Goal: Task Accomplishment & Management: Complete application form

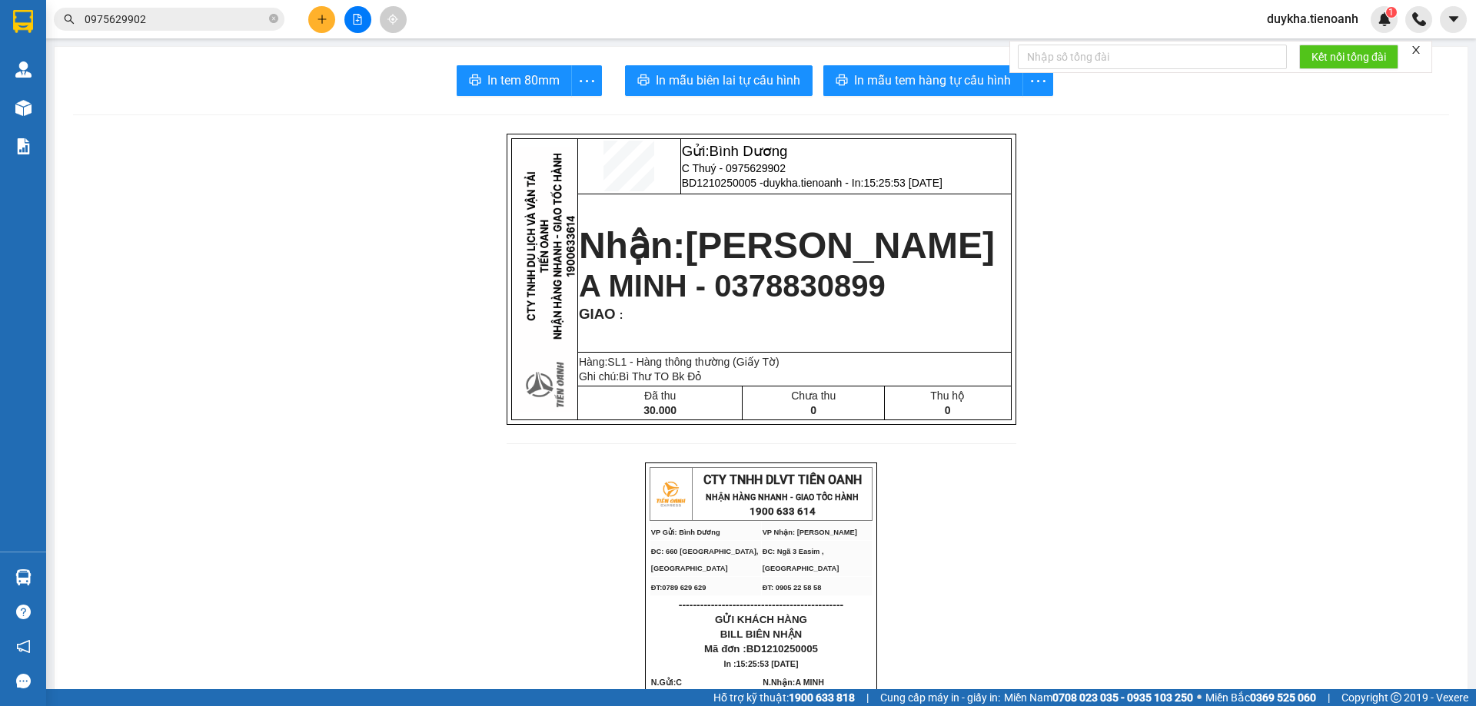
click at [315, 14] on button at bounding box center [321, 19] width 27 height 27
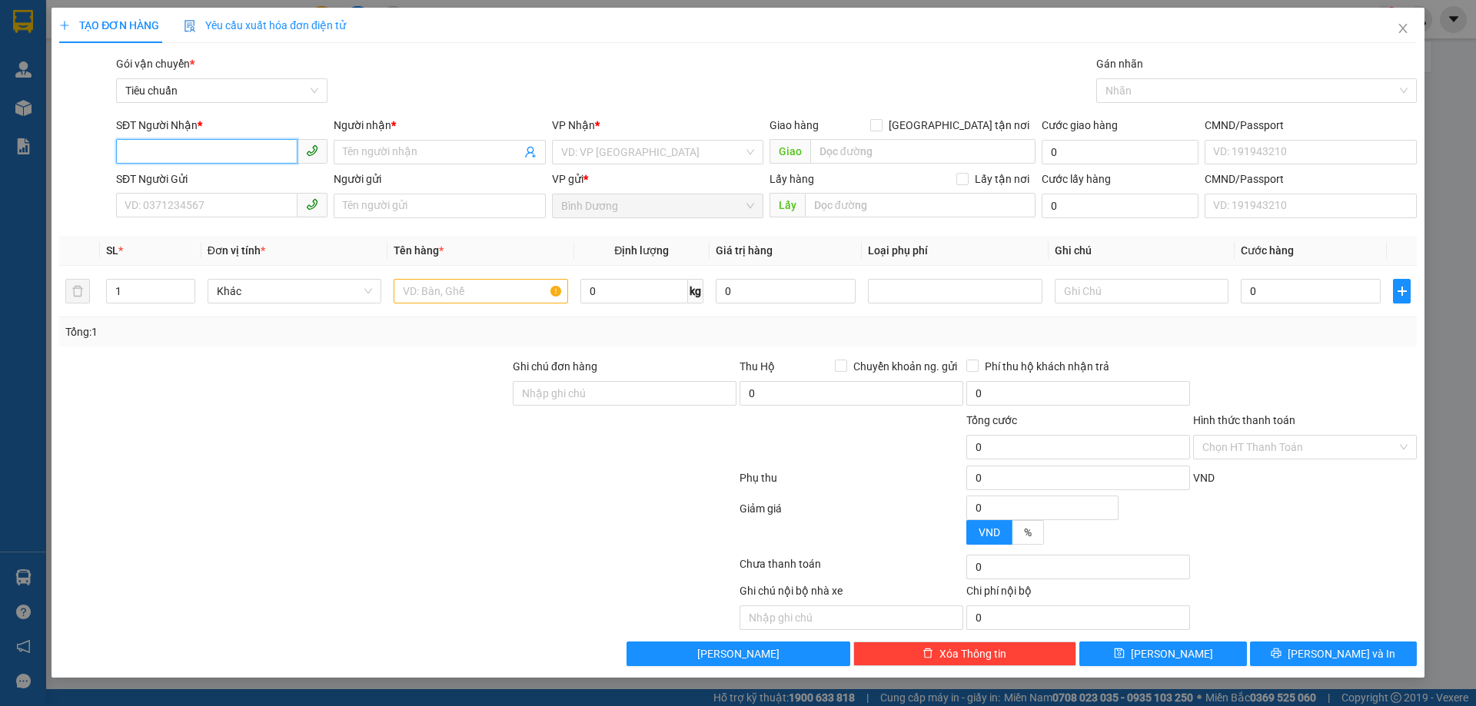
click at [224, 162] on input "SĐT Người Nhận *" at bounding box center [206, 151] width 181 height 25
click at [224, 155] on input "SĐT Người Nhận *" at bounding box center [206, 151] width 181 height 25
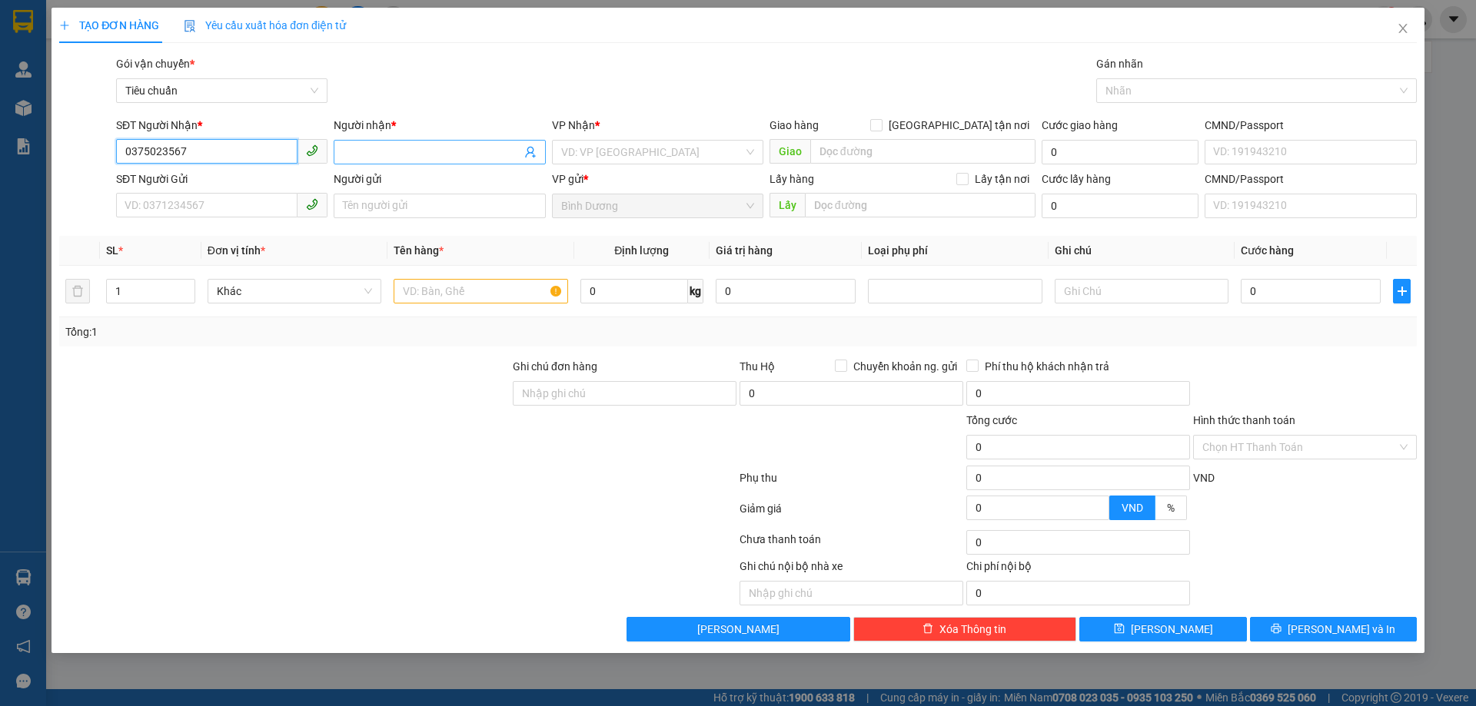
type input "0375023567"
click at [374, 141] on span at bounding box center [439, 152] width 211 height 25
click at [374, 151] on input "Người nhận *" at bounding box center [432, 152] width 178 height 17
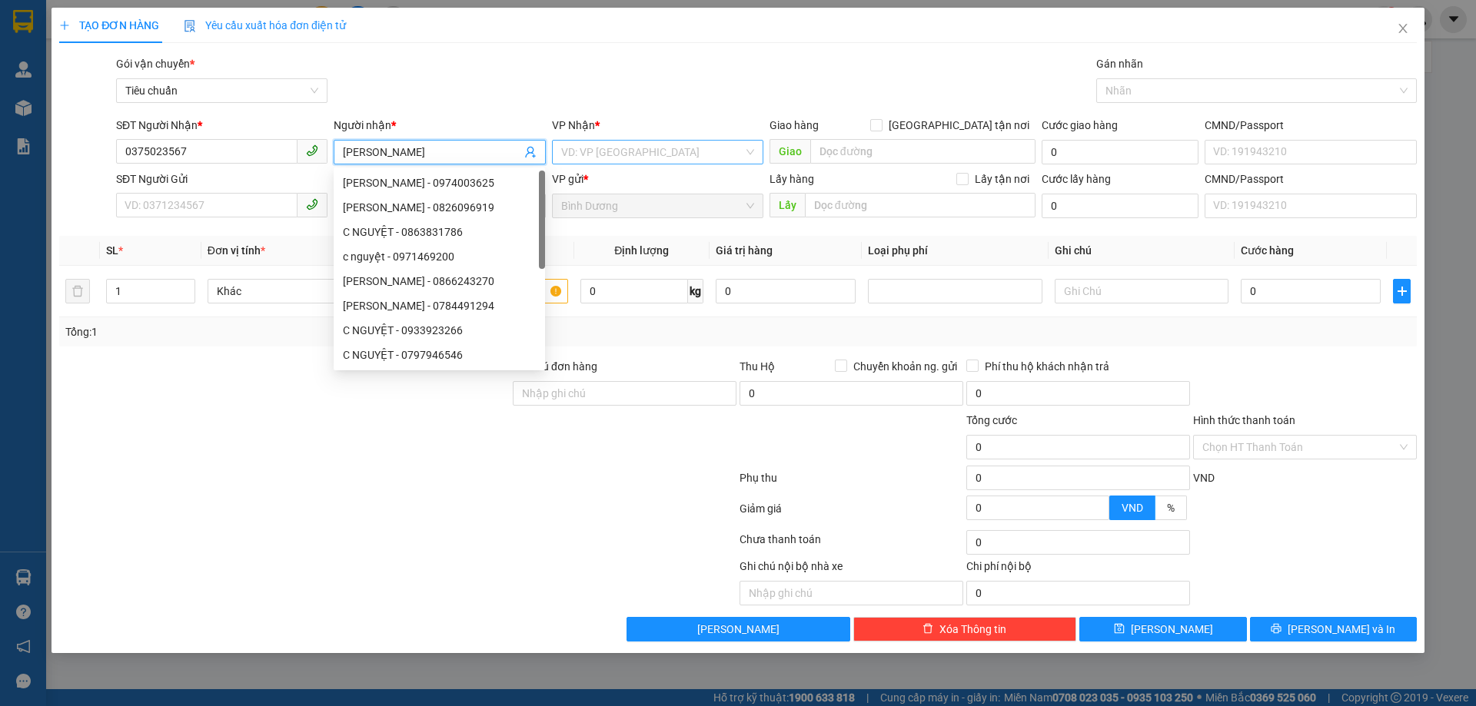
type input "[PERSON_NAME]"
click at [635, 155] on input "search" at bounding box center [652, 152] width 182 height 23
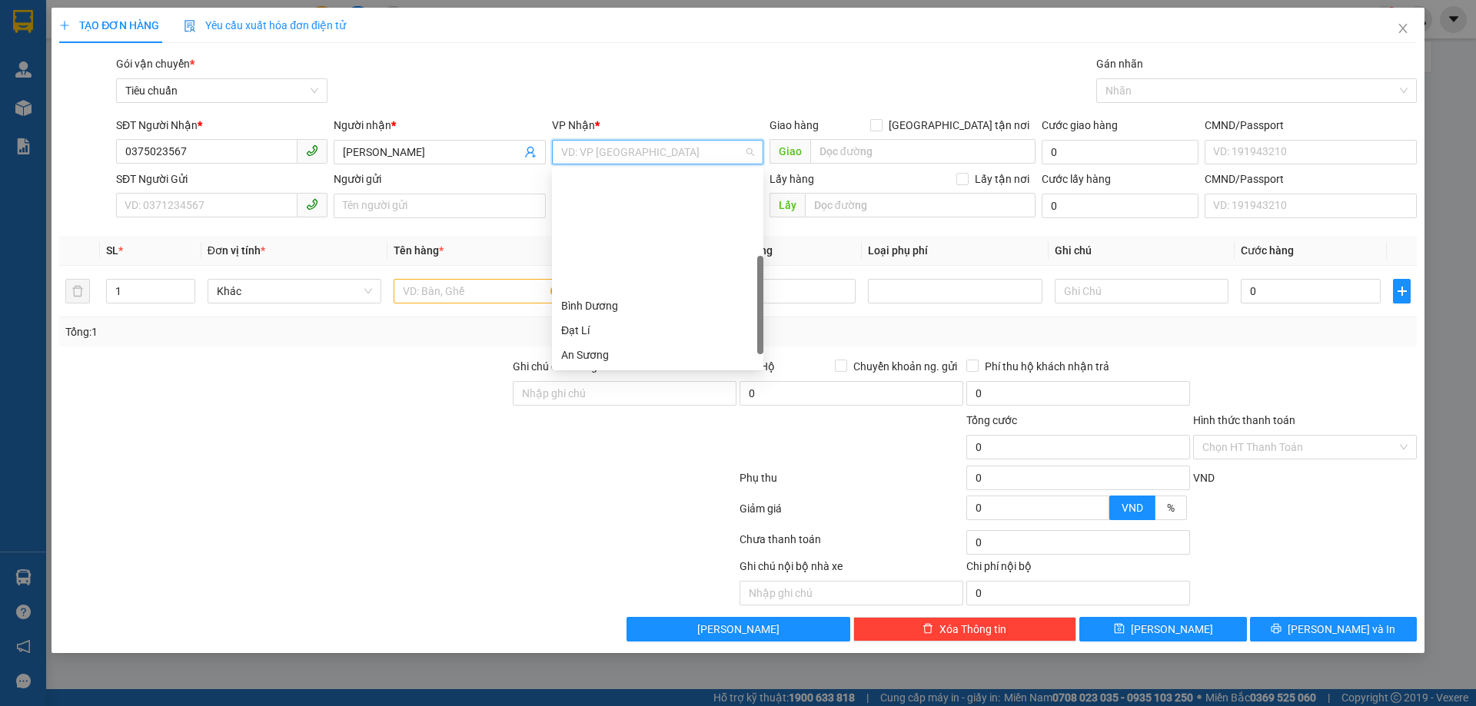
scroll to position [148, 0]
click at [691, 287] on div "[PERSON_NAME]" at bounding box center [657, 281] width 193 height 17
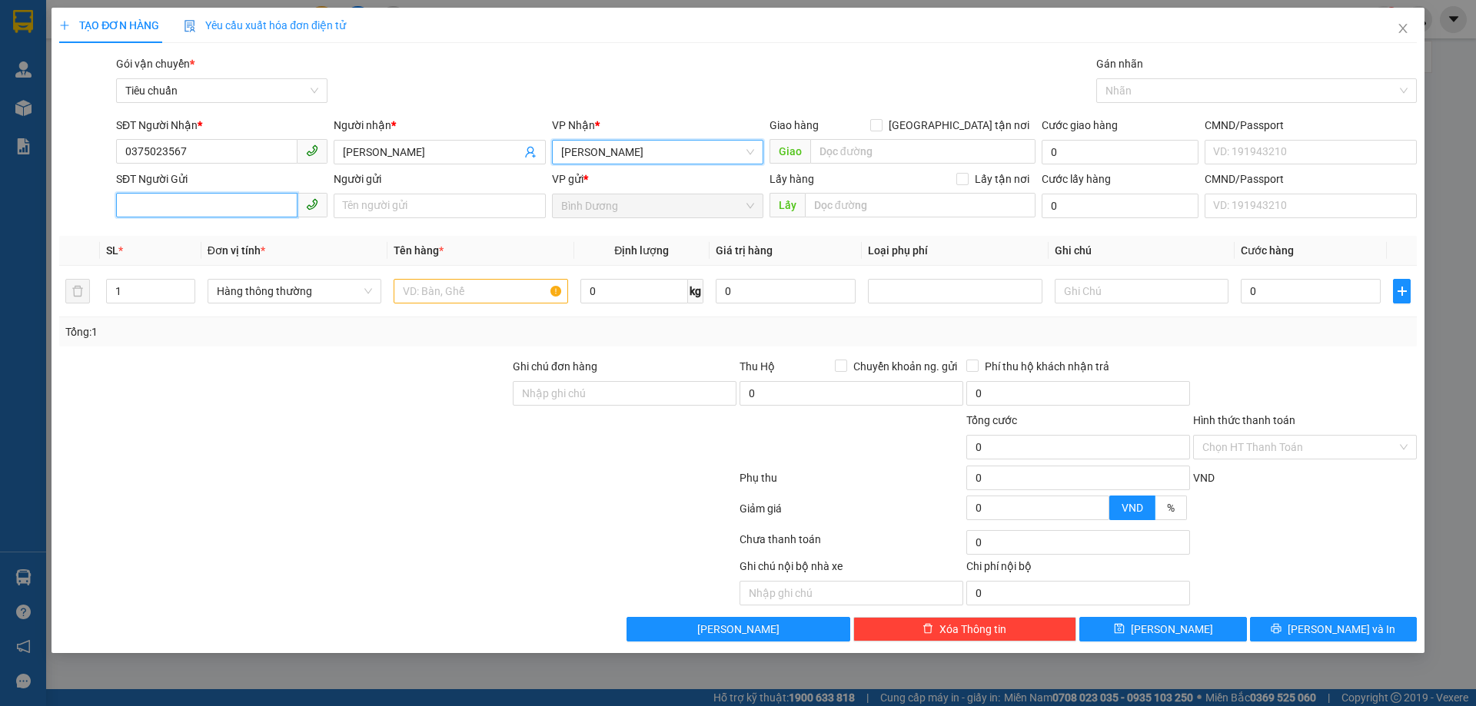
click at [278, 212] on input "SĐT Người Gửi" at bounding box center [206, 205] width 181 height 25
type input "0382863965"
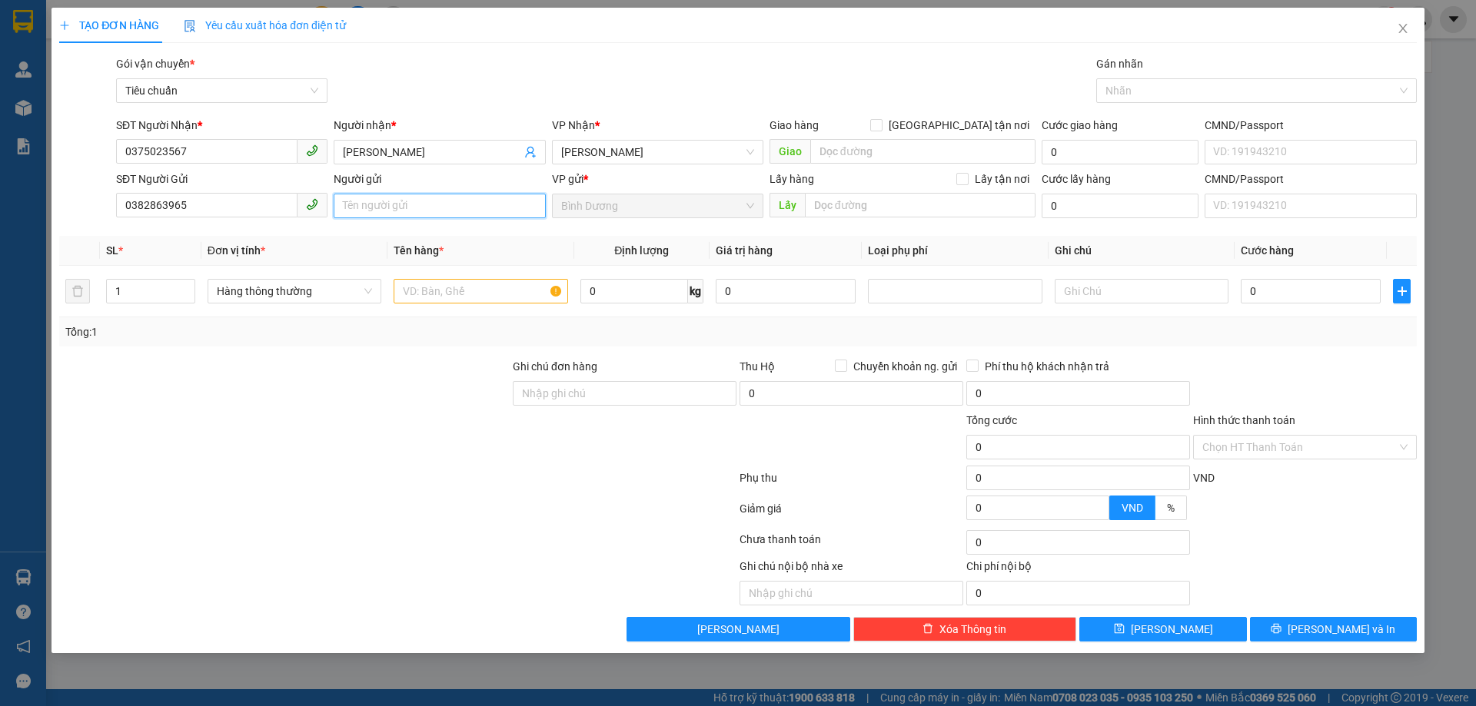
drag, startPoint x: 344, startPoint y: 218, endPoint x: 354, endPoint y: 217, distance: 10.8
click at [349, 217] on input "Người gửi" at bounding box center [439, 206] width 211 height 25
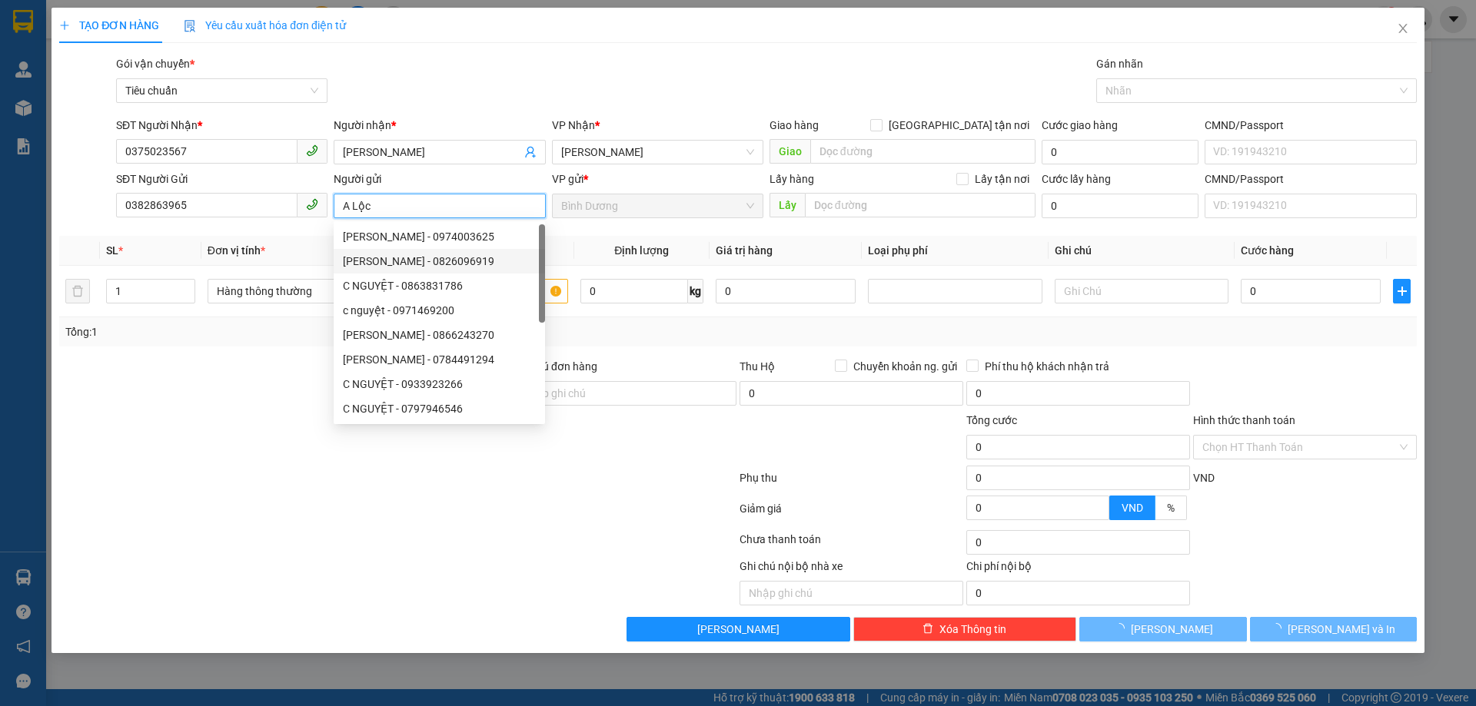
type input "A Lộc"
click at [239, 430] on div at bounding box center [285, 439] width 454 height 54
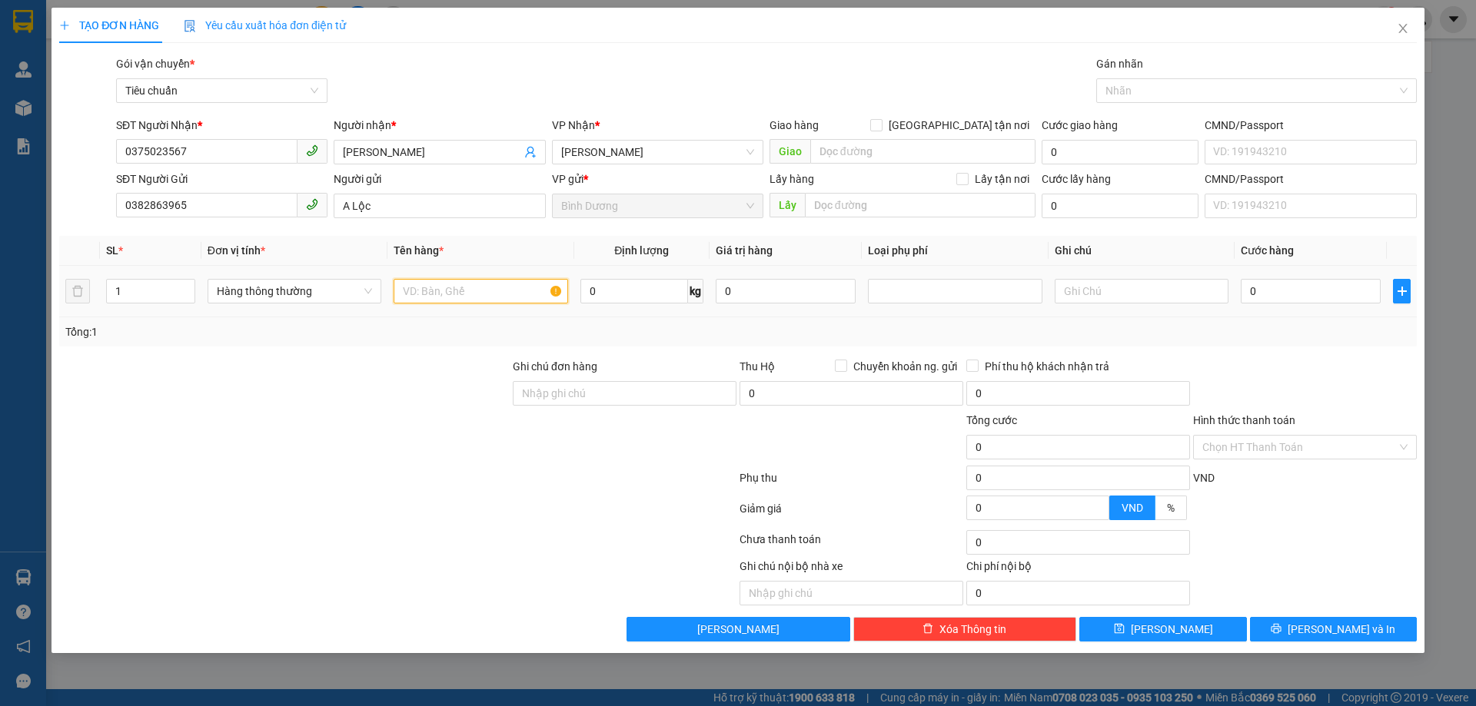
click at [442, 291] on input "text" at bounding box center [481, 291] width 174 height 25
type input "b"
drag, startPoint x: 442, startPoint y: 291, endPoint x: 331, endPoint y: 390, distance: 148.6
click at [331, 390] on div at bounding box center [285, 385] width 454 height 54
click at [436, 298] on input "b" at bounding box center [481, 291] width 174 height 25
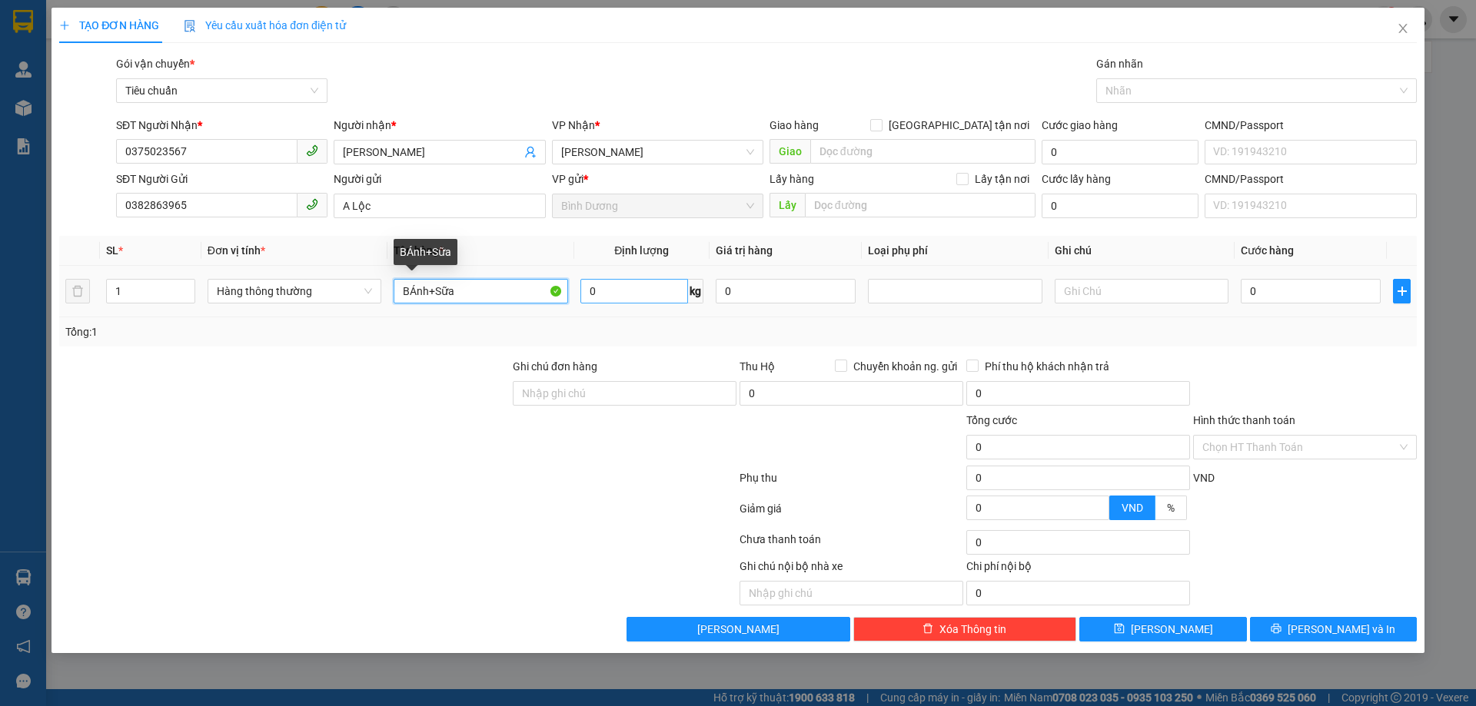
type input "BÁnh+Sữa"
click at [598, 294] on input "0" at bounding box center [634, 291] width 108 height 25
type input "13"
click at [622, 361] on div "Ghi chú đơn hàng" at bounding box center [625, 369] width 224 height 23
type input "50.000"
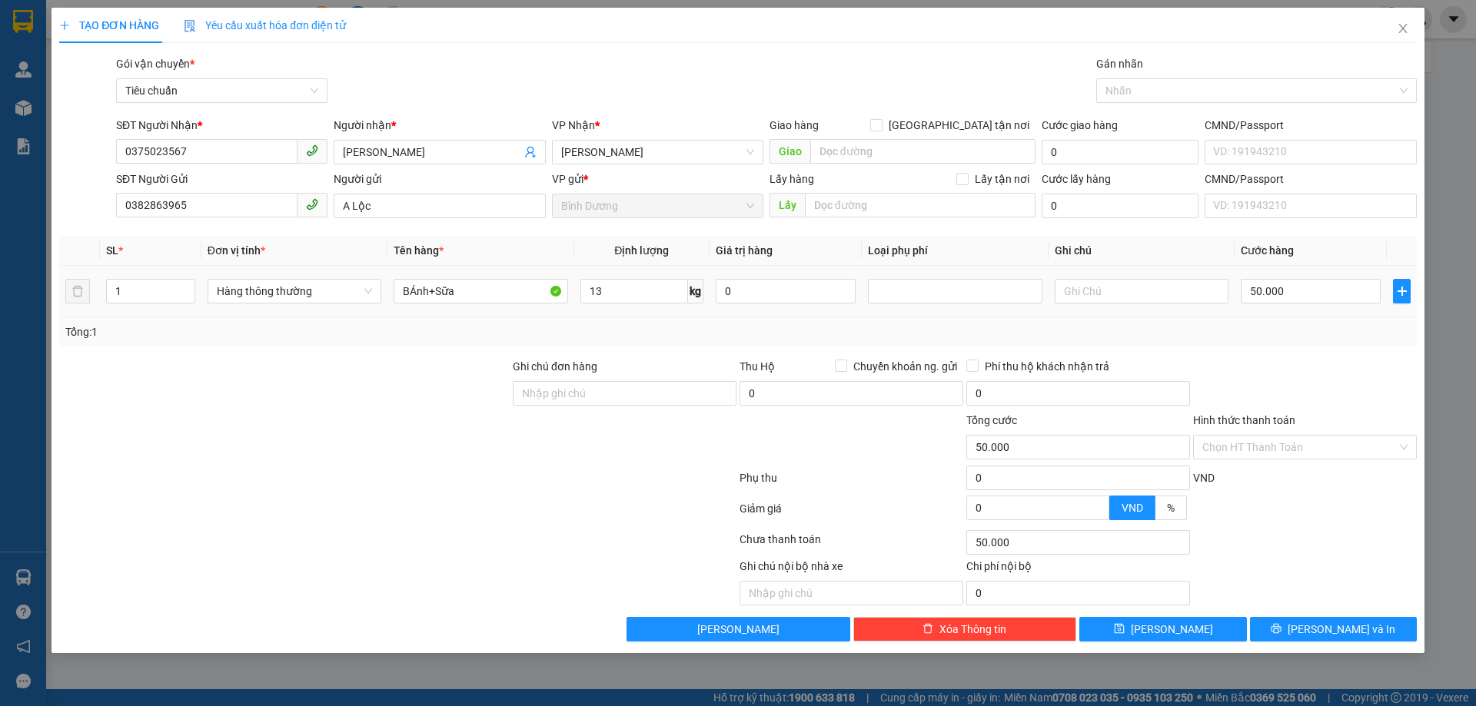
type input "50.000"
click at [1146, 296] on input "text" at bounding box center [1142, 291] width 174 height 25
click at [1083, 293] on input "Bao Chữ Xanh" at bounding box center [1142, 291] width 174 height 25
type input "Bao Trắng Chữ Xanh"
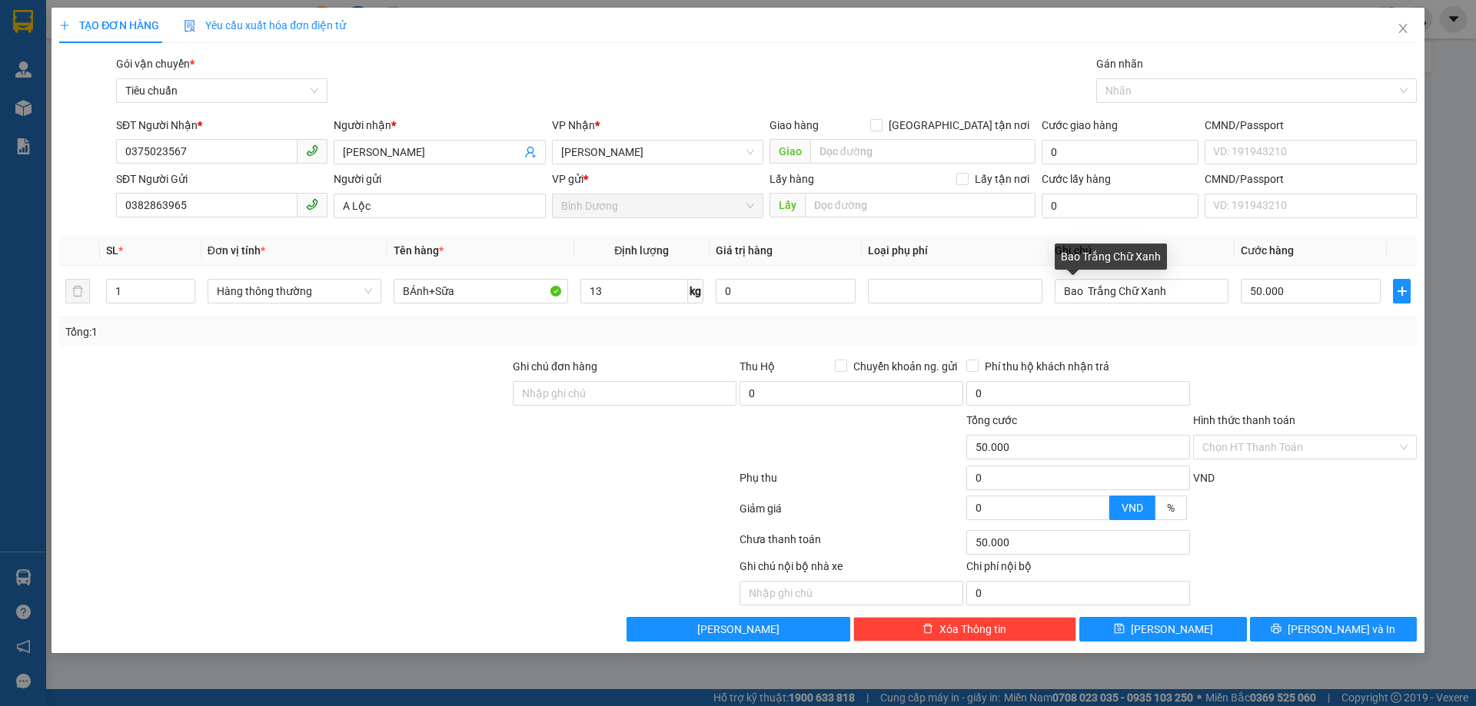
click at [1260, 354] on div "Transit Pickup Surcharge Ids Transit Deliver Surcharge Ids Transit Deliver Surc…" at bounding box center [737, 348] width 1357 height 586
click at [1284, 434] on div "Hình thức thanh toán Chọn HT Thanh Toán" at bounding box center [1305, 439] width 224 height 54
click at [1274, 455] on input "Hình thức thanh toán" at bounding box center [1299, 447] width 194 height 23
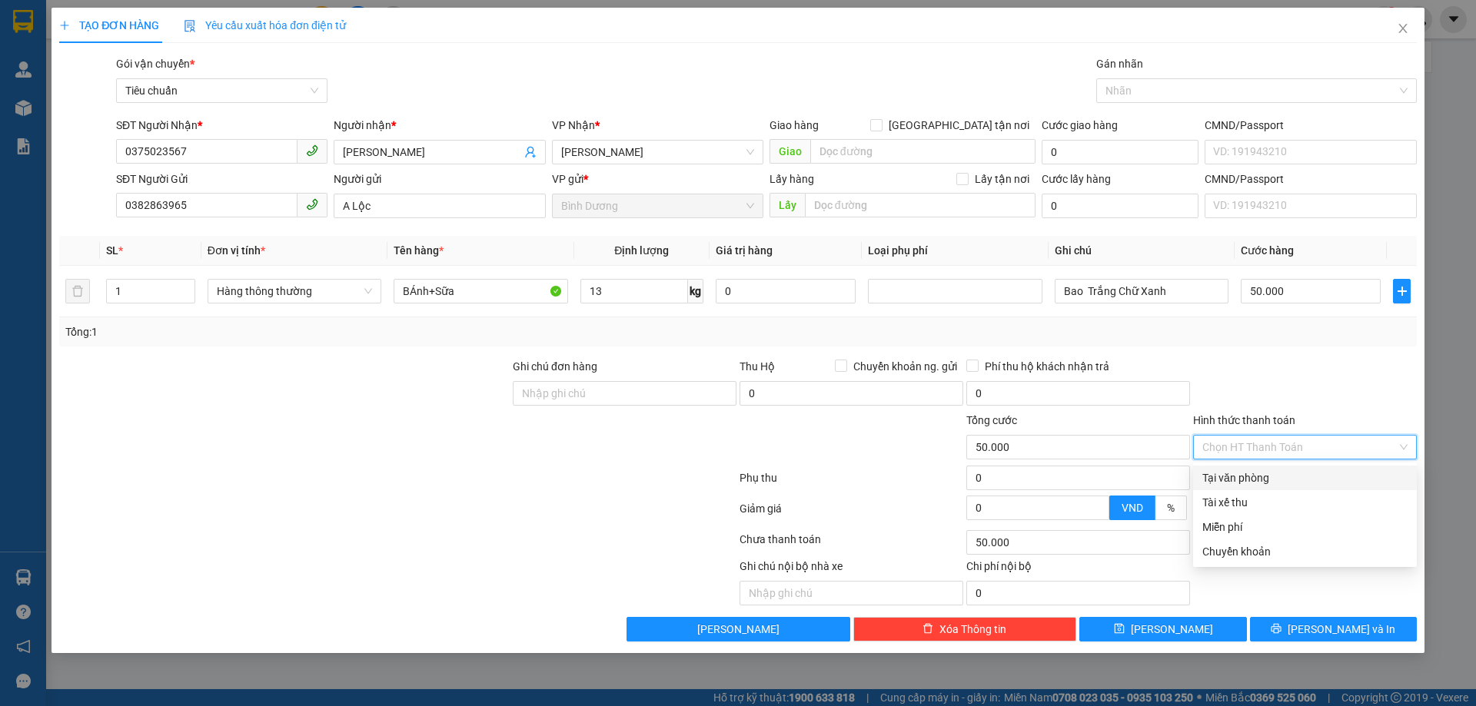
drag, startPoint x: 1318, startPoint y: 457, endPoint x: 1303, endPoint y: 481, distance: 29.0
click at [1318, 460] on div "Hình thức thanh toán Chọn HT Thanh Toán" at bounding box center [1305, 439] width 224 height 54
click at [1302, 481] on div "Tại văn phòng" at bounding box center [1304, 478] width 205 height 17
type input "0"
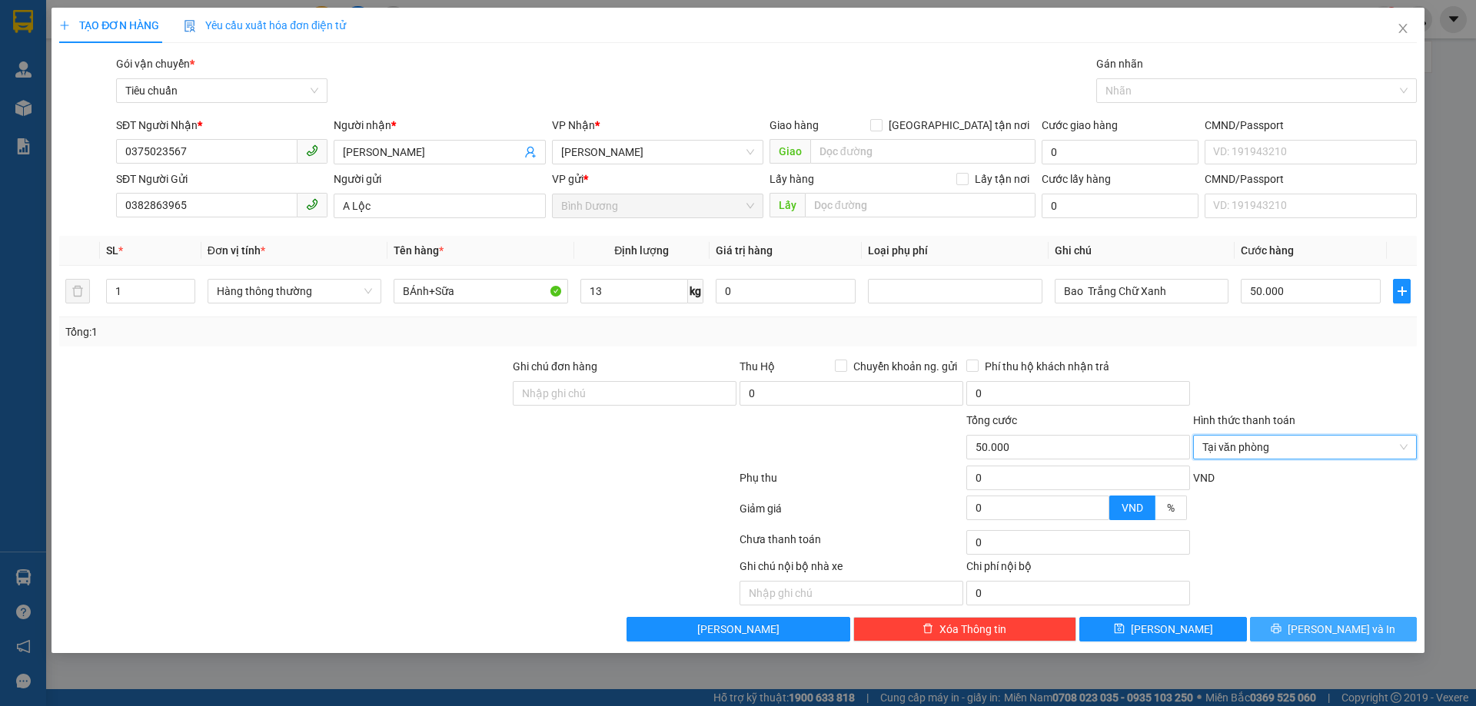
click at [1322, 630] on span "[PERSON_NAME] và In" at bounding box center [1342, 629] width 108 height 17
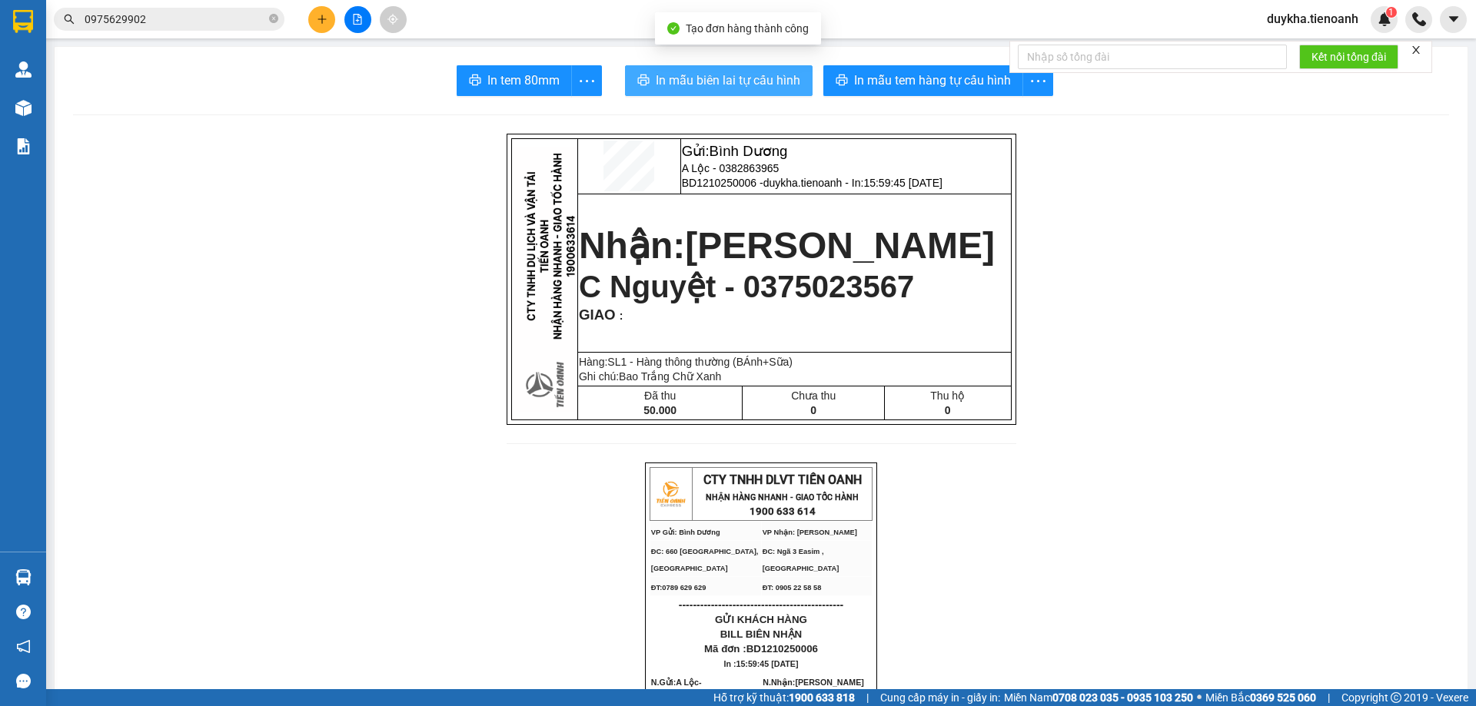
click at [720, 87] on span "In mẫu biên lai tự cấu hình" at bounding box center [728, 80] width 145 height 19
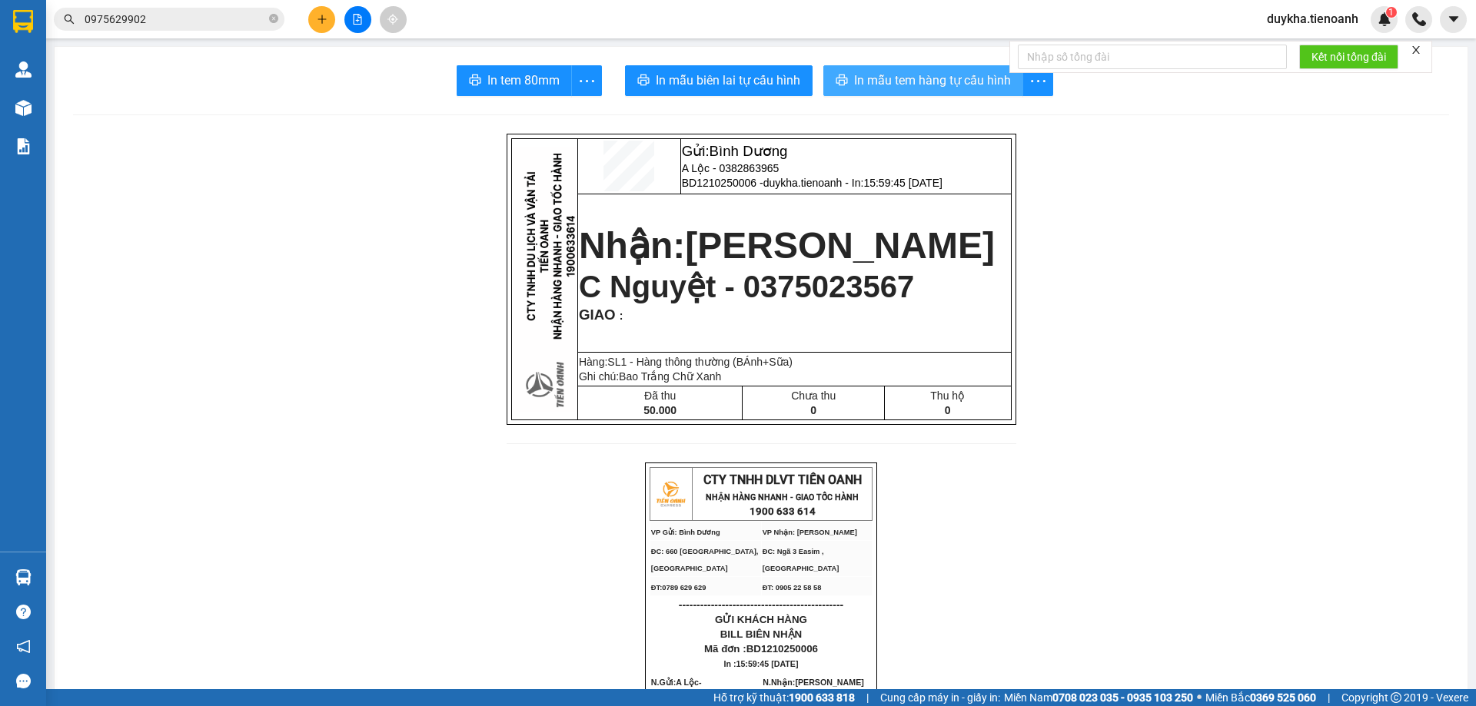
click at [873, 72] on span "In mẫu tem hàng tự cấu hình" at bounding box center [932, 80] width 157 height 19
click at [328, 25] on button at bounding box center [321, 19] width 27 height 27
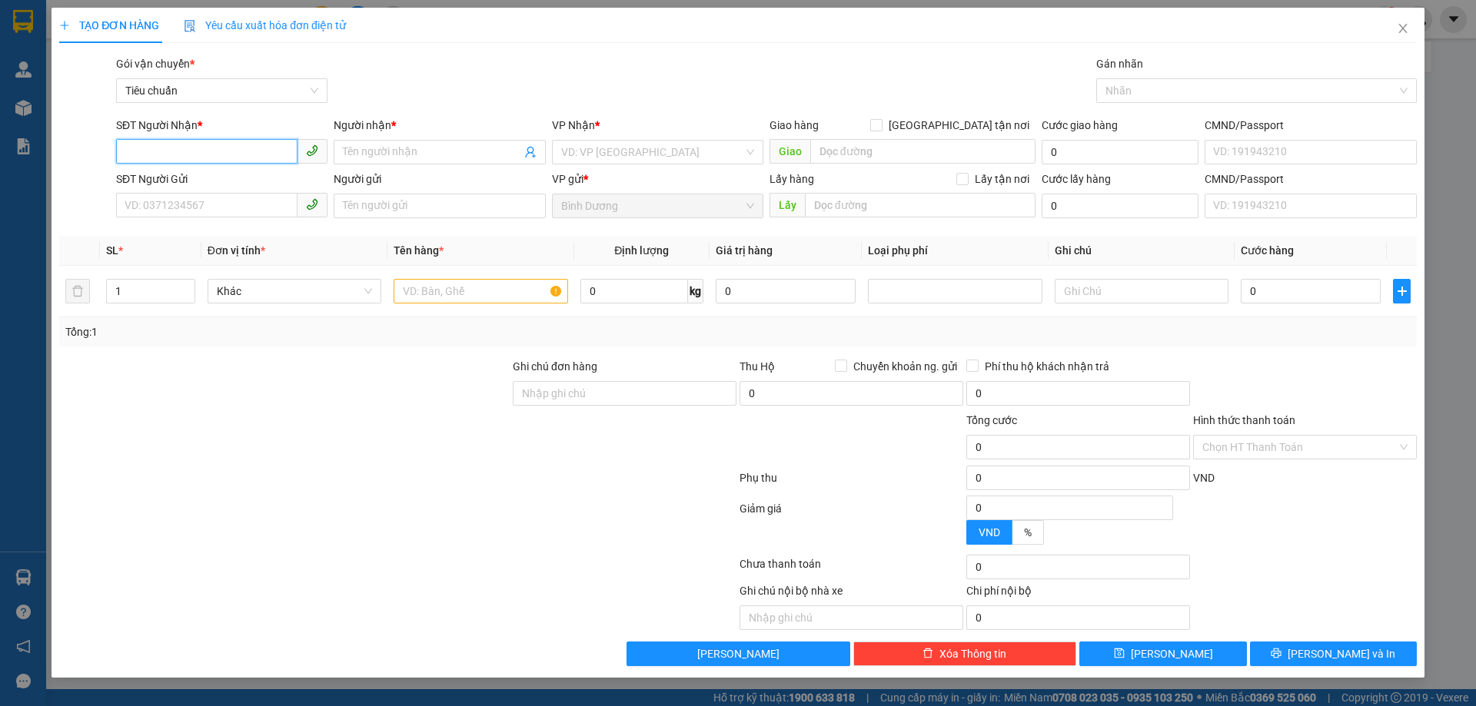
click at [254, 150] on input "SĐT Người Nhận *" at bounding box center [206, 151] width 181 height 25
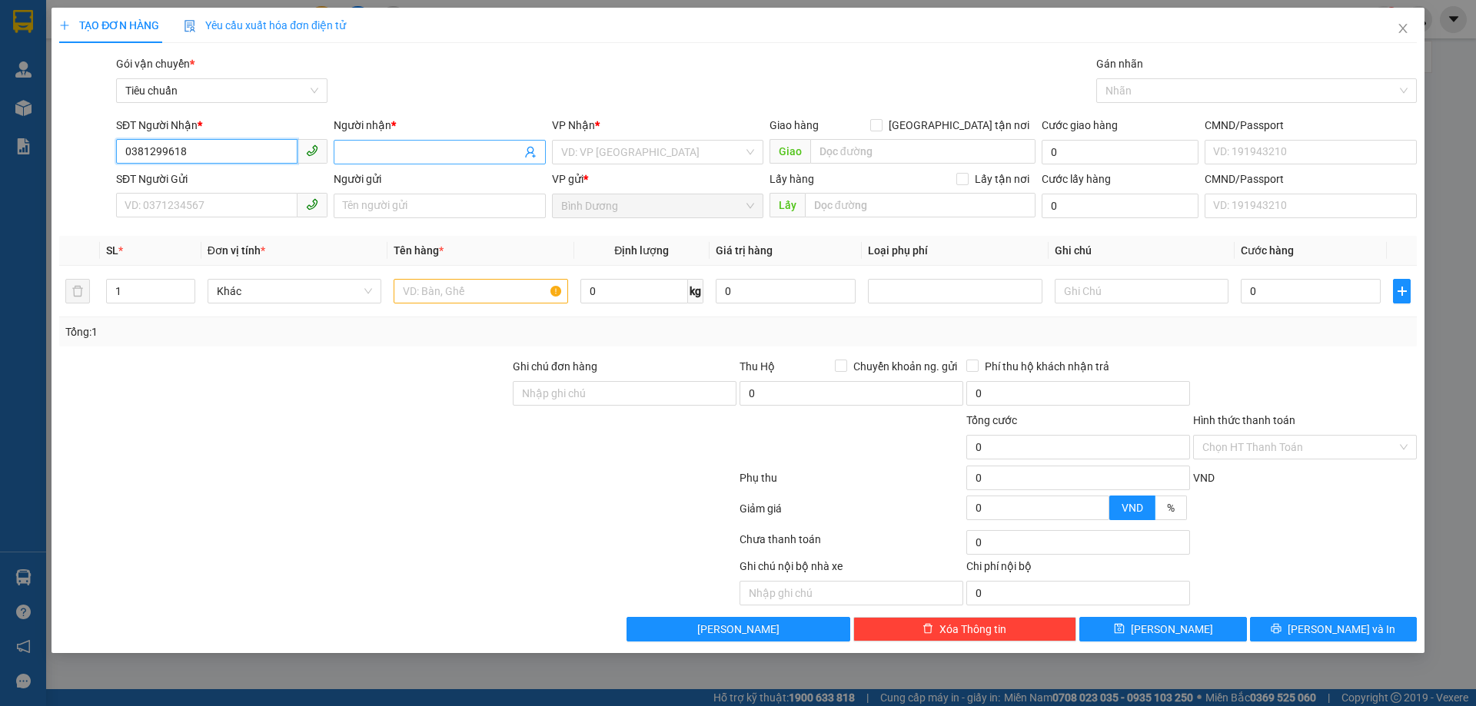
type input "0381299618"
click at [367, 159] on input "Người nhận *" at bounding box center [432, 152] width 178 height 17
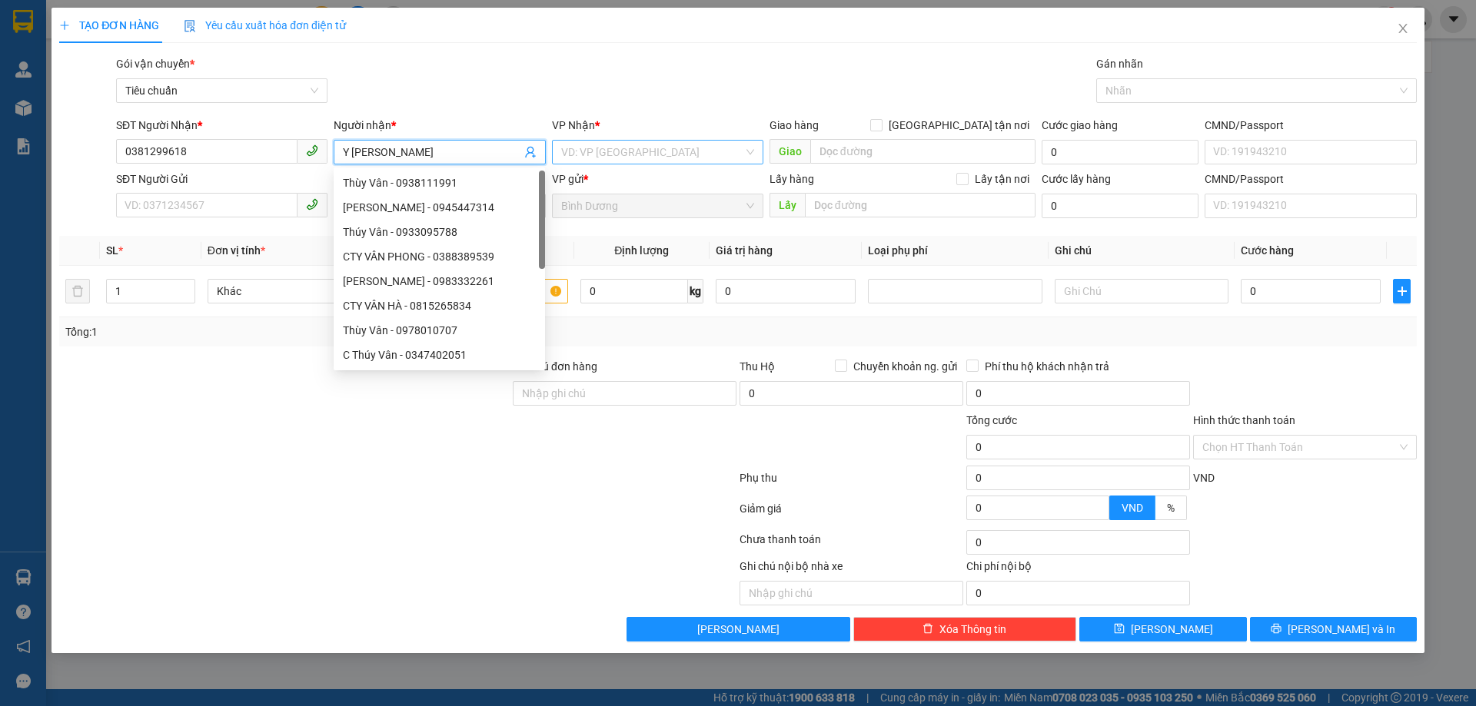
type input "Y [PERSON_NAME]"
click at [561, 149] on input "search" at bounding box center [652, 152] width 182 height 23
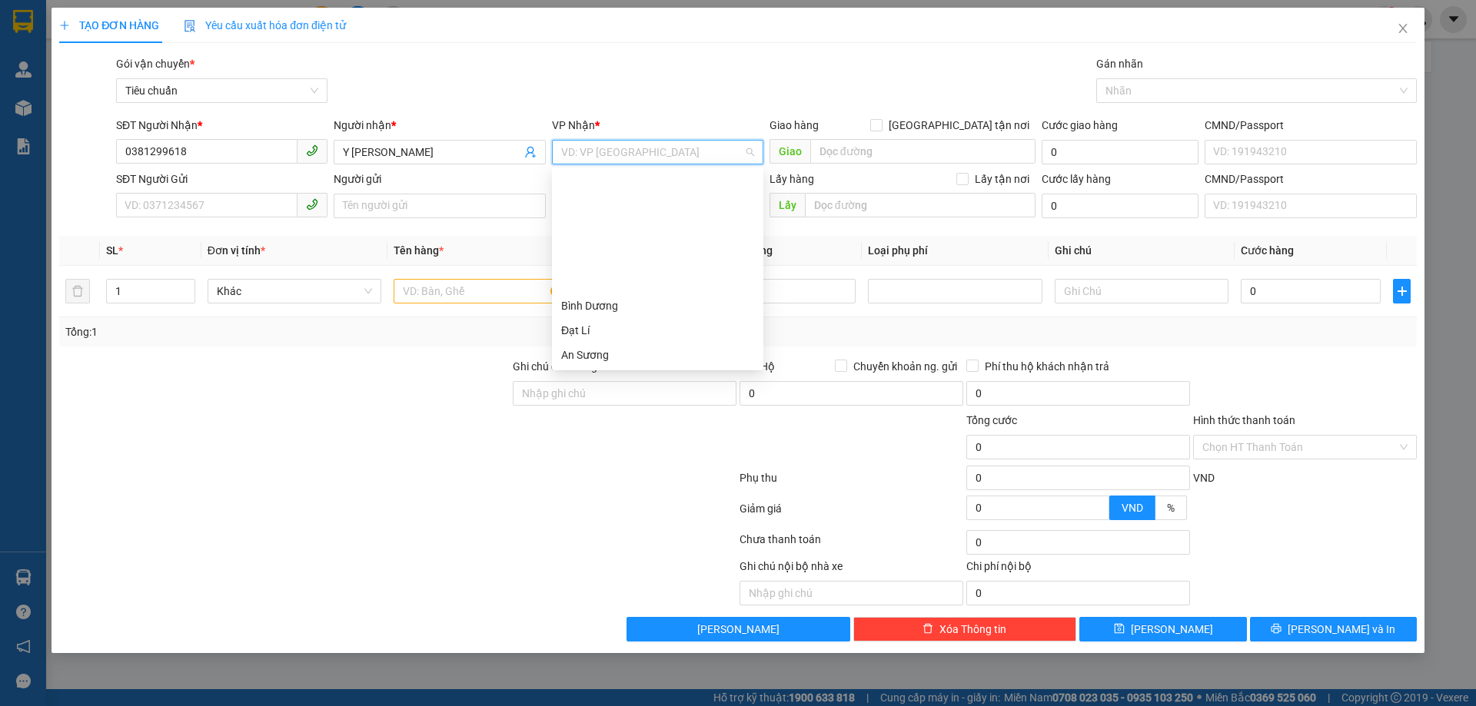
click at [633, 417] on div "[PERSON_NAME]" at bounding box center [657, 429] width 211 height 25
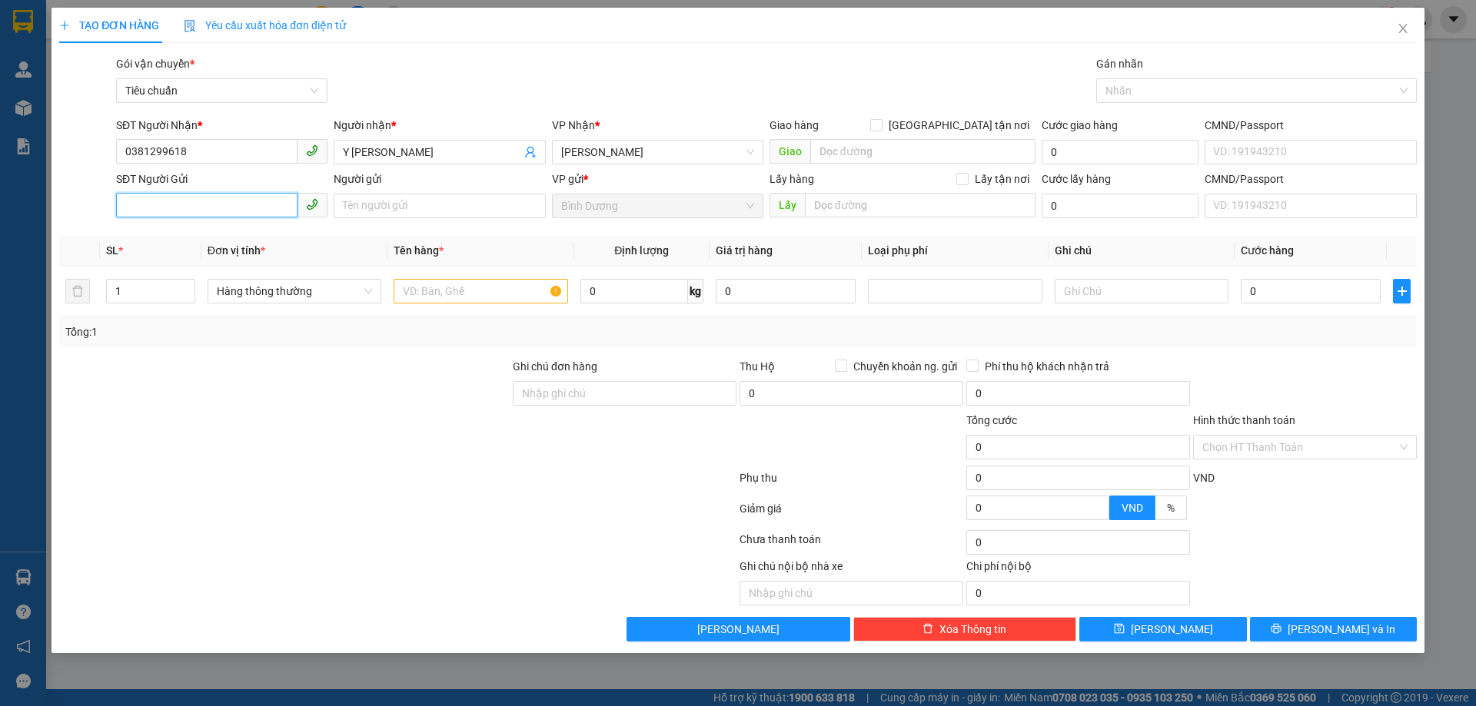
click at [207, 207] on input "SĐT Người Gửi" at bounding box center [206, 205] width 181 height 25
type input "0938996703"
click at [240, 234] on div "0938996703 - [GEOGRAPHIC_DATA]" at bounding box center [221, 236] width 193 height 17
type input "Mỹ Khuê"
type input "50.000"
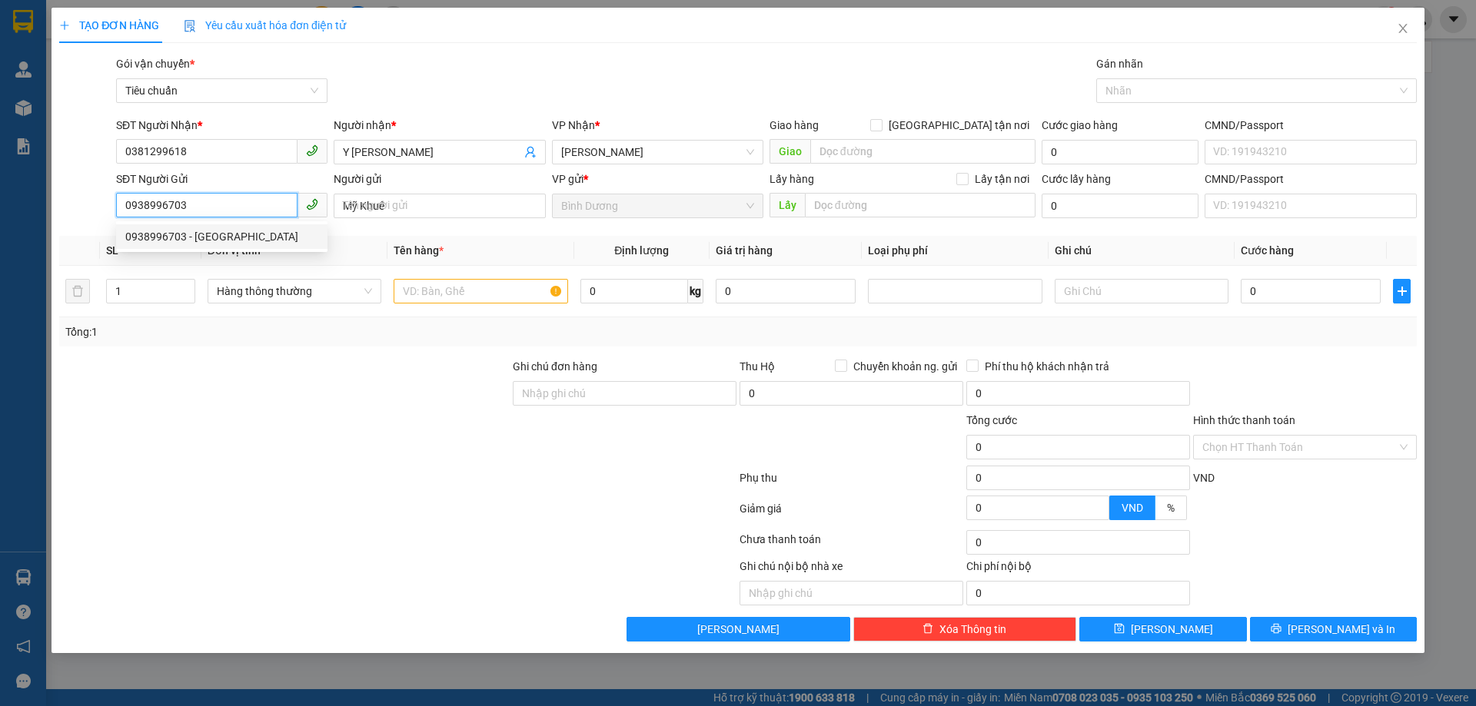
type input "50.000"
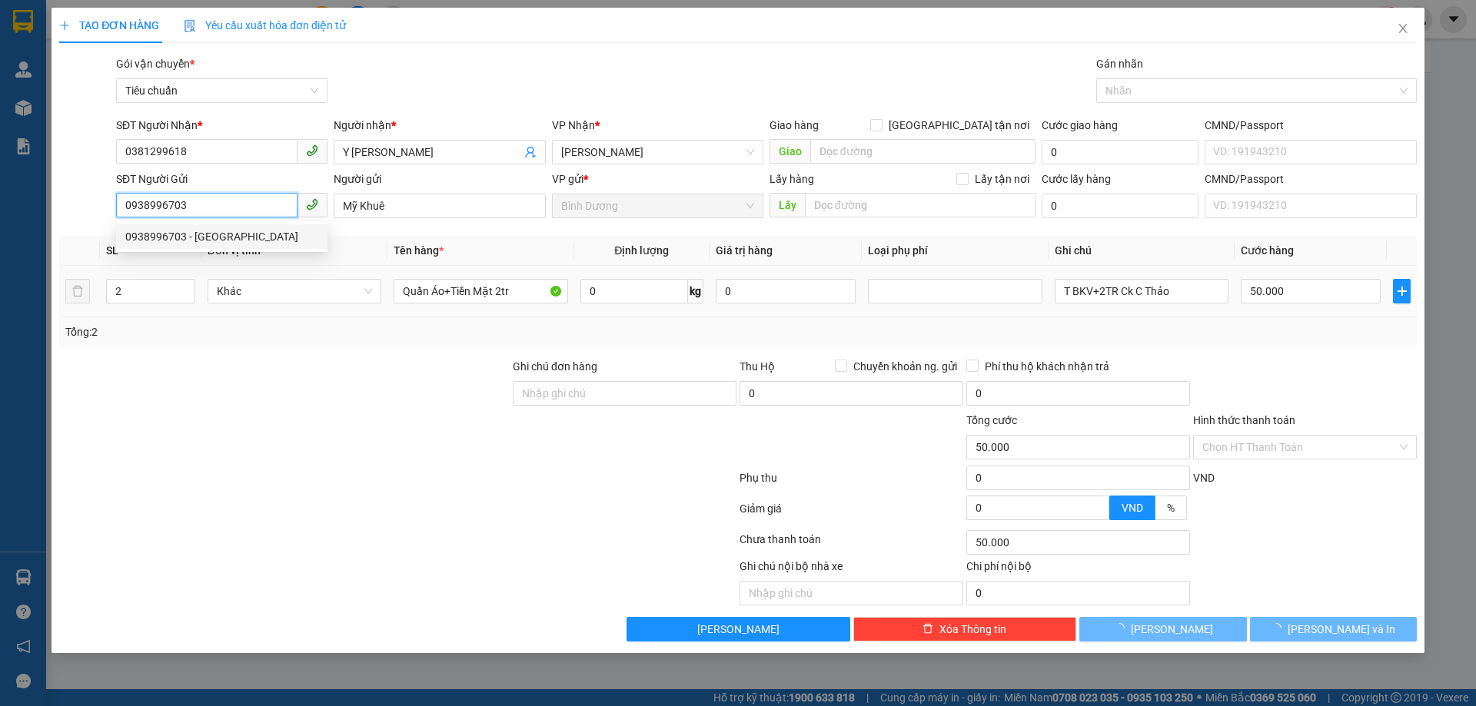
type input "0938996703"
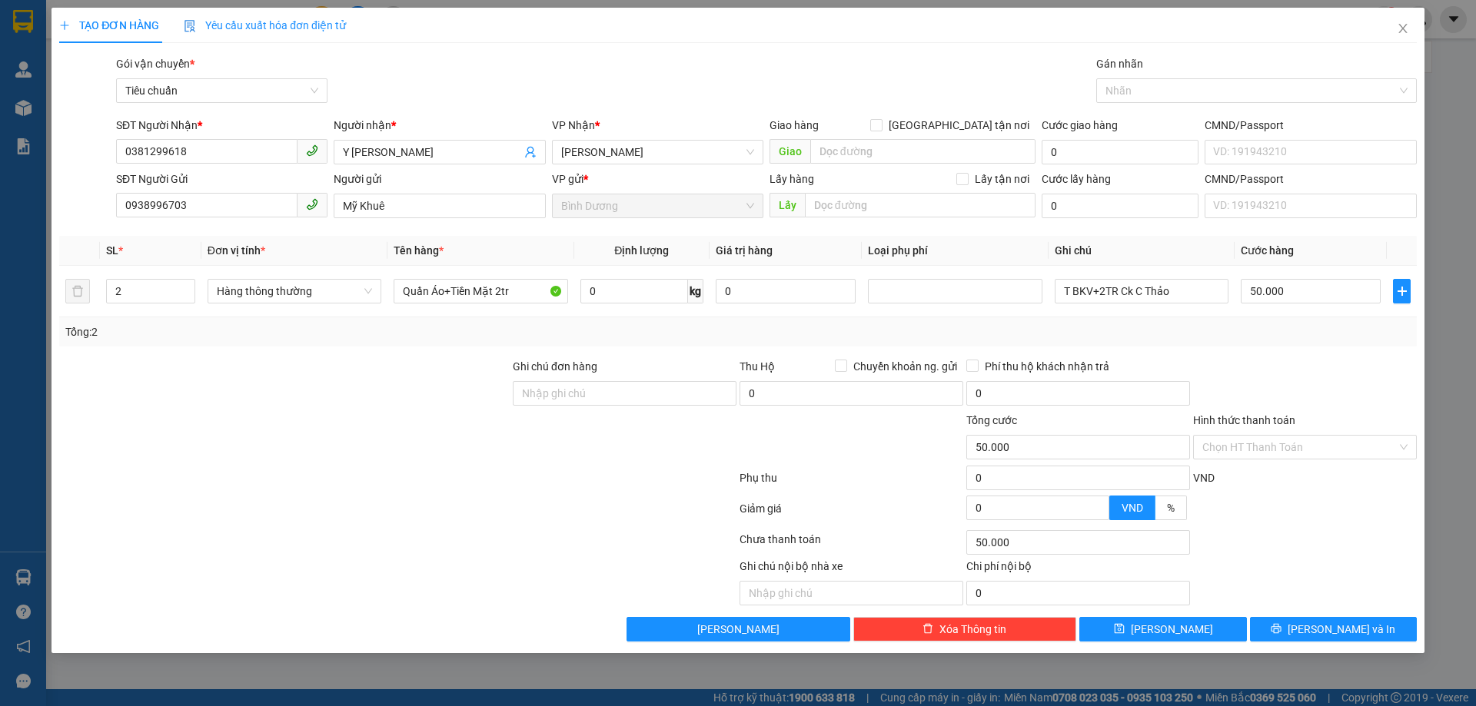
click at [344, 422] on div at bounding box center [285, 439] width 454 height 54
click at [135, 294] on input "2" at bounding box center [151, 291] width 88 height 23
click at [364, 430] on div at bounding box center [285, 439] width 454 height 54
type input "0"
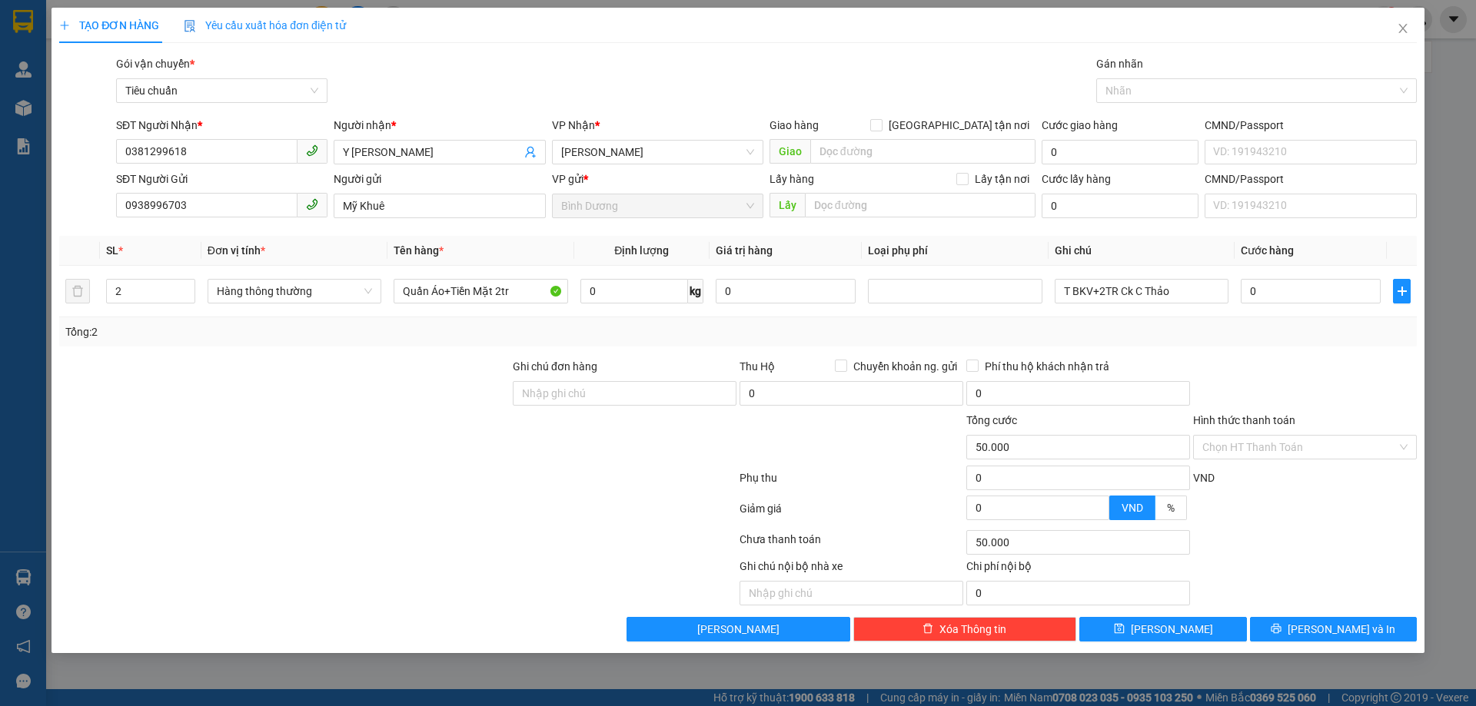
type input "0"
click at [610, 292] on input "0" at bounding box center [634, 291] width 108 height 25
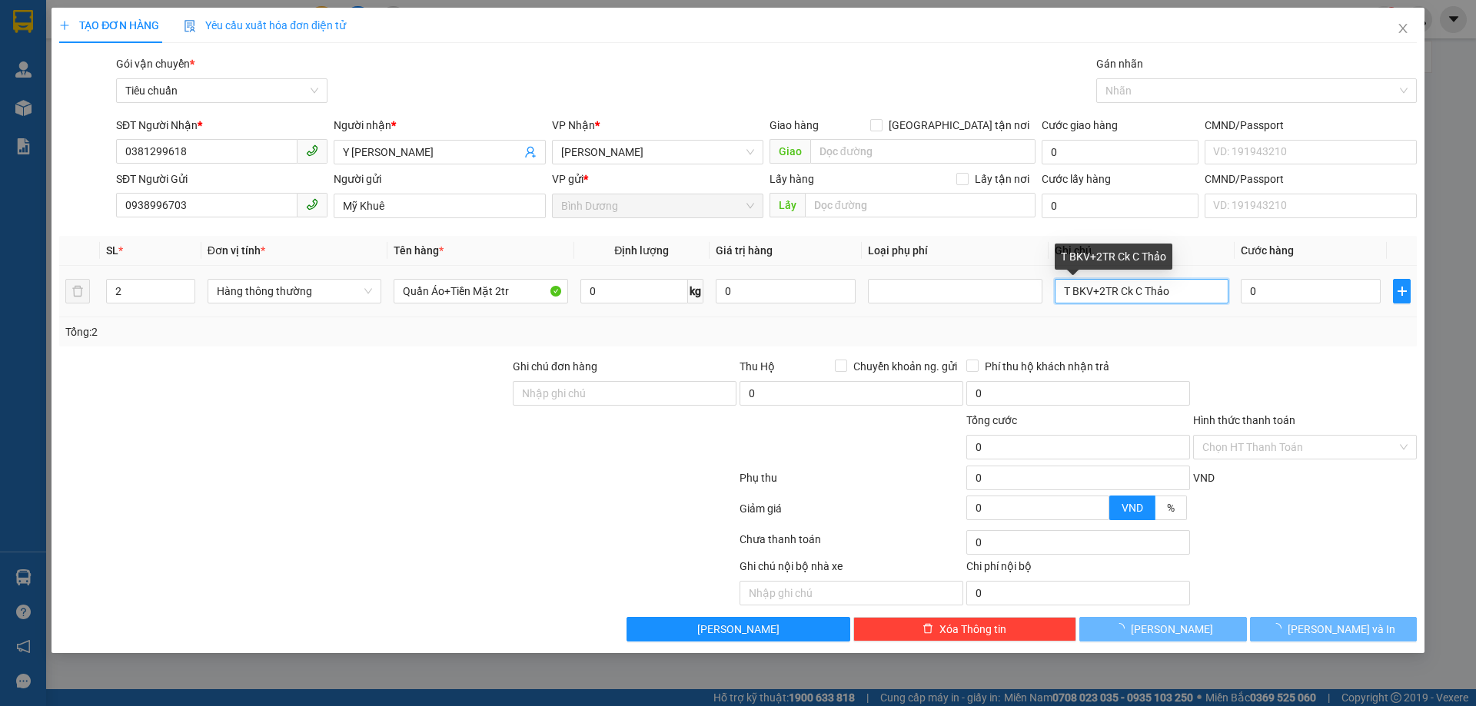
drag, startPoint x: 1180, startPoint y: 294, endPoint x: 1001, endPoint y: 322, distance: 181.2
click at [1002, 322] on div "SL * Đơn vị tính * Tên hàng * Định lượng Giá trị hàng Loại phụ phí Ghi chú Cước…" at bounding box center [737, 291] width 1357 height 111
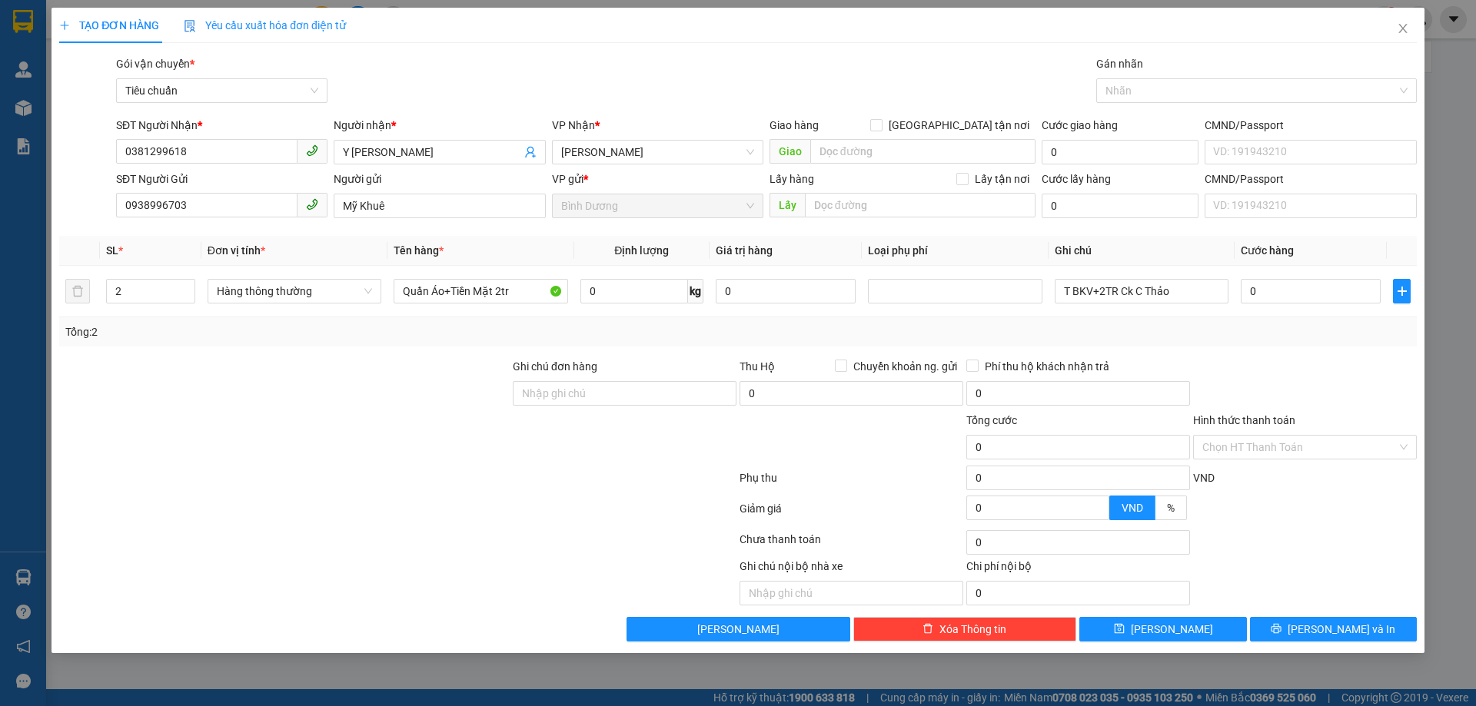
click at [1102, 337] on div "Tổng: 2" at bounding box center [737, 332] width 1345 height 17
drag, startPoint x: 1090, startPoint y: 293, endPoint x: 1015, endPoint y: 297, distance: 74.7
click at [1015, 297] on tr "2 Hàng thông thường Quần Áo+Tiền Mặt 2tr 0 kg 0 T BKV+2TR Ck C Thảo 0" at bounding box center [737, 292] width 1357 height 52
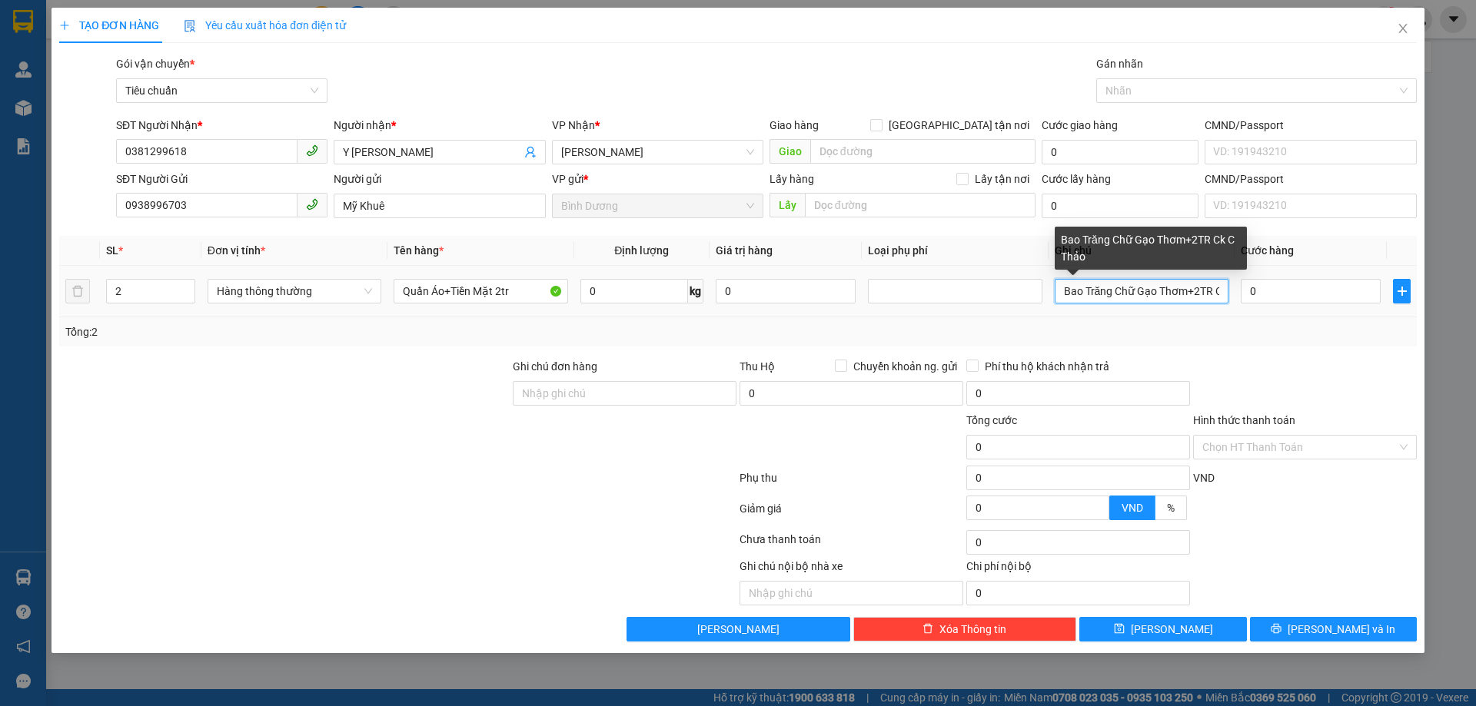
click at [1201, 298] on input "Bao Trăng Chữ Gạo Thơm+2TR Ck C Thảo" at bounding box center [1142, 291] width 174 height 25
click at [1219, 294] on input "Bao Trăng Chữ Gạo Thơm+2TR Ck C Thảo" at bounding box center [1142, 291] width 174 height 25
drag, startPoint x: 1186, startPoint y: 298, endPoint x: 1412, endPoint y: 297, distance: 226.0
click at [1412, 297] on tr "2 Hàng thông thường Quần Áo+Tiền Mặt 2tr 0 kg 0 Bao Trăng Chữ Gạo Thơm+2TR Ck C…" at bounding box center [737, 292] width 1357 height 52
click at [1222, 292] on input "Bao Trăng Chữ Gạo Thơm+2TR Ck C Thảo" at bounding box center [1142, 291] width 174 height 25
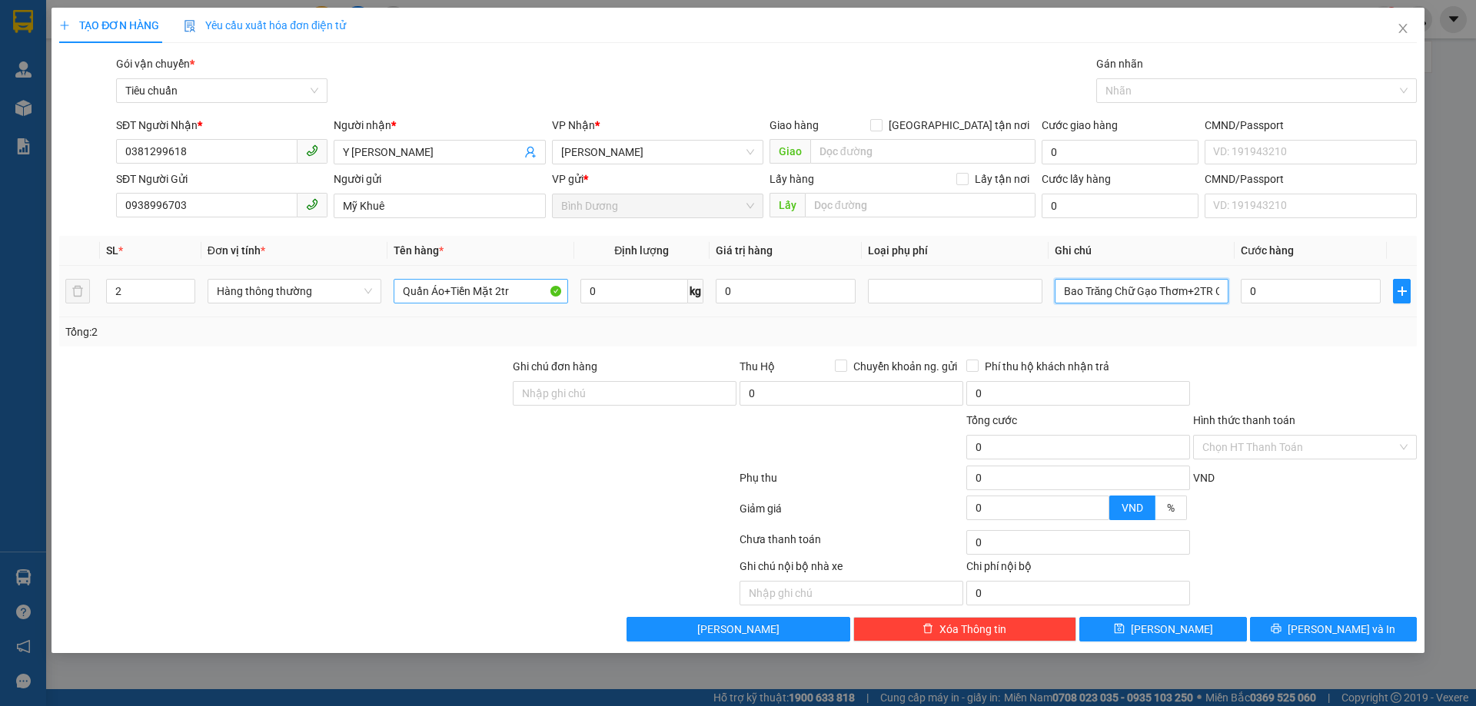
type input "Bao Trăng Chữ Gạo Thơm+2TR Ck C Thảo+hộp Xanh PS"
click at [513, 295] on input "Quần Áo+Tiền Mặt 2tr" at bounding box center [481, 291] width 174 height 25
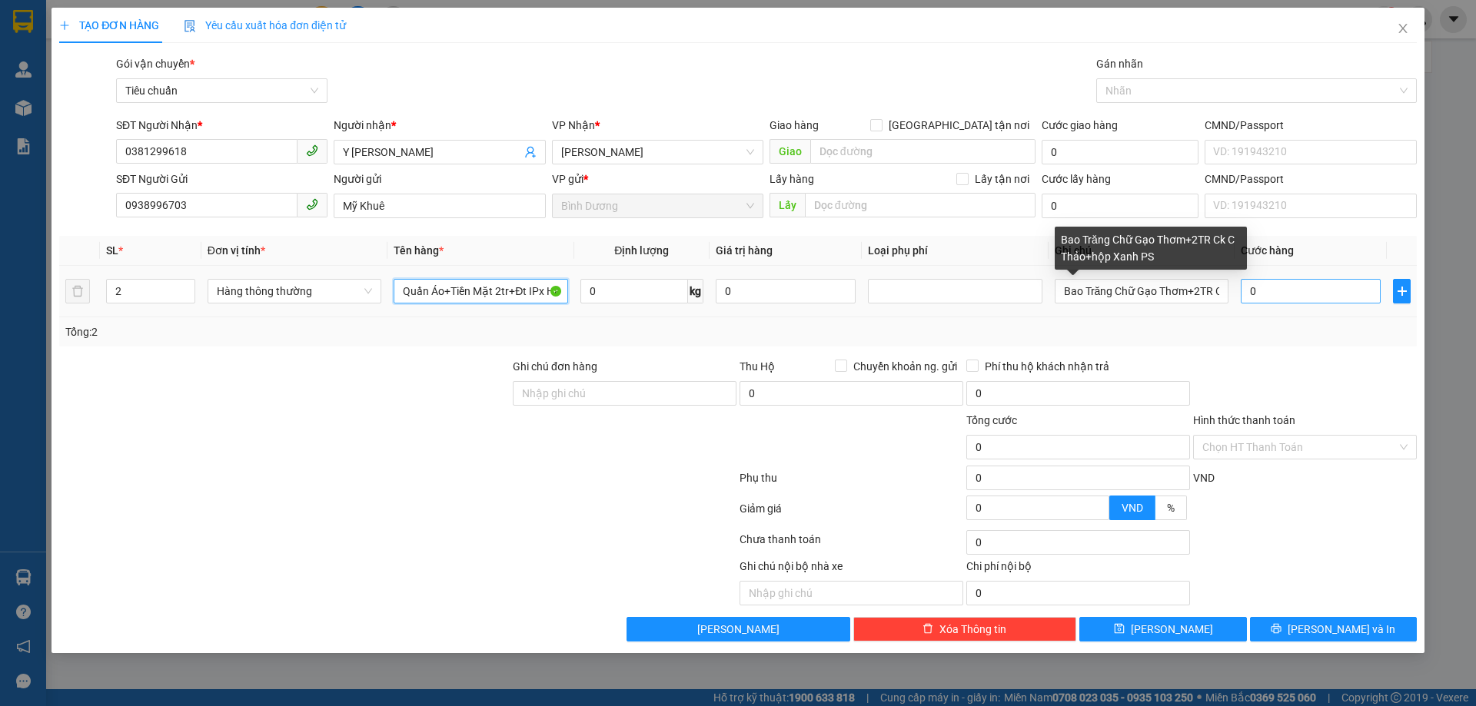
type input "Quần Áo+Tiền Mặt 2tr+Đt IPx Hàng Ktra"
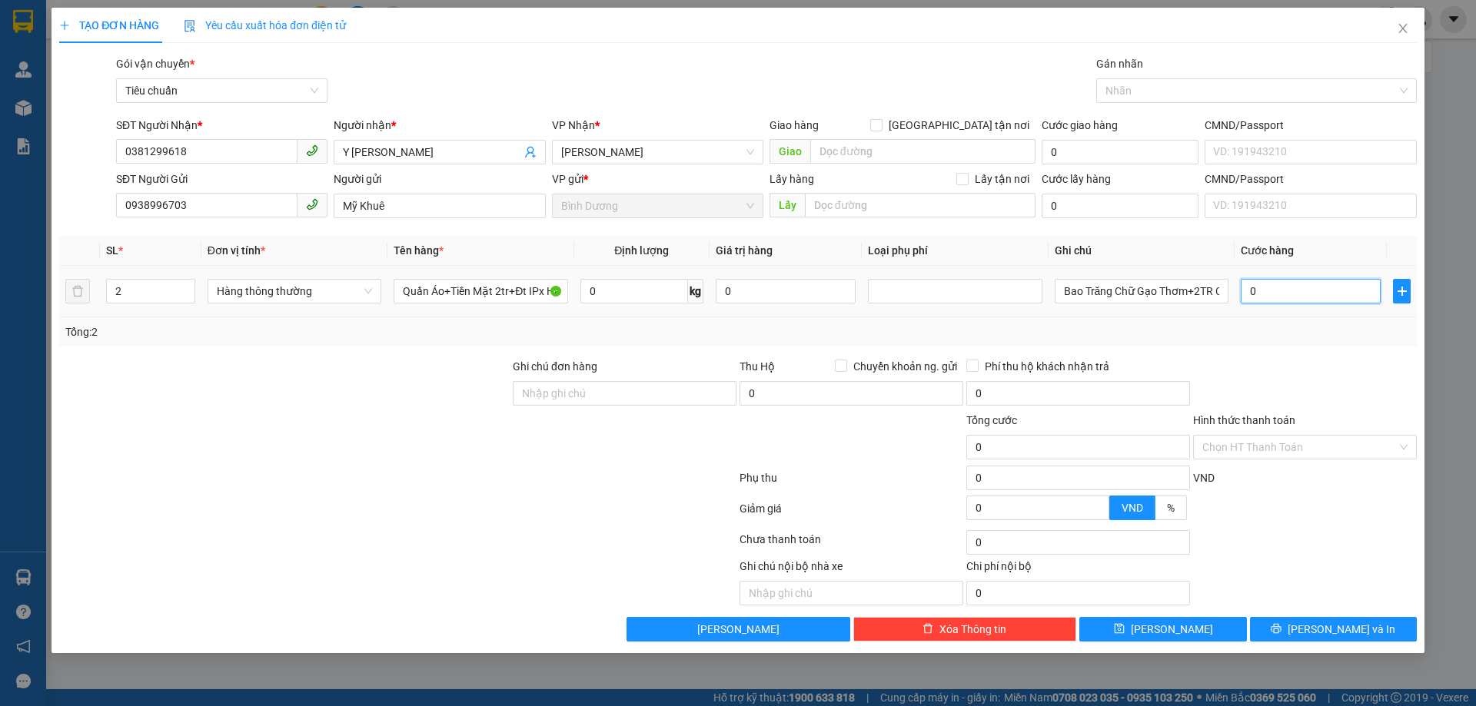
click at [1288, 297] on input "0" at bounding box center [1311, 291] width 140 height 25
type input "1"
type input "11"
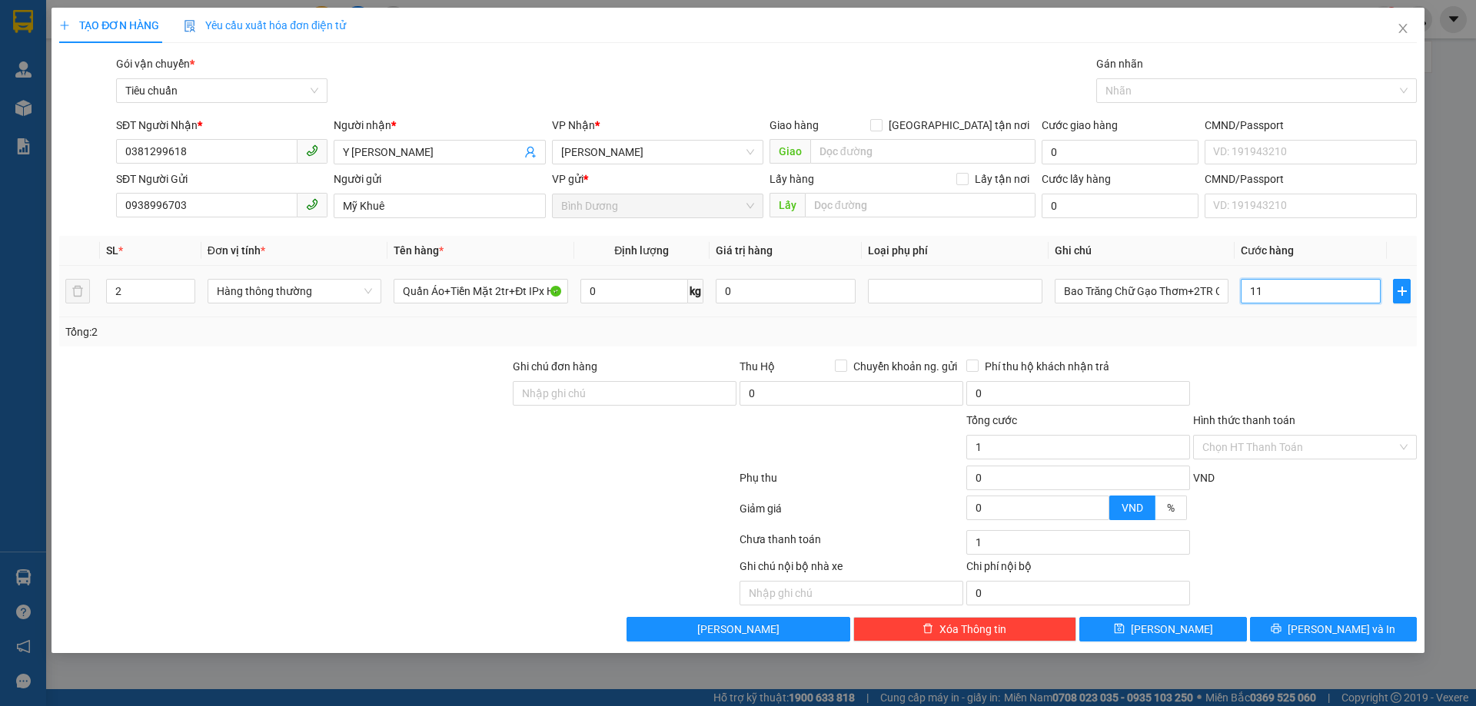
type input "11"
type input "110"
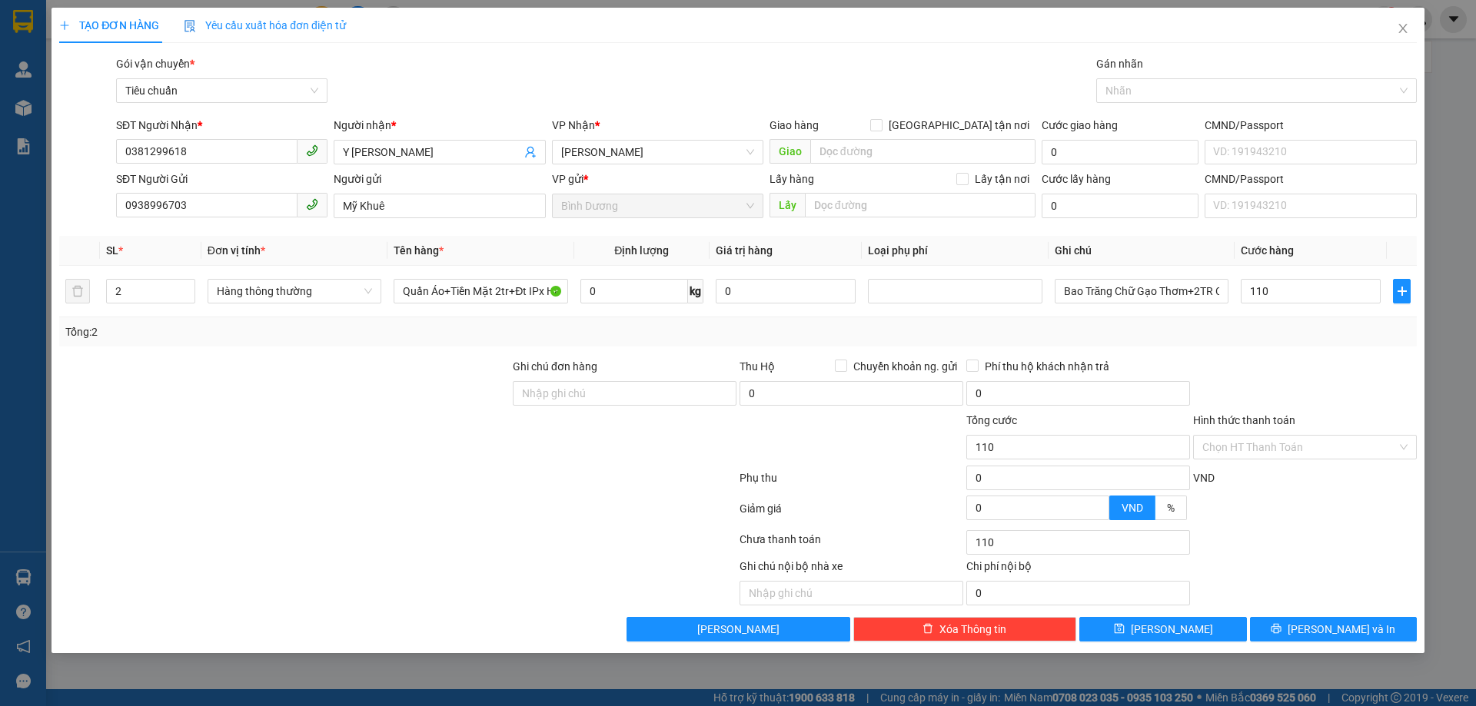
click at [1258, 403] on div at bounding box center [1304, 385] width 227 height 54
type input "110.000"
click at [1238, 455] on input "Hình thức thanh toán" at bounding box center [1299, 447] width 194 height 23
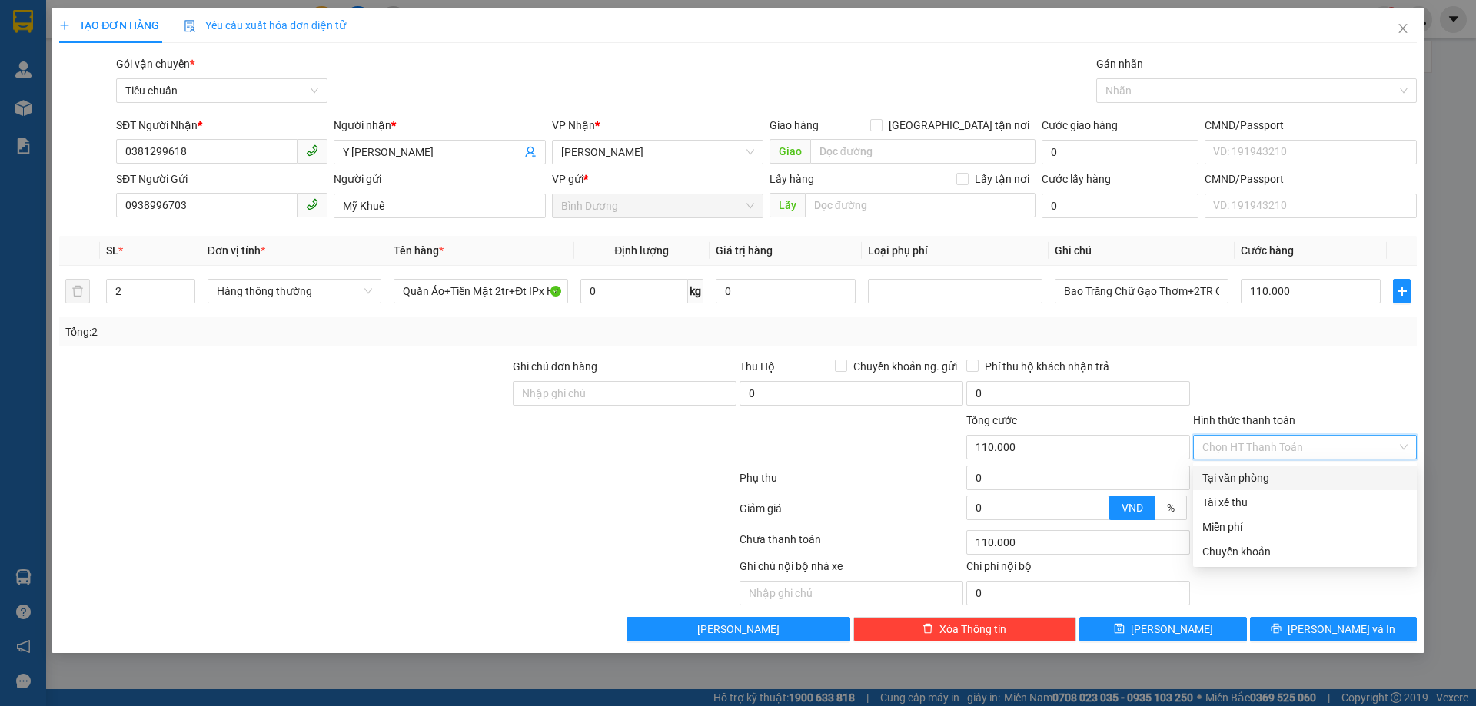
click at [1238, 481] on div "Tại văn phòng" at bounding box center [1304, 478] width 205 height 17
type input "0"
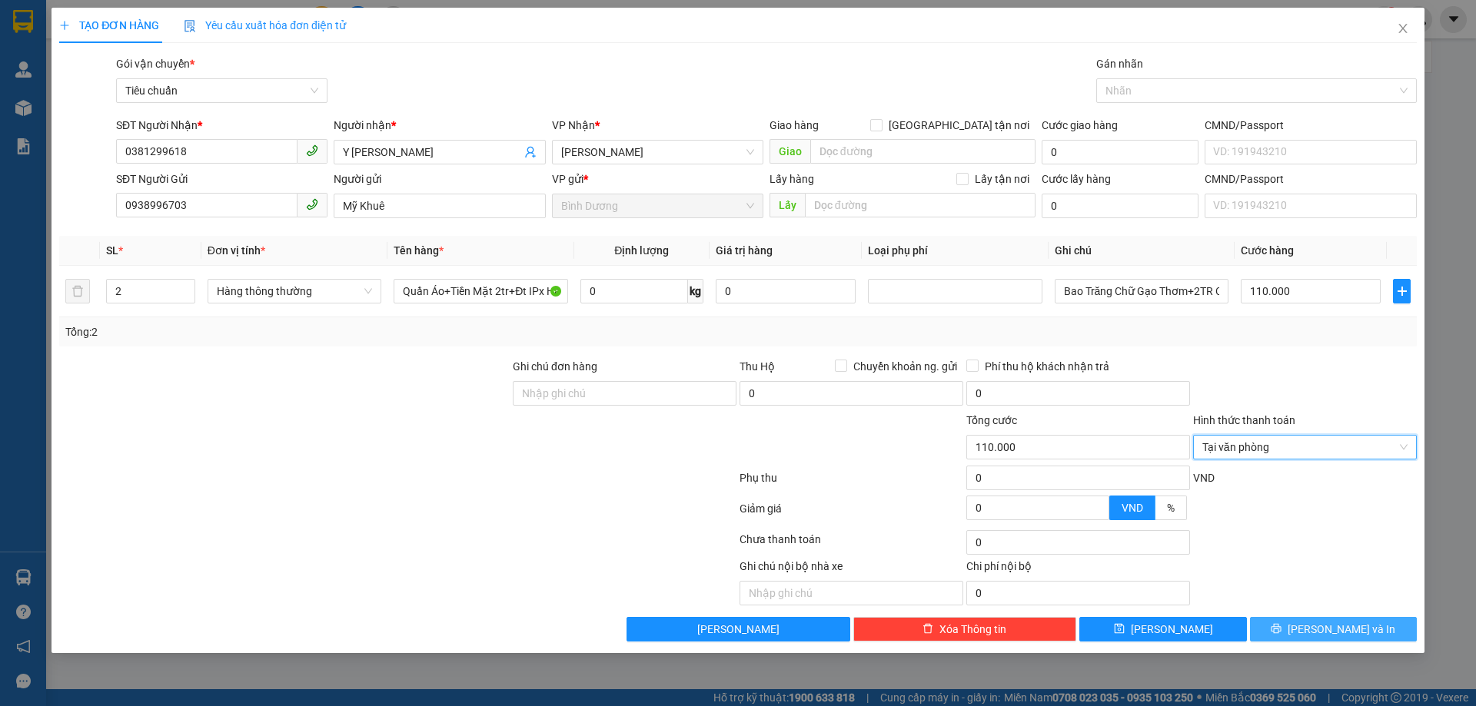
click at [1284, 620] on button "[PERSON_NAME] và In" at bounding box center [1333, 629] width 167 height 25
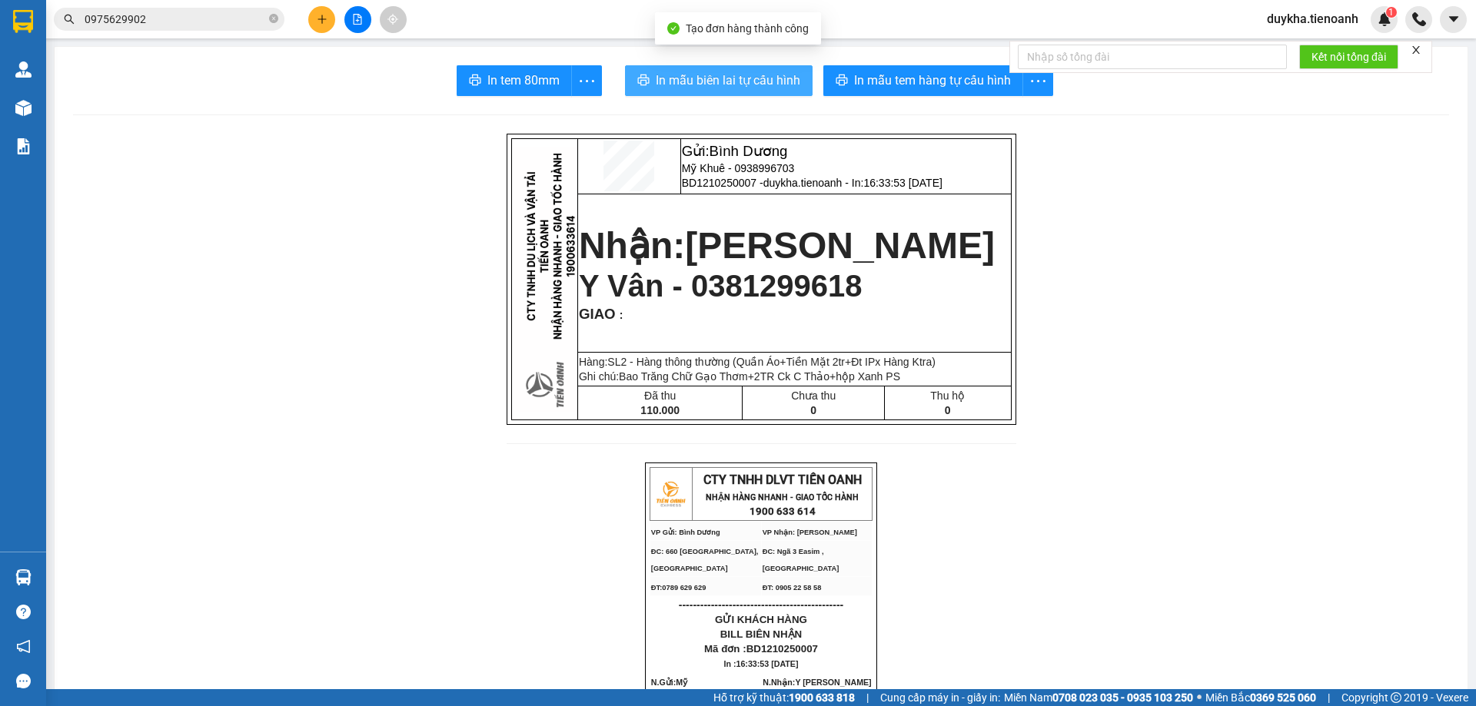
click at [772, 71] on span "In mẫu biên lai tự cấu hình" at bounding box center [728, 80] width 145 height 19
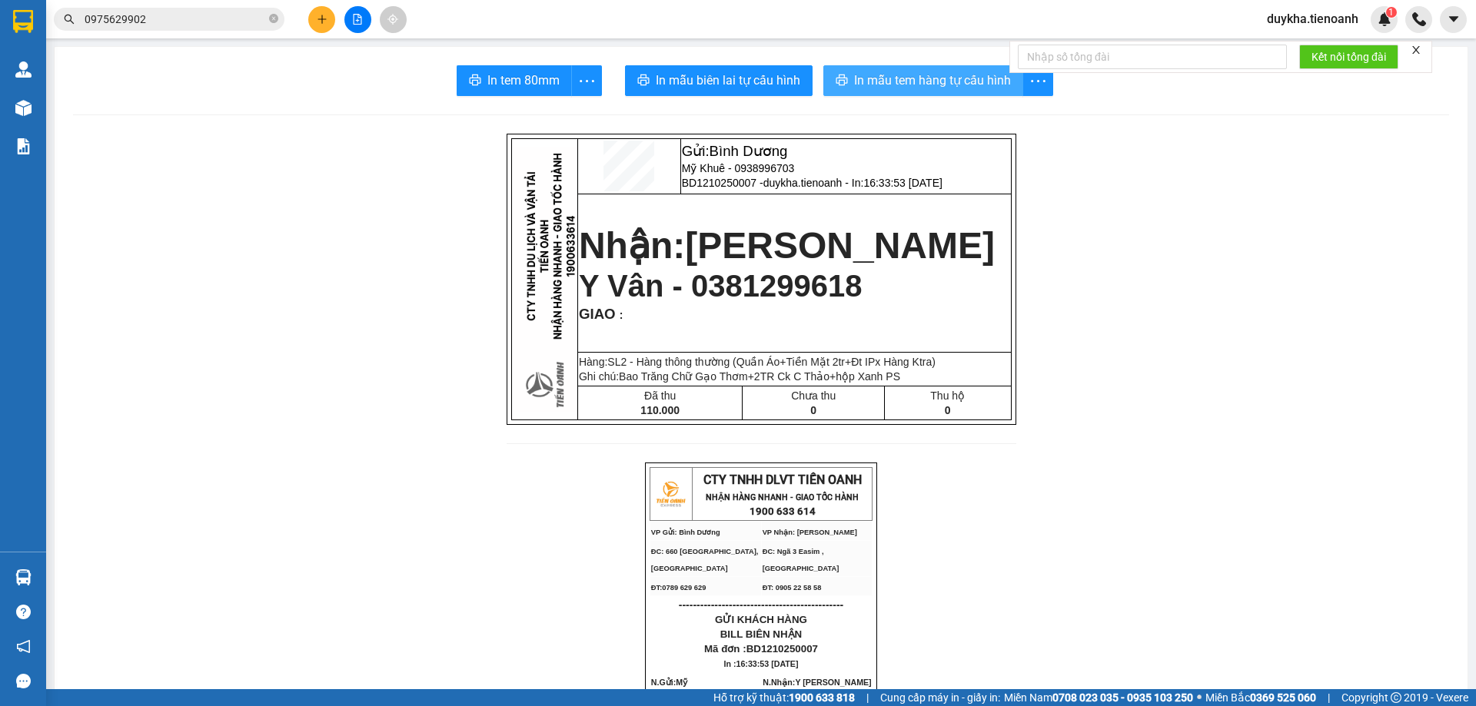
click at [912, 81] on span "In mẫu tem hàng tự cấu hình" at bounding box center [932, 80] width 157 height 19
click at [330, 28] on button at bounding box center [321, 19] width 27 height 27
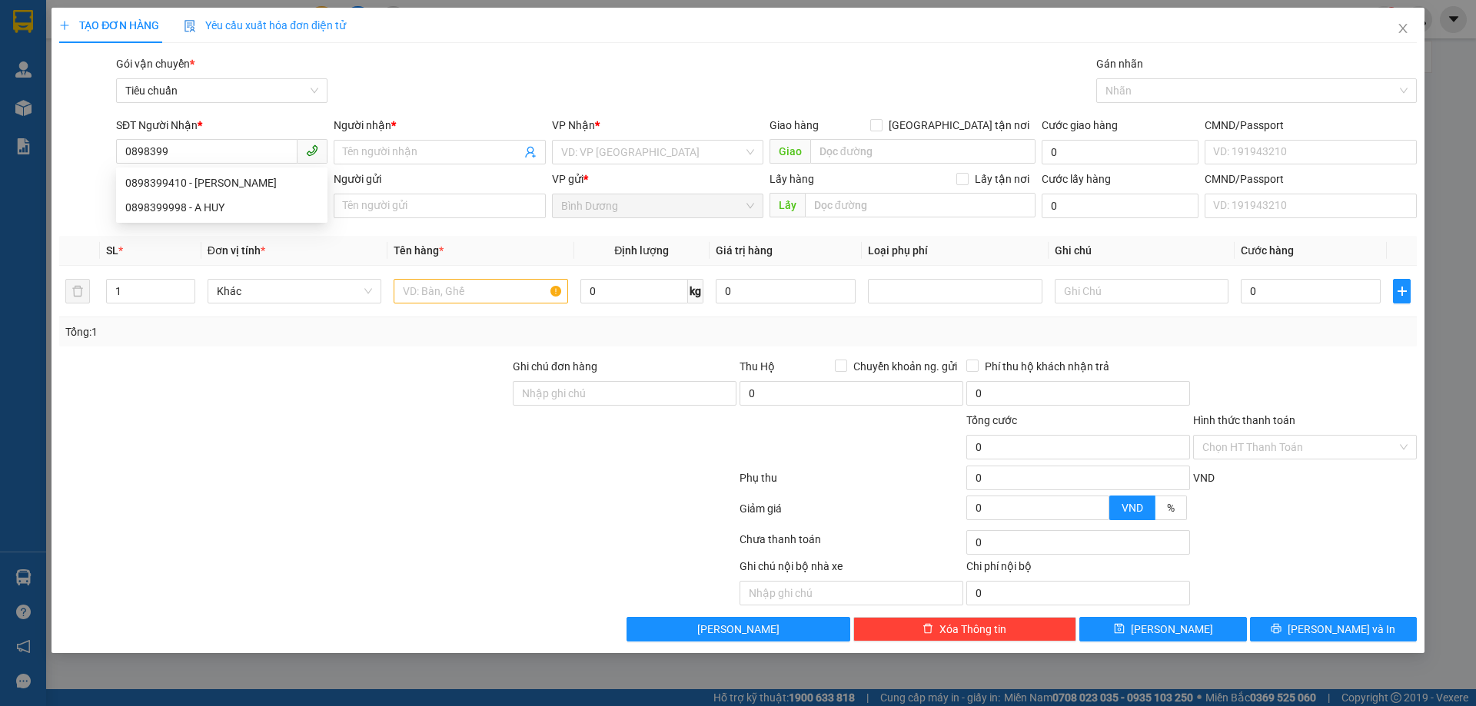
click at [228, 169] on div "0898399410 0898399410 - C Huyền 0898399998 - A HUY" at bounding box center [221, 195] width 211 height 55
click at [238, 181] on div "SĐT Người Gửi" at bounding box center [221, 179] width 211 height 17
click at [238, 193] on input "SĐT Người Gửi" at bounding box center [206, 205] width 181 height 25
click at [239, 159] on input "0898399" at bounding box center [206, 151] width 181 height 25
click at [234, 188] on div "0898399410 - [PERSON_NAME]" at bounding box center [221, 182] width 193 height 17
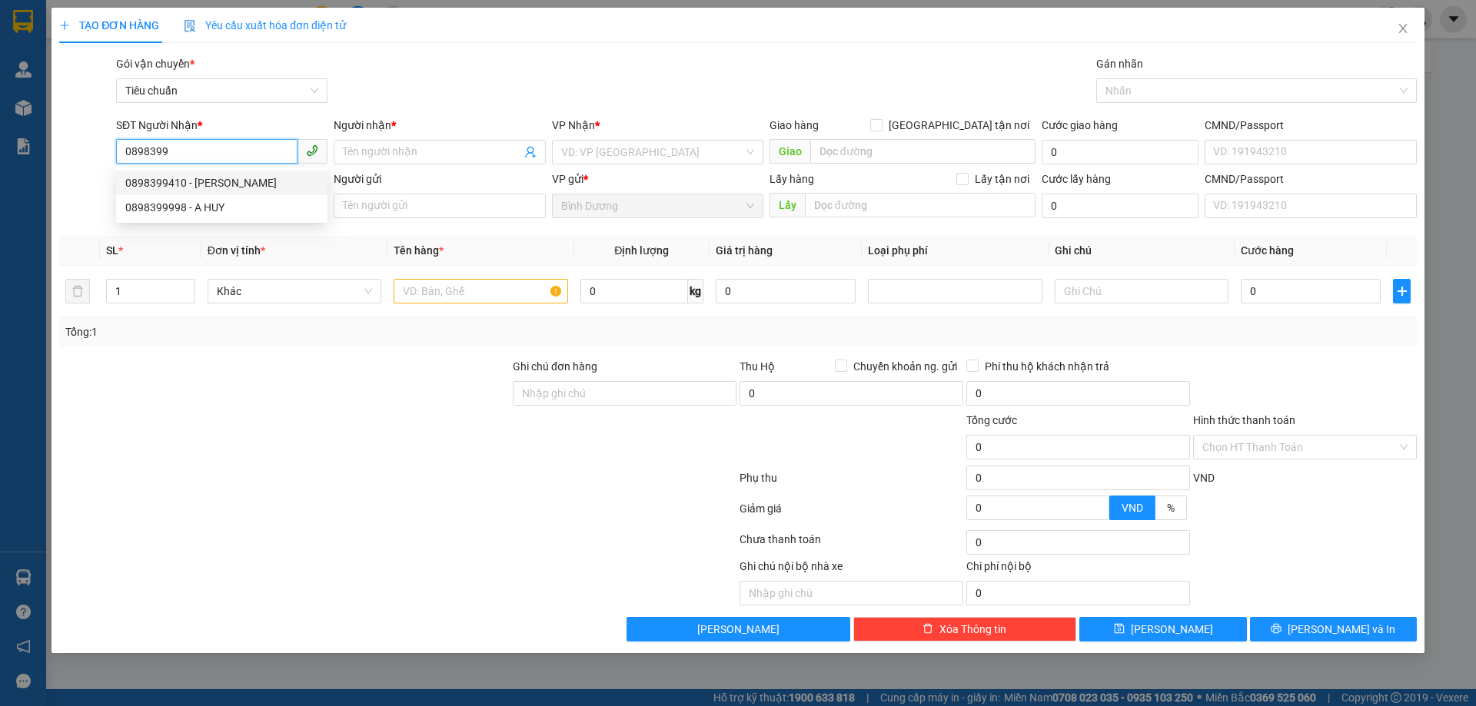
type input "0898399410"
type input "C Huyền"
type input "241812068"
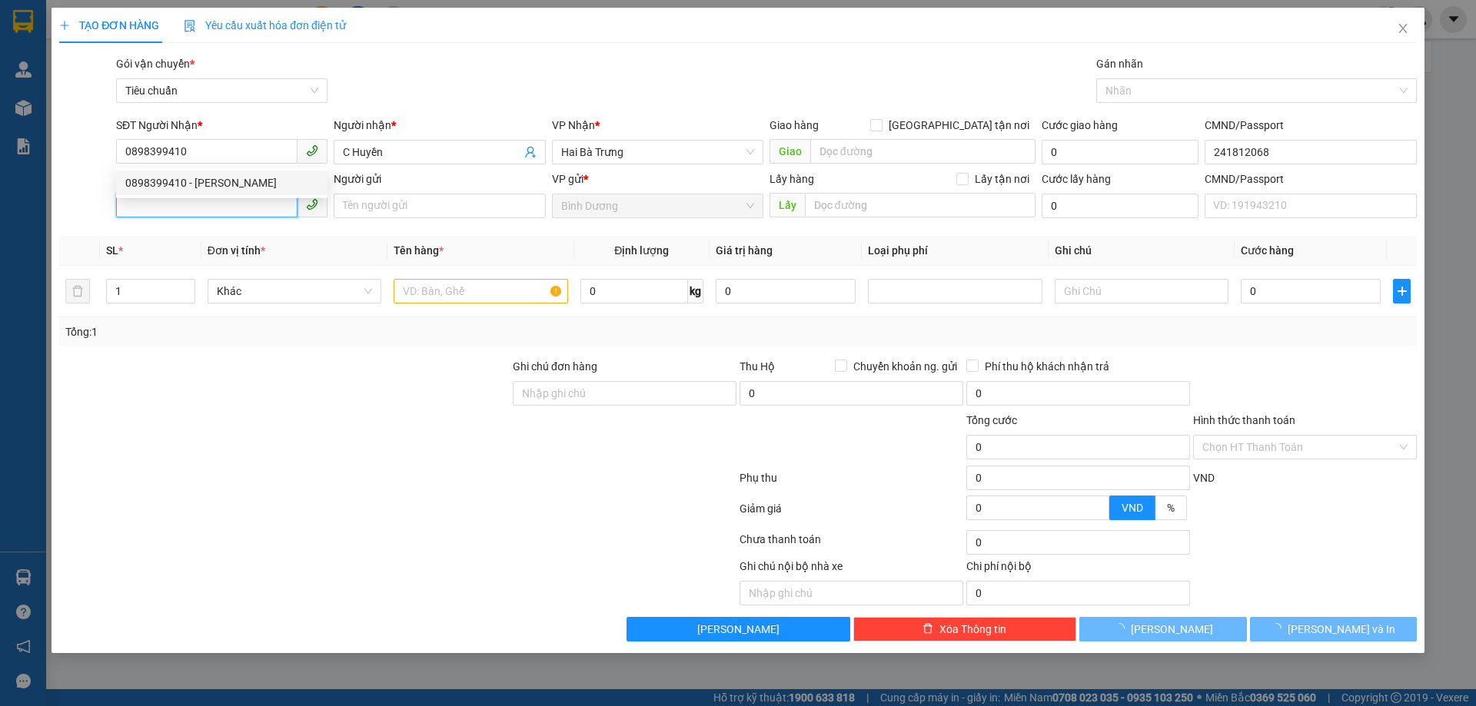
type input "300.000"
click at [229, 208] on input "SĐT Người Gửi" at bounding box center [206, 205] width 181 height 25
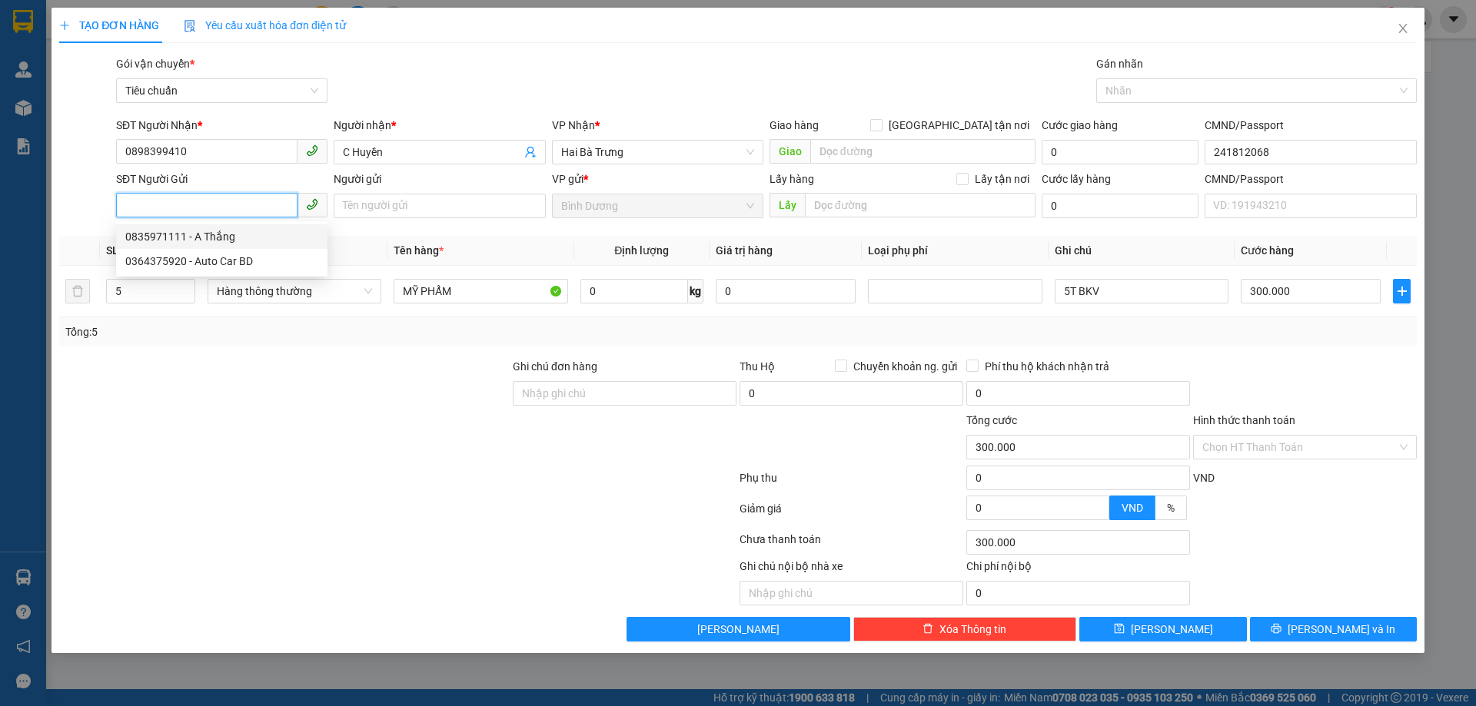
click at [235, 239] on div "0835971111 - A Thắng" at bounding box center [221, 236] width 193 height 17
type input "0835971111"
type input "A Thắng"
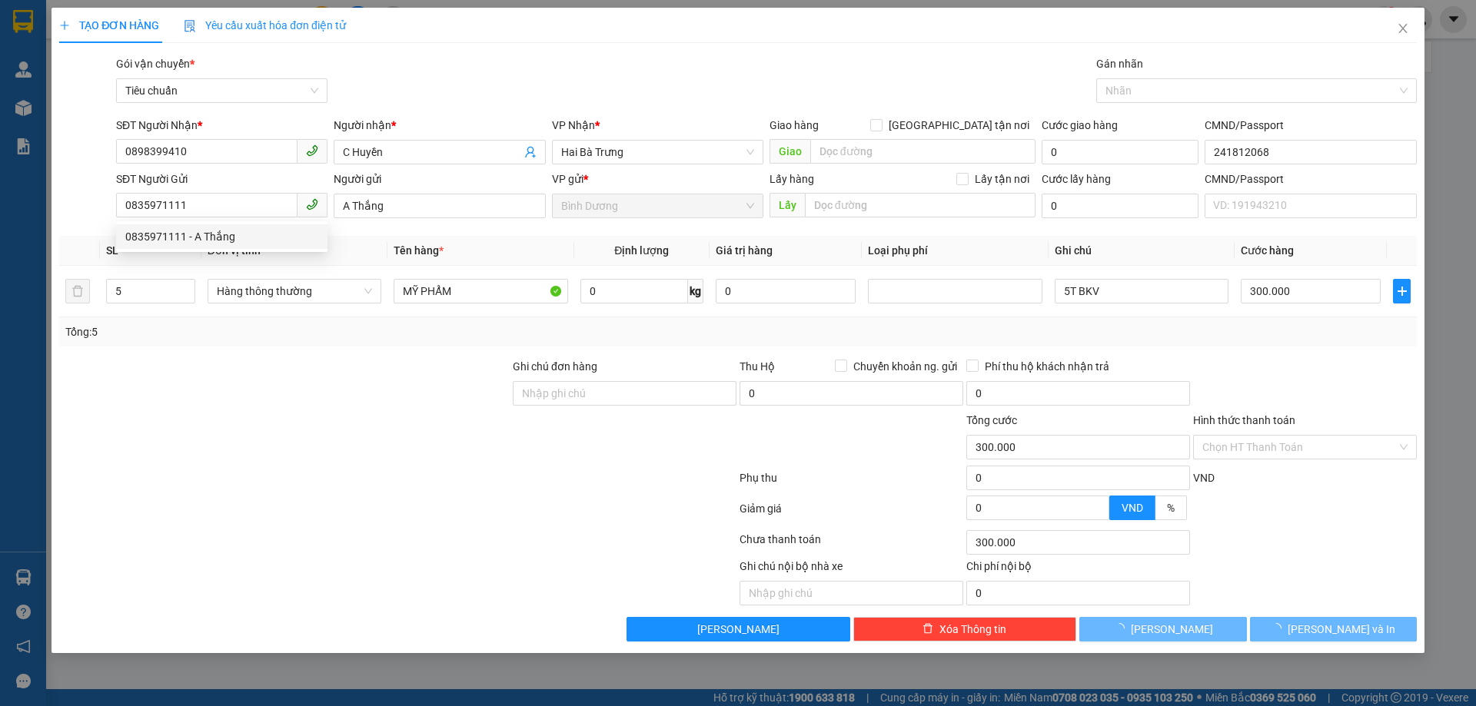
click at [307, 416] on div at bounding box center [285, 439] width 454 height 54
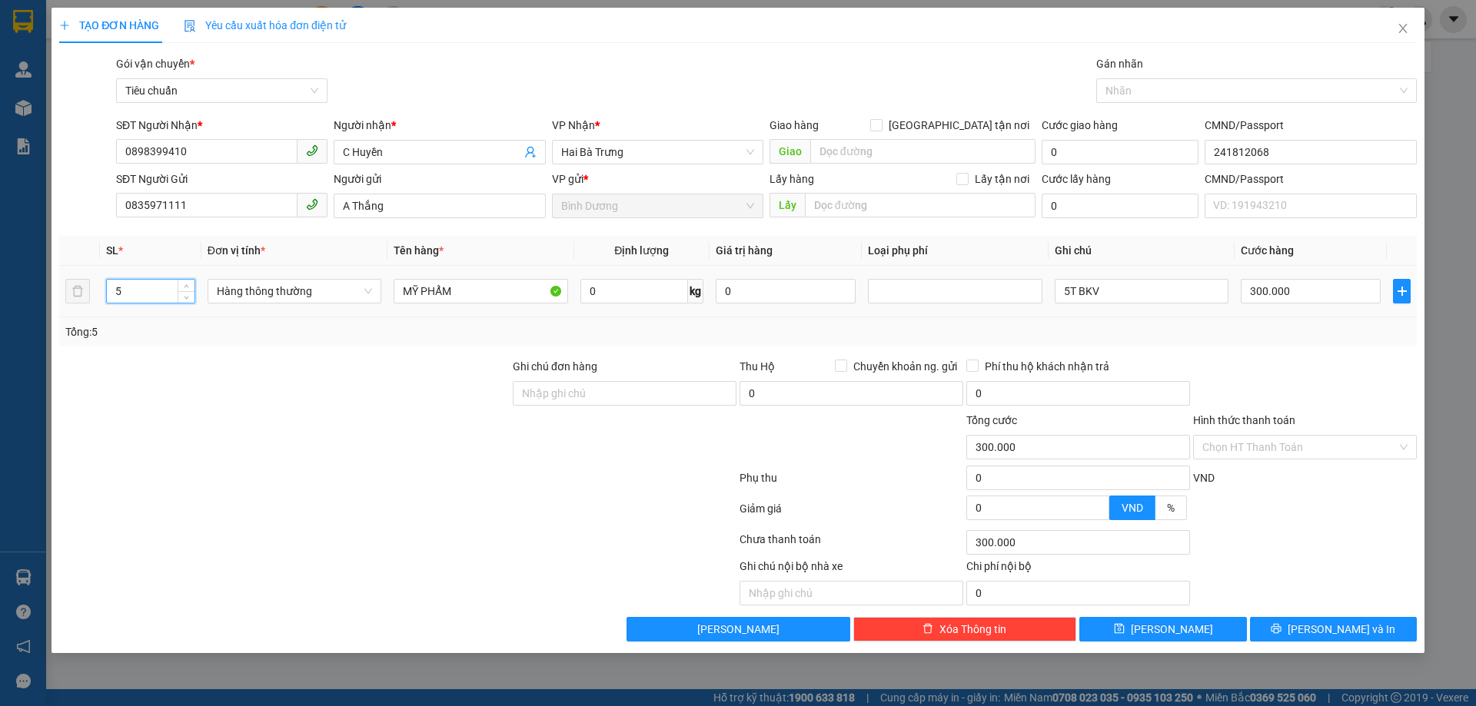
click at [128, 286] on input "5" at bounding box center [151, 291] width 88 height 23
type input "1"
click at [606, 299] on input "0" at bounding box center [634, 291] width 108 height 25
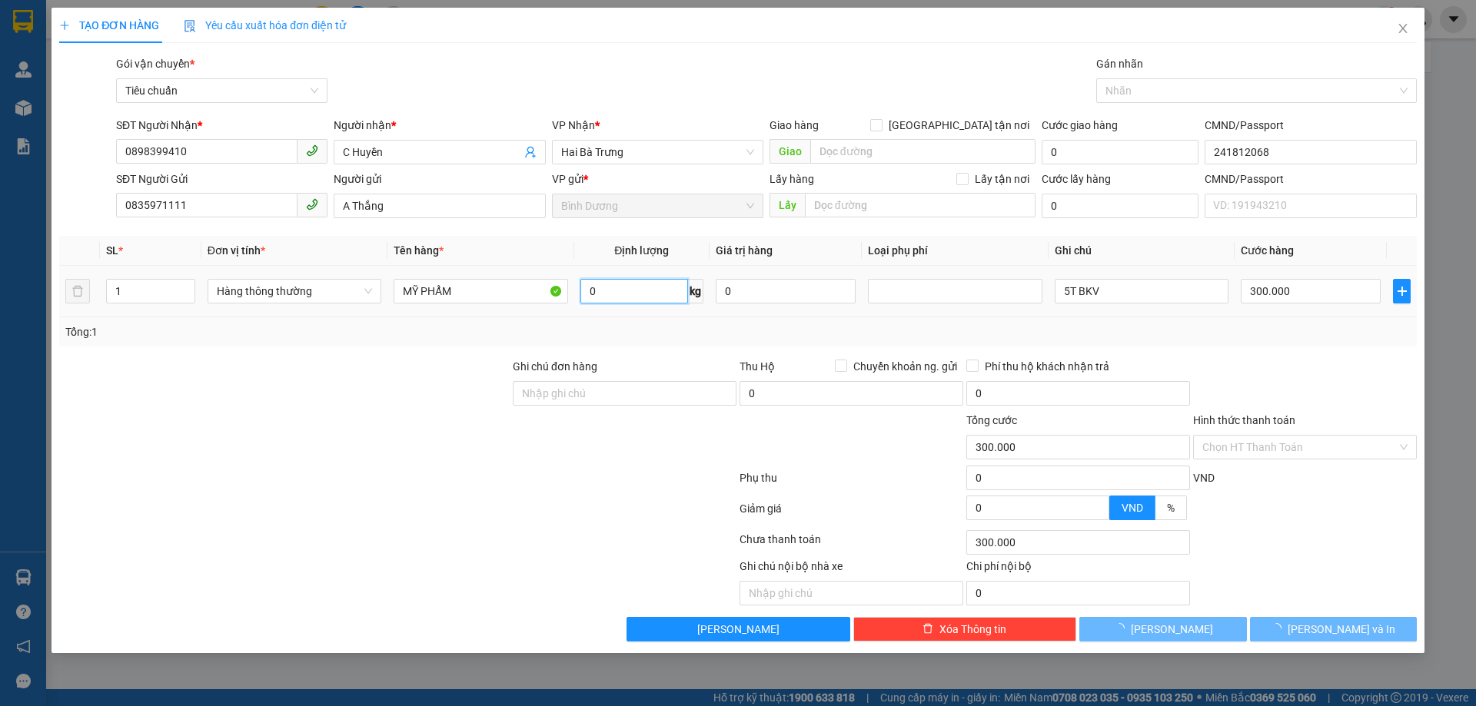
type input "0"
type input "3"
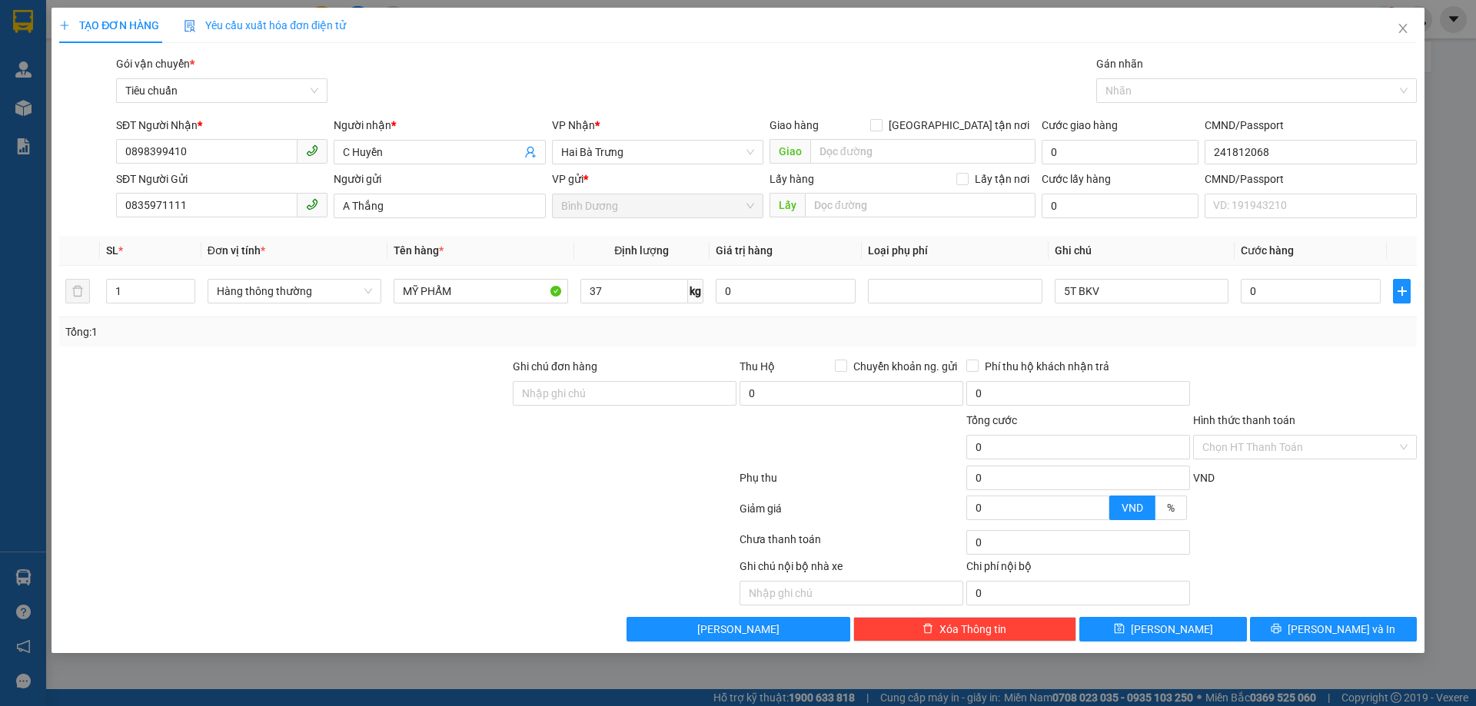
click at [616, 341] on div "Tổng: 1" at bounding box center [737, 331] width 1357 height 29
click at [1073, 302] on input "5T BKV" at bounding box center [1142, 291] width 174 height 25
click at [1253, 324] on div "Tổng: 1" at bounding box center [737, 332] width 1345 height 17
click at [1291, 637] on button "[PERSON_NAME] và In" at bounding box center [1333, 629] width 167 height 25
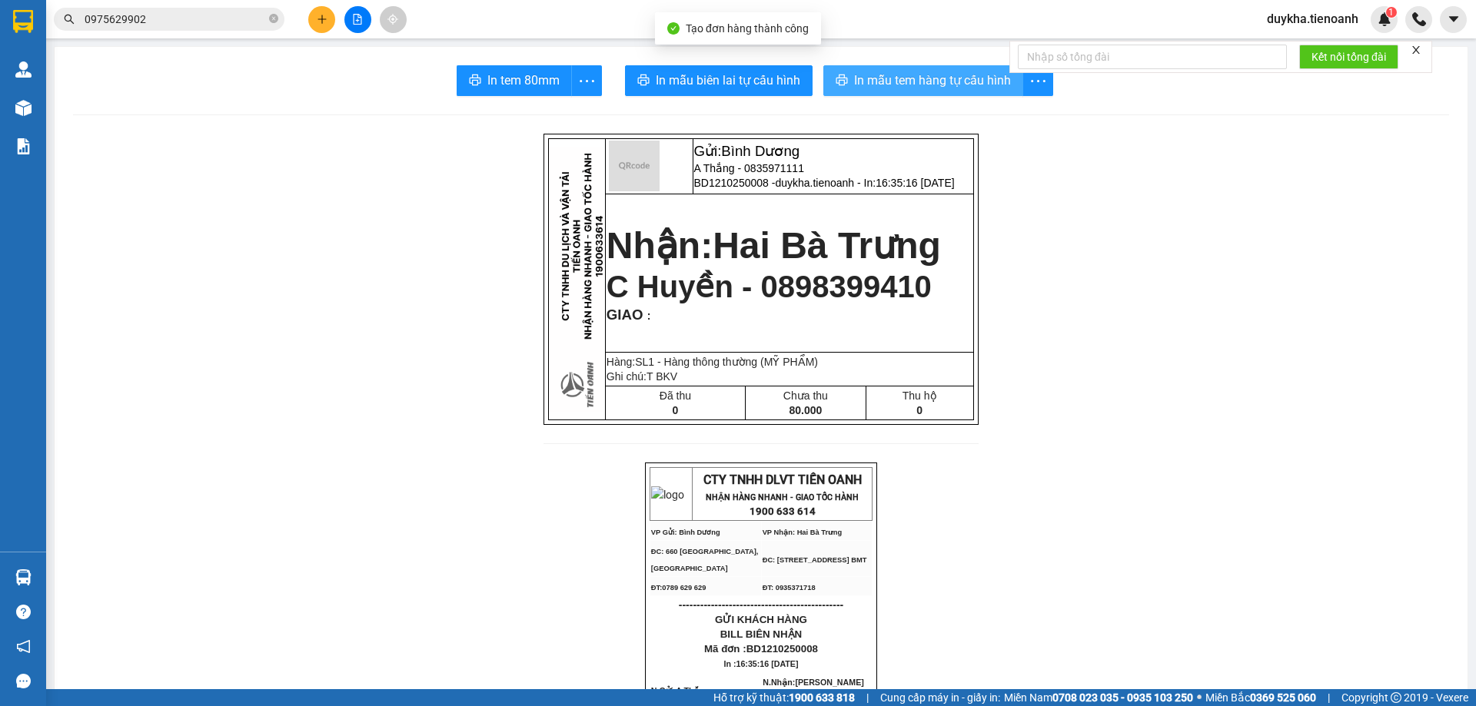
click at [879, 92] on button "In mẫu tem hàng tự cấu hình" at bounding box center [923, 80] width 200 height 31
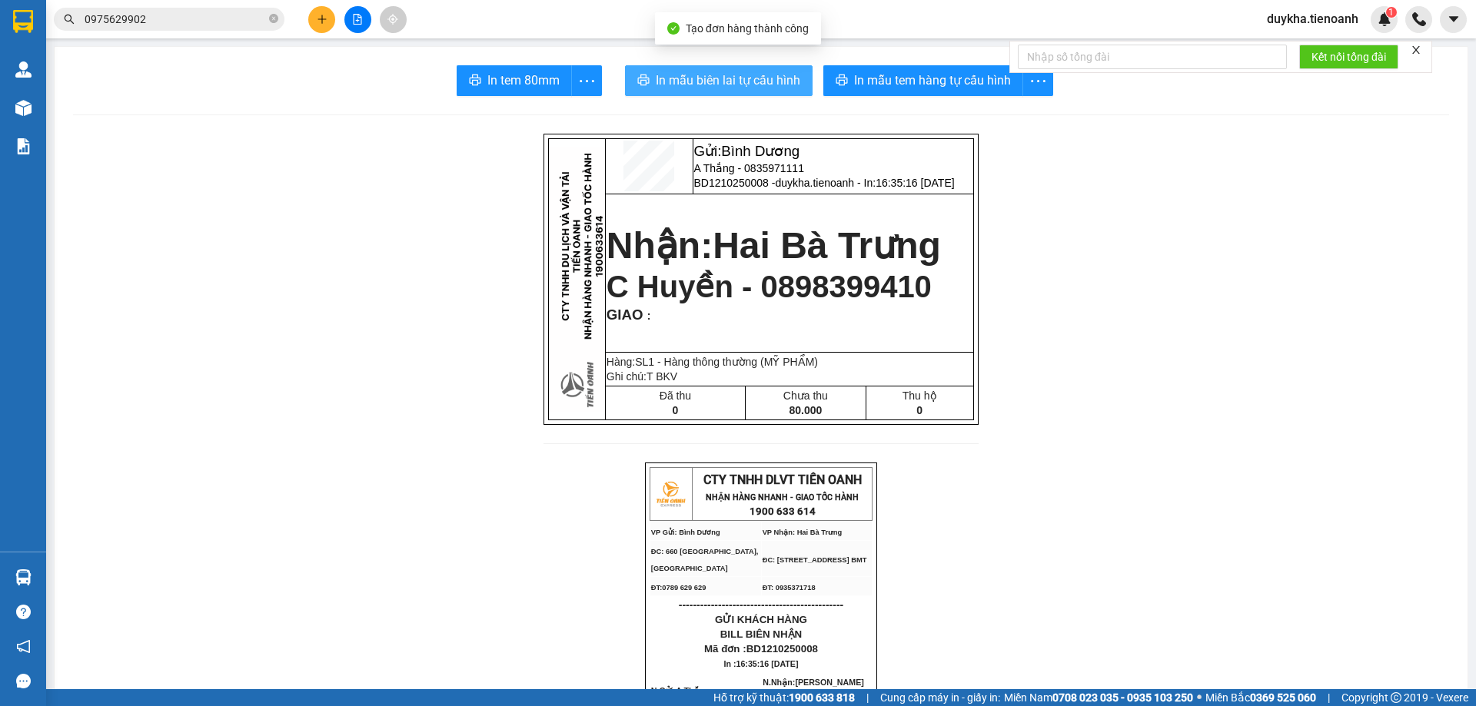
click at [709, 72] on span "In mẫu biên lai tự cấu hình" at bounding box center [728, 80] width 145 height 19
click at [319, 18] on icon "plus" at bounding box center [322, 19] width 11 height 11
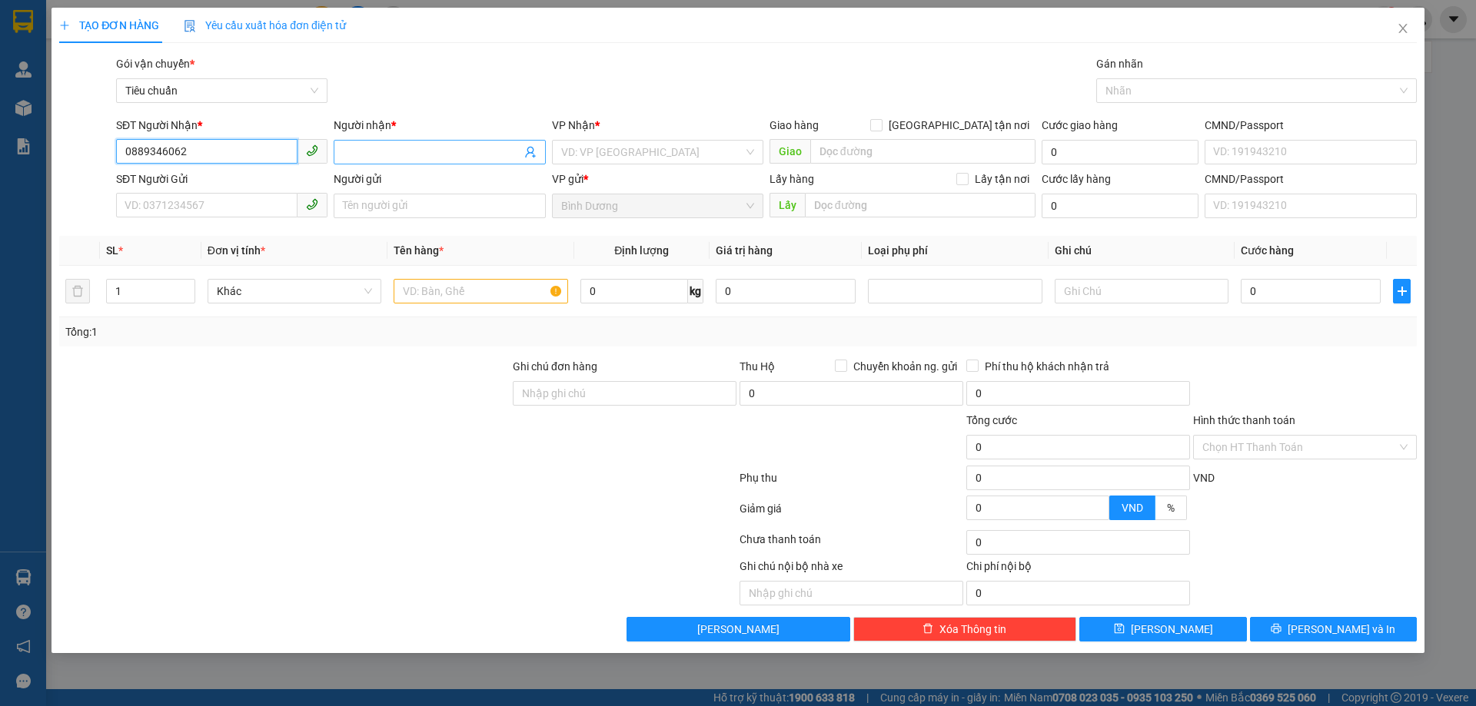
type input "0889346062"
click at [394, 157] on input "Người nhận *" at bounding box center [432, 152] width 178 height 17
type input "H BAli"
click at [655, 156] on input "search" at bounding box center [652, 152] width 182 height 23
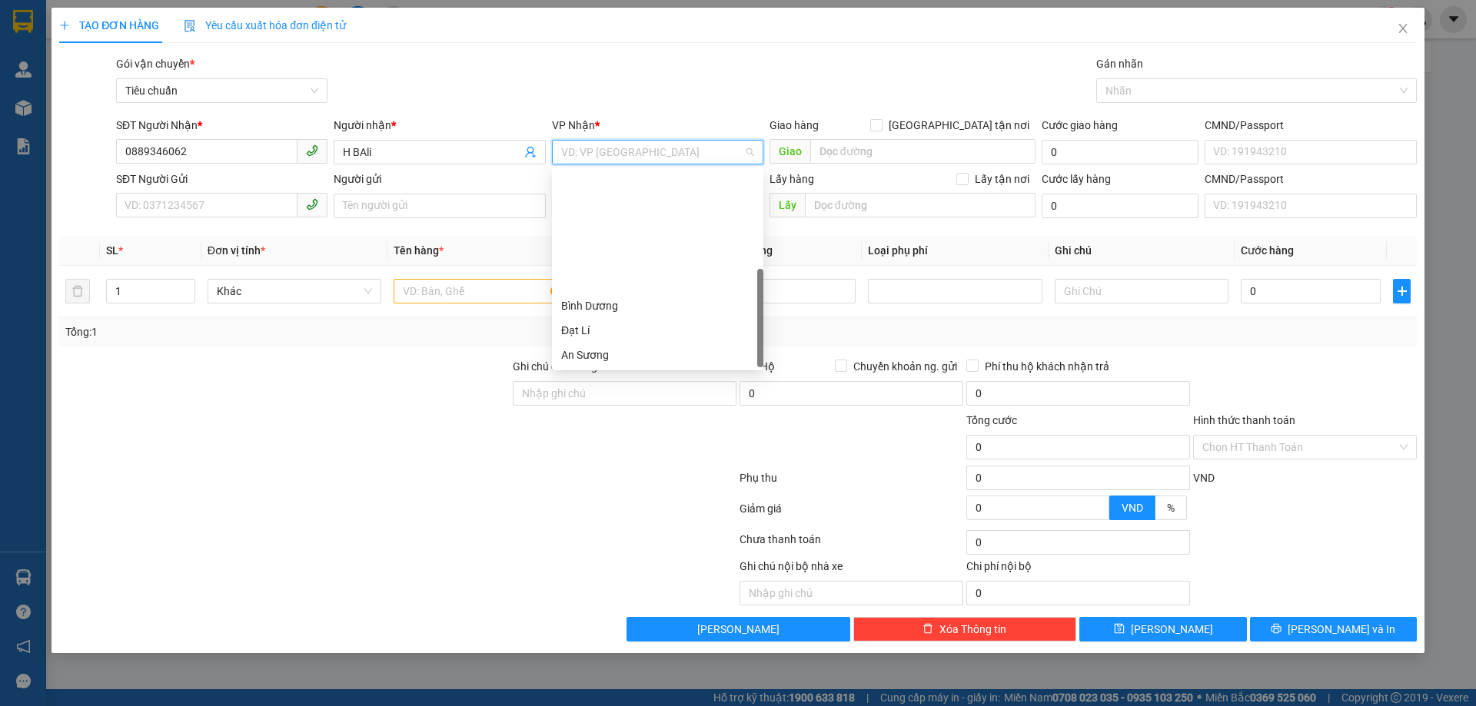
click at [610, 420] on div "[PERSON_NAME]" at bounding box center [657, 428] width 193 height 17
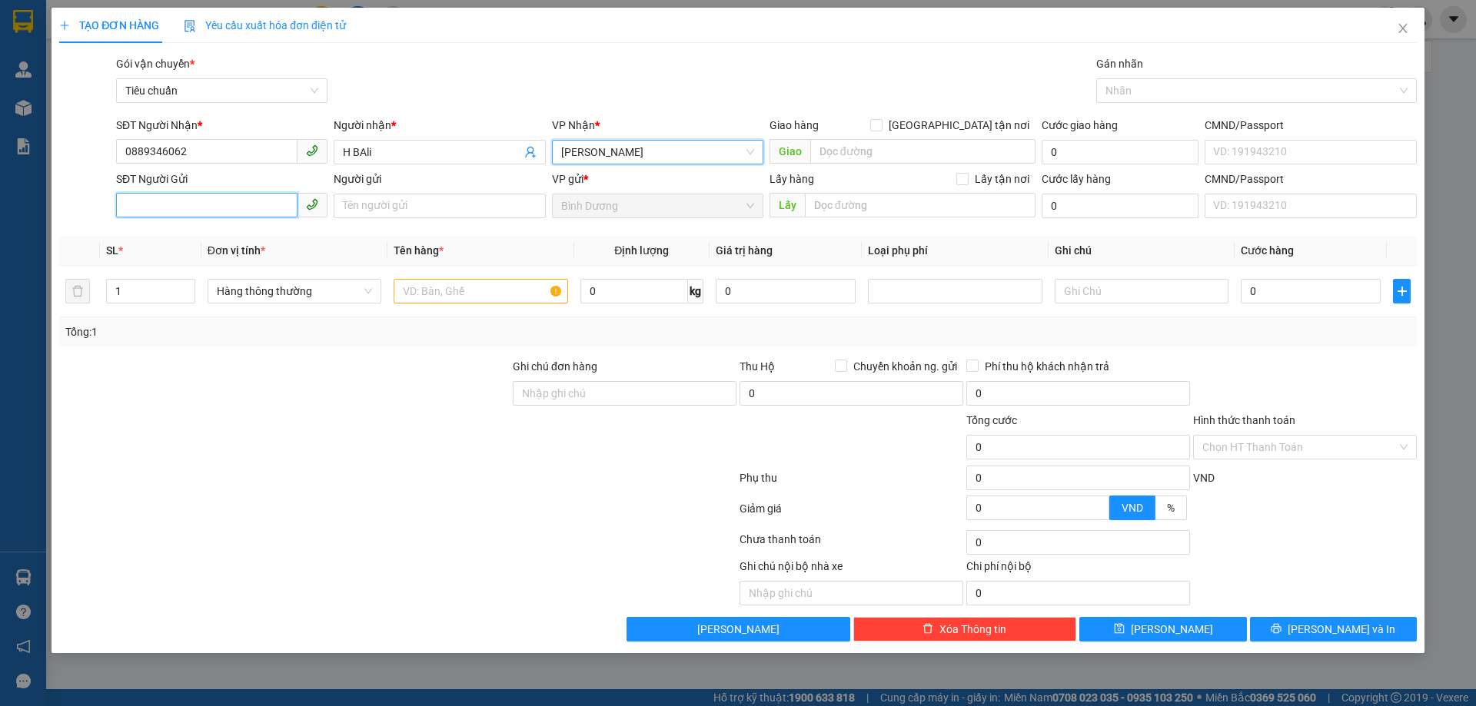
click at [281, 205] on input "SĐT Người Gửi" at bounding box center [206, 205] width 181 height 25
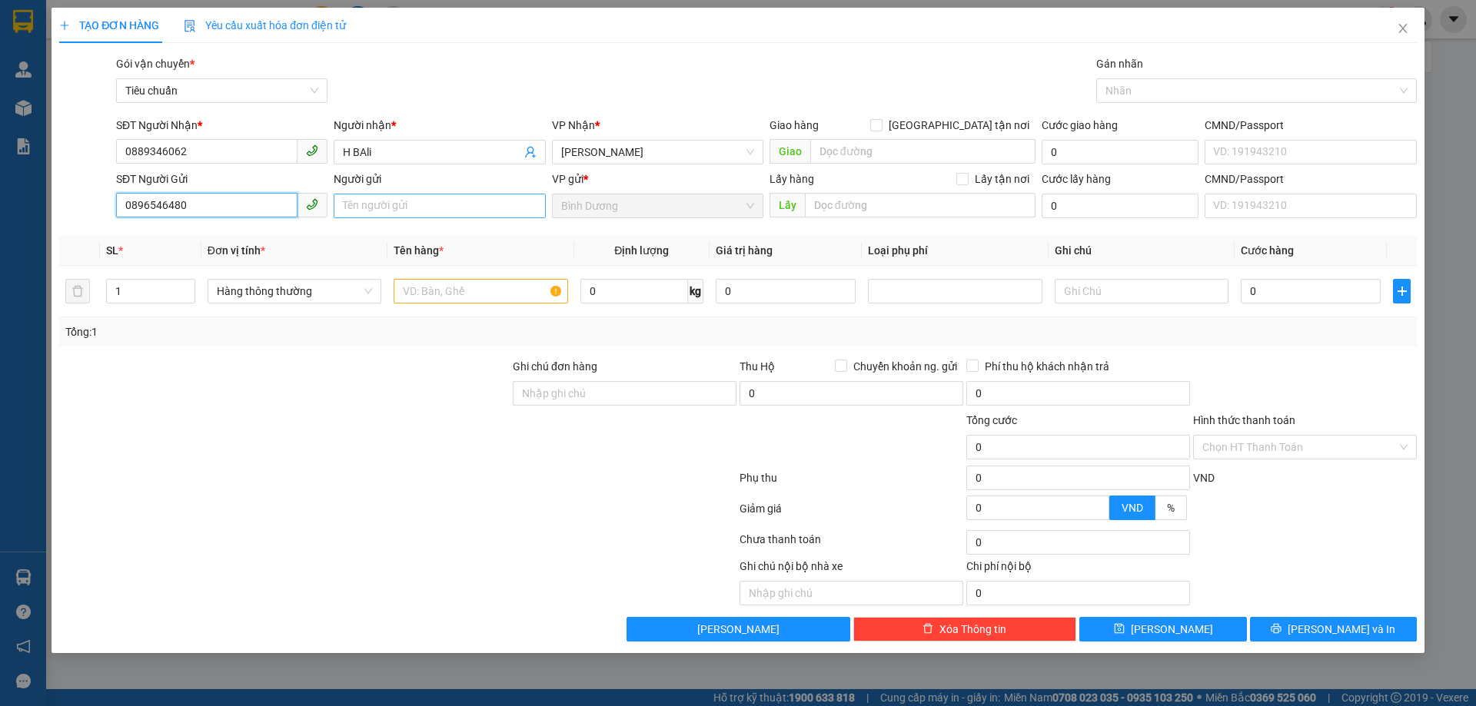
type input "0896546480"
click at [361, 208] on input "Người gửi" at bounding box center [439, 206] width 211 height 25
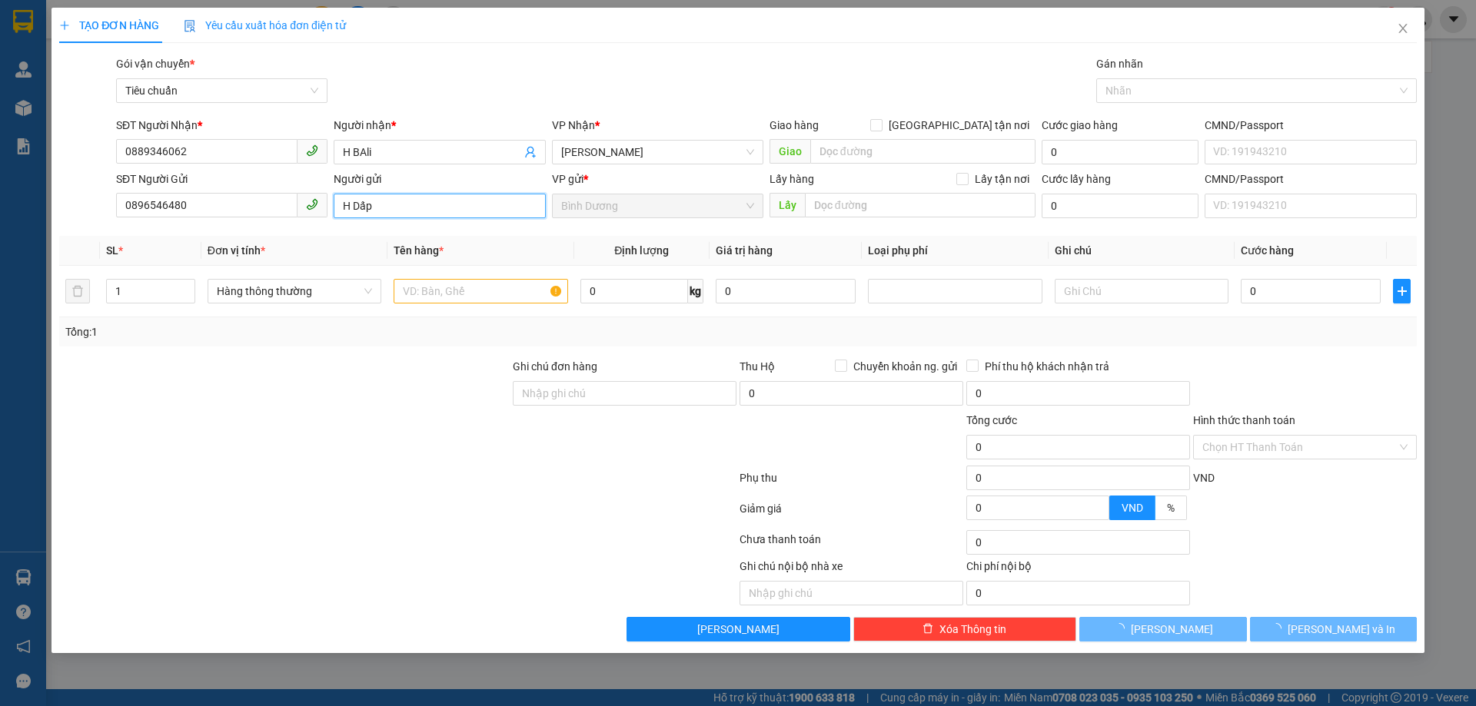
type input "H Dấp"
click at [174, 412] on div at bounding box center [285, 439] width 454 height 54
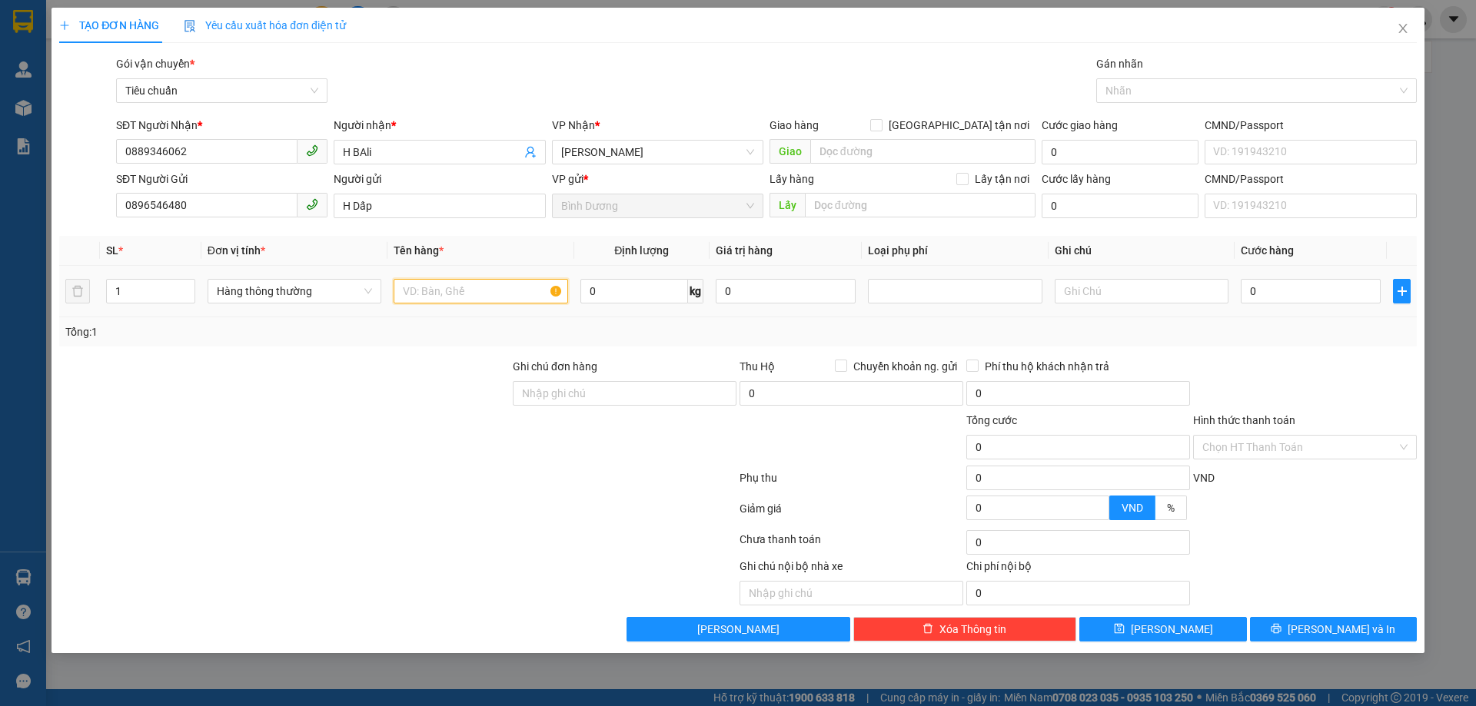
click at [481, 299] on input "text" at bounding box center [481, 291] width 174 height 25
type input "Bánh+Quần Áo"
click at [593, 295] on input "0" at bounding box center [634, 291] width 108 height 25
type input "5"
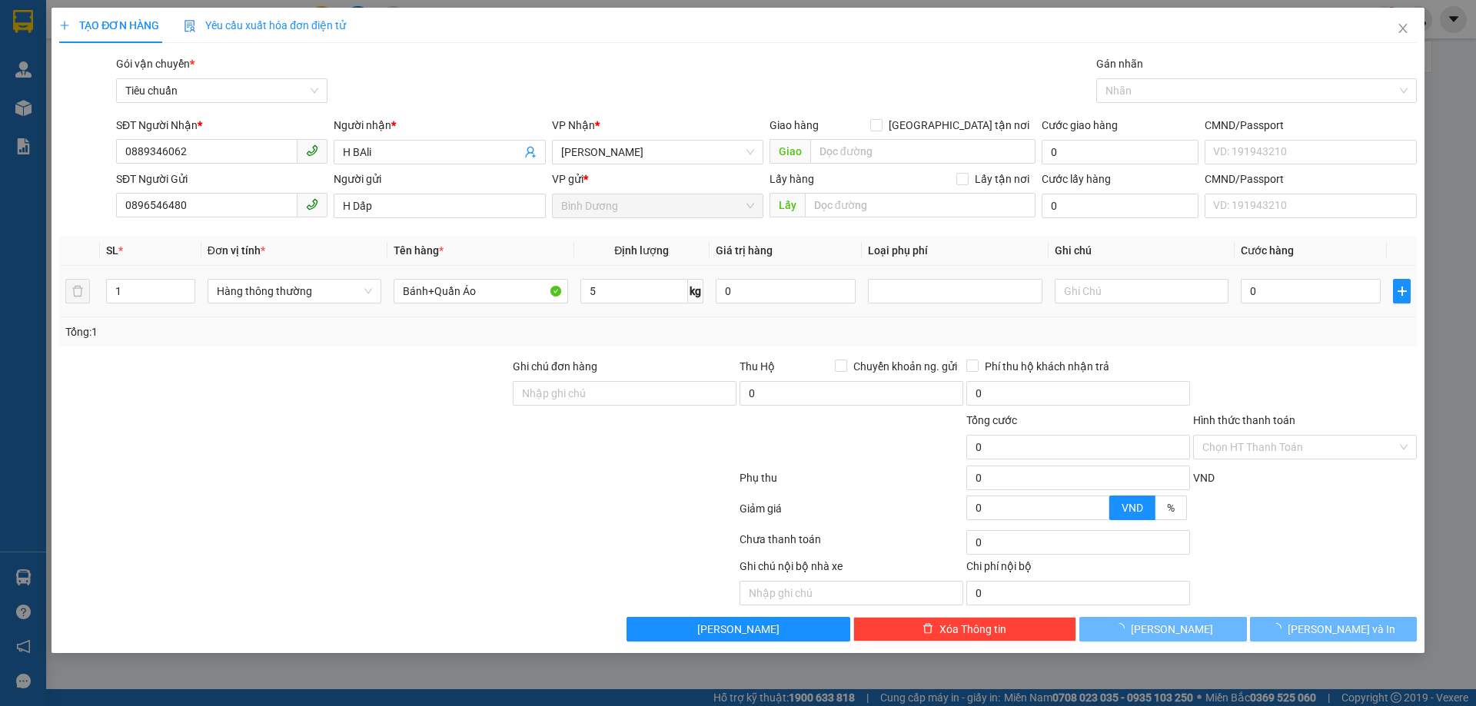
click at [620, 314] on td "5 kg" at bounding box center [641, 292] width 135 height 52
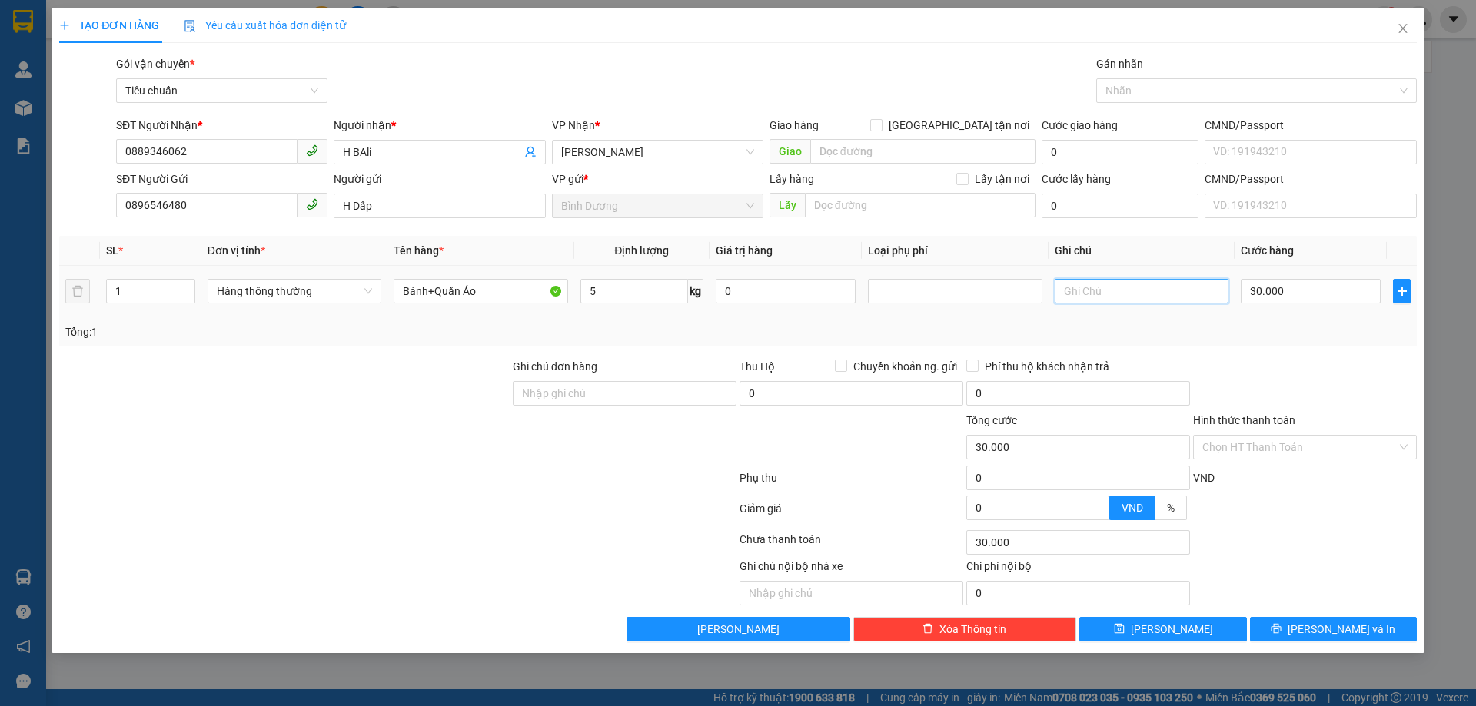
type input "30.000"
click at [1085, 293] on input "text" at bounding box center [1142, 291] width 174 height 25
type input "Bao Trăn"
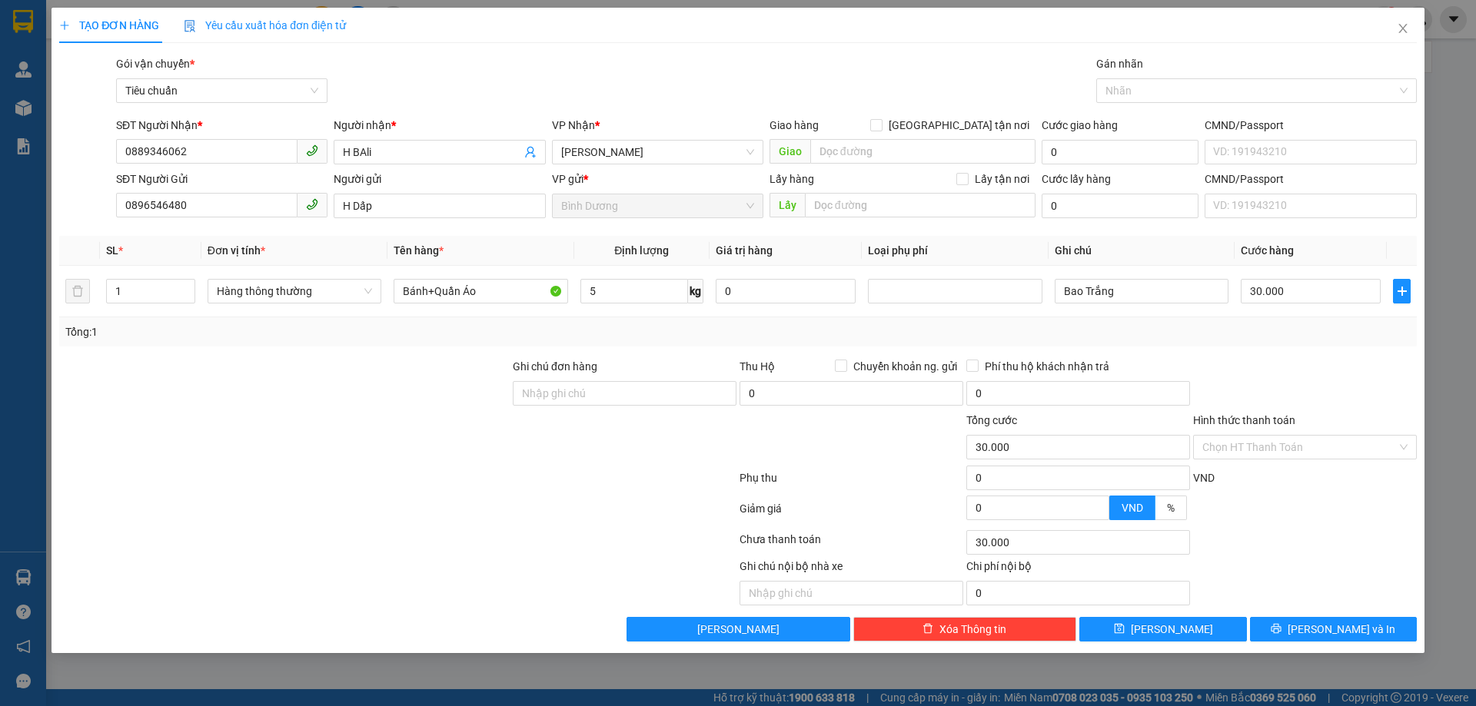
click at [1226, 351] on div "Transit Pickup Surcharge Ids Transit Deliver Surcharge Ids Transit Deliver Surc…" at bounding box center [737, 348] width 1357 height 586
click at [1281, 624] on icon "printer" at bounding box center [1276, 628] width 11 height 11
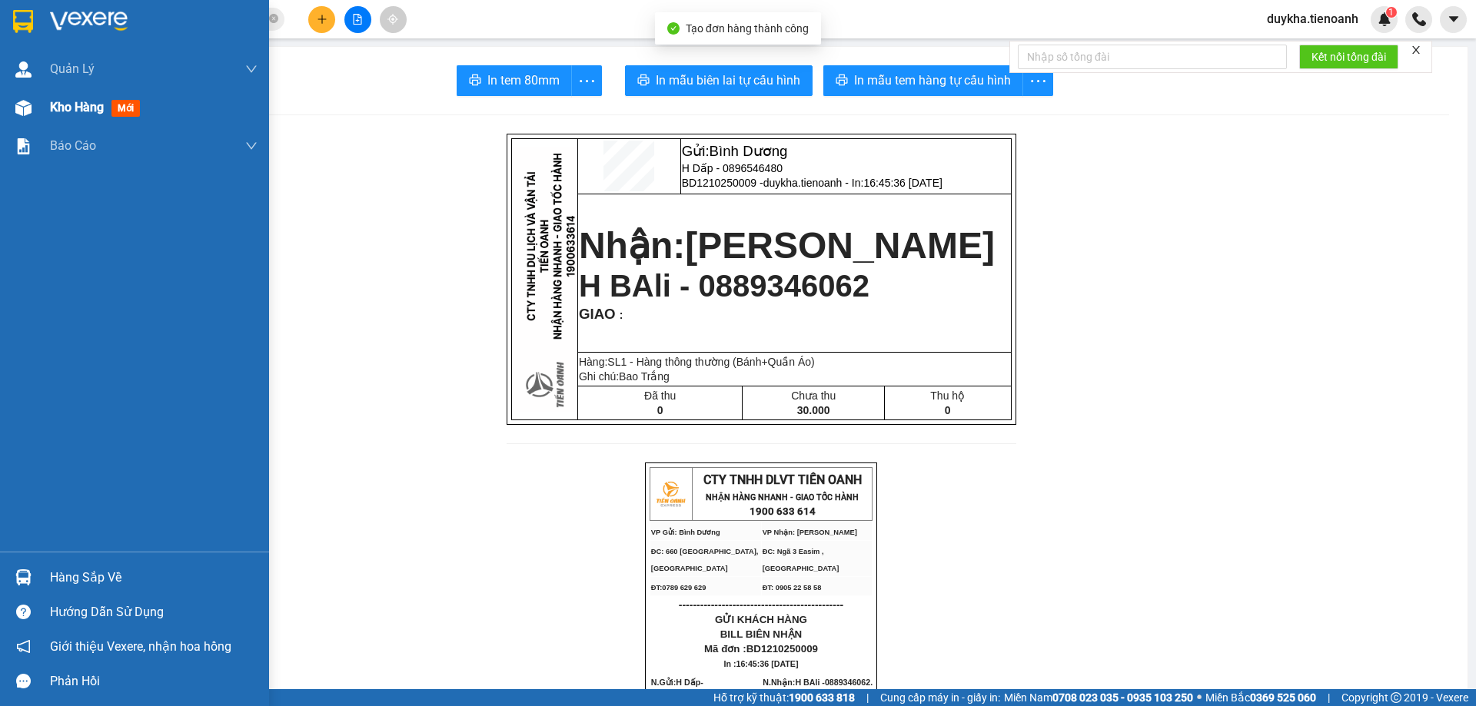
click at [81, 111] on span "Kho hàng" at bounding box center [77, 107] width 54 height 15
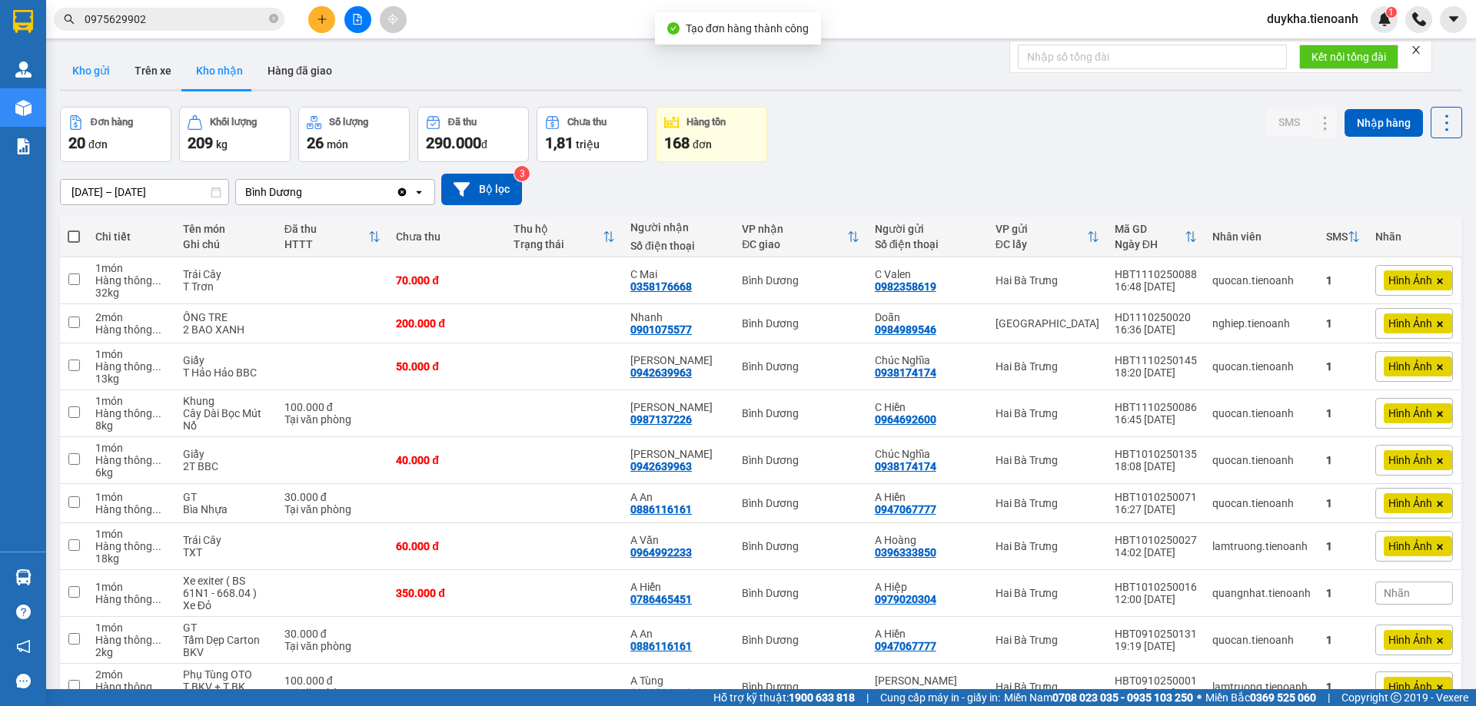
click at [103, 74] on button "Kho gửi" at bounding box center [91, 70] width 62 height 37
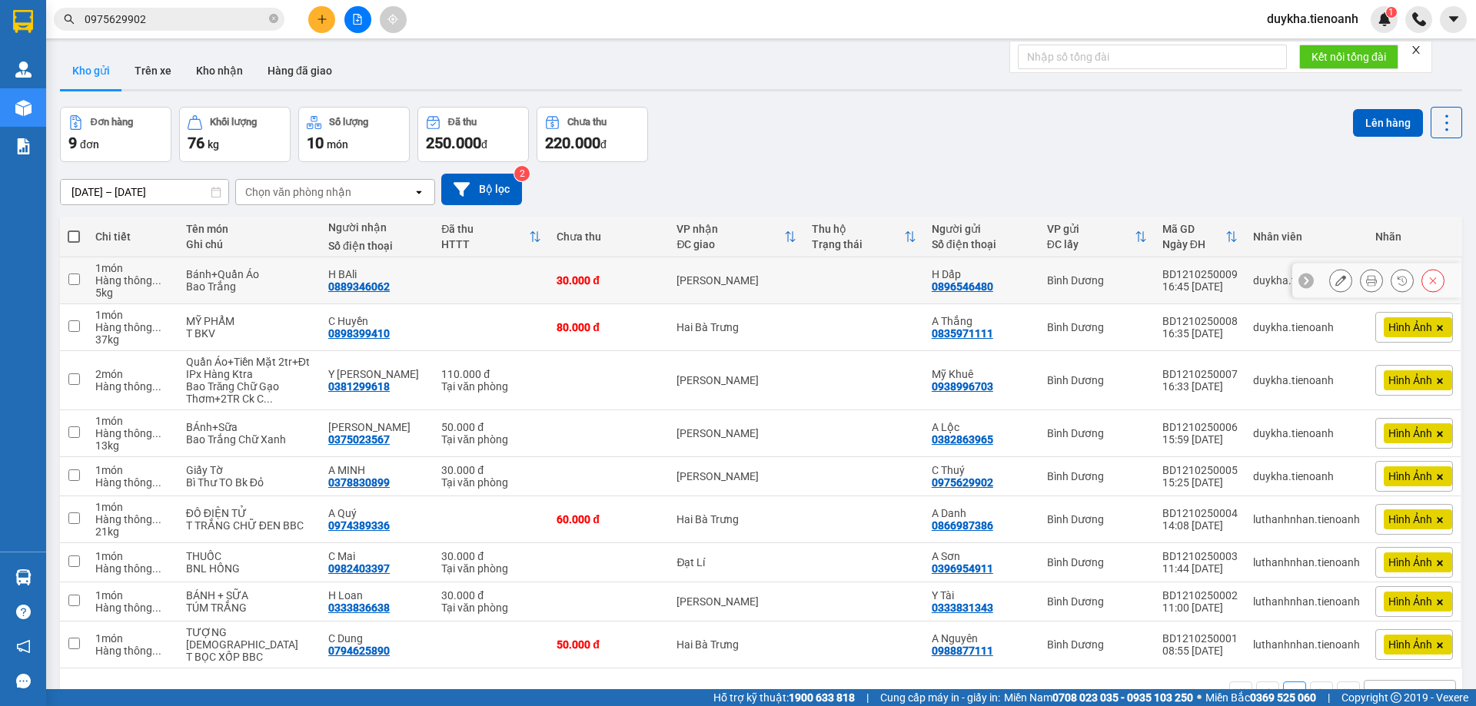
click at [1335, 277] on button at bounding box center [1341, 280] width 22 height 27
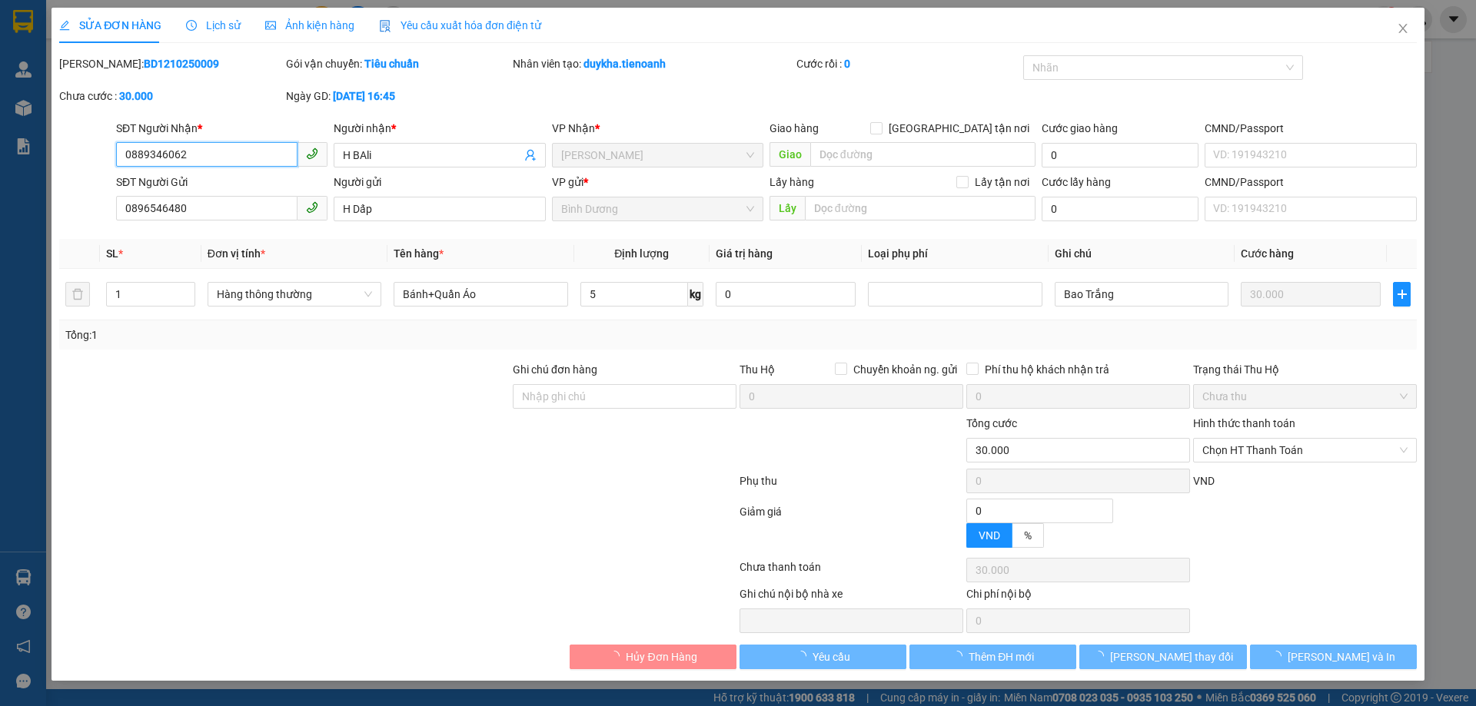
click at [1254, 446] on span "Chọn HT Thanh Toán" at bounding box center [1304, 450] width 205 height 23
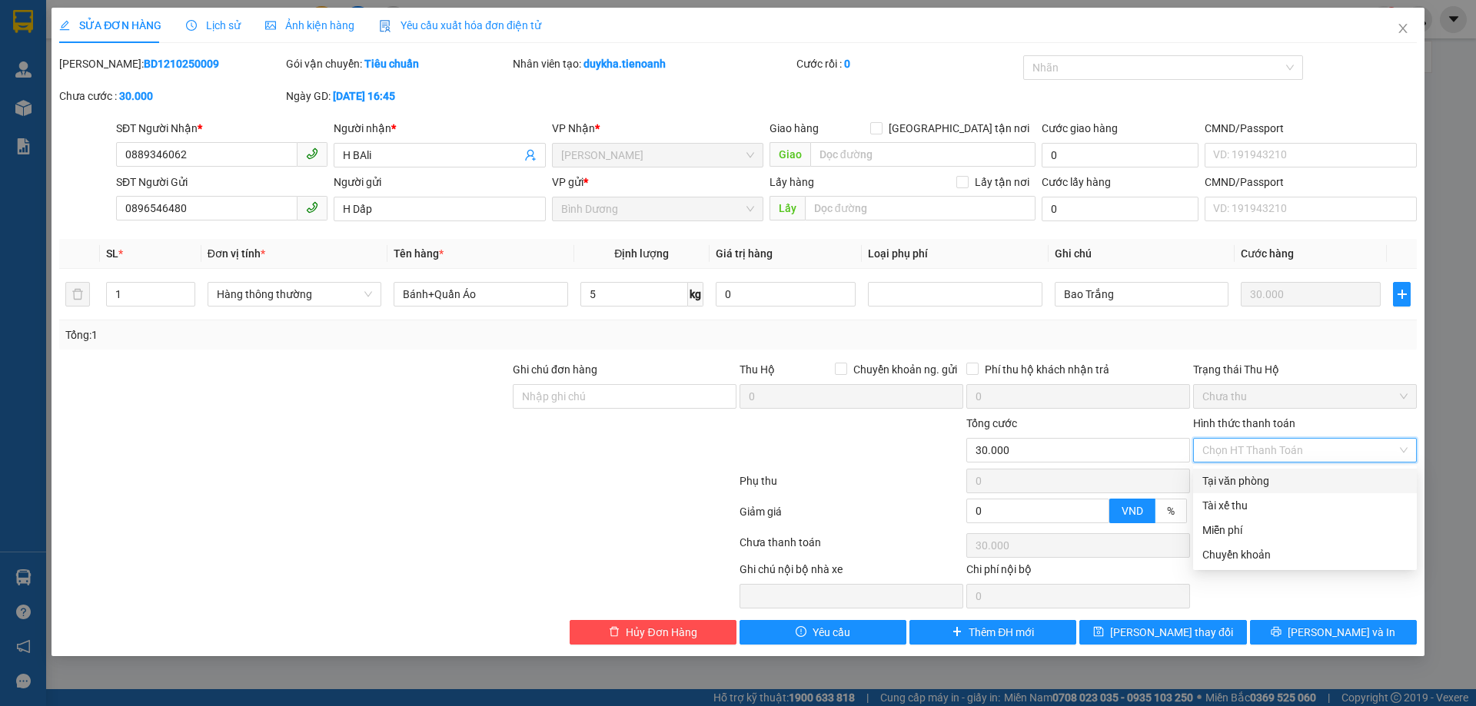
click at [1251, 480] on div "Tại văn phòng" at bounding box center [1304, 481] width 205 height 17
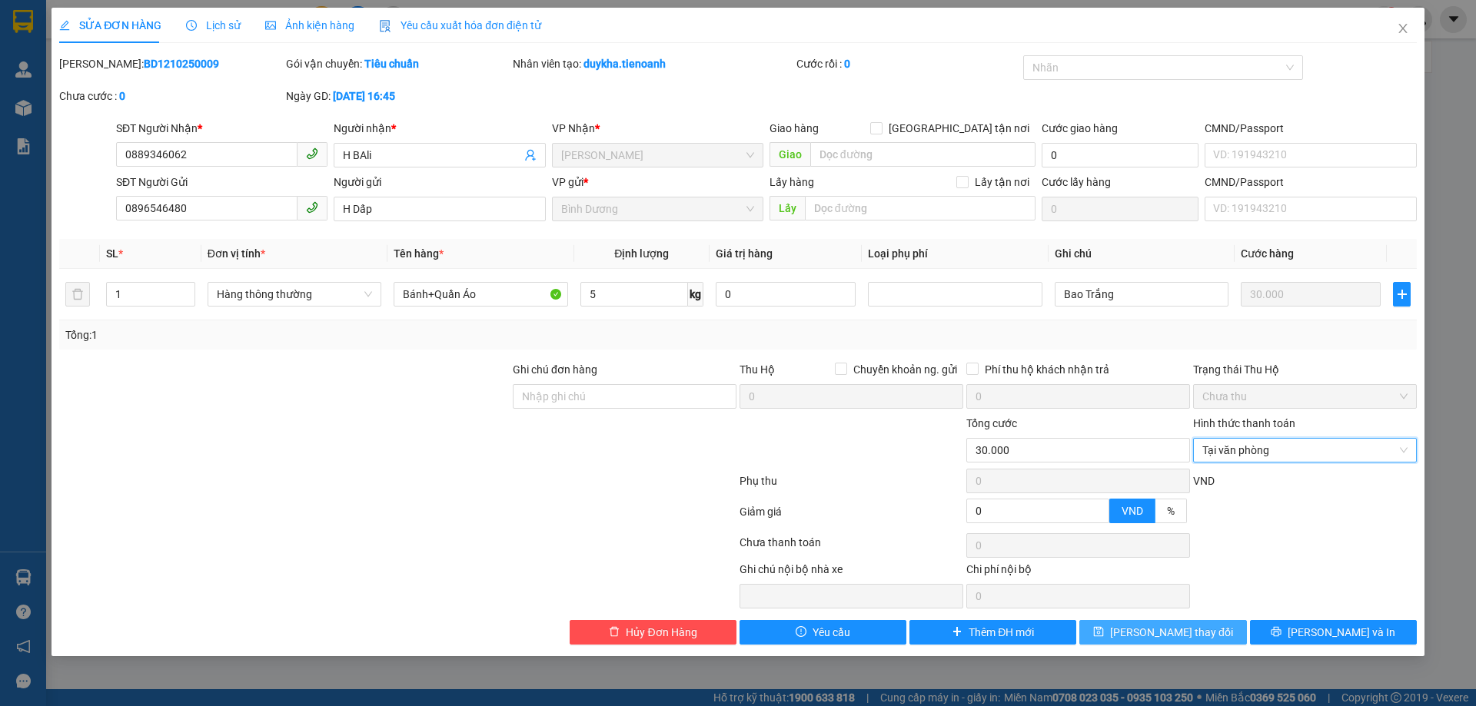
click at [1163, 633] on span "[PERSON_NAME] thay đổi" at bounding box center [1171, 632] width 123 height 17
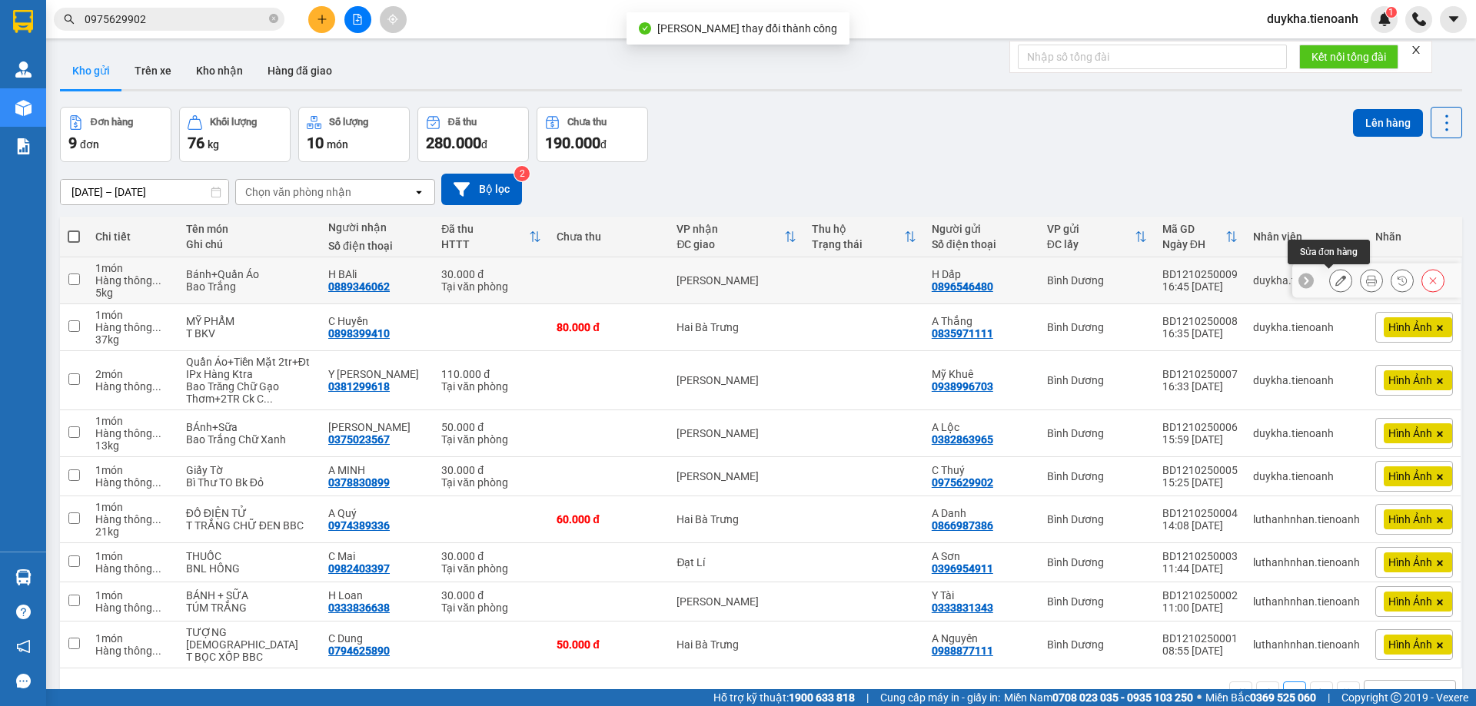
click at [1366, 277] on icon at bounding box center [1371, 280] width 11 height 11
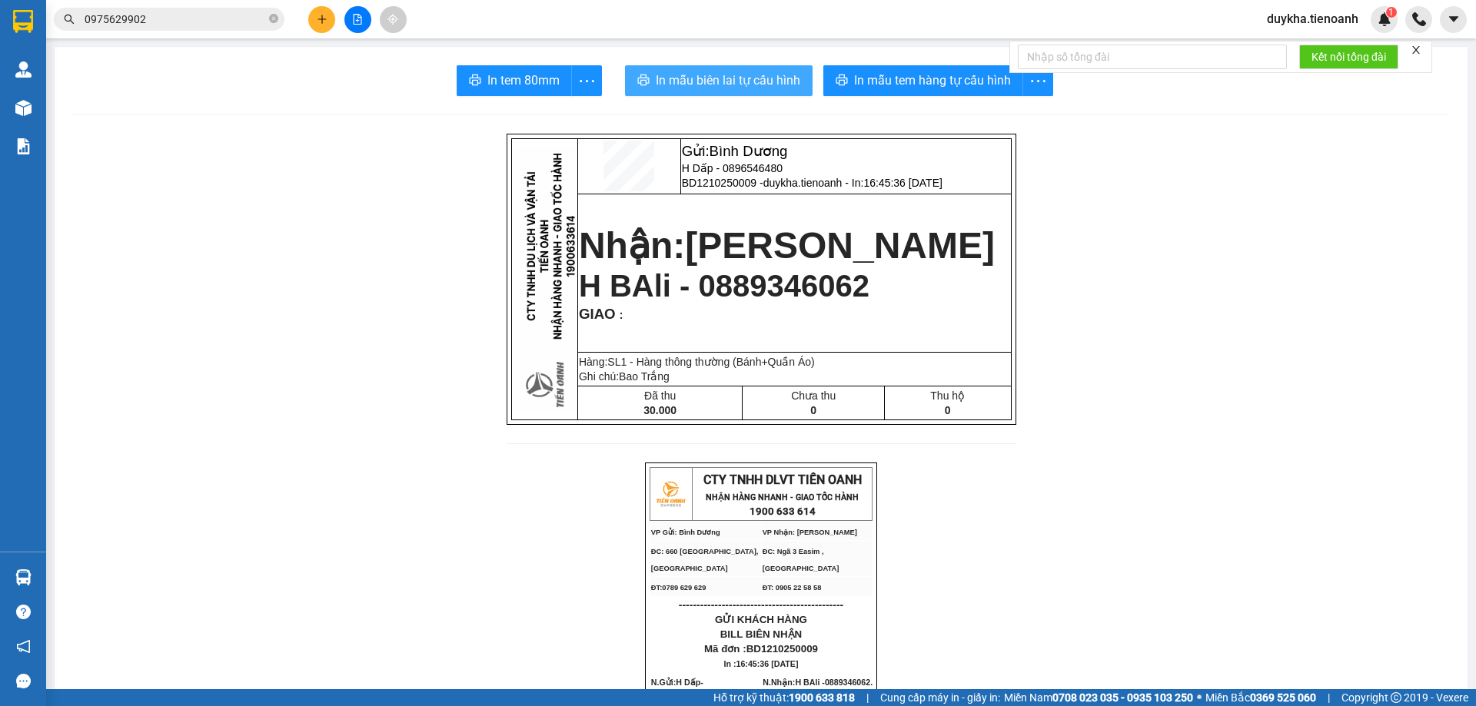
click at [787, 91] on button "In mẫu biên lai tự cấu hình" at bounding box center [719, 80] width 188 height 31
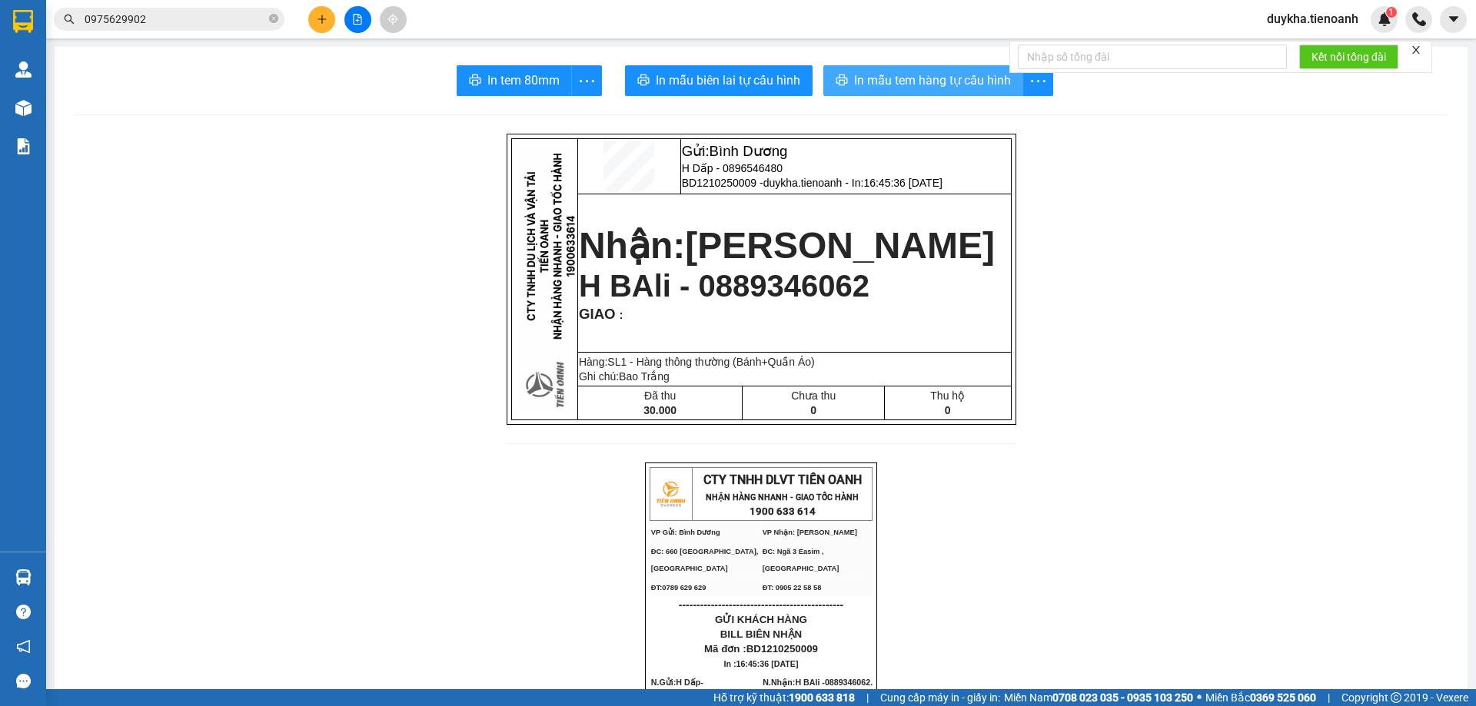
click at [873, 92] on button "In mẫu tem hàng tự cấu hình" at bounding box center [923, 80] width 200 height 31
click at [327, 15] on button at bounding box center [321, 19] width 27 height 27
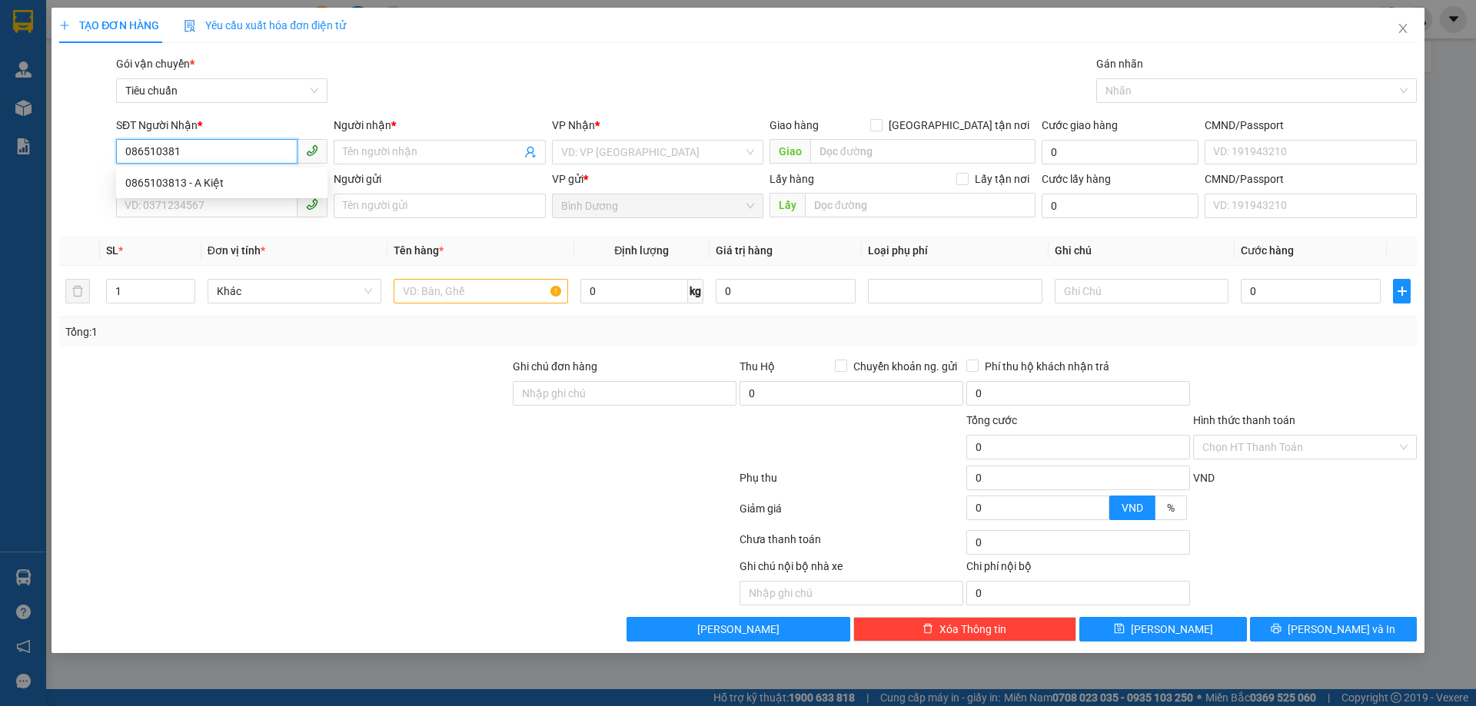
type input "0865103813"
click at [230, 181] on div "0865103813 - A Kiệt" at bounding box center [221, 182] width 193 height 17
type input "A Kiệt"
type input "0865103813"
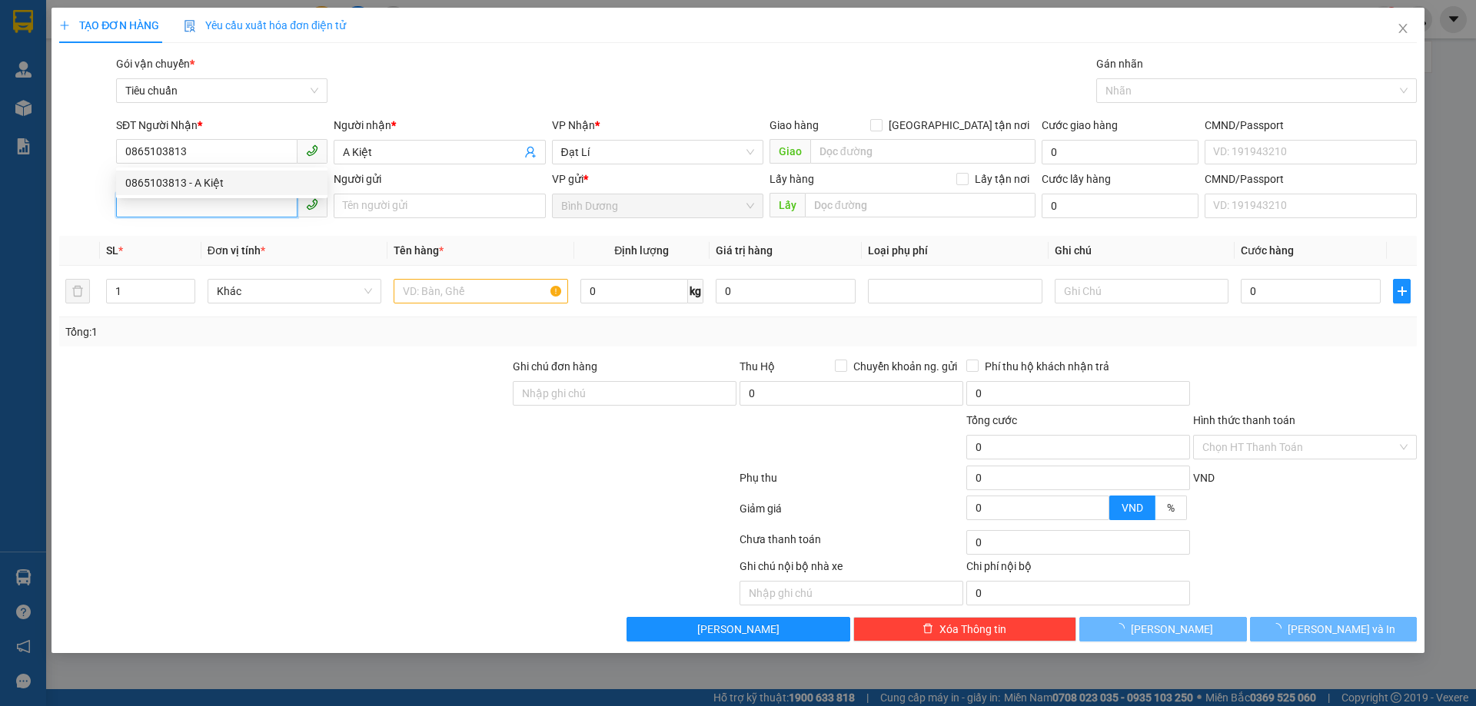
click at [219, 204] on input "SĐT Người Gửi" at bounding box center [206, 205] width 181 height 25
type input "60.000"
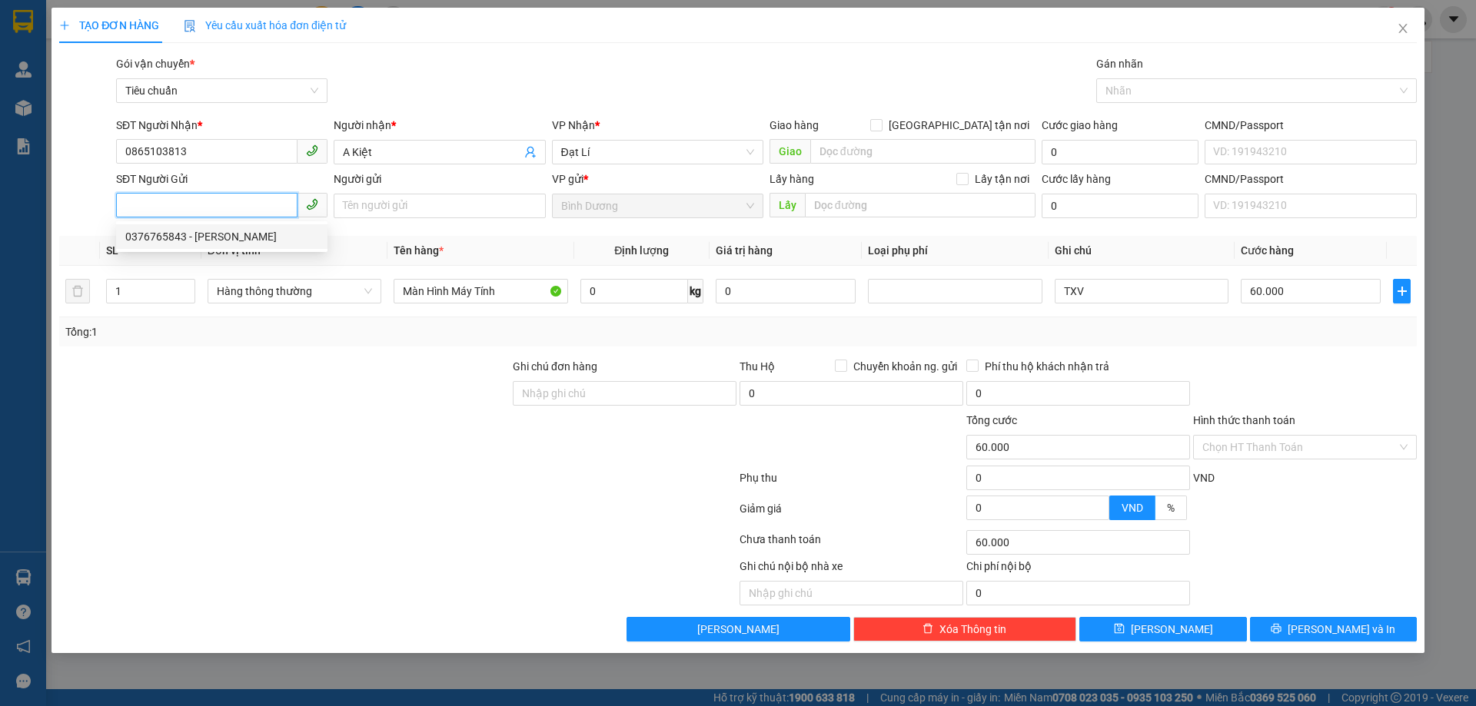
click at [208, 239] on div "0376765843 - [PERSON_NAME]" at bounding box center [221, 236] width 193 height 17
type input "0376765843"
type input "A Linh"
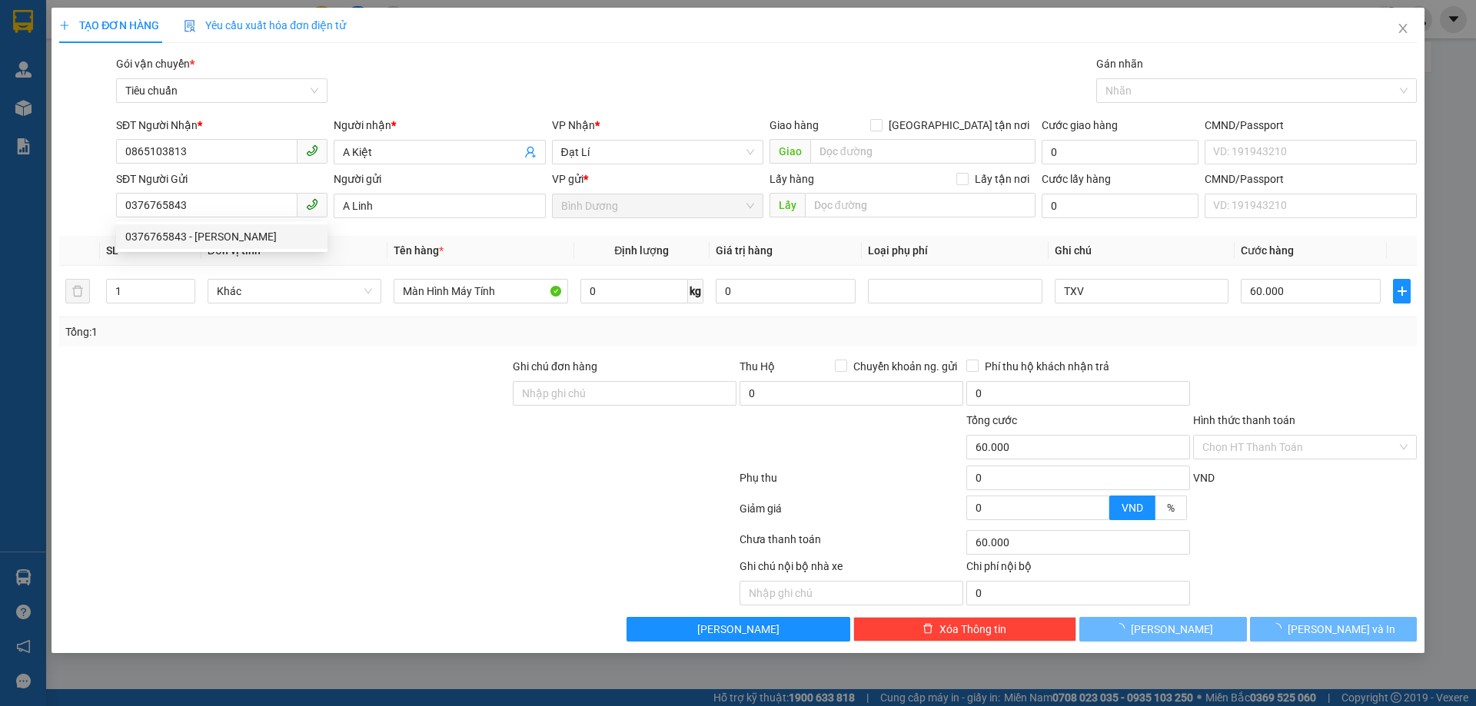
click at [257, 412] on div at bounding box center [285, 439] width 454 height 54
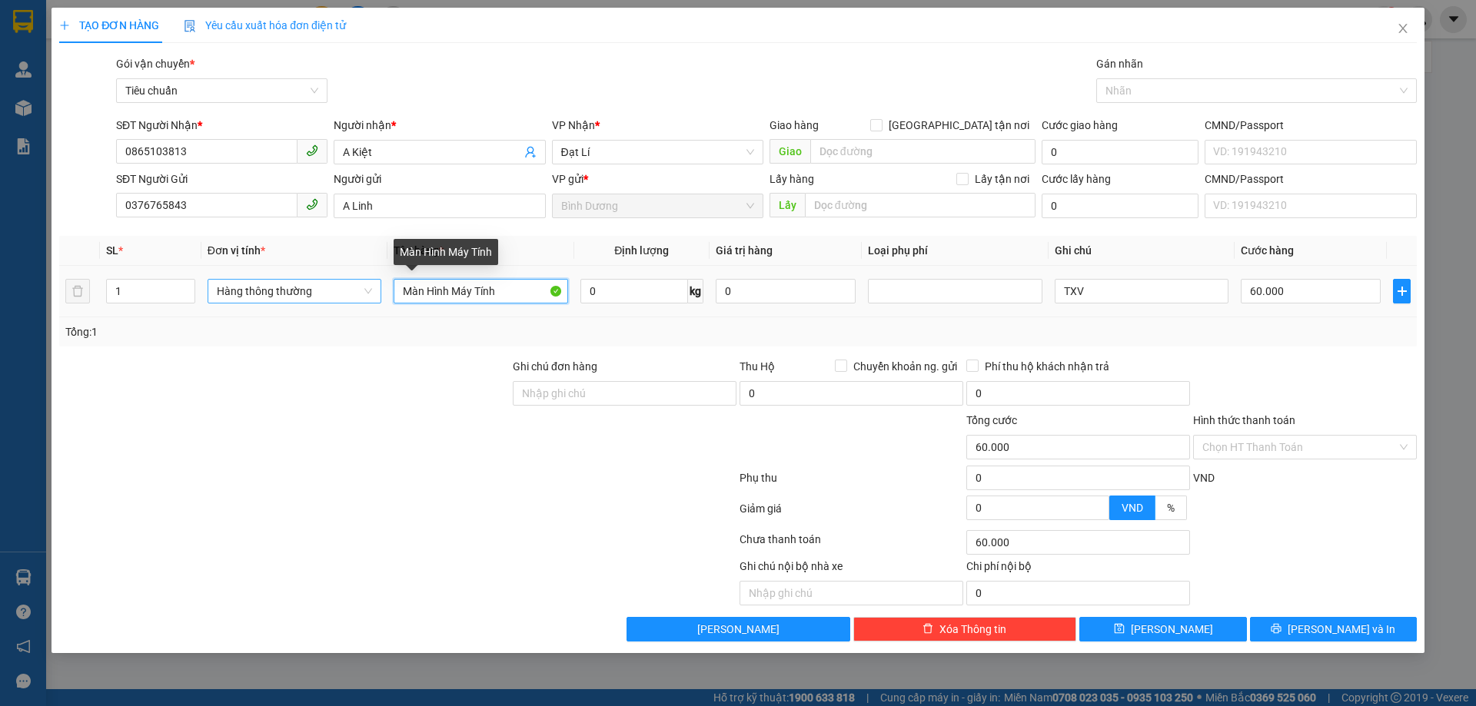
drag, startPoint x: 513, startPoint y: 291, endPoint x: 328, endPoint y: 291, distance: 185.2
click at [328, 291] on tr "1 Hàng thông thường Màn Hình Máy Tính 0 kg 0 TXV 60.000" at bounding box center [737, 292] width 1357 height 52
click at [430, 301] on input "text" at bounding box center [481, 291] width 174 height 25
type input "Trái CÂy"
drag, startPoint x: 576, startPoint y: 289, endPoint x: 606, endPoint y: 297, distance: 31.1
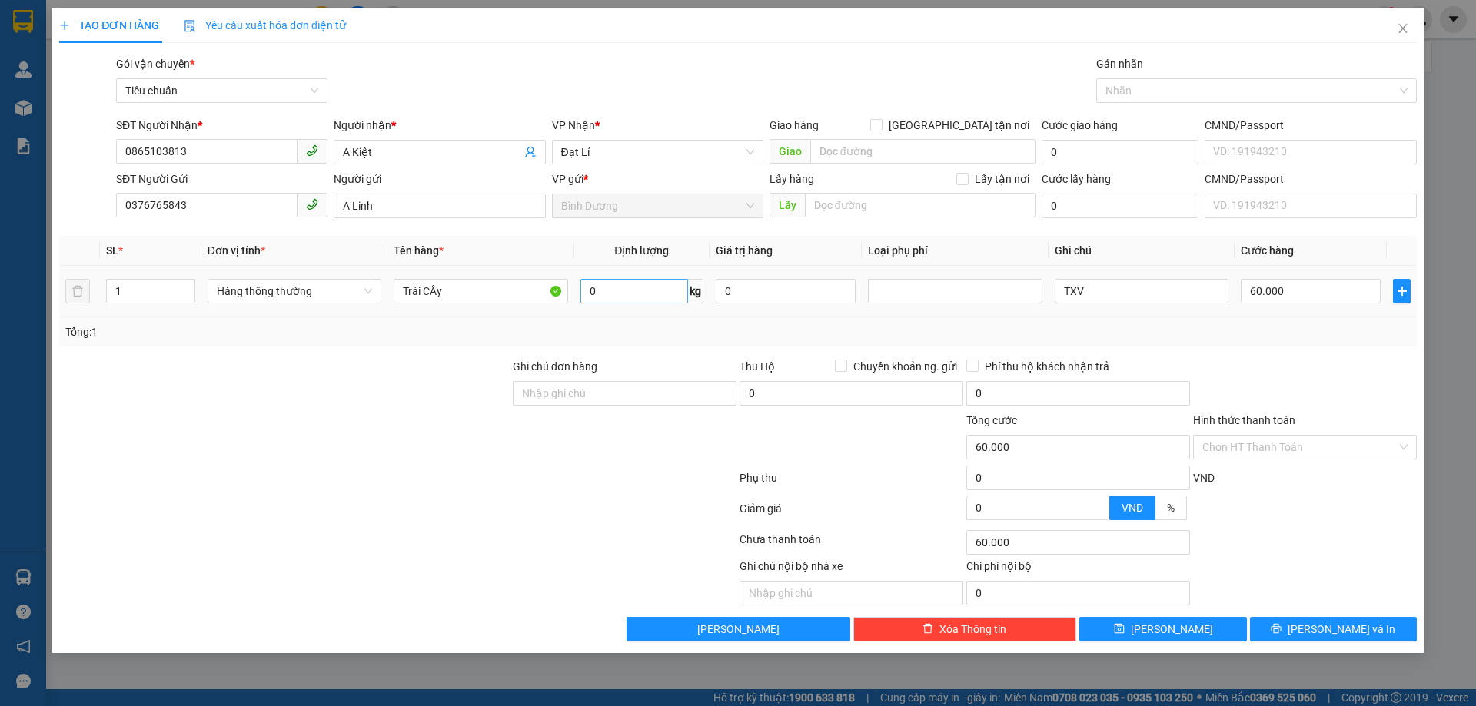
click at [604, 296] on td "0 kg" at bounding box center [641, 292] width 135 height 52
click at [606, 300] on input "0" at bounding box center [634, 291] width 108 height 25
type input "15"
drag, startPoint x: 607, startPoint y: 315, endPoint x: 1143, endPoint y: 292, distance: 536.3
click at [608, 315] on td "15 kg" at bounding box center [641, 292] width 135 height 52
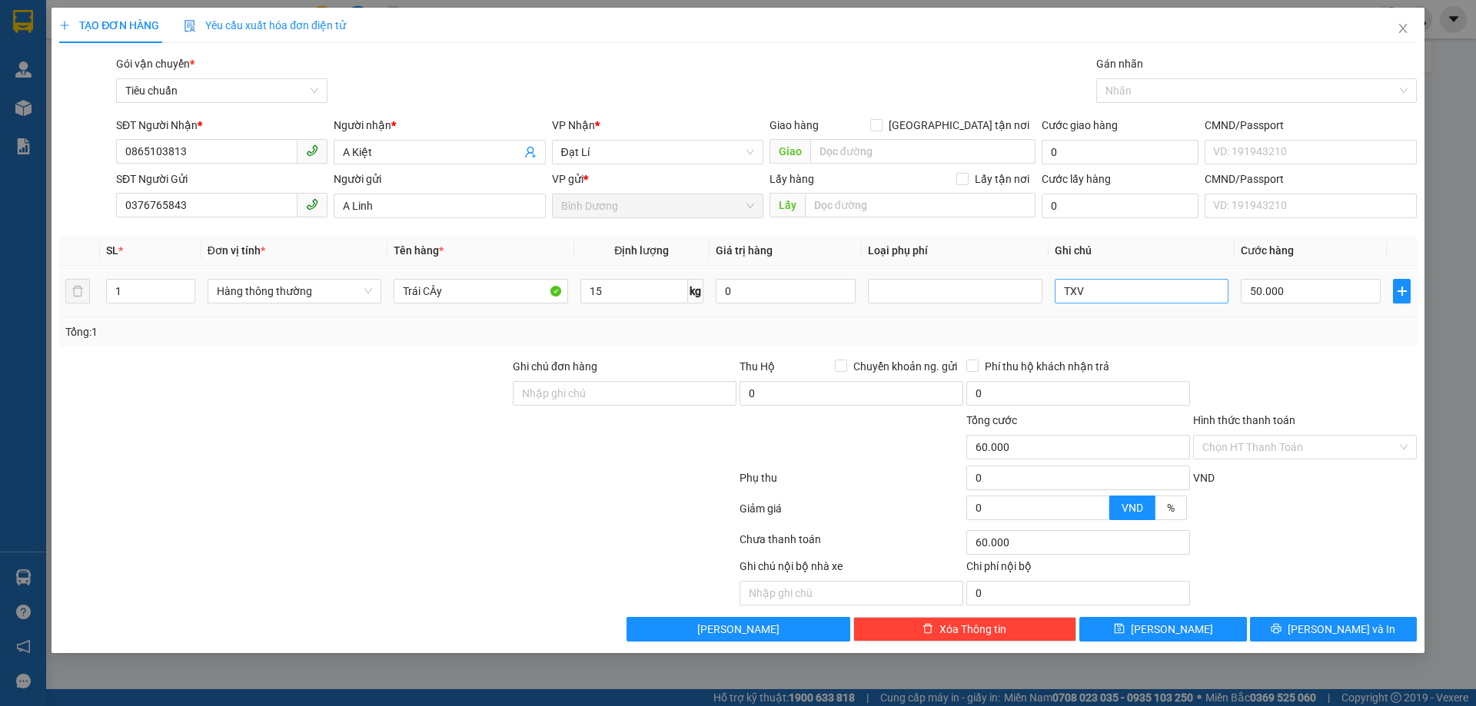
type input "50.000"
drag, startPoint x: 1143, startPoint y: 292, endPoint x: 1011, endPoint y: 272, distance: 133.7
click at [1011, 272] on tr "1 Hàng thông thường Trái CÂy 15 kg 0 TXV 50.000" at bounding box center [737, 292] width 1357 height 52
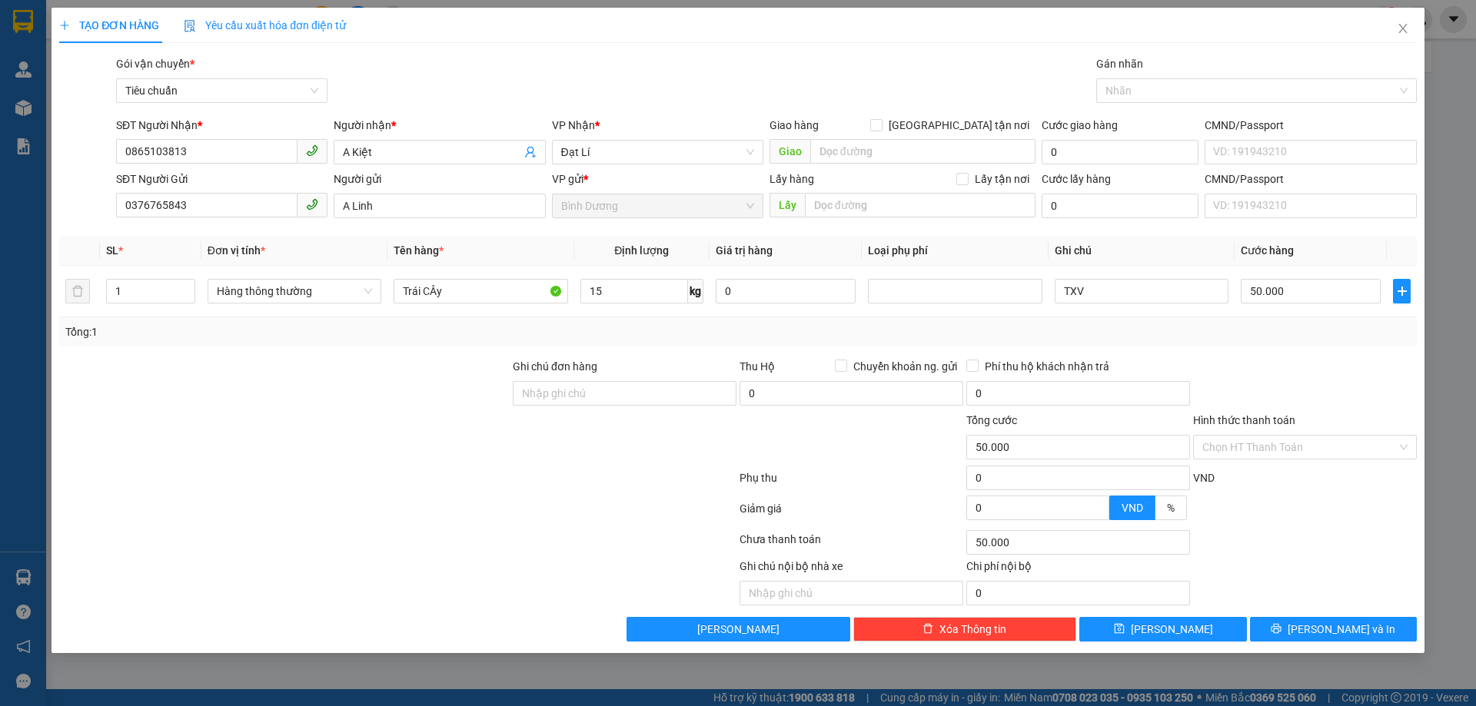
click at [1205, 343] on div "Tổng: 1" at bounding box center [737, 331] width 1357 height 29
click at [1138, 308] on td "TXV" at bounding box center [1141, 292] width 186 height 52
click at [1135, 291] on input "TXV" at bounding box center [1142, 291] width 174 height 25
type input "TXV Xopcj Đỏ Xanh"
click at [1284, 450] on input "Hình thức thanh toán" at bounding box center [1299, 447] width 194 height 23
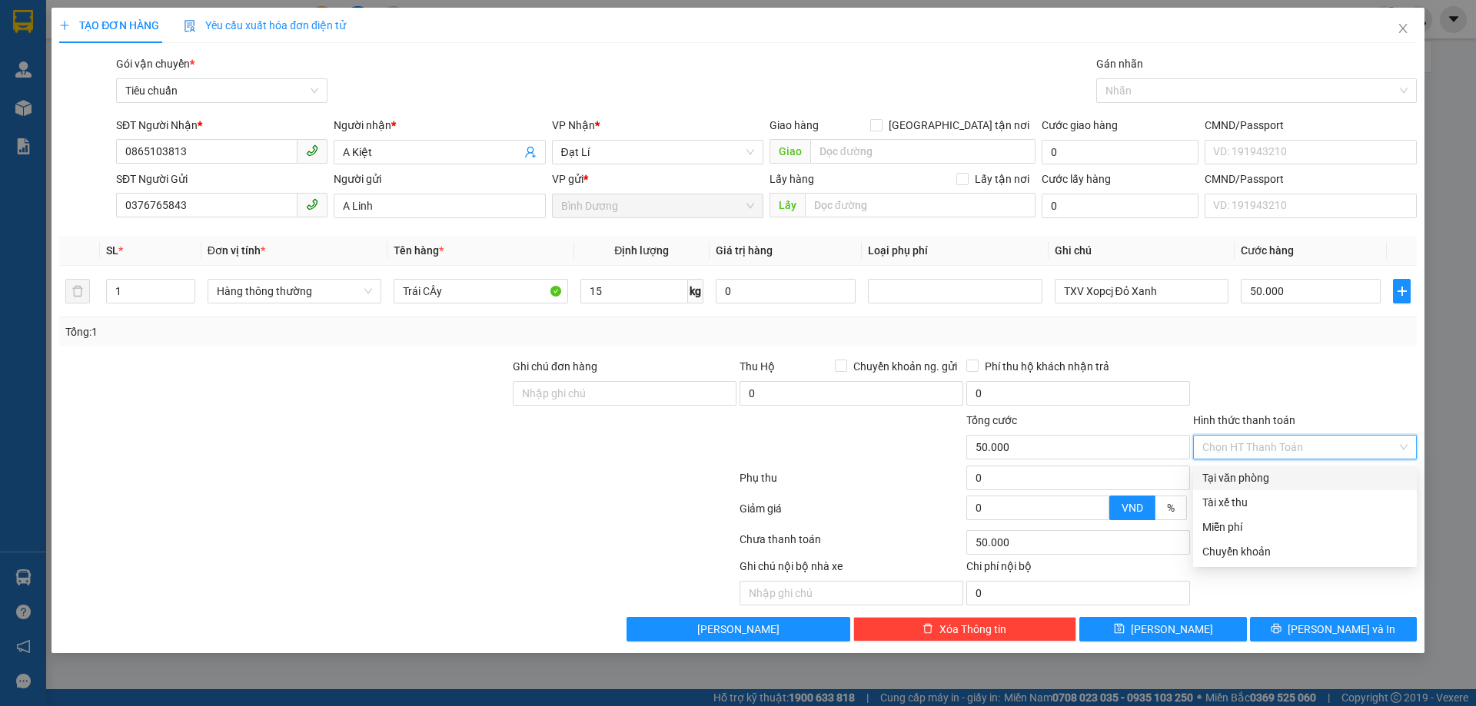
click at [1254, 473] on div "Tại văn phòng" at bounding box center [1304, 478] width 205 height 17
click at [1309, 599] on div "Ghi chú nội bộ nhà xe Chi phí nội bộ 0" at bounding box center [738, 582] width 1361 height 48
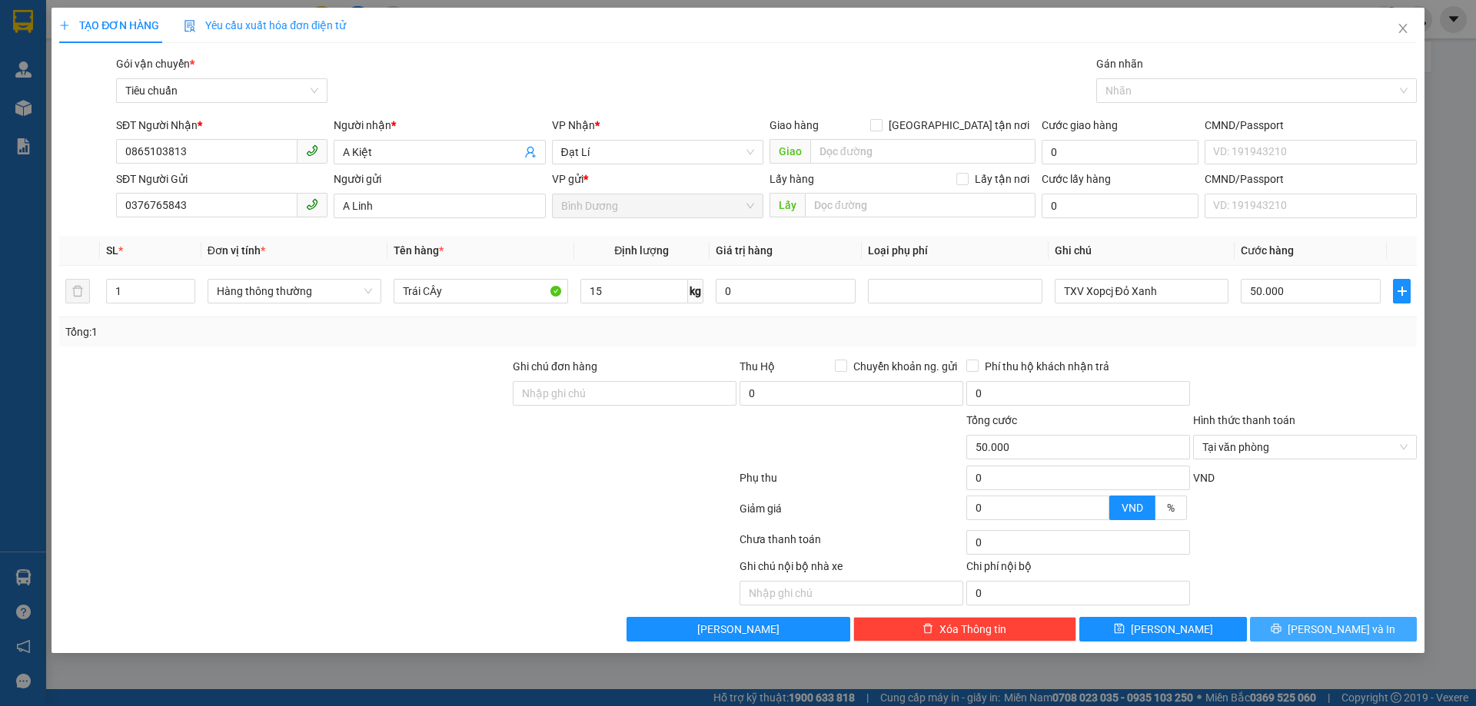
click at [1281, 628] on icon "printer" at bounding box center [1276, 629] width 10 height 10
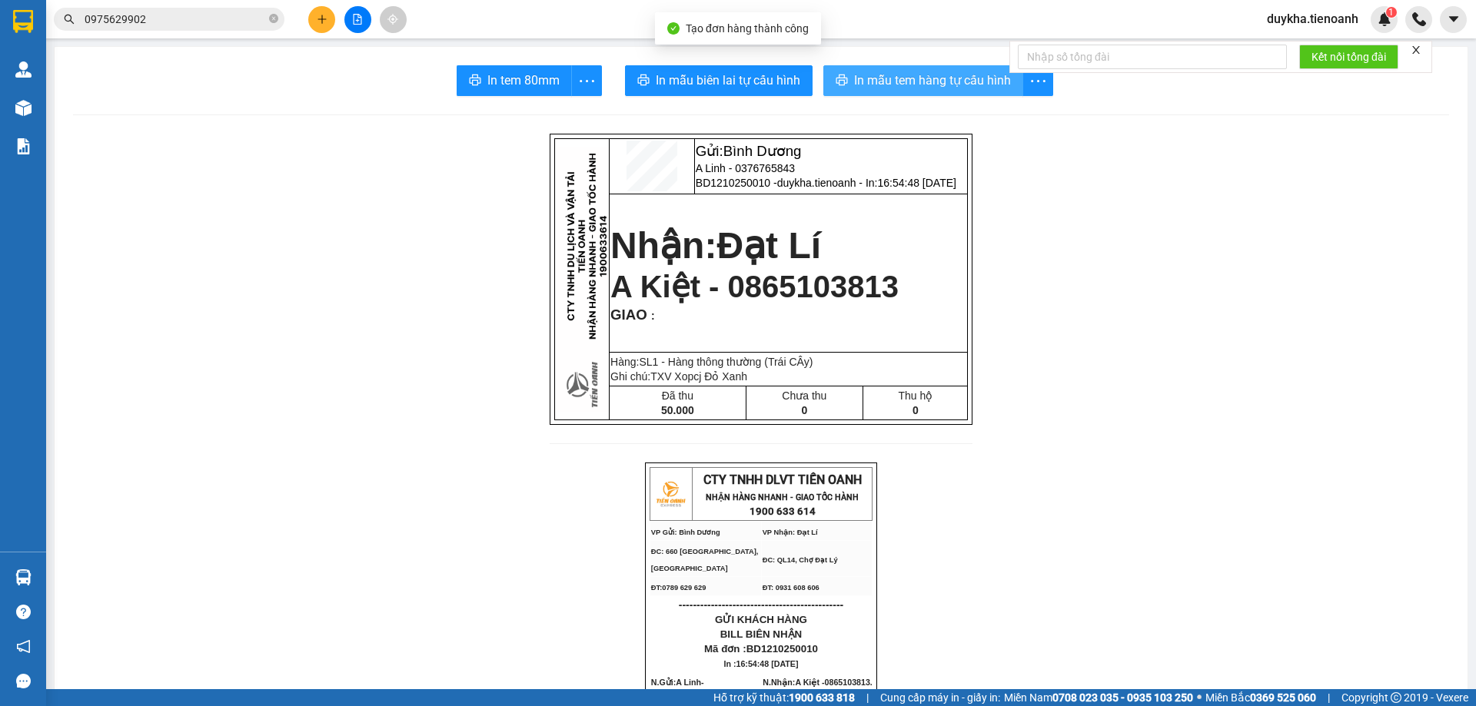
click at [872, 84] on span "In mẫu tem hàng tự cấu hình" at bounding box center [932, 80] width 157 height 19
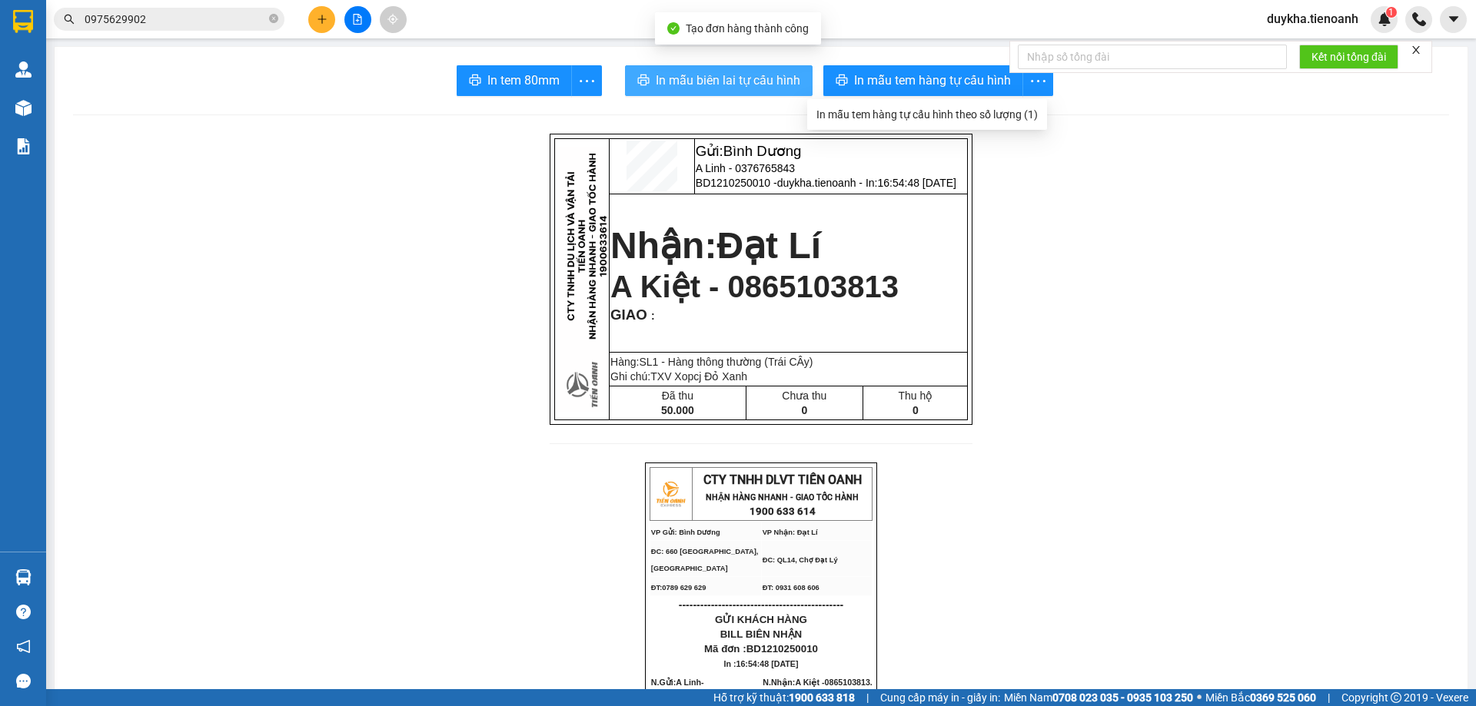
click at [779, 80] on span "In mẫu biên lai tự cấu hình" at bounding box center [728, 80] width 145 height 19
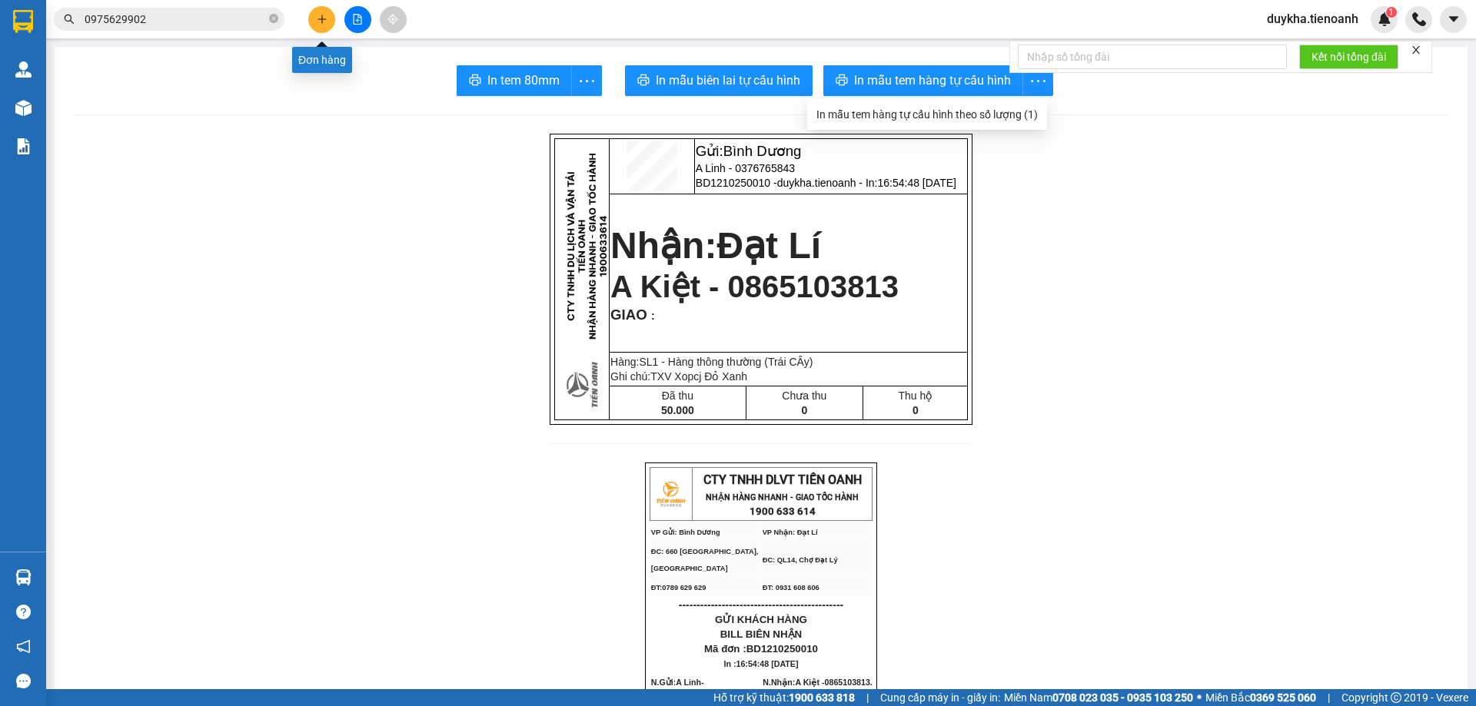
click at [321, 22] on icon "plus" at bounding box center [322, 19] width 11 height 11
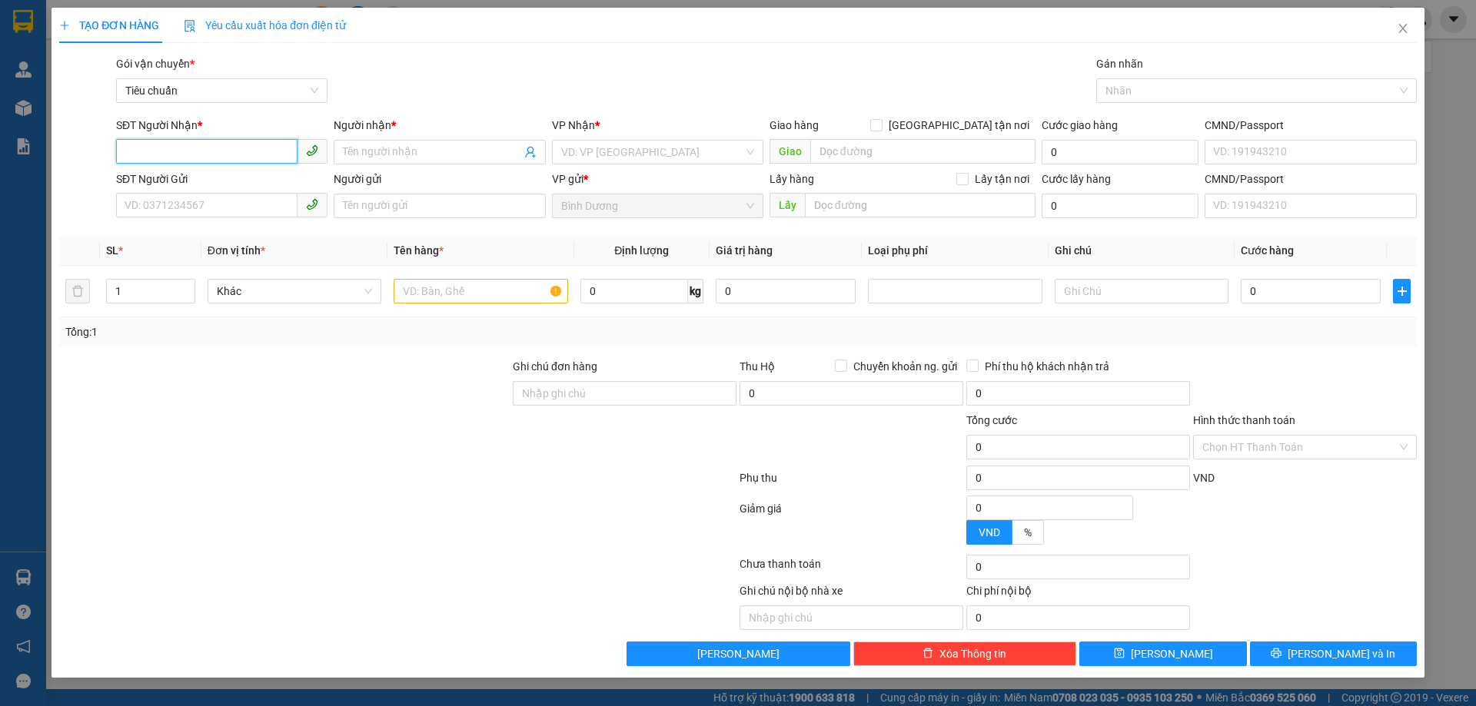
click at [238, 160] on input "SĐT Người Nhận *" at bounding box center [206, 151] width 181 height 25
click at [238, 148] on input "SĐT Người Nhận *" at bounding box center [206, 151] width 181 height 25
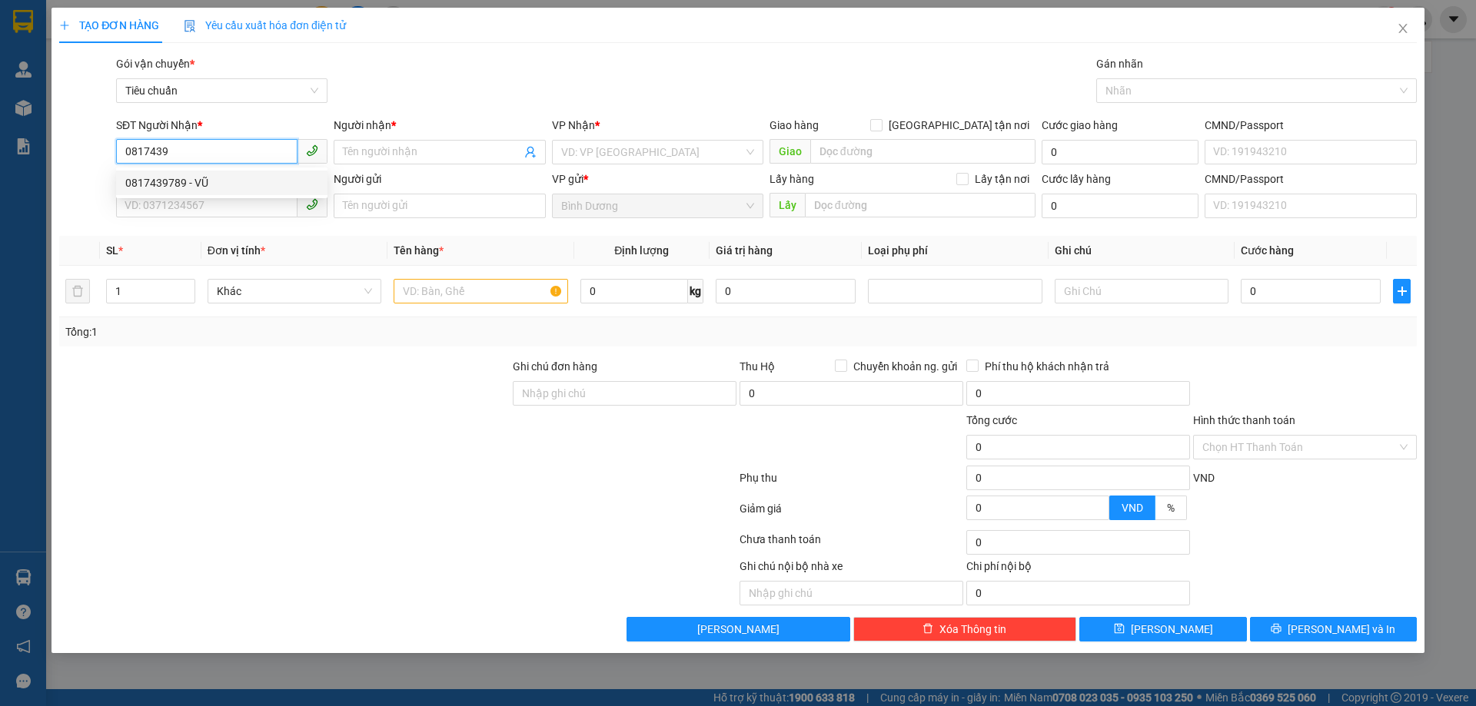
drag, startPoint x: 238, startPoint y: 176, endPoint x: 223, endPoint y: 214, distance: 40.4
click at [238, 177] on div "0817439789 - VŨ" at bounding box center [221, 182] width 193 height 17
type input "0817439789"
type input "VŨ"
type input "1.940.000"
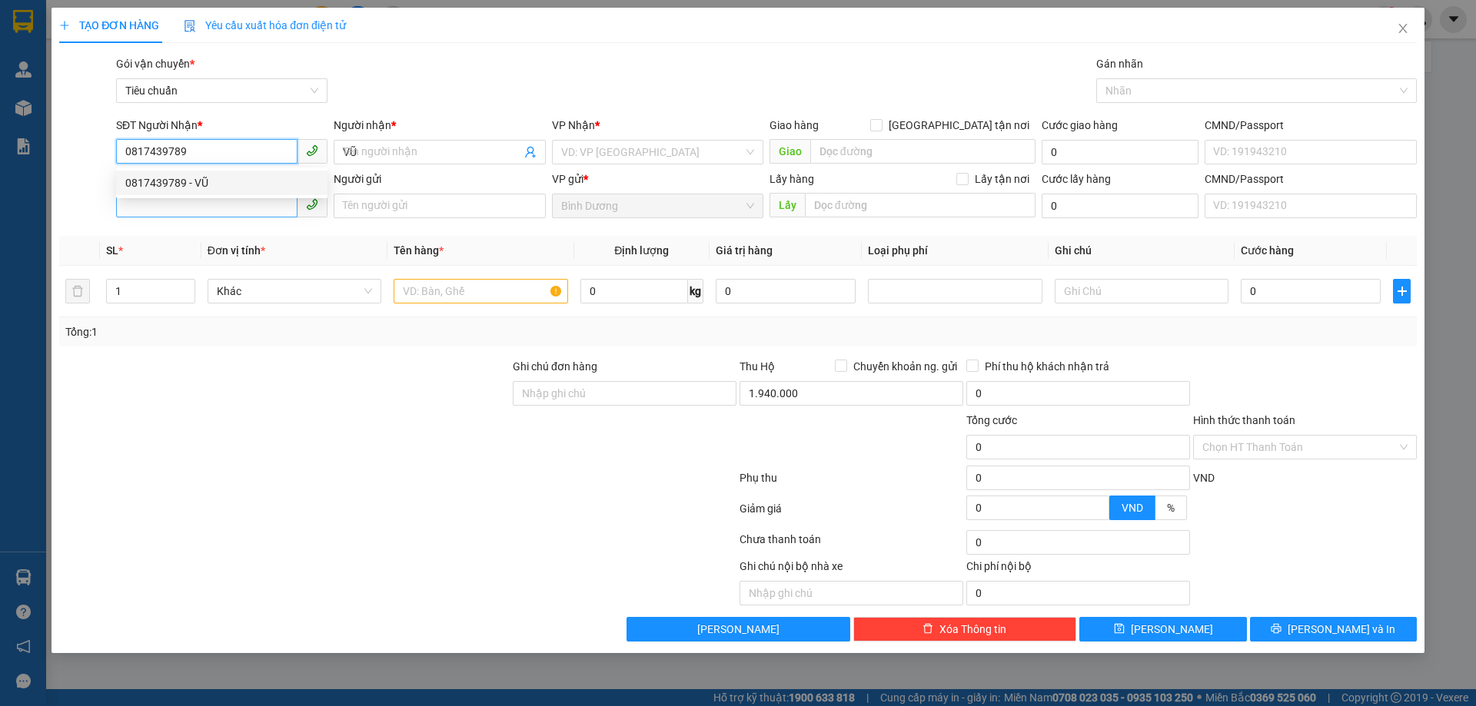
type input "0817439789"
click at [222, 214] on input "SĐT Người Gửi" at bounding box center [206, 205] width 181 height 25
type input "60.000"
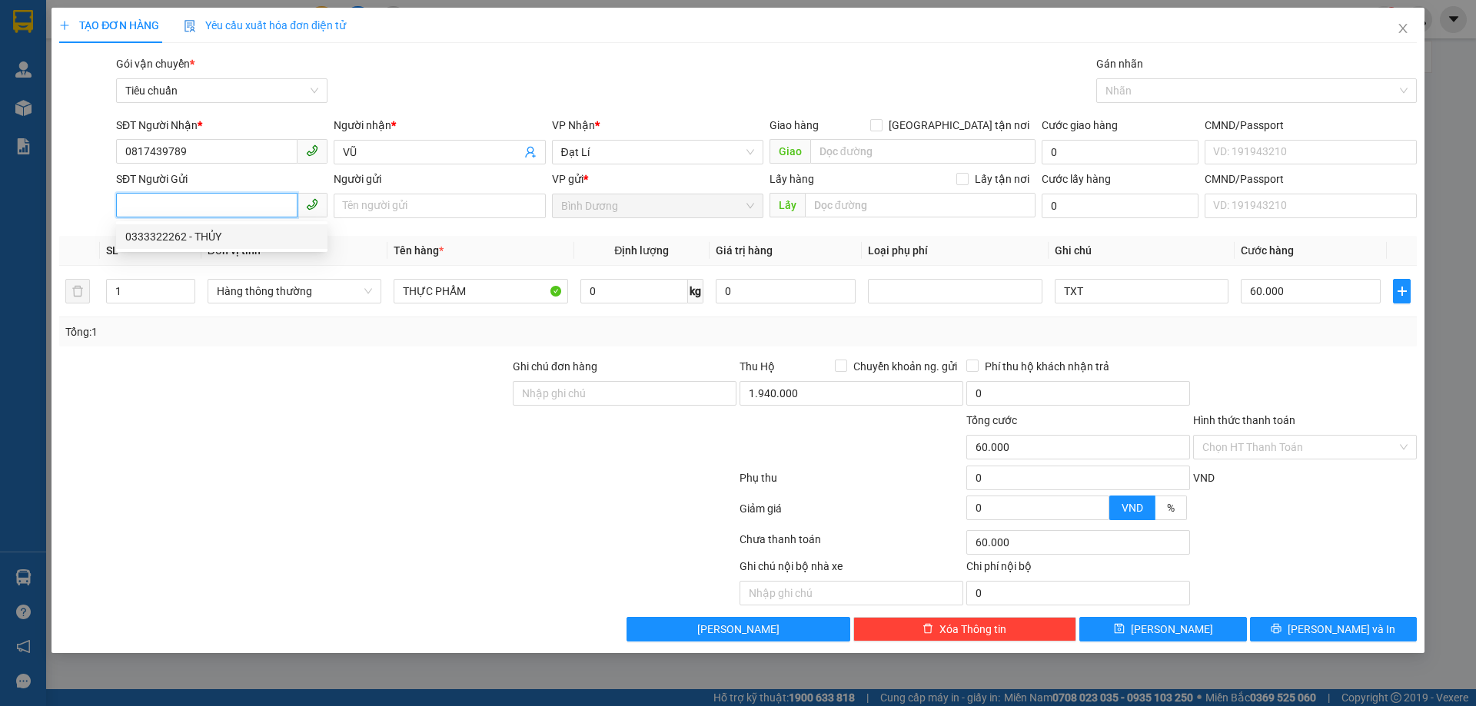
click at [222, 245] on div "0333322262 - THỦY" at bounding box center [221, 236] width 211 height 25
type input "0333322262"
type input "THỦY"
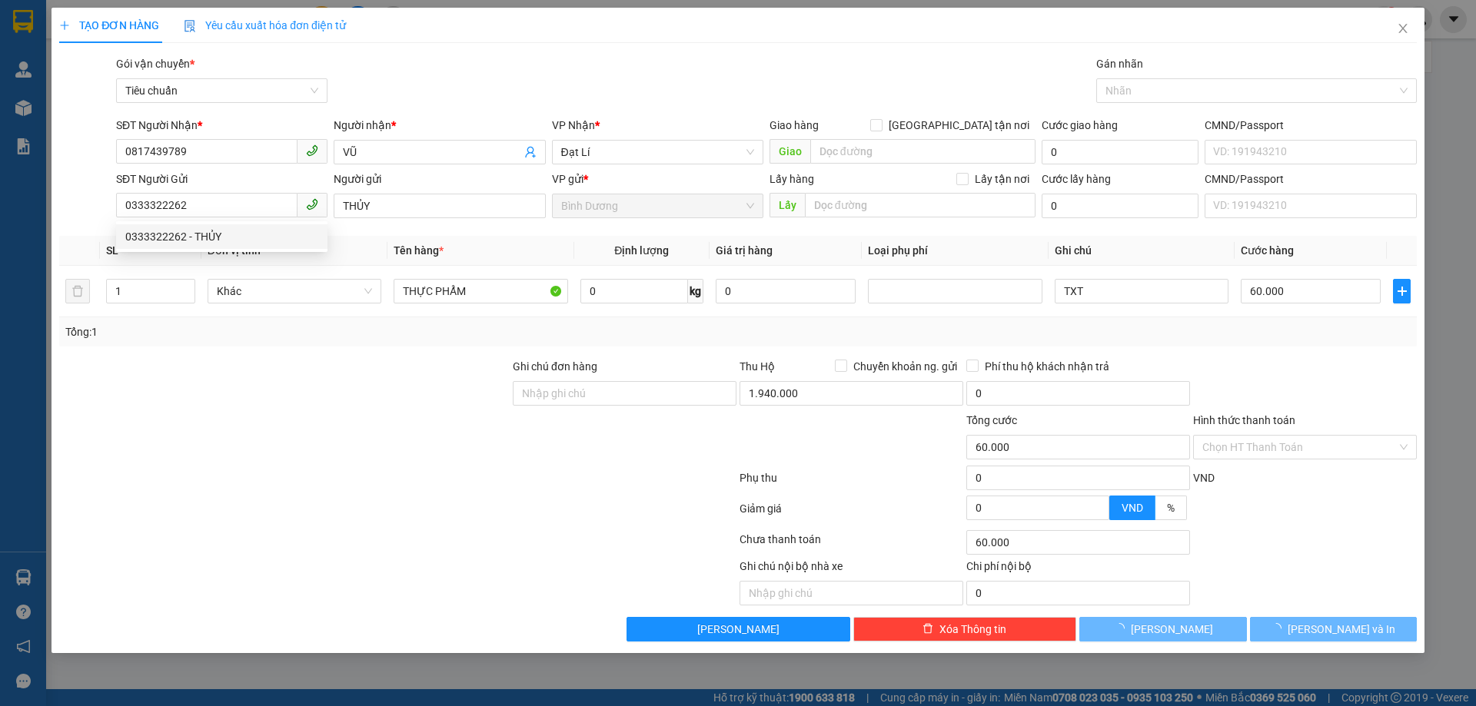
click at [245, 338] on div "Tổng: 1" at bounding box center [317, 332] width 504 height 17
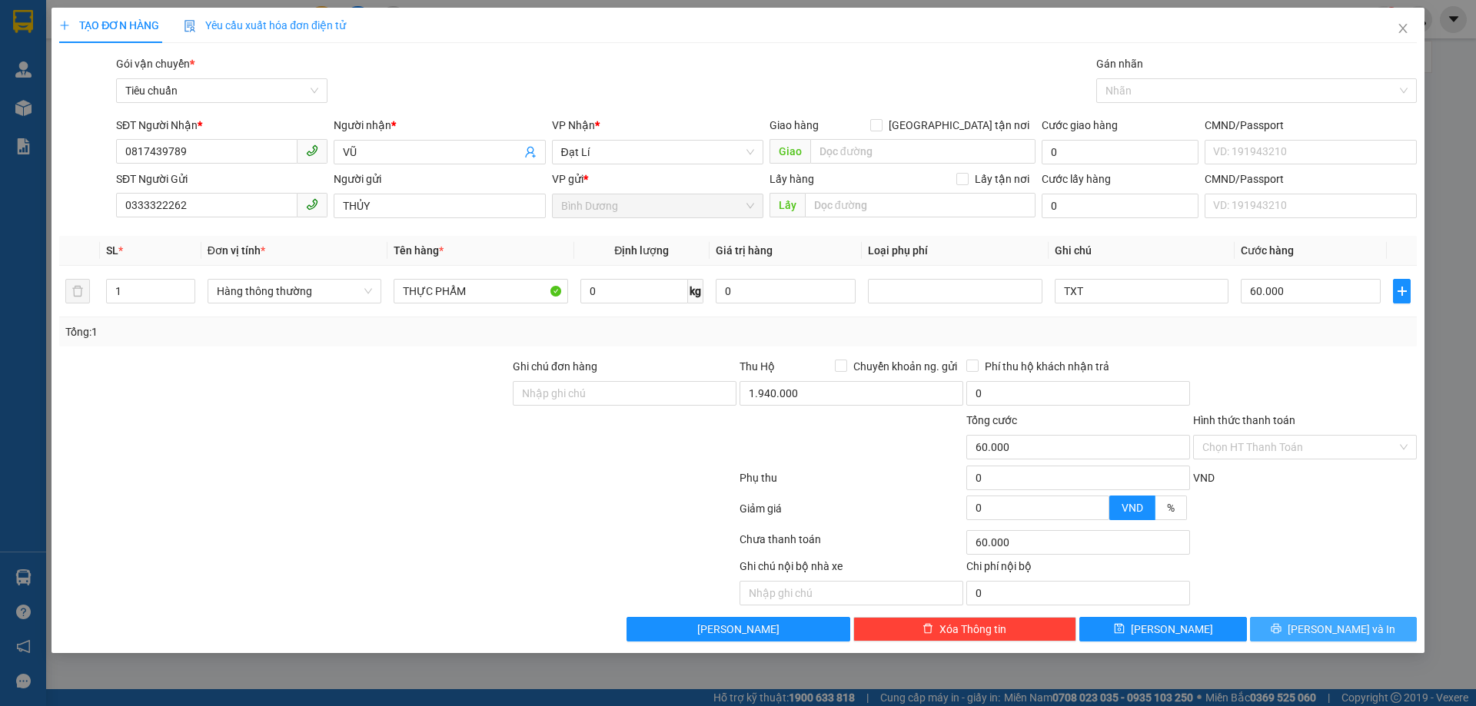
click at [1288, 620] on button "[PERSON_NAME] và In" at bounding box center [1333, 629] width 167 height 25
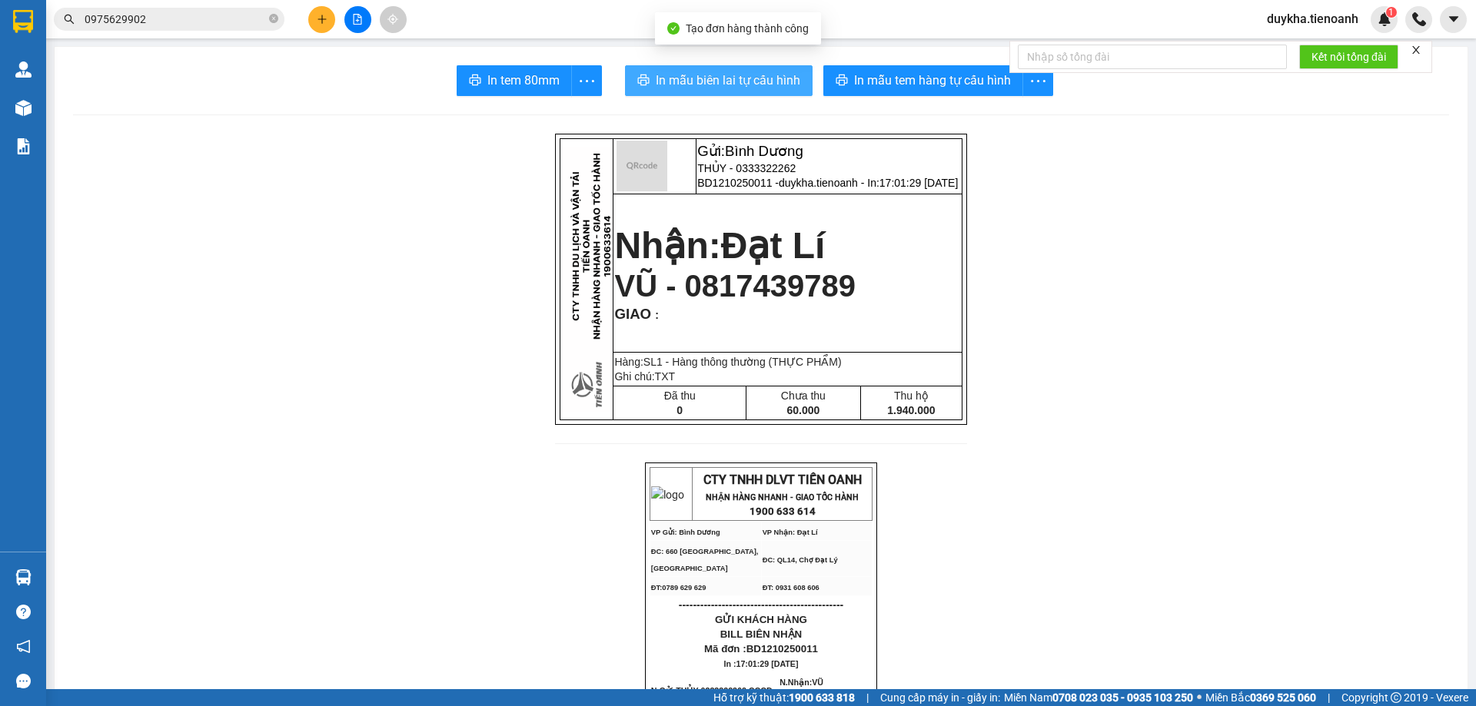
click at [769, 83] on span "In mẫu biên lai tự cấu hình" at bounding box center [728, 80] width 145 height 19
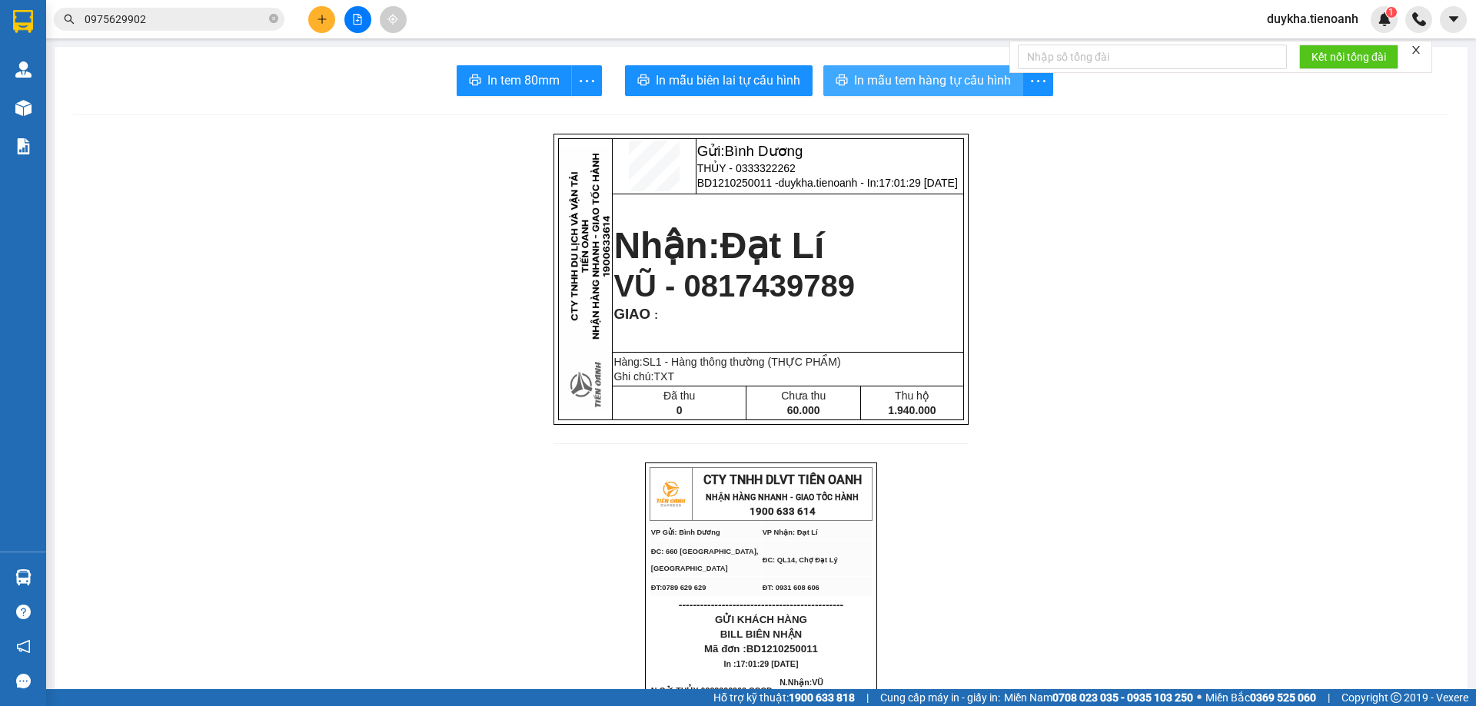
click at [965, 95] on button "In mẫu tem hàng tự cấu hình" at bounding box center [923, 80] width 200 height 31
click at [324, 16] on icon "plus" at bounding box center [322, 19] width 11 height 11
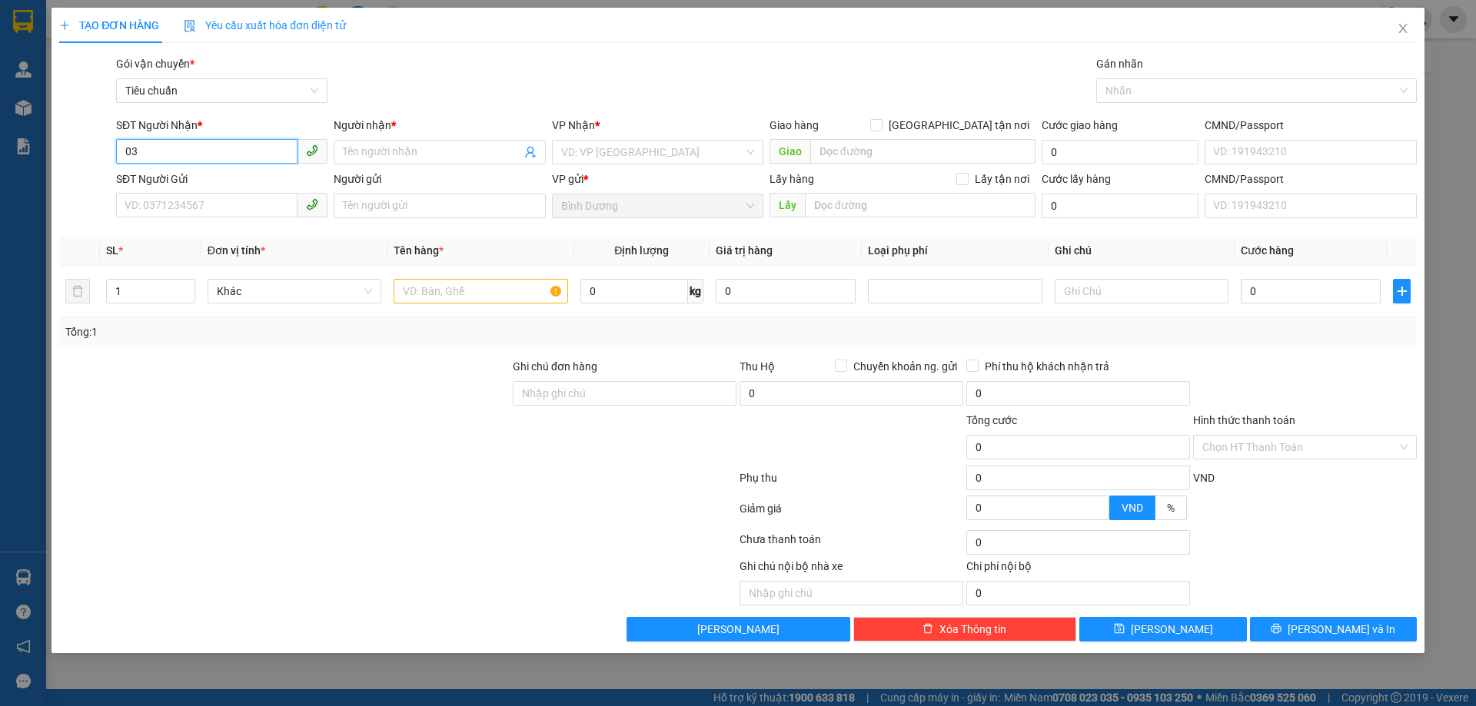
type input "0"
type input "0335701558"
click at [225, 179] on div "0335701558" at bounding box center [221, 182] width 193 height 17
type input "50.000"
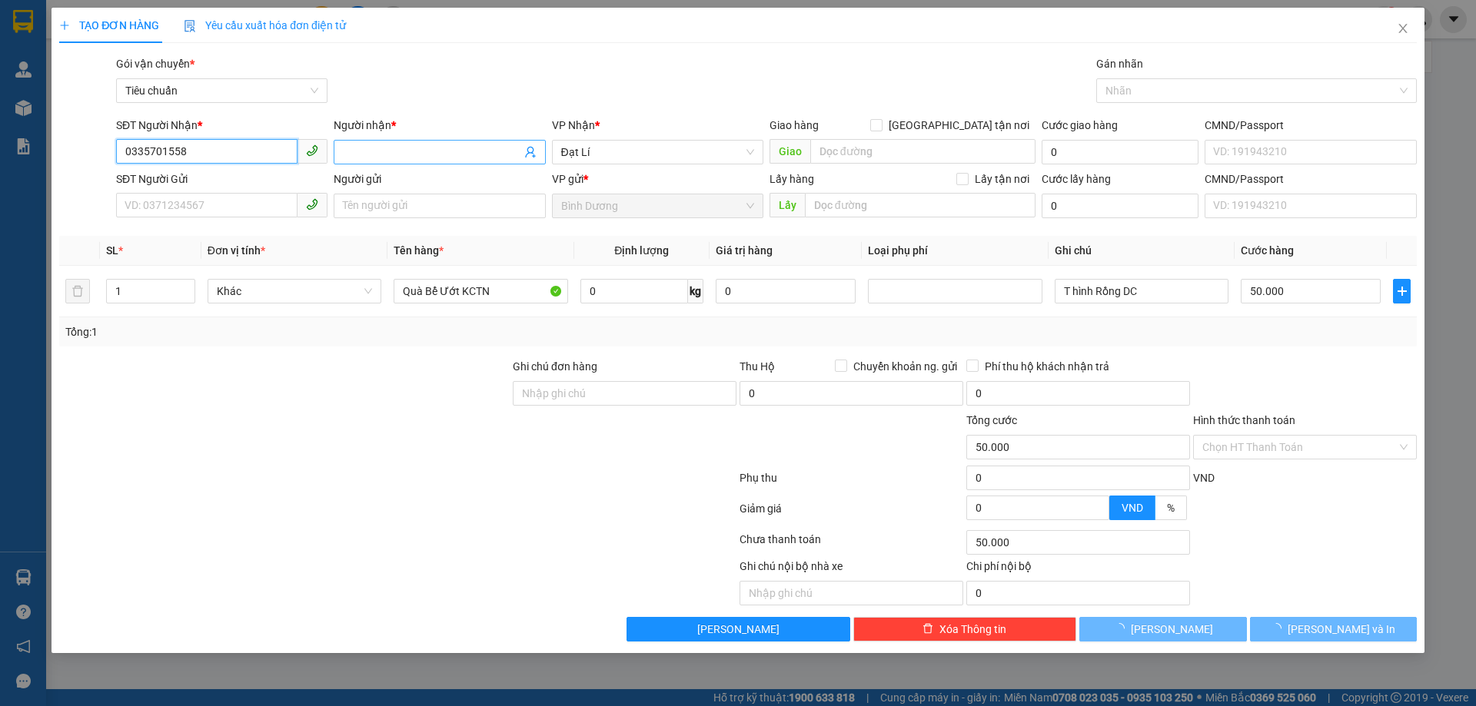
type input "0335701558"
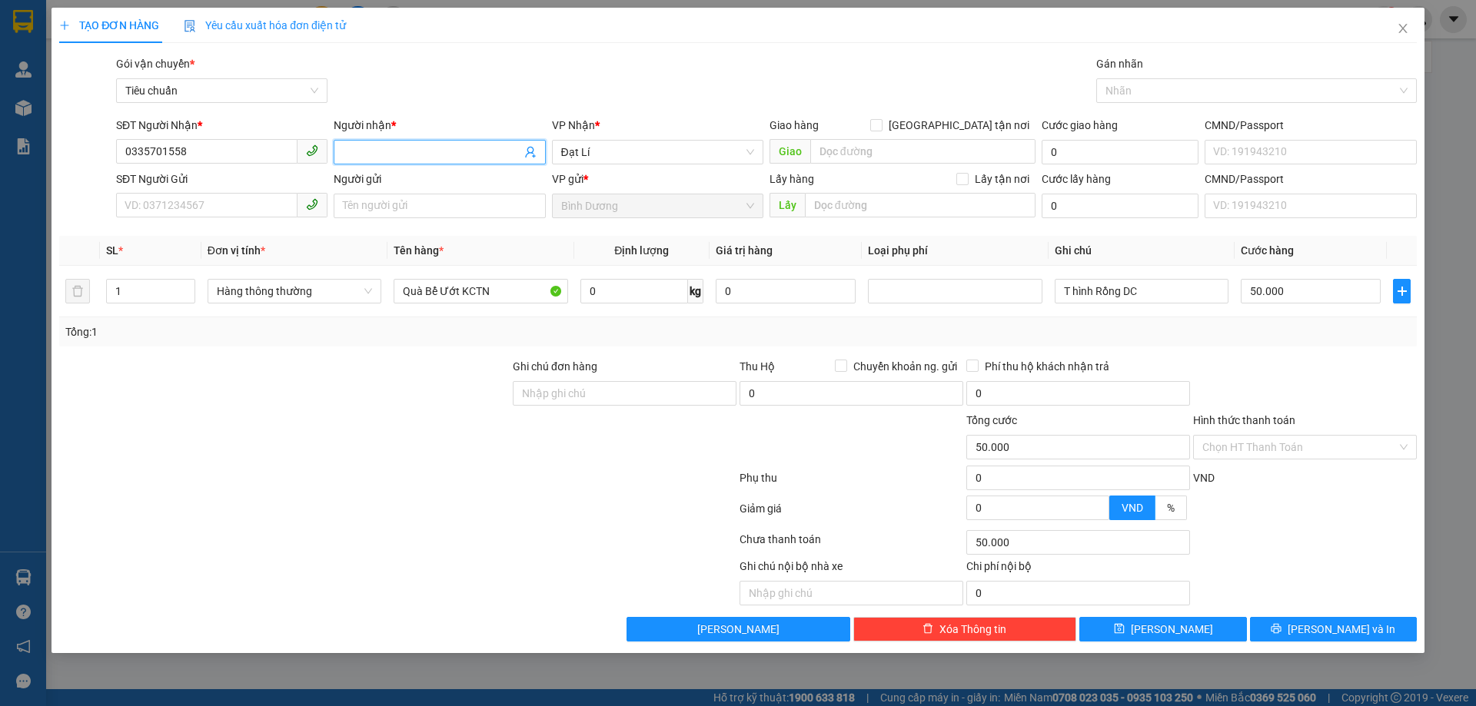
click at [400, 158] on input "Người nhận *" at bounding box center [432, 152] width 178 height 17
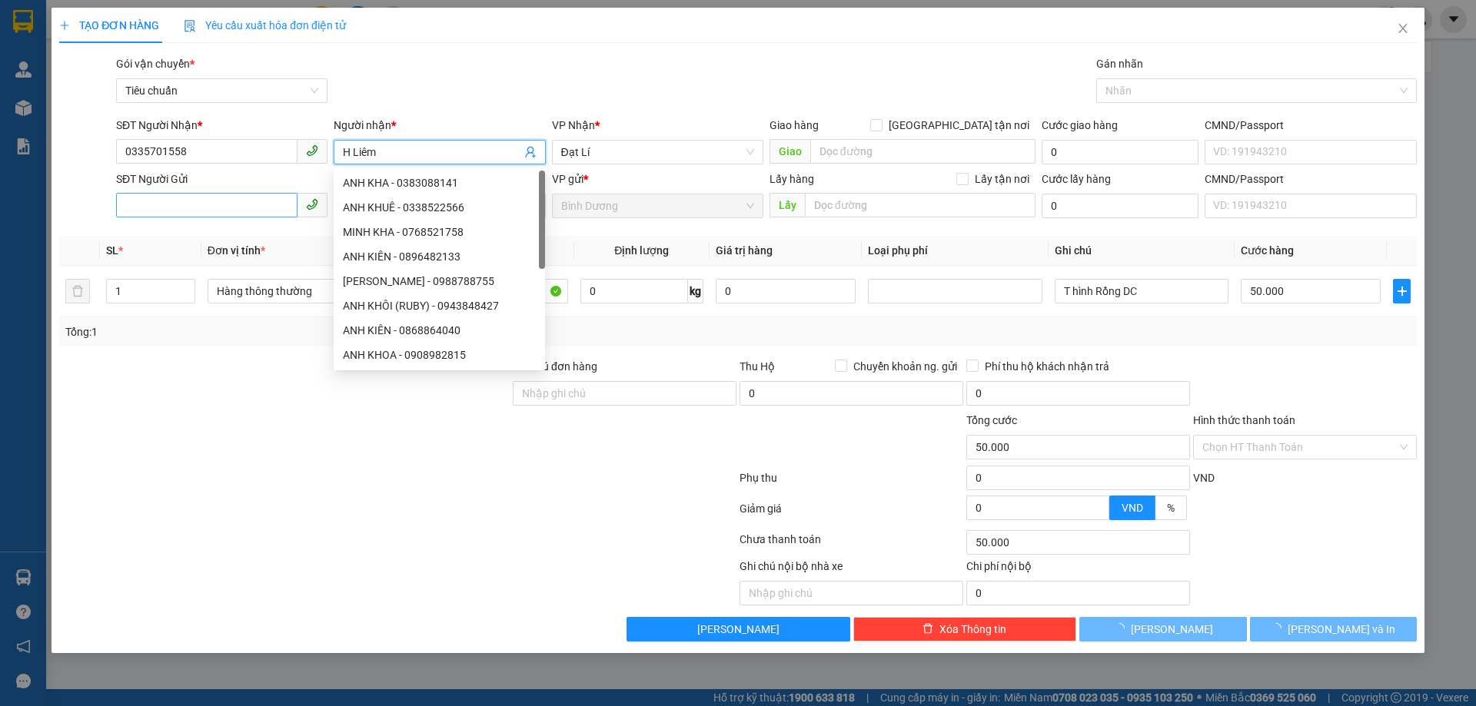
type input "H Liêm"
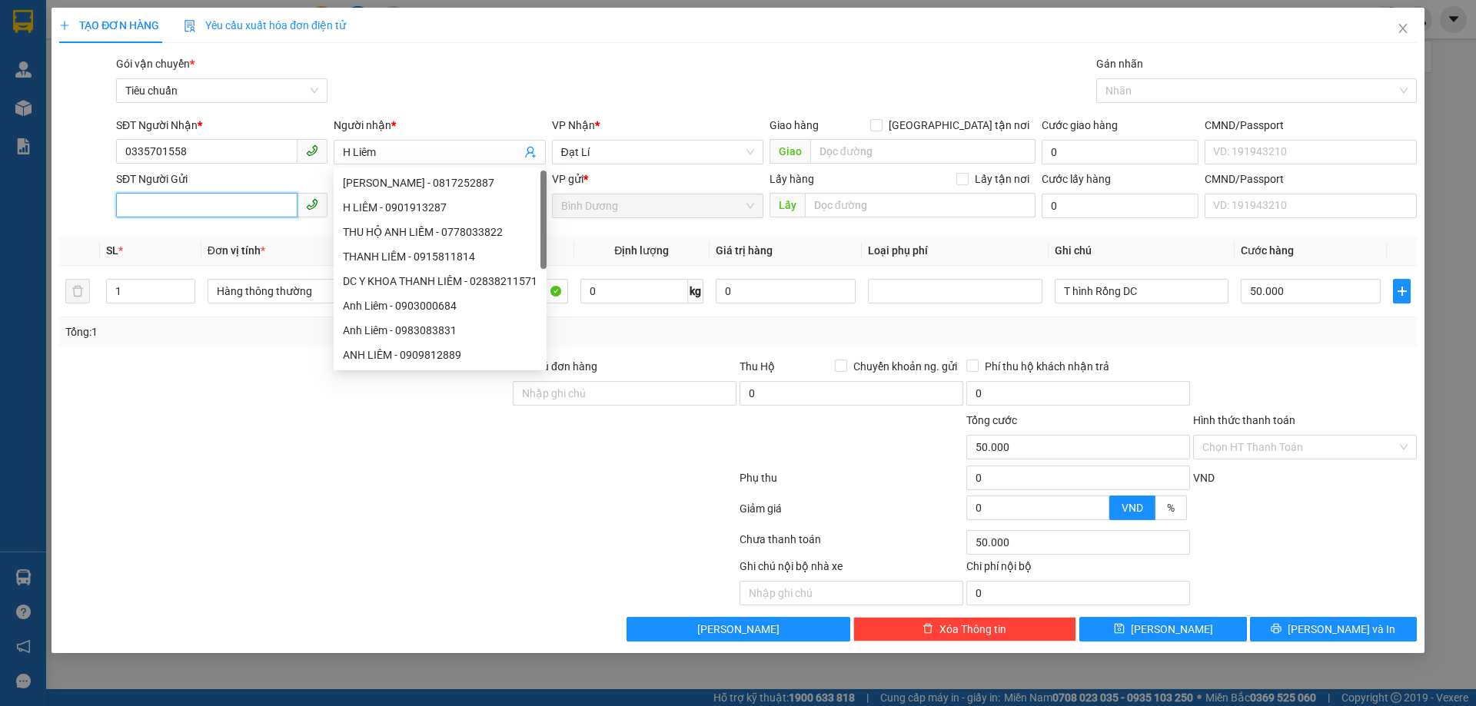
click at [215, 212] on input "SĐT Người Gửi" at bounding box center [206, 205] width 181 height 25
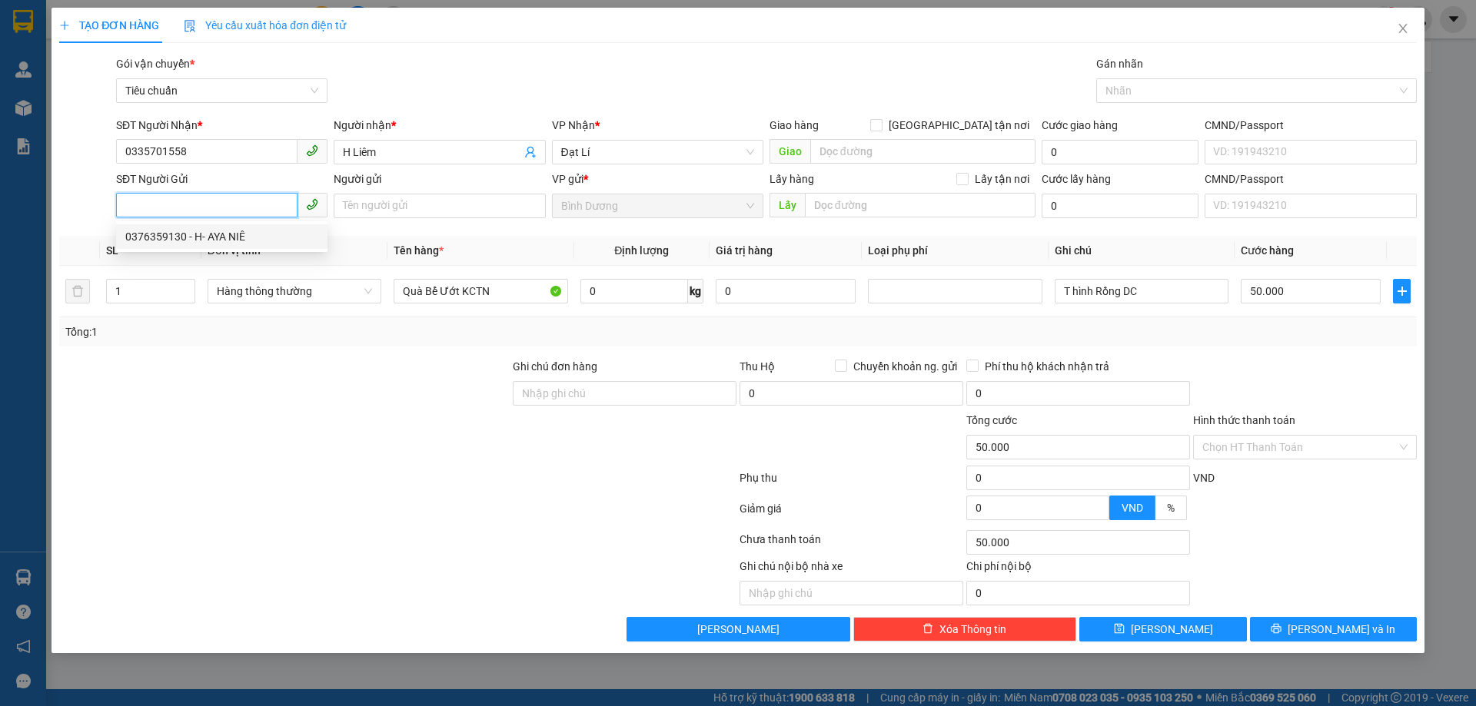
click at [248, 238] on div "0376359130 - H- AYA NIÊ" at bounding box center [221, 236] width 193 height 17
type input "0376359130"
type input "H- AYA NIÊ"
click at [323, 410] on div at bounding box center [285, 385] width 454 height 54
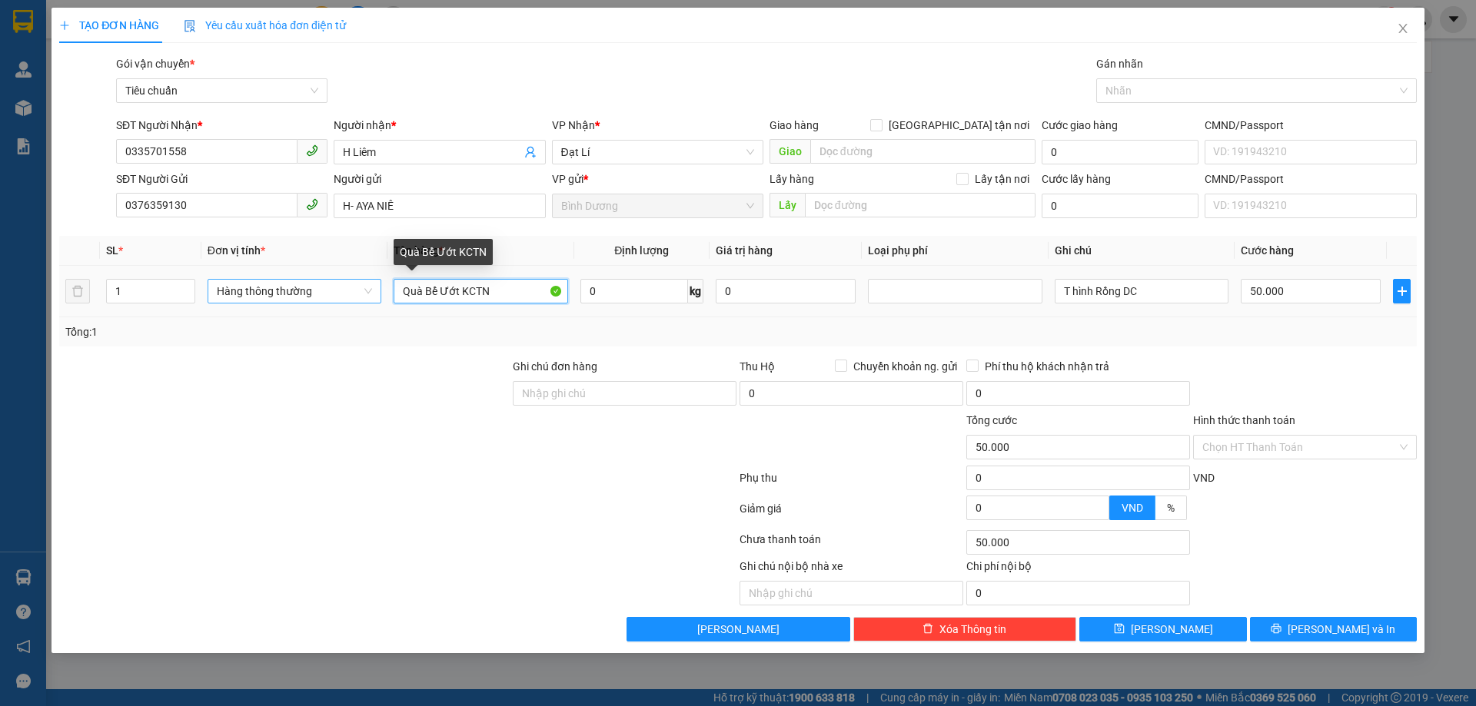
drag, startPoint x: 500, startPoint y: 287, endPoint x: 266, endPoint y: 291, distance: 234.5
click at [266, 291] on tr "1 Hàng thông thường Quà Bể Ướt KCTN 0 kg 0 T hình Rồng DC 50.000" at bounding box center [737, 292] width 1357 height 52
click at [247, 291] on span "Hàng thông thường" at bounding box center [294, 291] width 155 height 23
type input "Quần Áo"
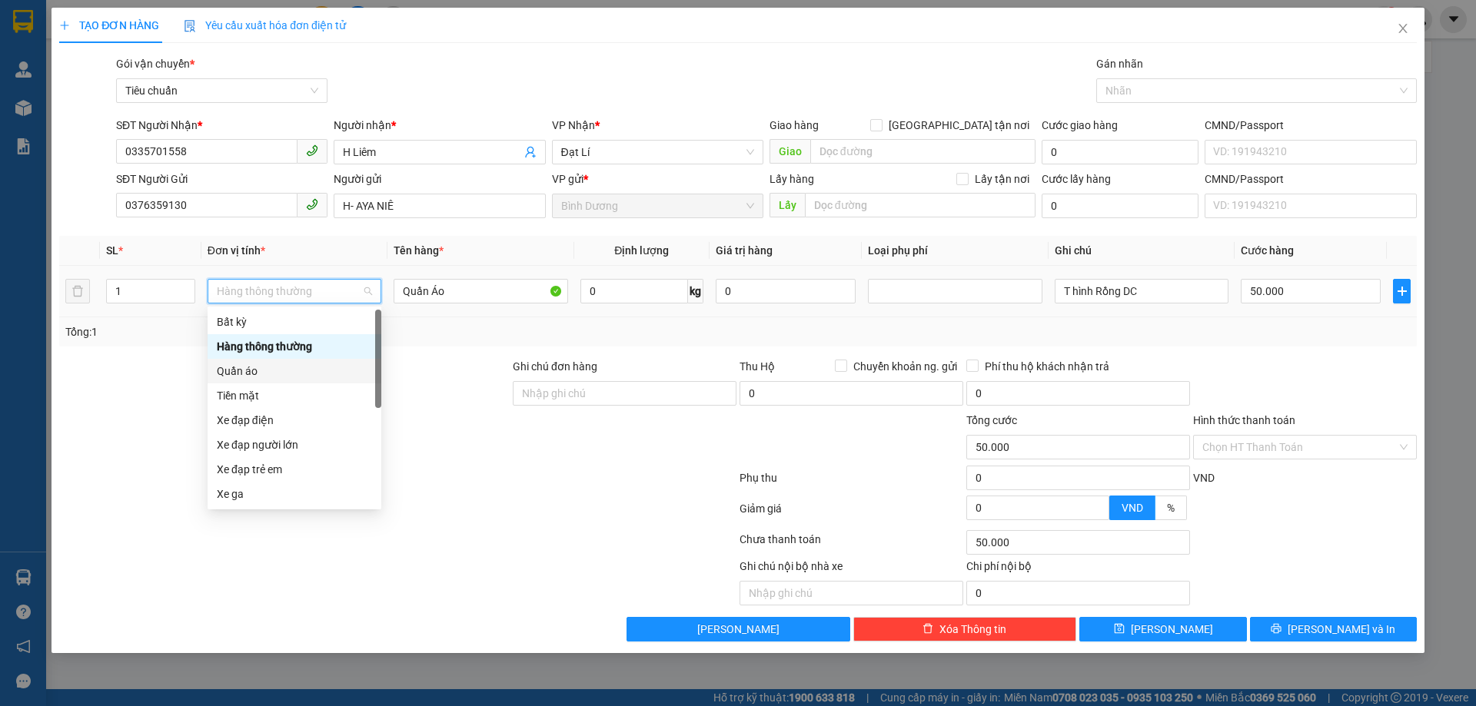
click at [267, 370] on div "Quần áo" at bounding box center [294, 371] width 155 height 17
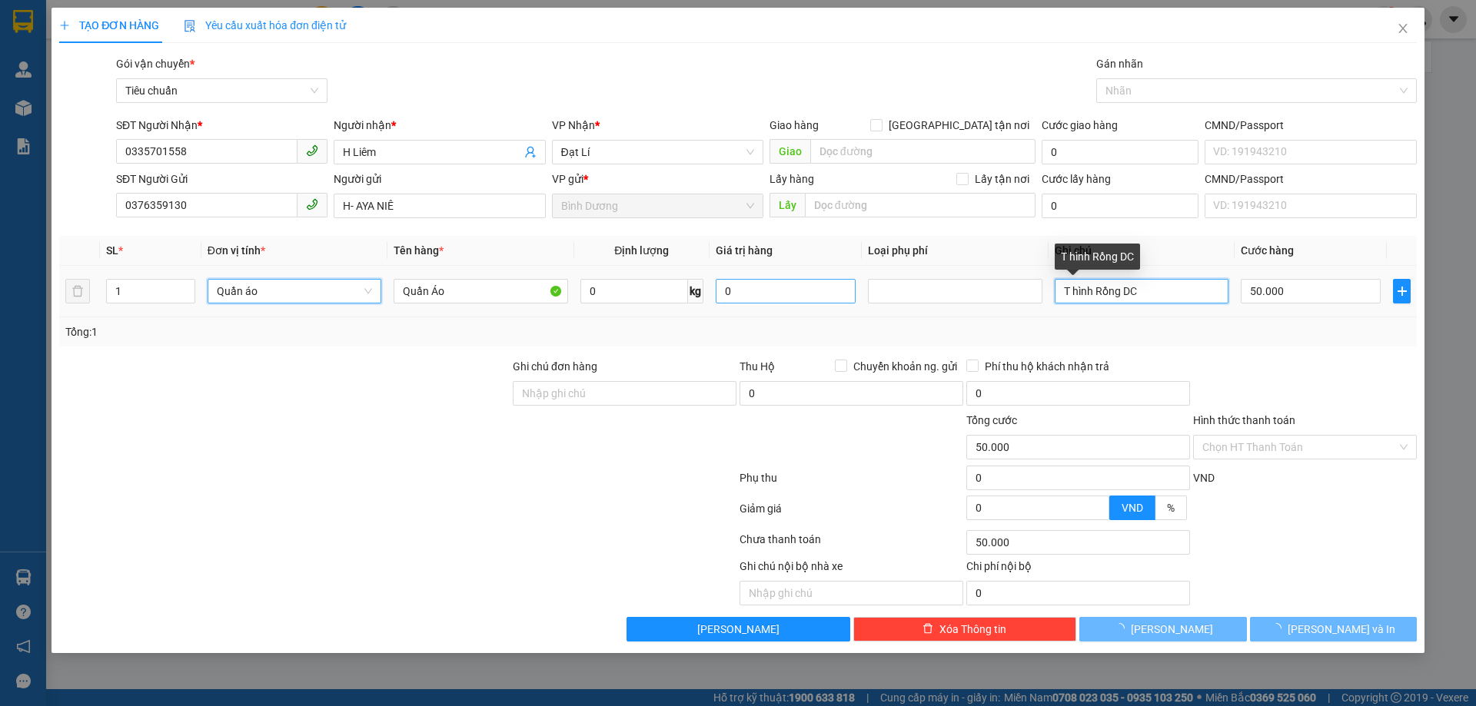
drag, startPoint x: 1069, startPoint y: 291, endPoint x: 792, endPoint y: 291, distance: 277.5
click at [792, 291] on tr "1 Quần áo Quần áo Quần Áo 0 kg 0 T hình Rồng DC 50.000" at bounding box center [737, 292] width 1357 height 52
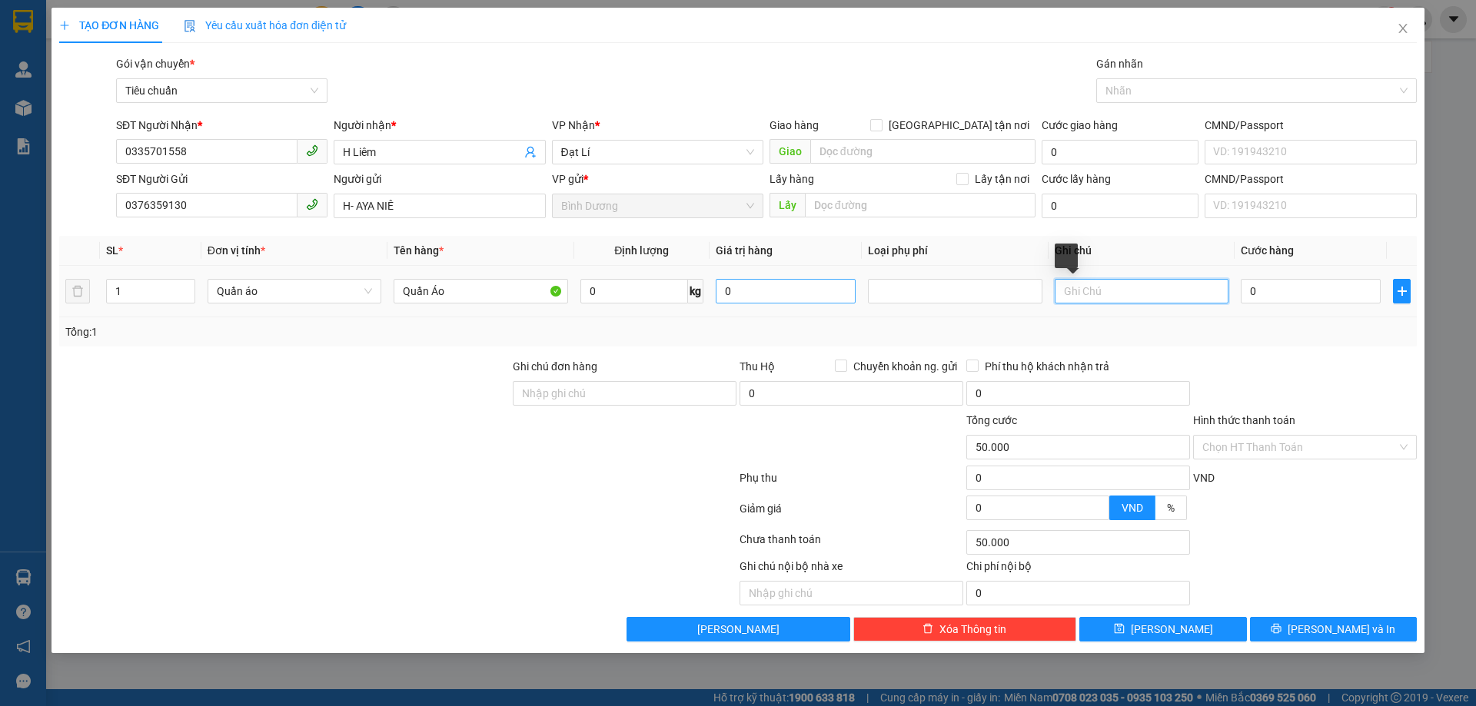
type input "0"
type input "Bọc Trắng BK Dê"
click at [1314, 297] on input "0" at bounding box center [1311, 291] width 140 height 25
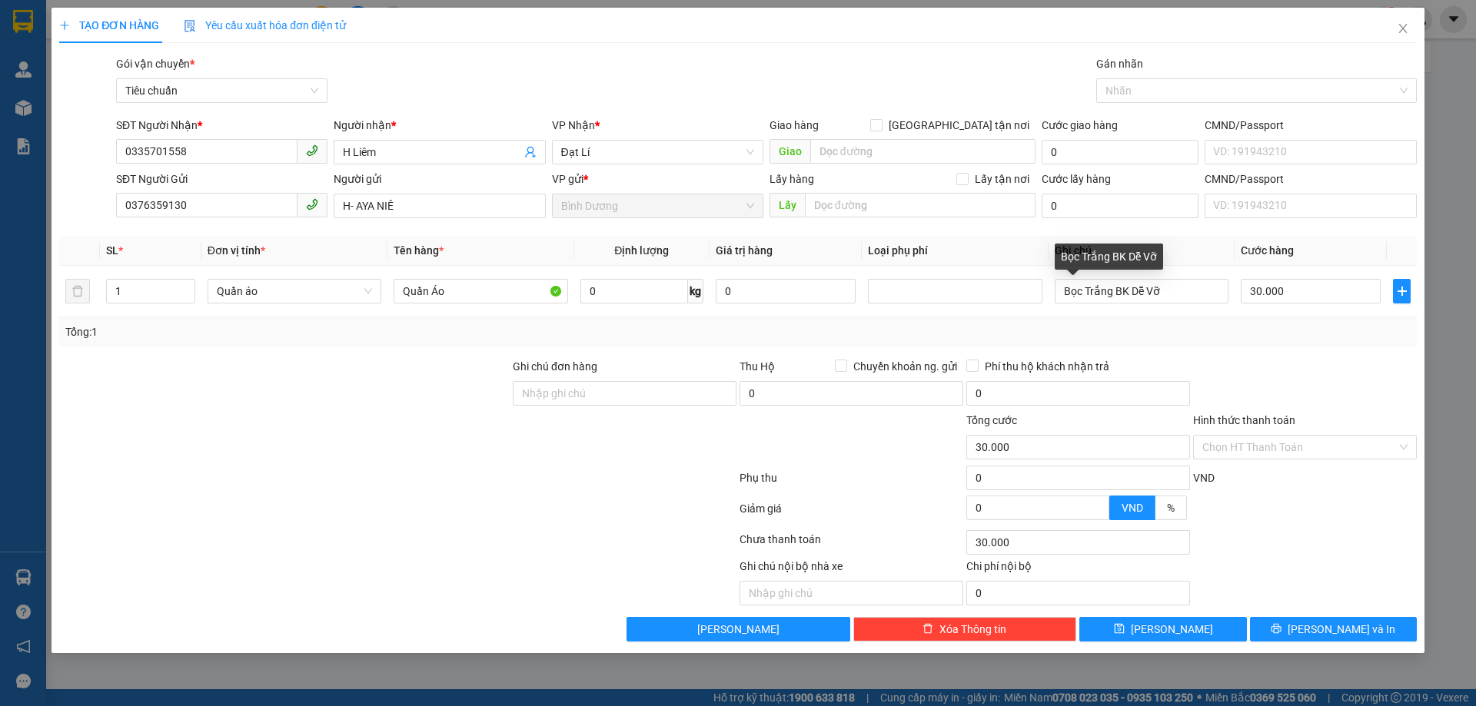
click at [1341, 342] on div "Tổng: 1" at bounding box center [737, 331] width 1357 height 29
click at [1311, 446] on input "Hình thức thanh toán" at bounding box center [1299, 447] width 194 height 23
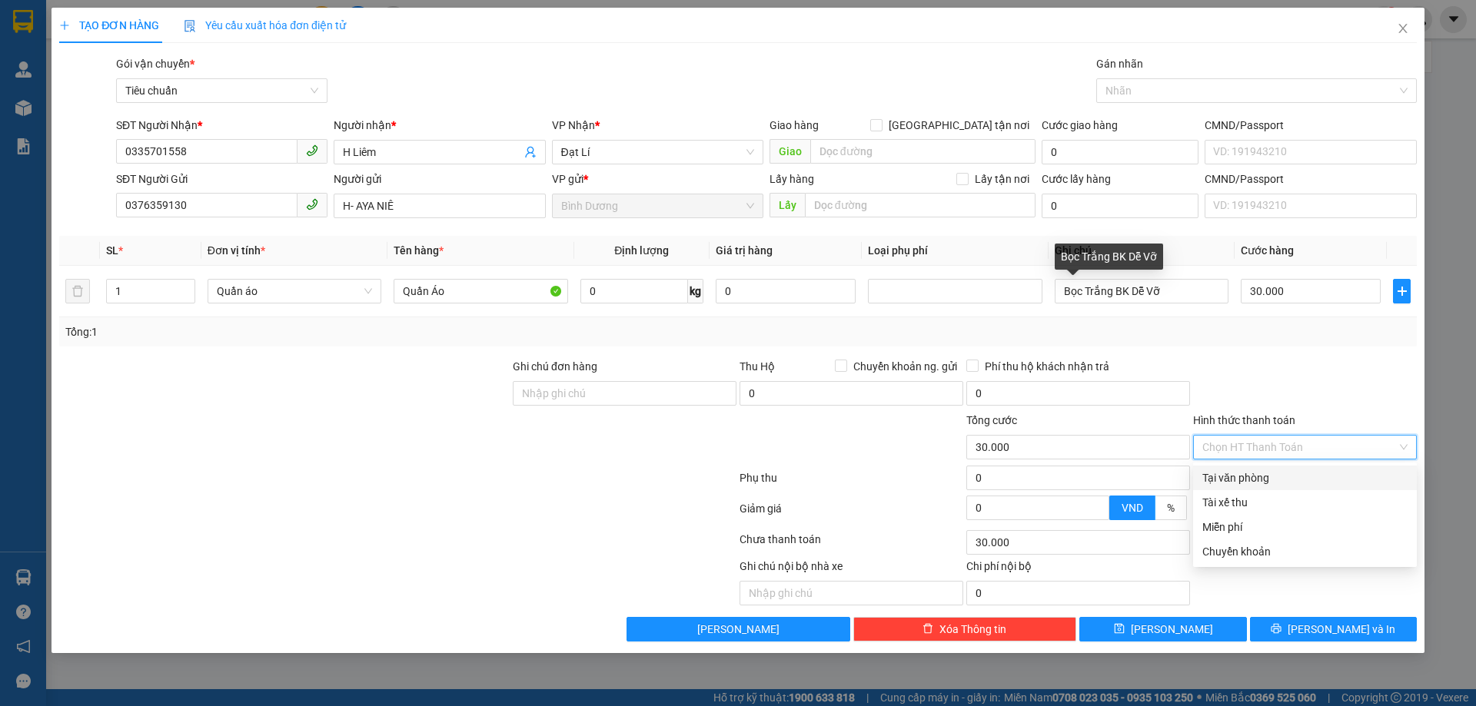
click at [1268, 472] on div "Tại văn phòng" at bounding box center [1304, 478] width 205 height 17
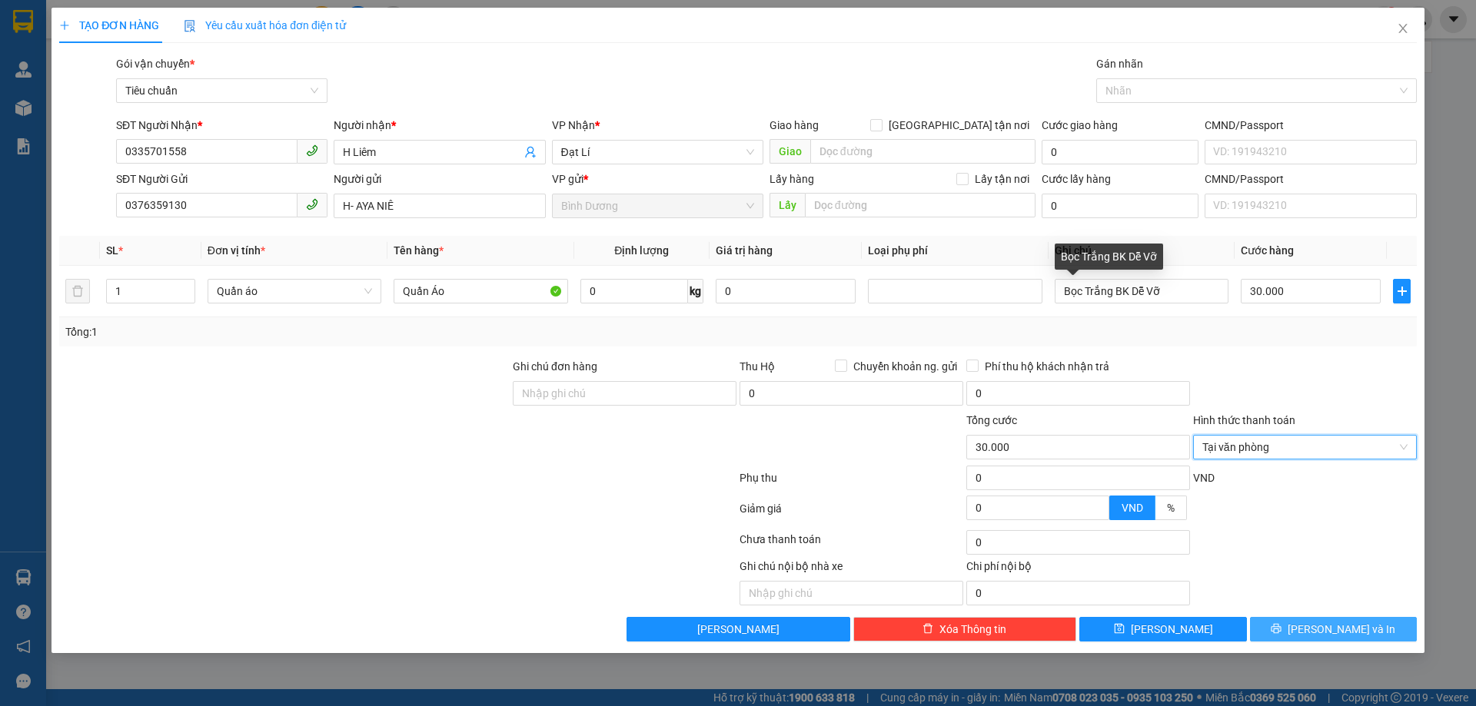
click at [1330, 630] on span "[PERSON_NAME] và In" at bounding box center [1342, 629] width 108 height 17
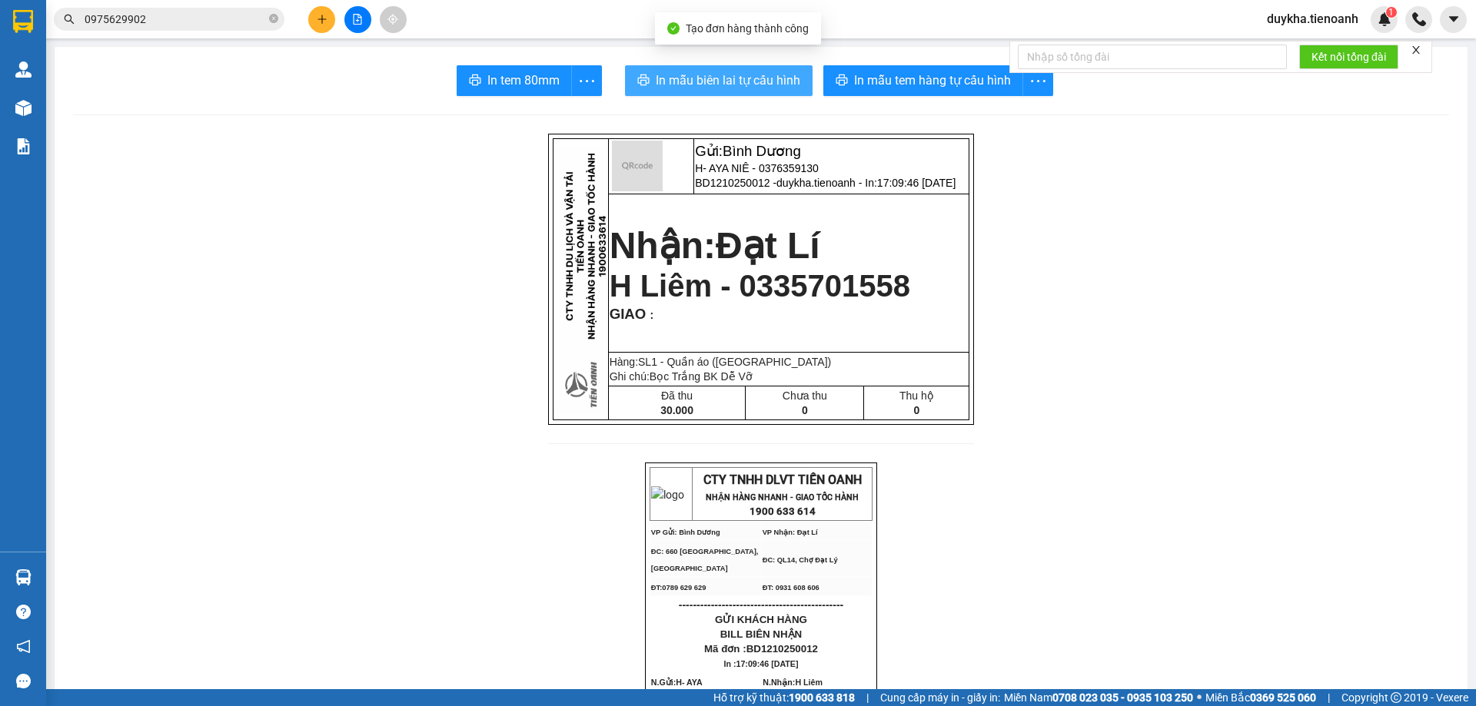
click at [751, 81] on span "In mẫu biên lai tự cấu hình" at bounding box center [728, 80] width 145 height 19
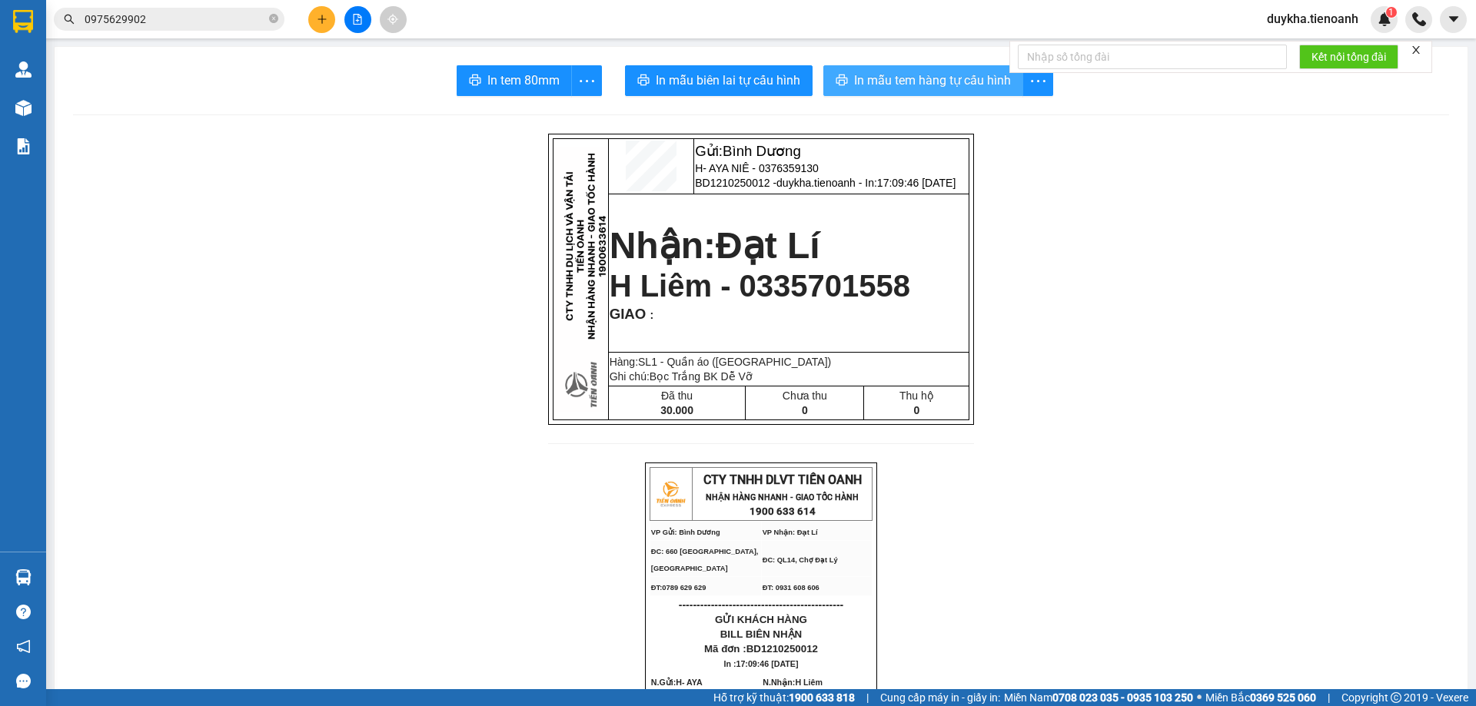
click at [967, 94] on button "In mẫu tem hàng tự cấu hình" at bounding box center [923, 80] width 200 height 31
click at [322, 21] on icon "plus" at bounding box center [321, 19] width 1 height 8
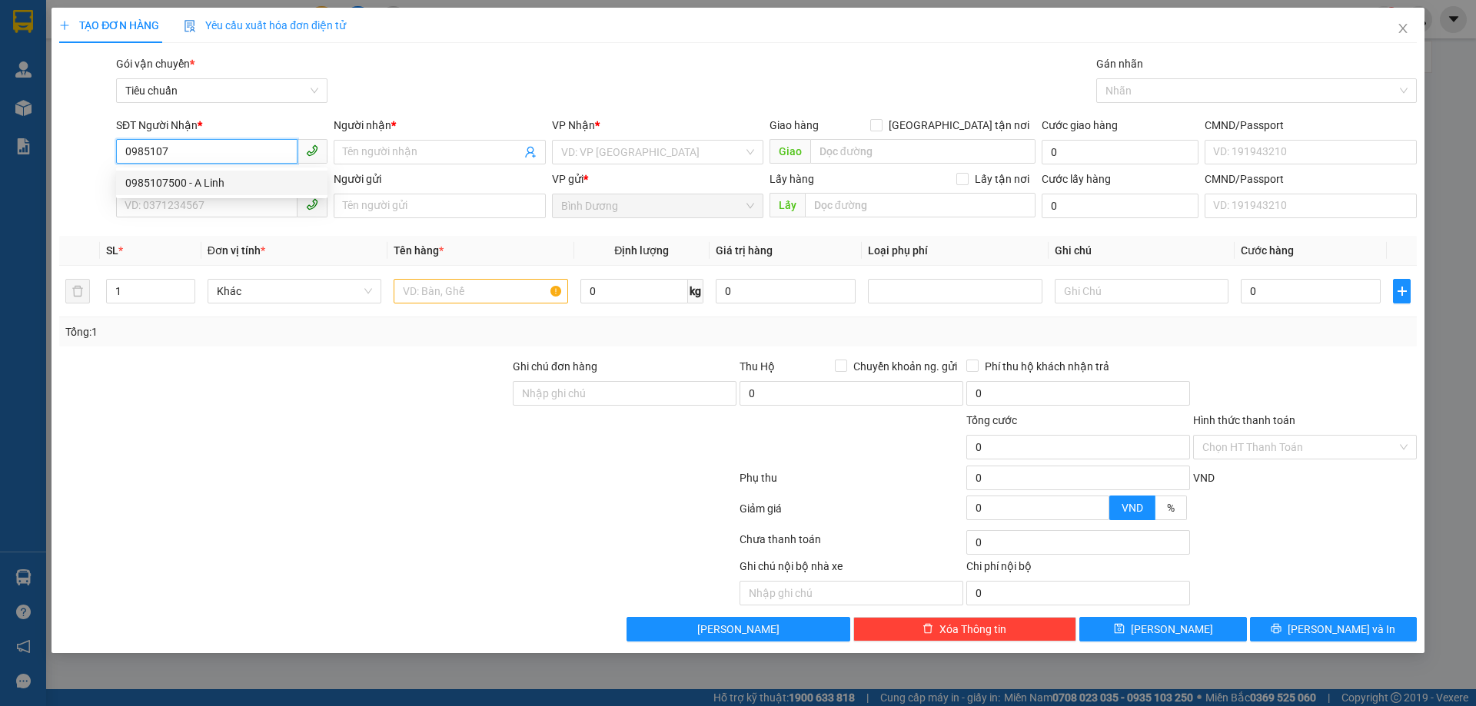
click at [264, 176] on div "0985107500 - A Linh" at bounding box center [221, 182] width 193 height 17
type input "0985107500"
type input "A Linh"
type input "60.000"
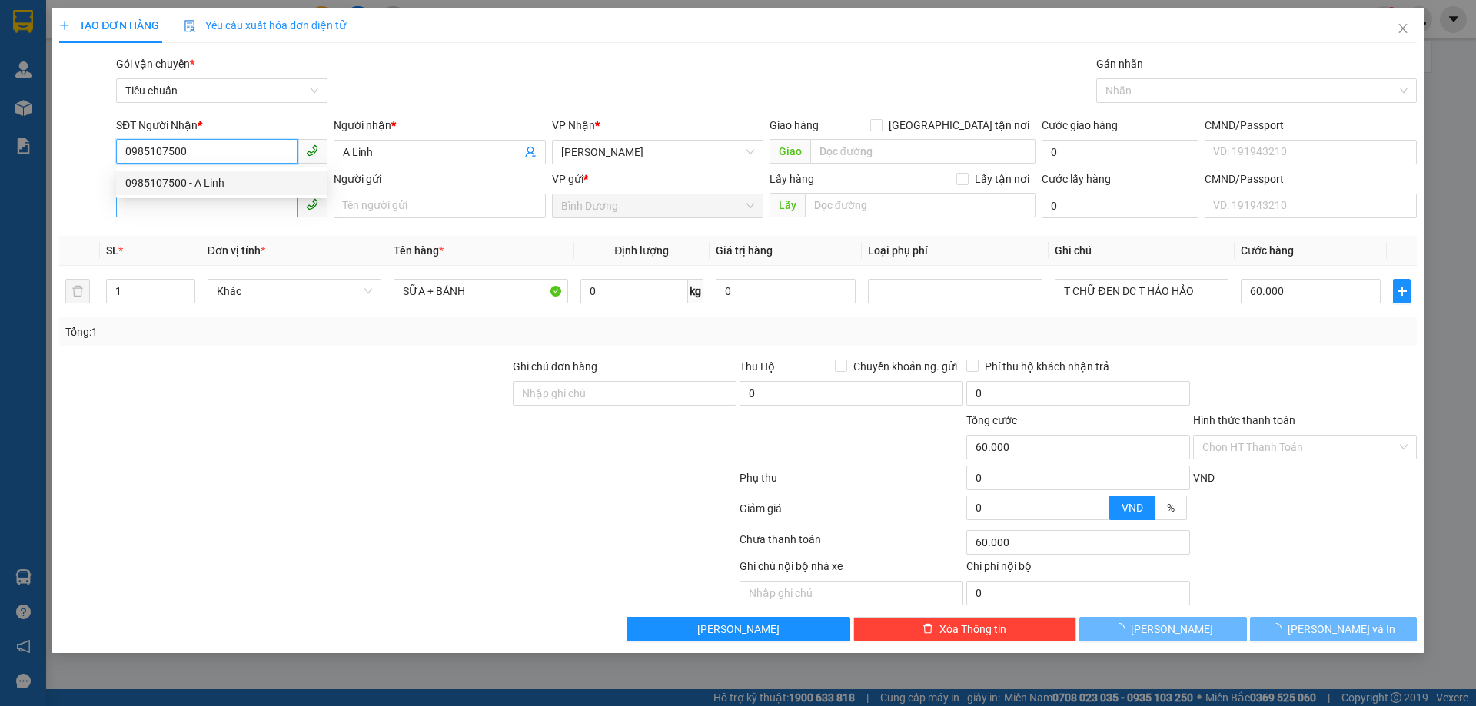
type input "0985107500"
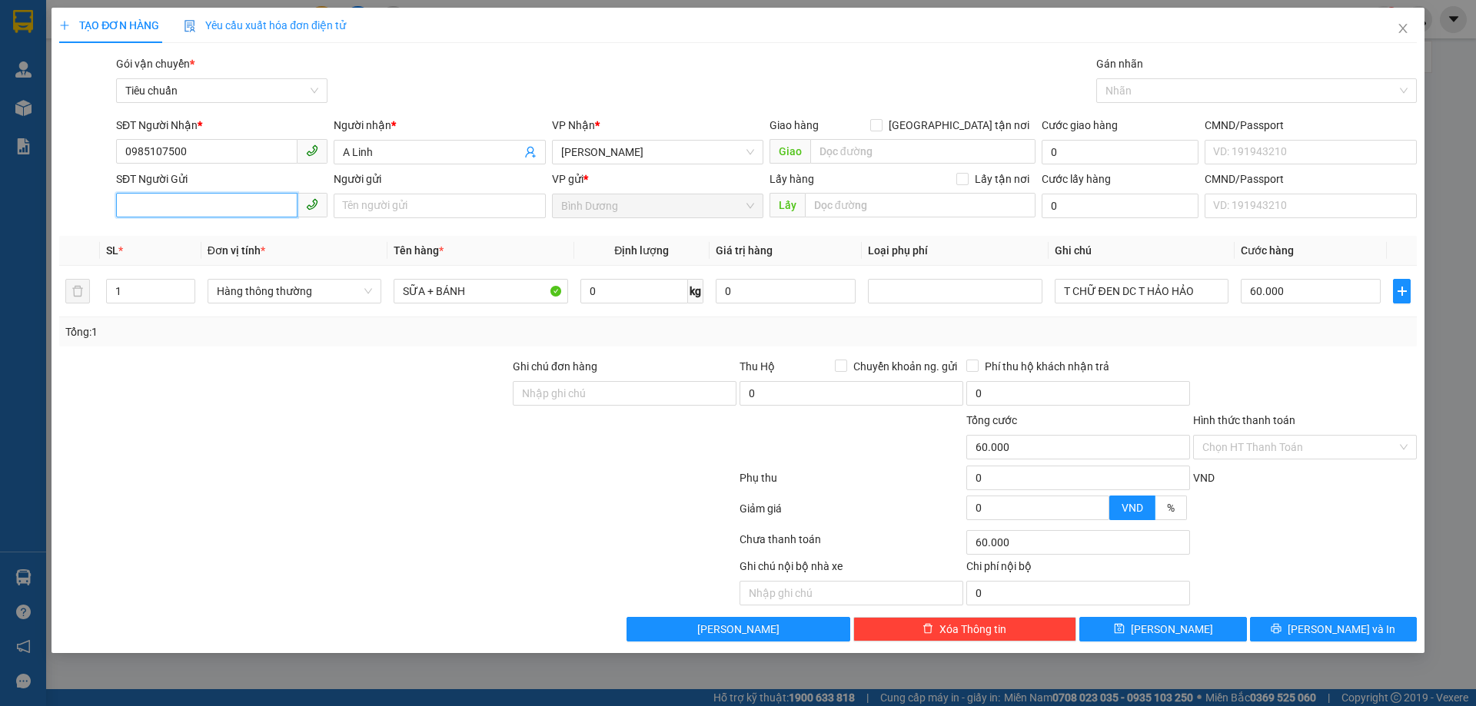
click at [238, 209] on input "SĐT Người Gửi" at bounding box center [206, 205] width 181 height 25
click at [254, 237] on div "0941312877 - C Dung" at bounding box center [221, 236] width 193 height 17
type input "0941312877"
type input "C Dung"
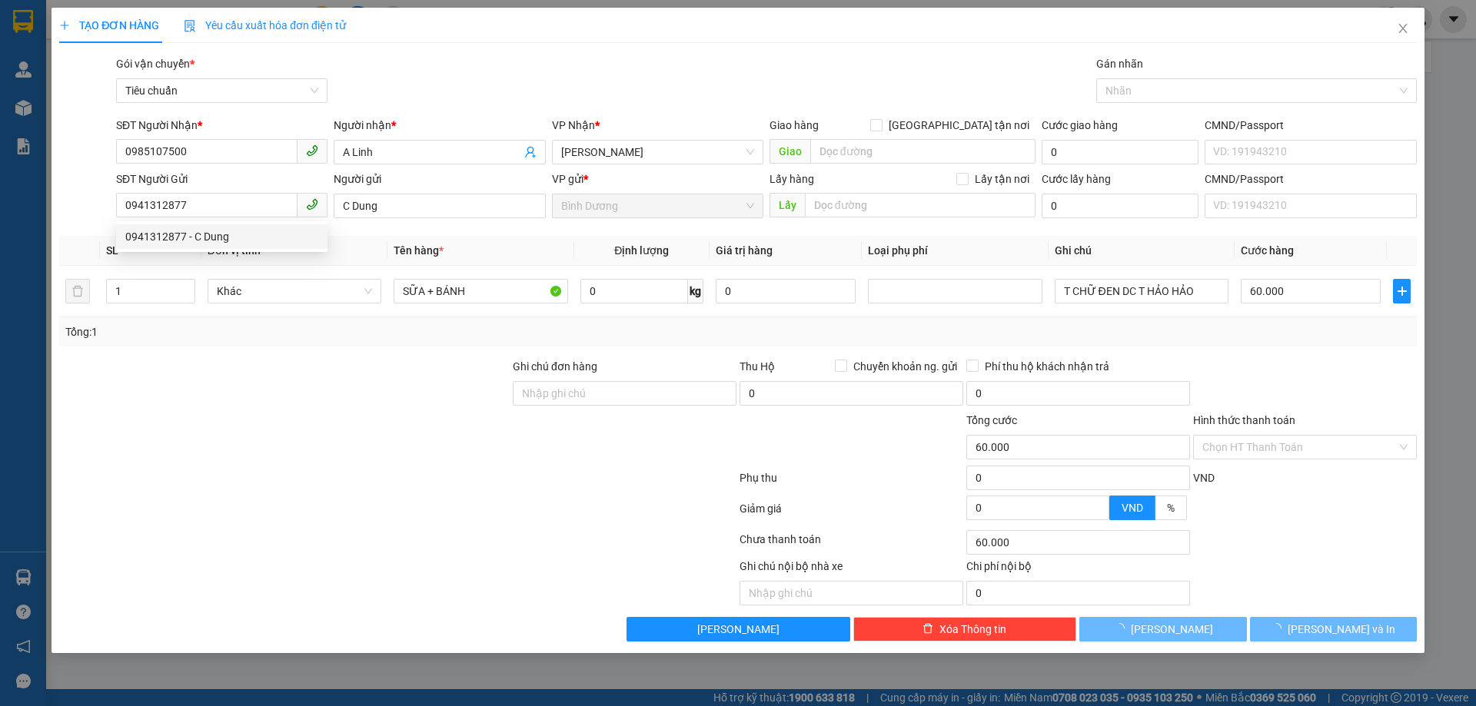
click at [397, 593] on div at bounding box center [256, 582] width 397 height 48
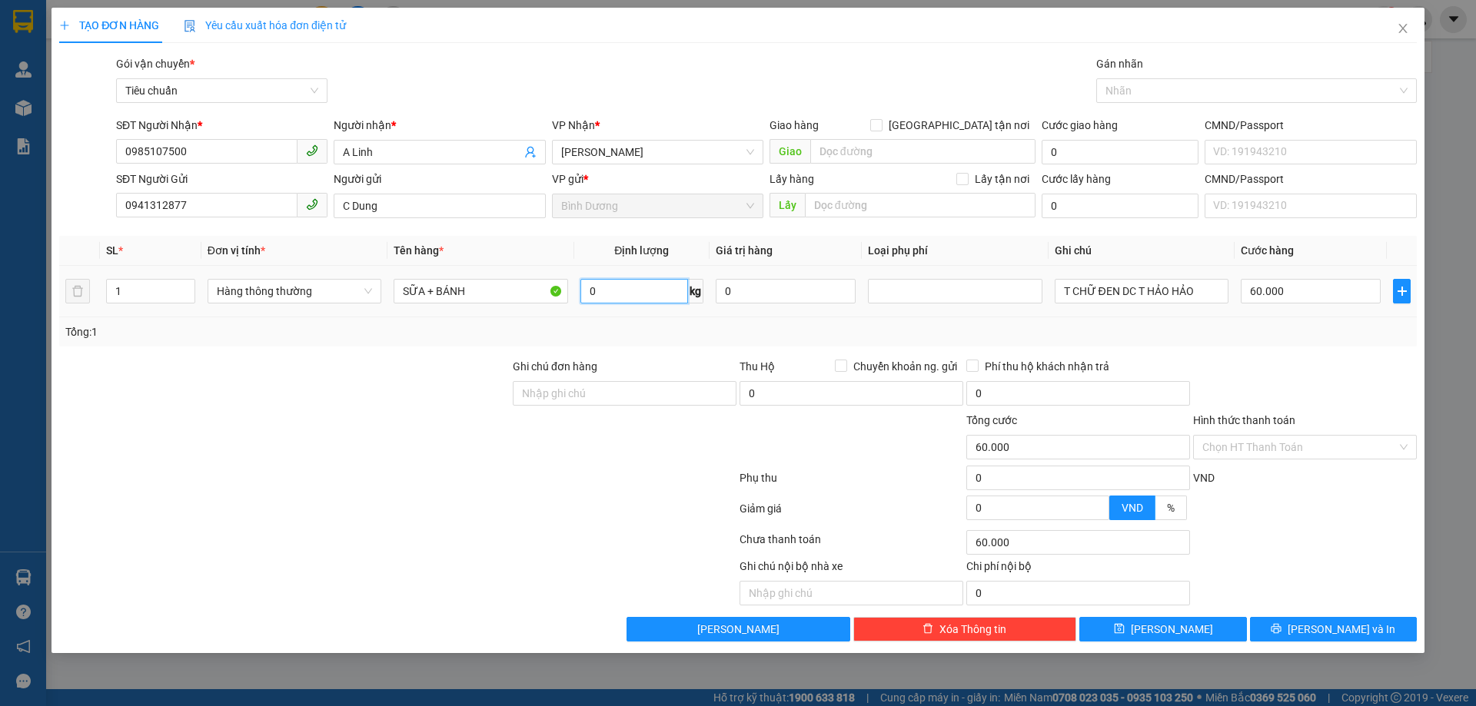
click at [632, 291] on input "0" at bounding box center [634, 291] width 108 height 25
type input "10"
click at [643, 349] on div "Transit Pickup Surcharge Ids Transit Deliver Surcharge Ids Transit Deliver Surc…" at bounding box center [737, 348] width 1357 height 586
type input "40.000"
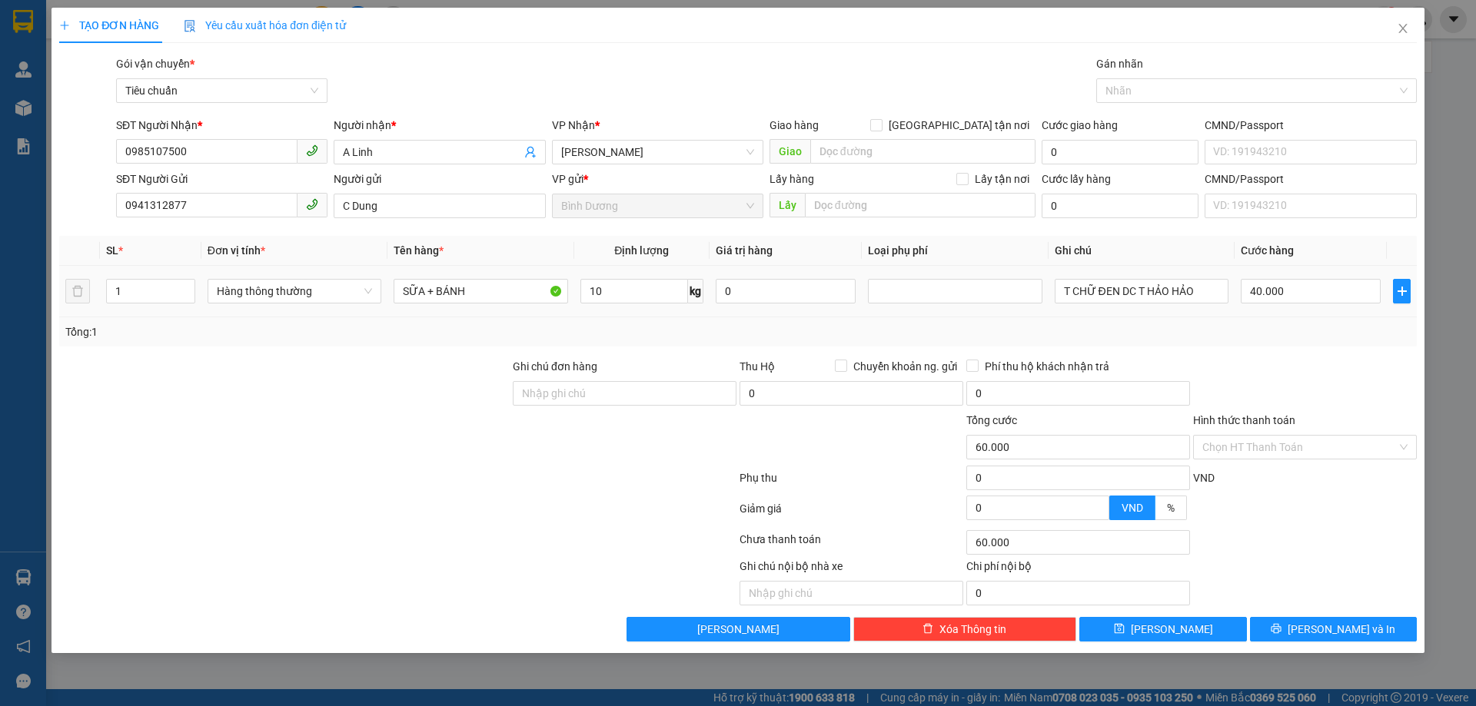
type input "40.000"
drag, startPoint x: 1206, startPoint y: 295, endPoint x: 846, endPoint y: 283, distance: 359.9
click at [847, 283] on tr "1 Hàng thông thường SỮA + BÁNH 10 kg 0 T CHỮ ĐEN DC T HẢO HẢO 40.000" at bounding box center [737, 292] width 1357 height 52
type input "T SỮa DC Hộp Khẩu Trang"
drag, startPoint x: 1281, startPoint y: 454, endPoint x: 1278, endPoint y: 462, distance: 9.3
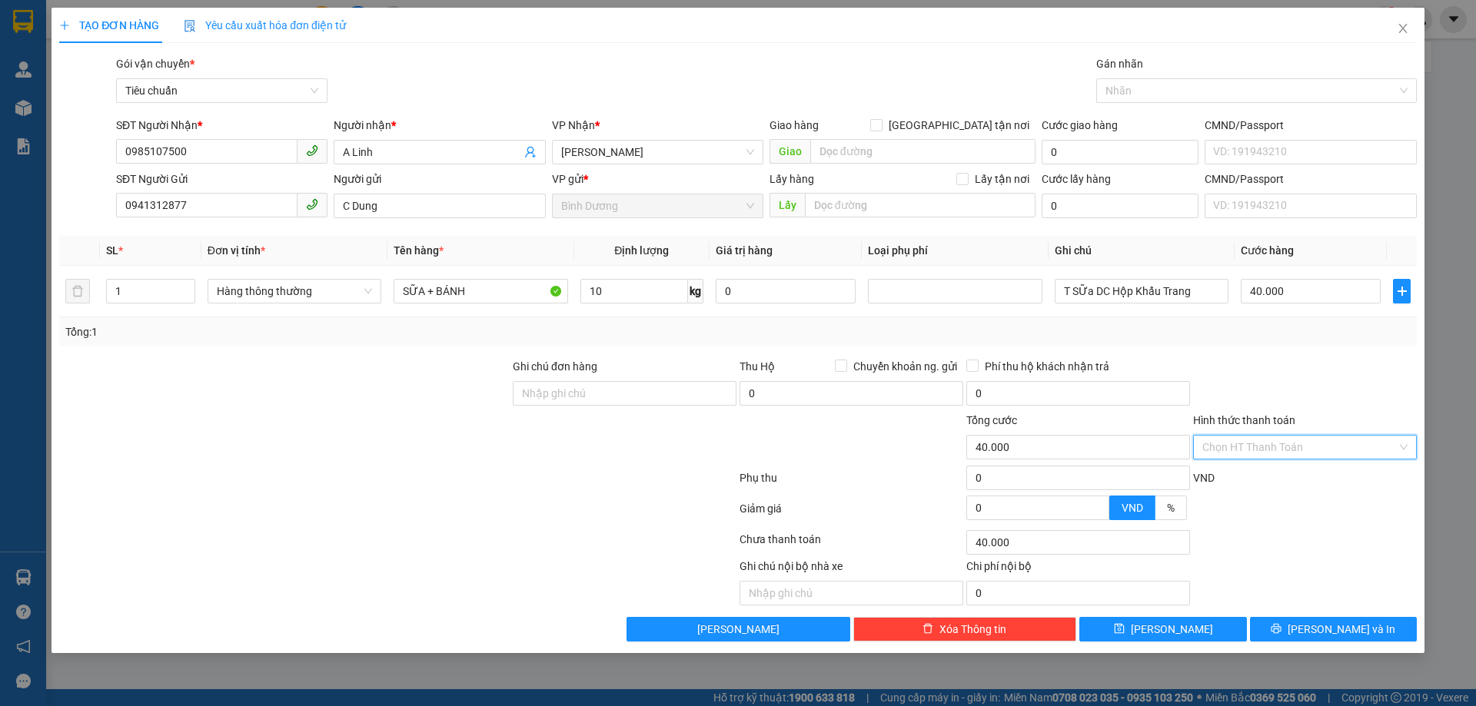
click at [1281, 454] on input "Hình thức thanh toán" at bounding box center [1299, 447] width 194 height 23
click at [1276, 483] on div "Tại văn phòng" at bounding box center [1304, 478] width 205 height 17
click at [1308, 647] on div "TẠO ĐƠN HÀNG Yêu cầu xuất hóa đơn điện tử Transit Pickup Surcharge Ids Transit …" at bounding box center [738, 331] width 1373 height 646
drag, startPoint x: 1338, startPoint y: 625, endPoint x: 1338, endPoint y: 633, distance: 8.5
click at [1338, 624] on span "[PERSON_NAME] và In" at bounding box center [1342, 629] width 108 height 17
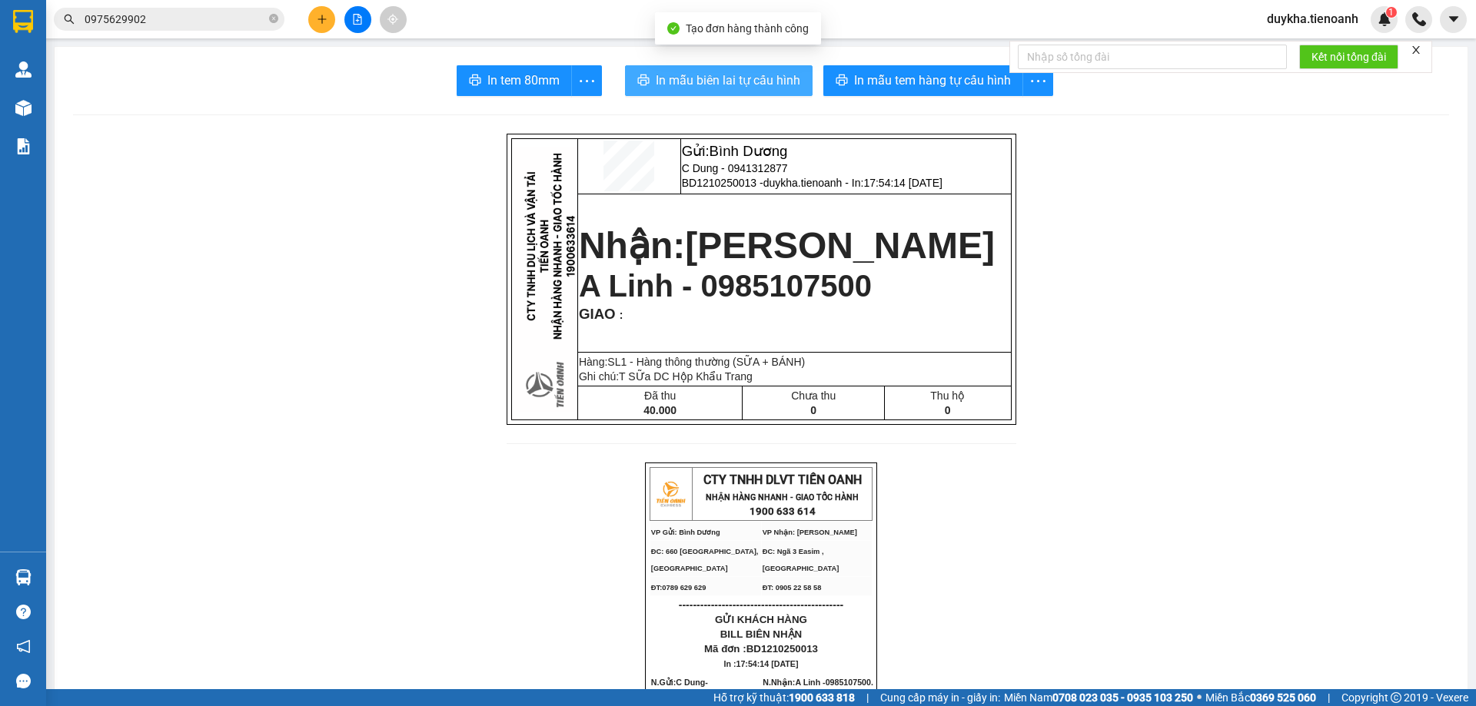
click at [698, 79] on span "In mẫu biên lai tự cấu hình" at bounding box center [728, 80] width 145 height 19
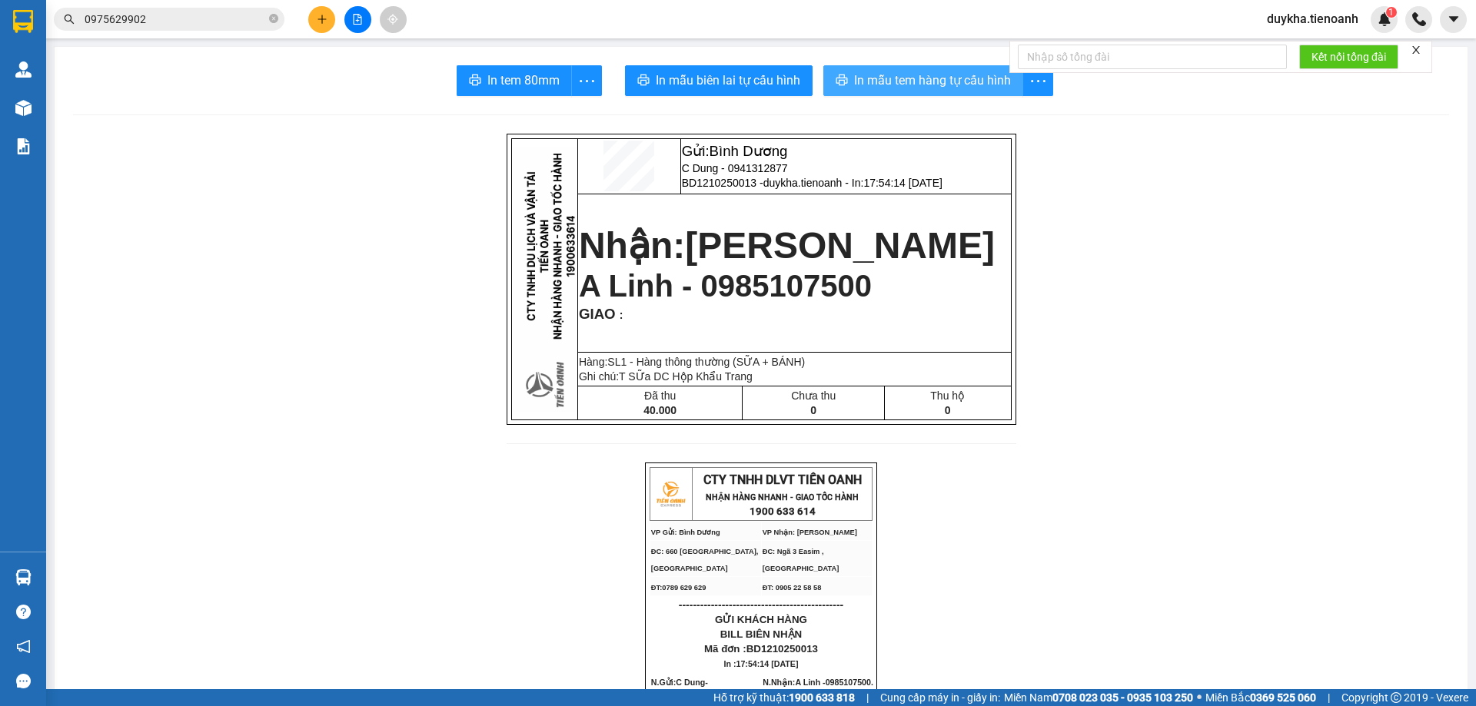
click at [862, 77] on span "In mẫu tem hàng tự cấu hình" at bounding box center [932, 80] width 157 height 19
click at [319, 11] on button at bounding box center [321, 19] width 27 height 27
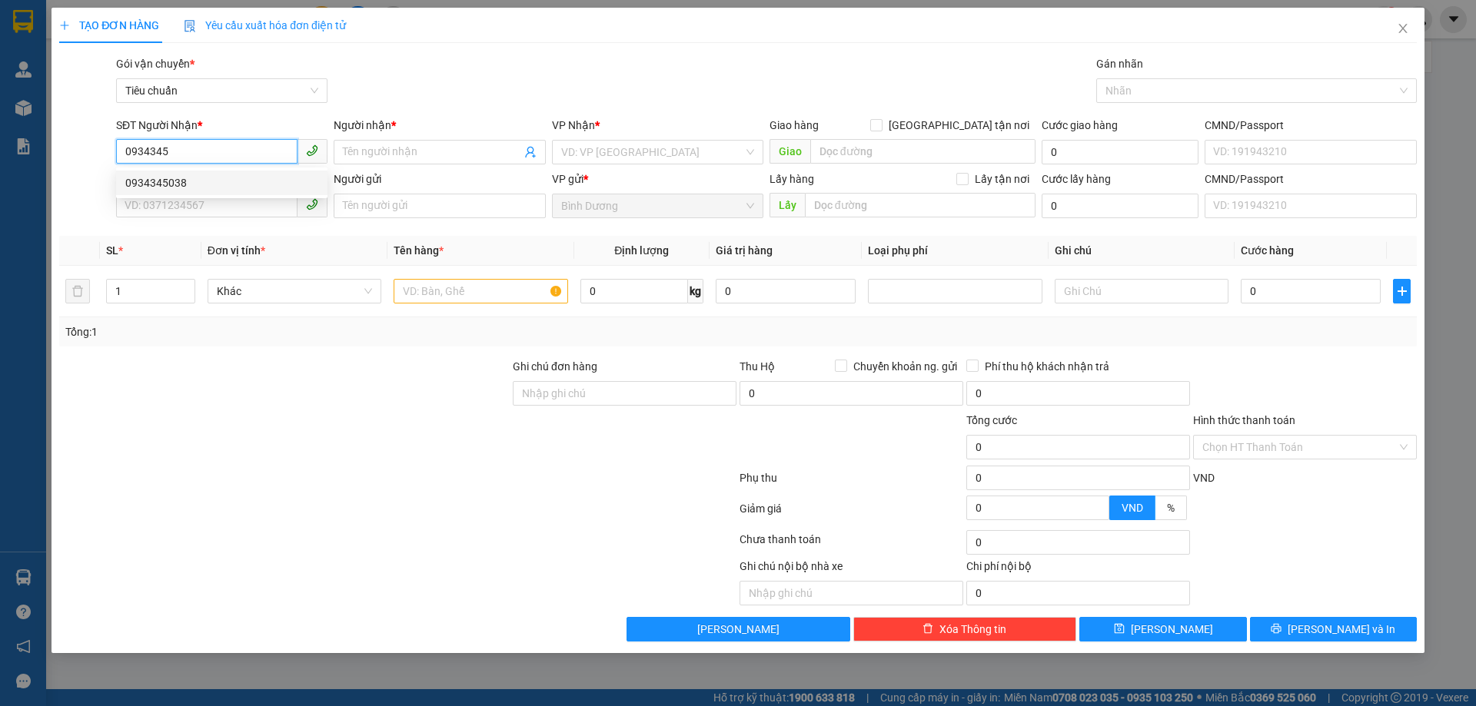
click at [227, 191] on div "0934345038" at bounding box center [221, 182] width 193 height 17
type input "0934345038"
type input "40.000"
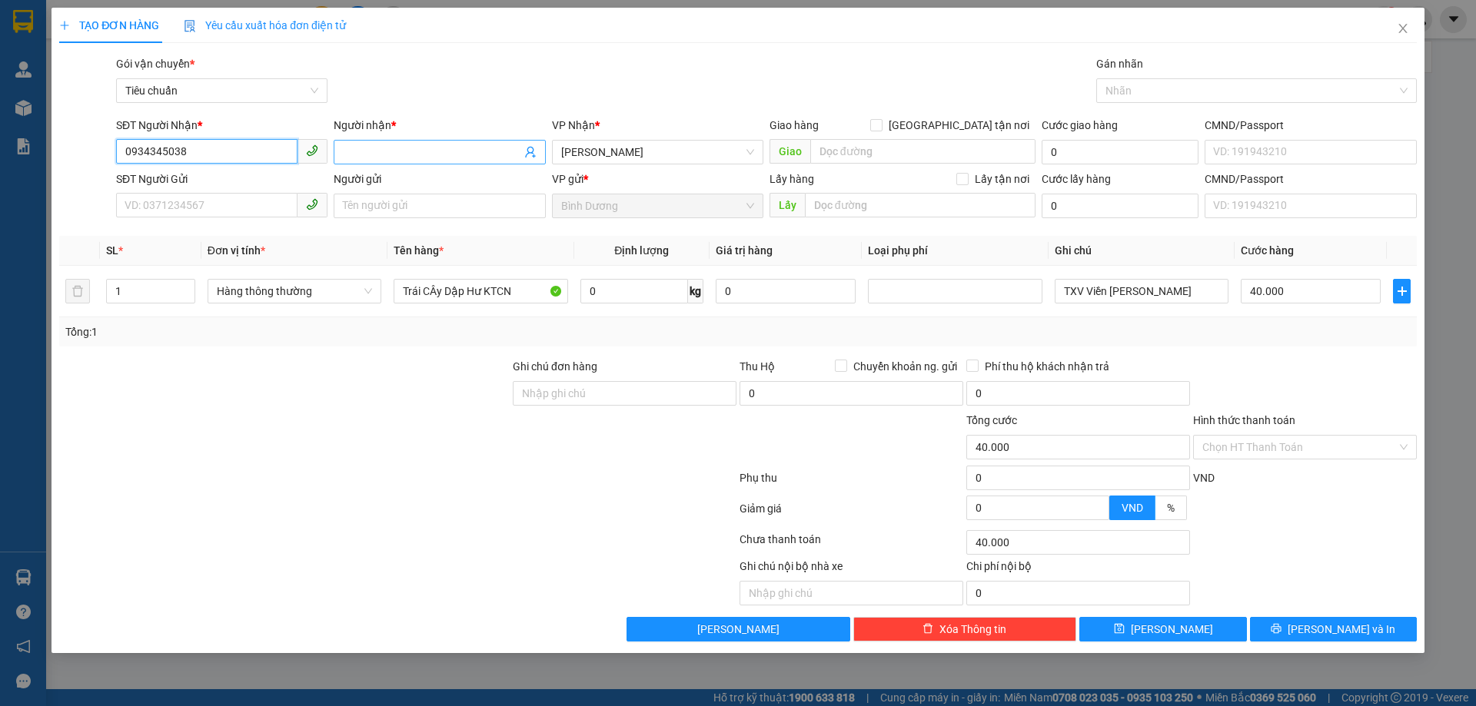
type input "0934345038"
click at [430, 153] on input "Người nhận *" at bounding box center [432, 152] width 178 height 17
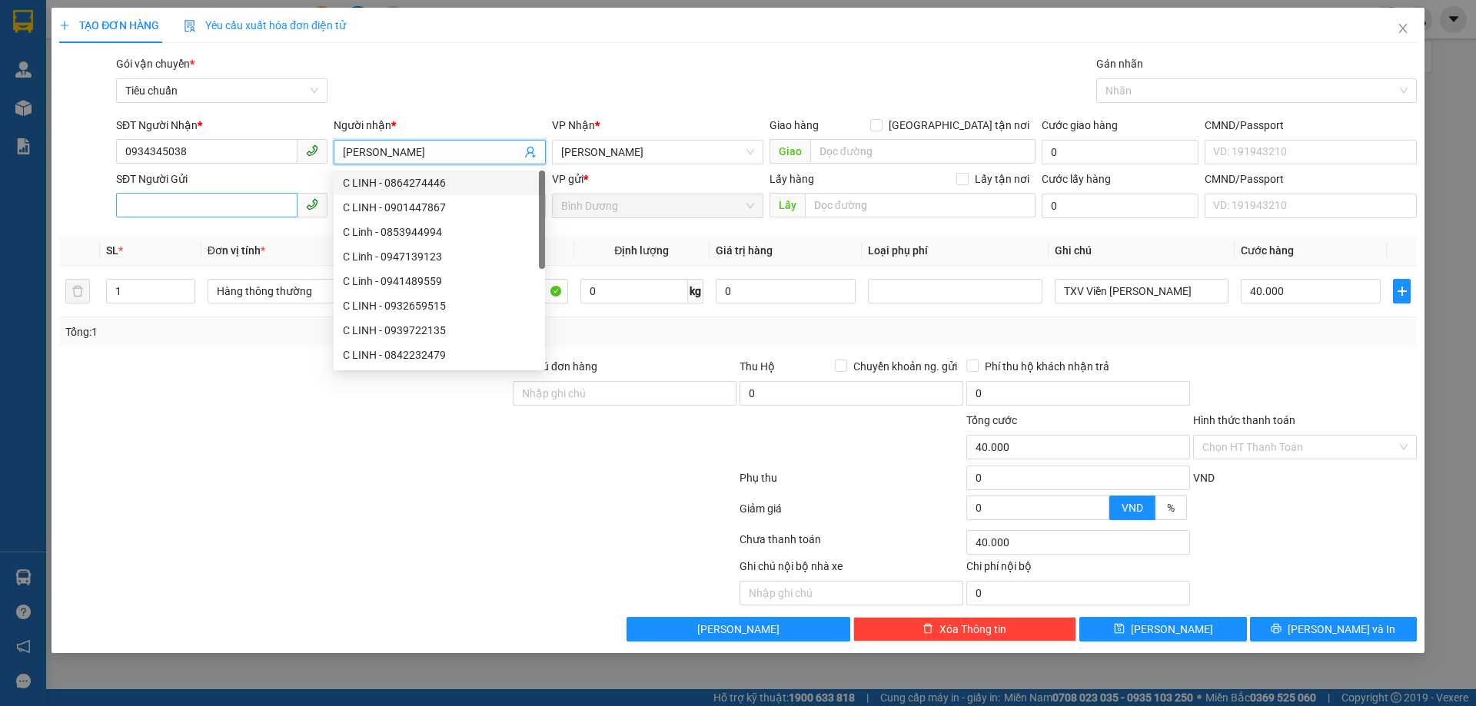
type input "[PERSON_NAME]"
click at [240, 207] on input "SĐT Người Gửi" at bounding box center [206, 205] width 181 height 25
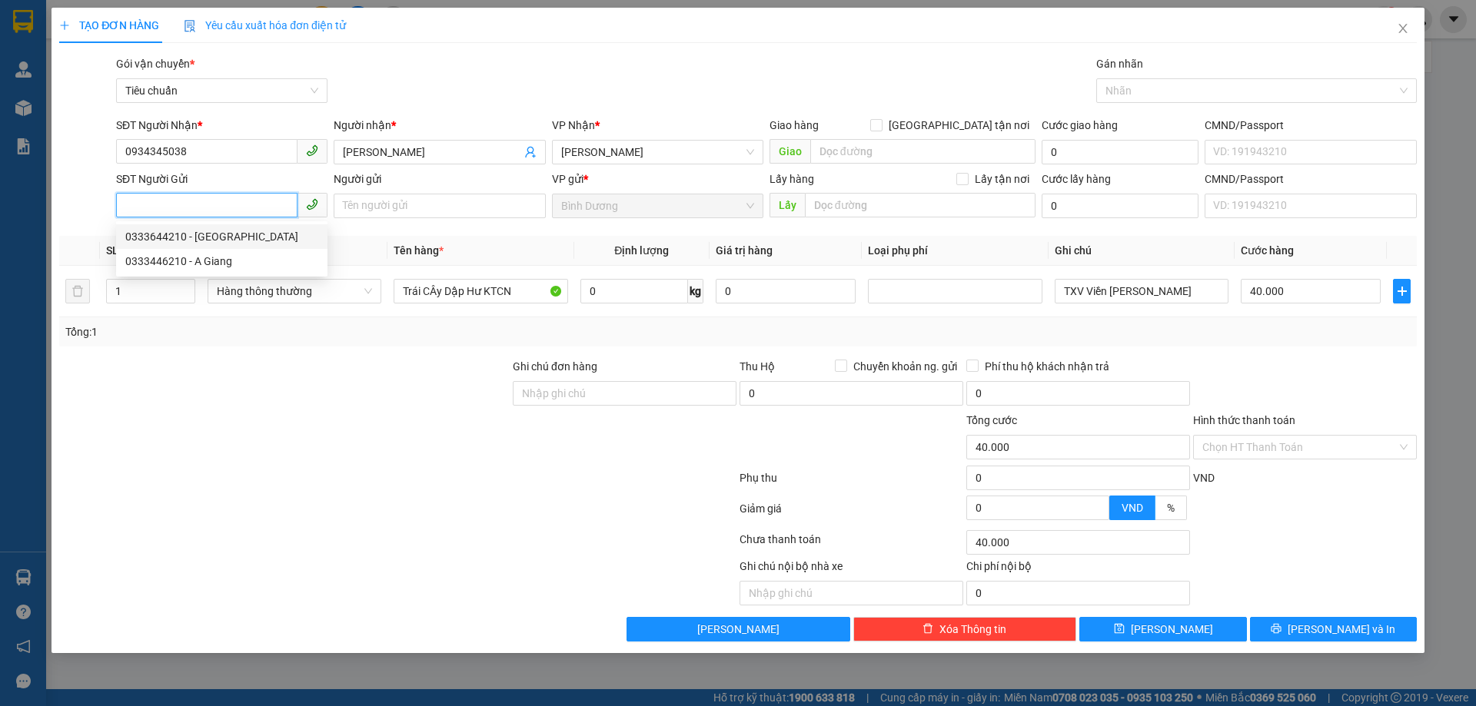
drag, startPoint x: 232, startPoint y: 241, endPoint x: 351, endPoint y: 399, distance: 197.6
click at [232, 241] on div "0333644210 - [GEOGRAPHIC_DATA]" at bounding box center [221, 236] width 193 height 17
type input "0333644210"
type input "[PERSON_NAME]"
type input "241710518"
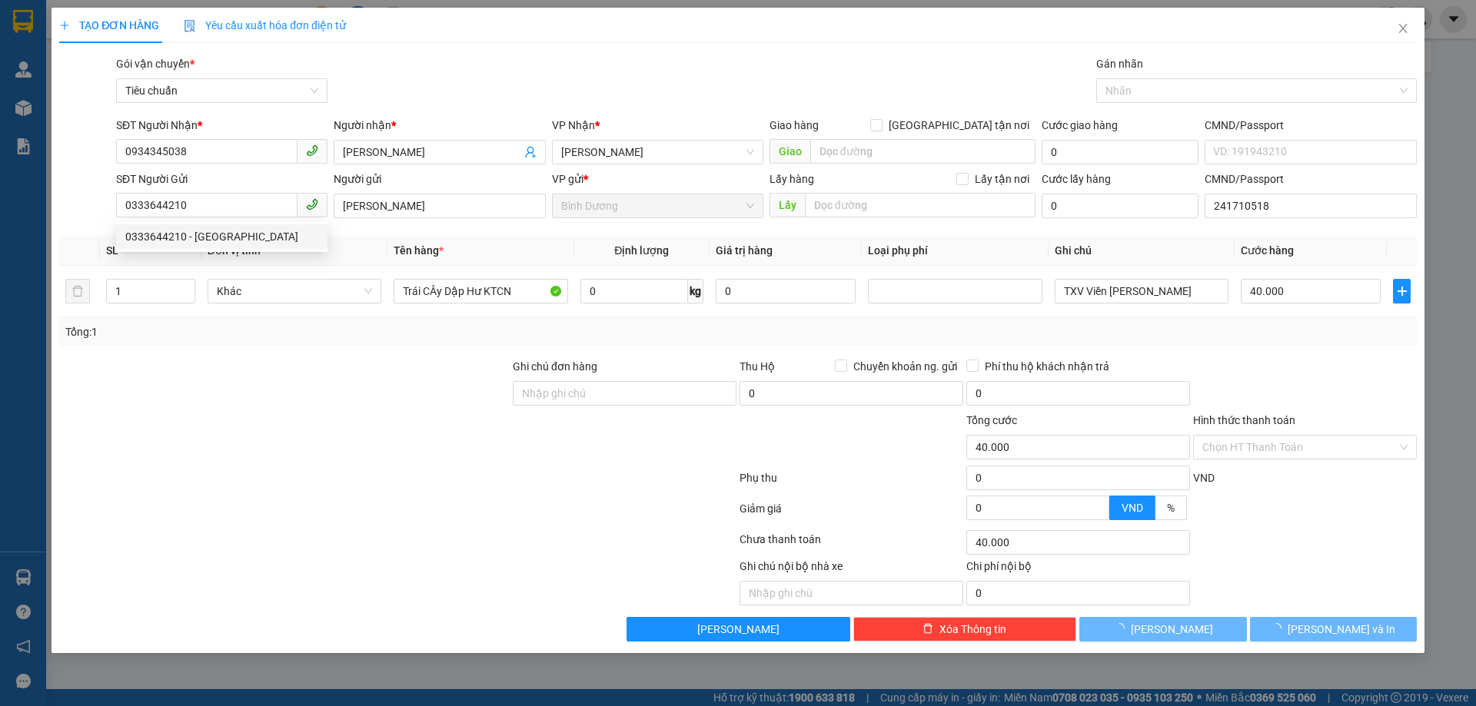
click at [370, 459] on div at bounding box center [285, 439] width 454 height 54
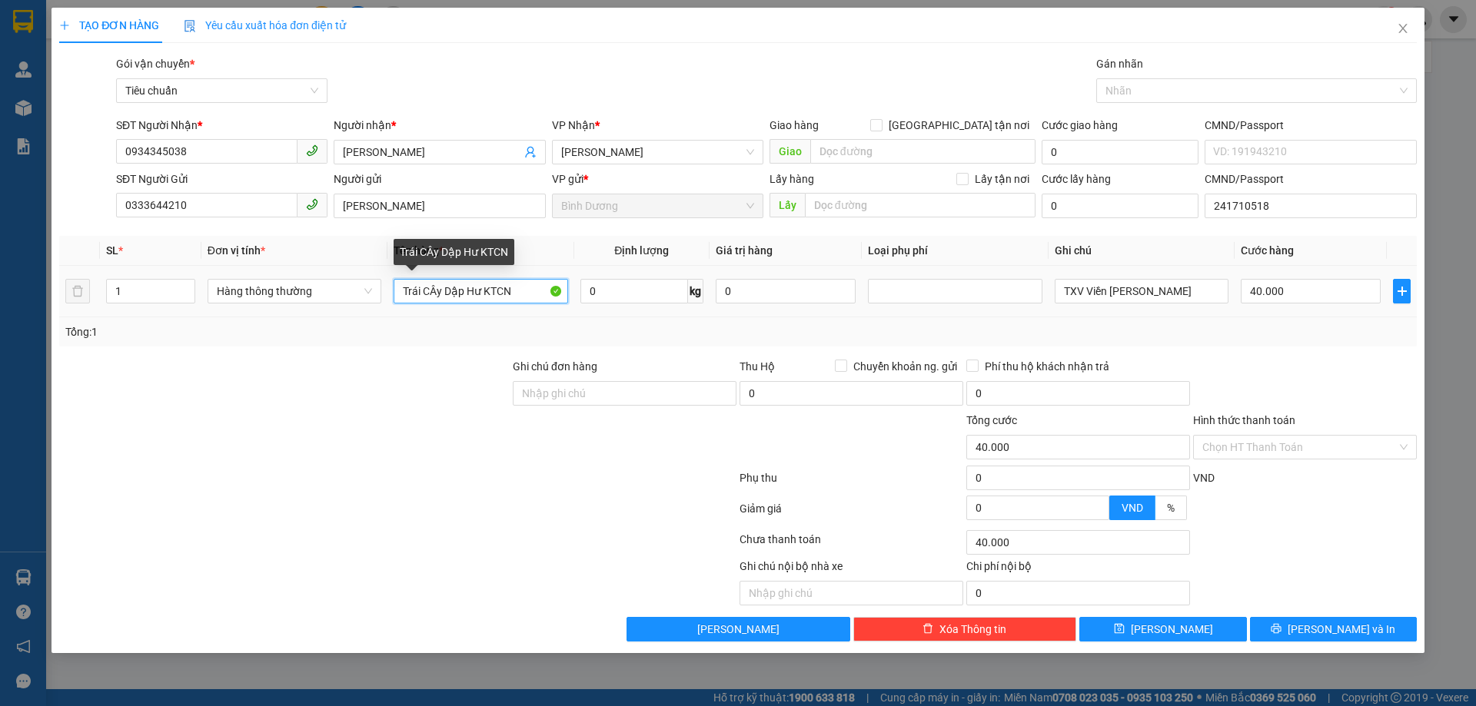
drag, startPoint x: 530, startPoint y: 294, endPoint x: 203, endPoint y: 273, distance: 327.3
click at [203, 273] on tr "1 Hàng thông thường Trái CÂy Dập Hư KTCN 0 kg 0 TXV Viền Xanh Đen 40.000" at bounding box center [737, 292] width 1357 height 52
type input "h"
type input "Hải SẢn"
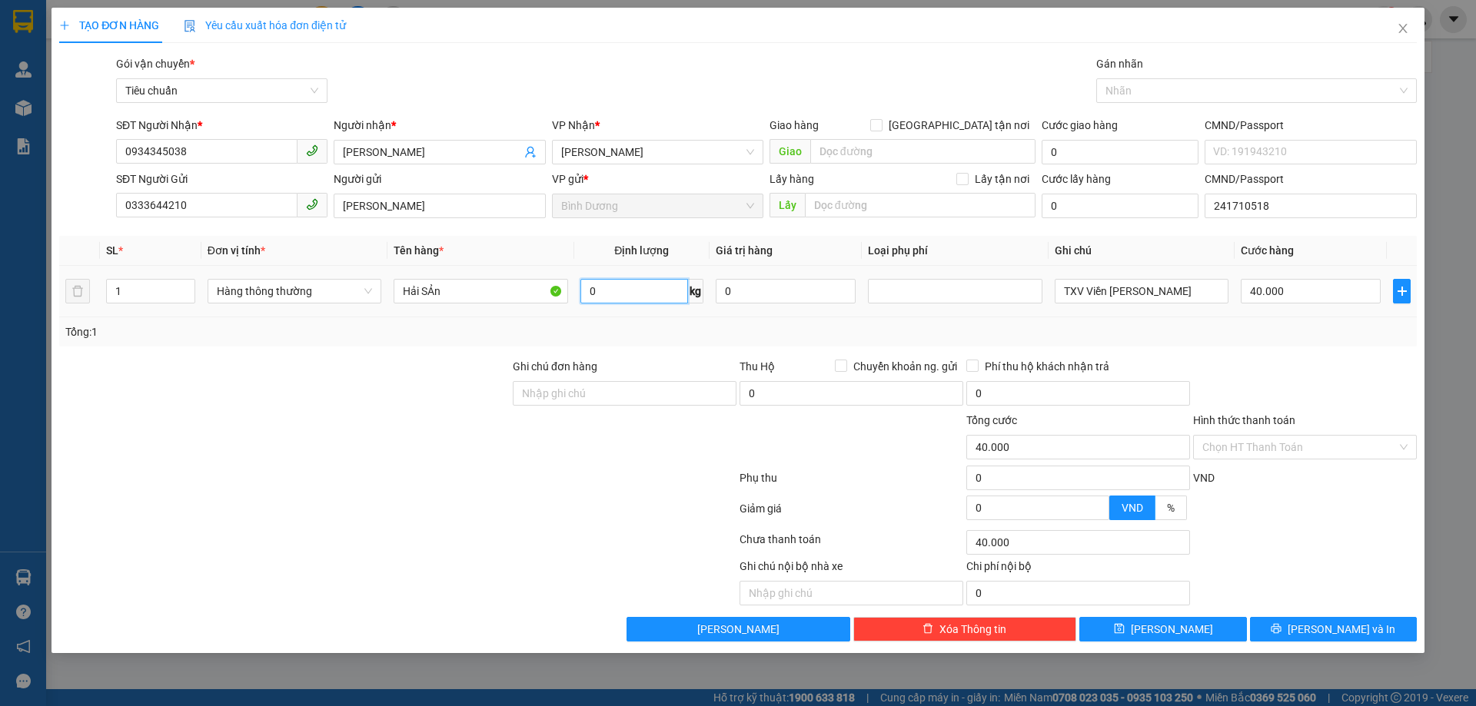
click at [619, 286] on input "0" at bounding box center [634, 291] width 108 height 25
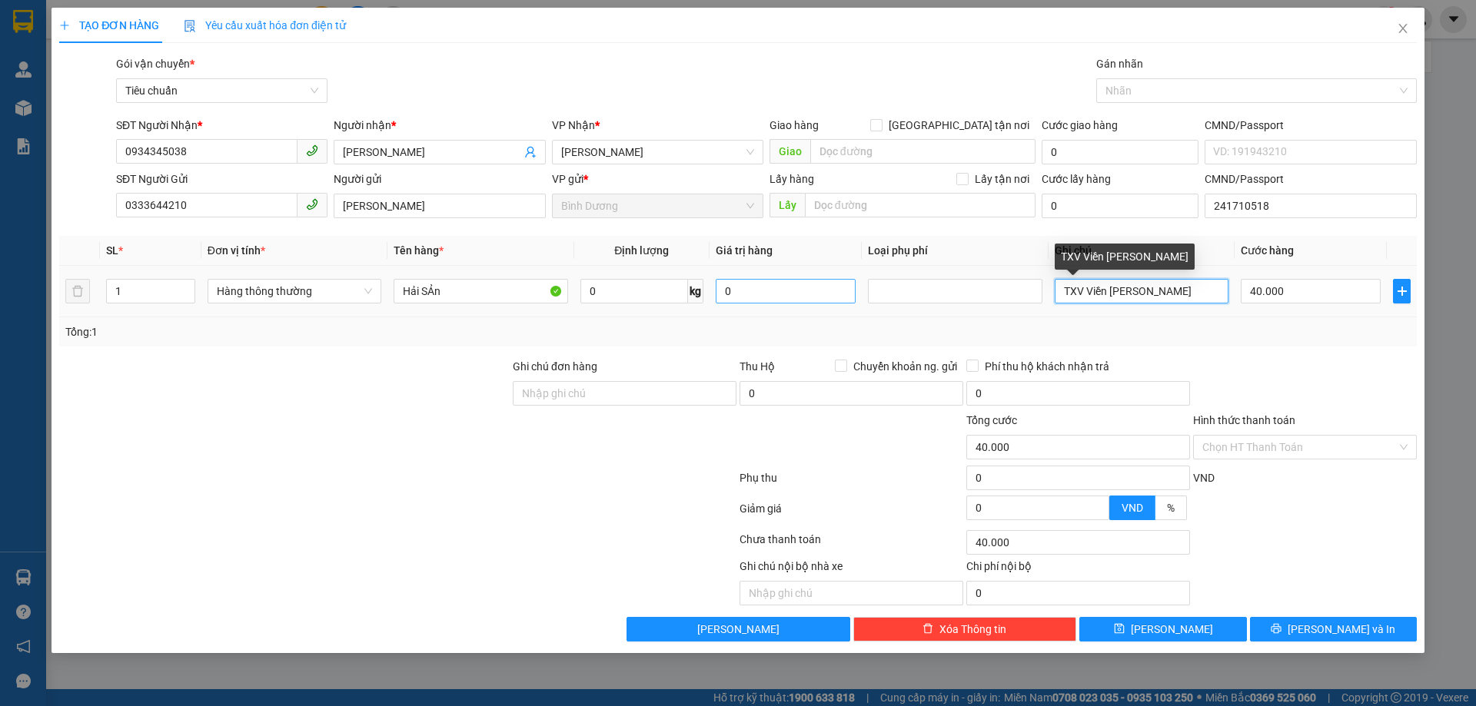
drag, startPoint x: 1200, startPoint y: 281, endPoint x: 793, endPoint y: 290, distance: 407.5
click at [793, 290] on tr "1 Hàng thông thường Hải SẢn 0 kg 0 TXV Viền Xanh Đen 40.000" at bounding box center [737, 292] width 1357 height 52
type input "0"
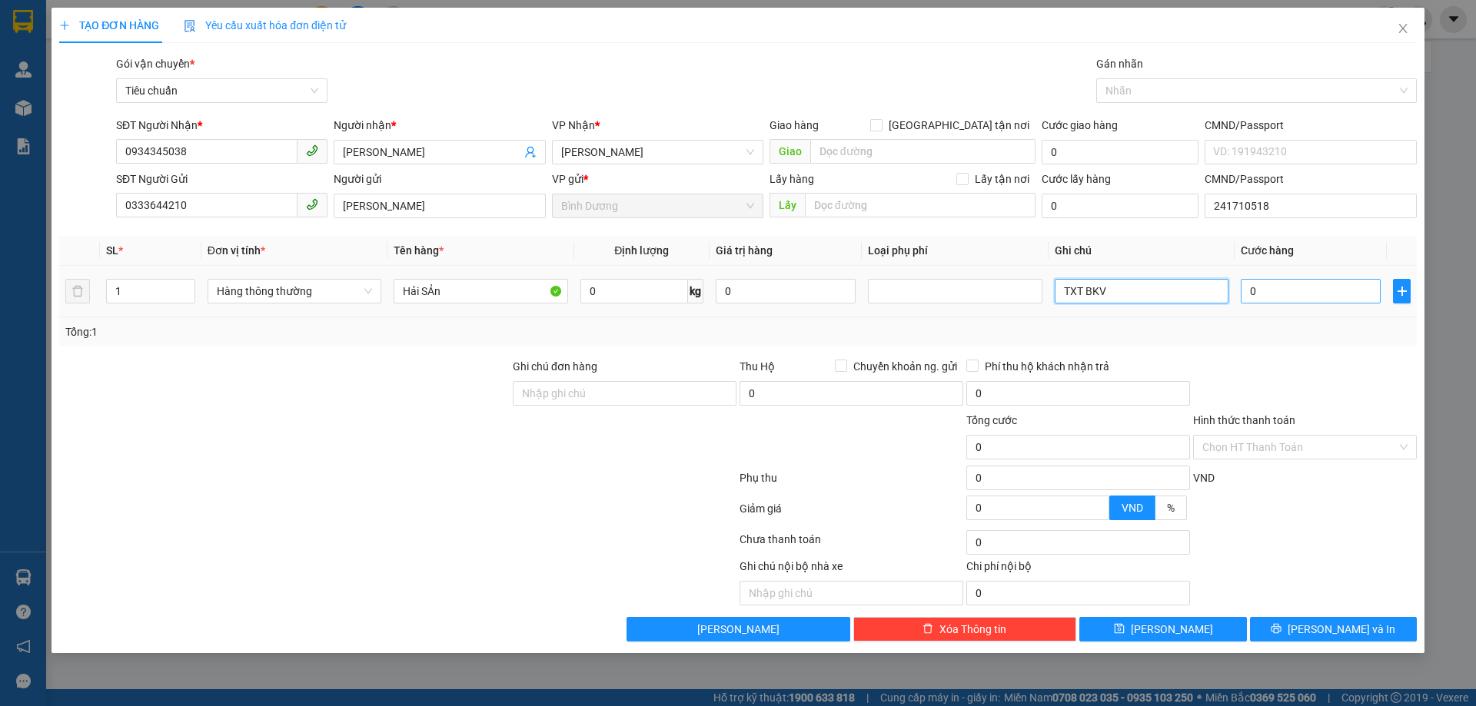
type input "TXT BKV"
click at [1353, 288] on input "0" at bounding box center [1311, 291] width 140 height 25
type input "3"
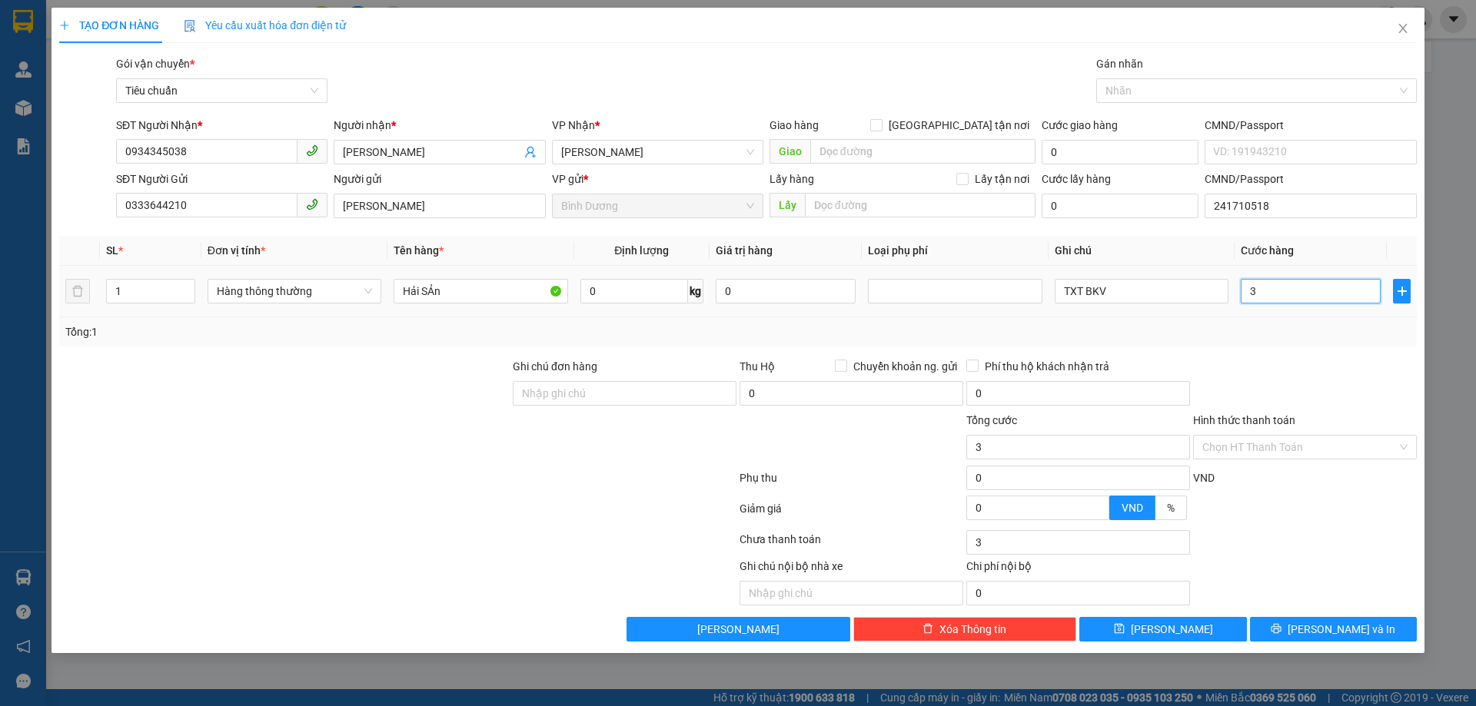
type input "0"
type input "3"
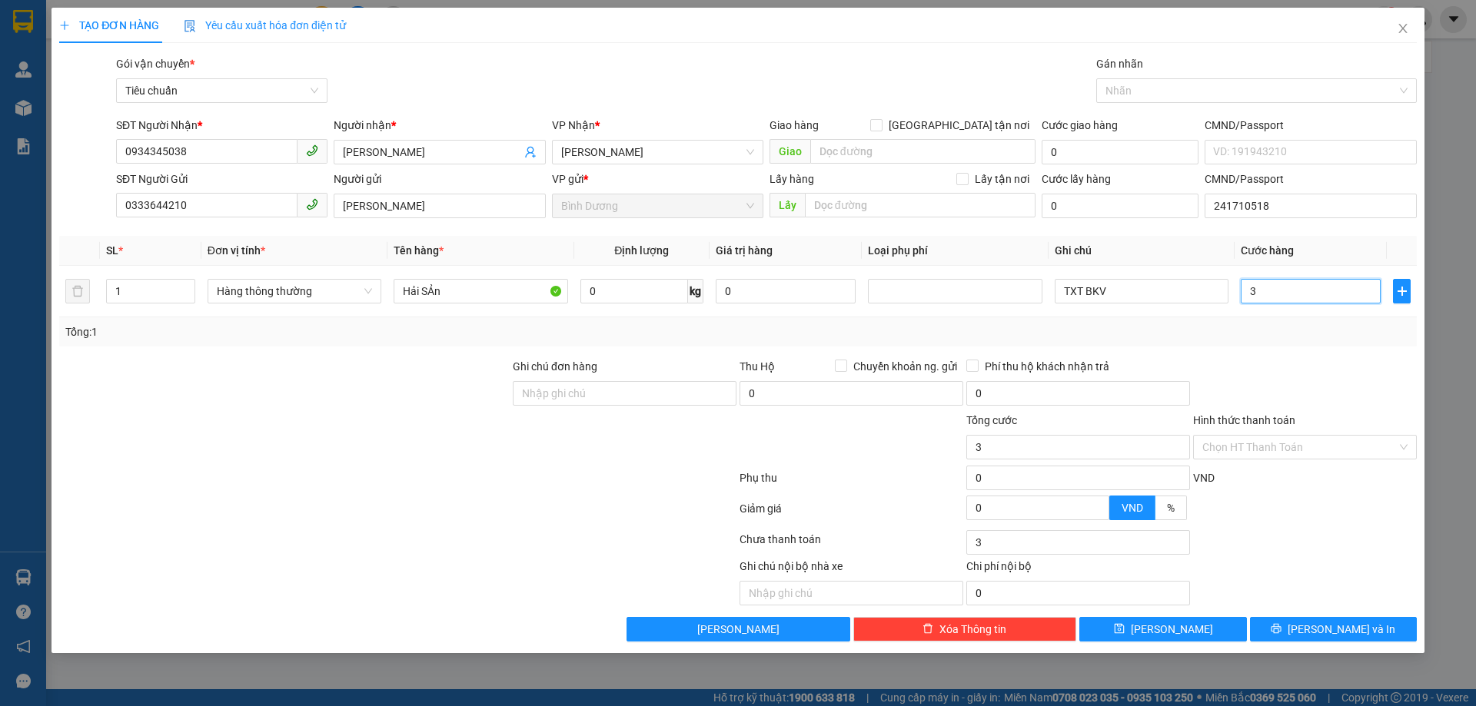
type input "30"
type input "30.000"
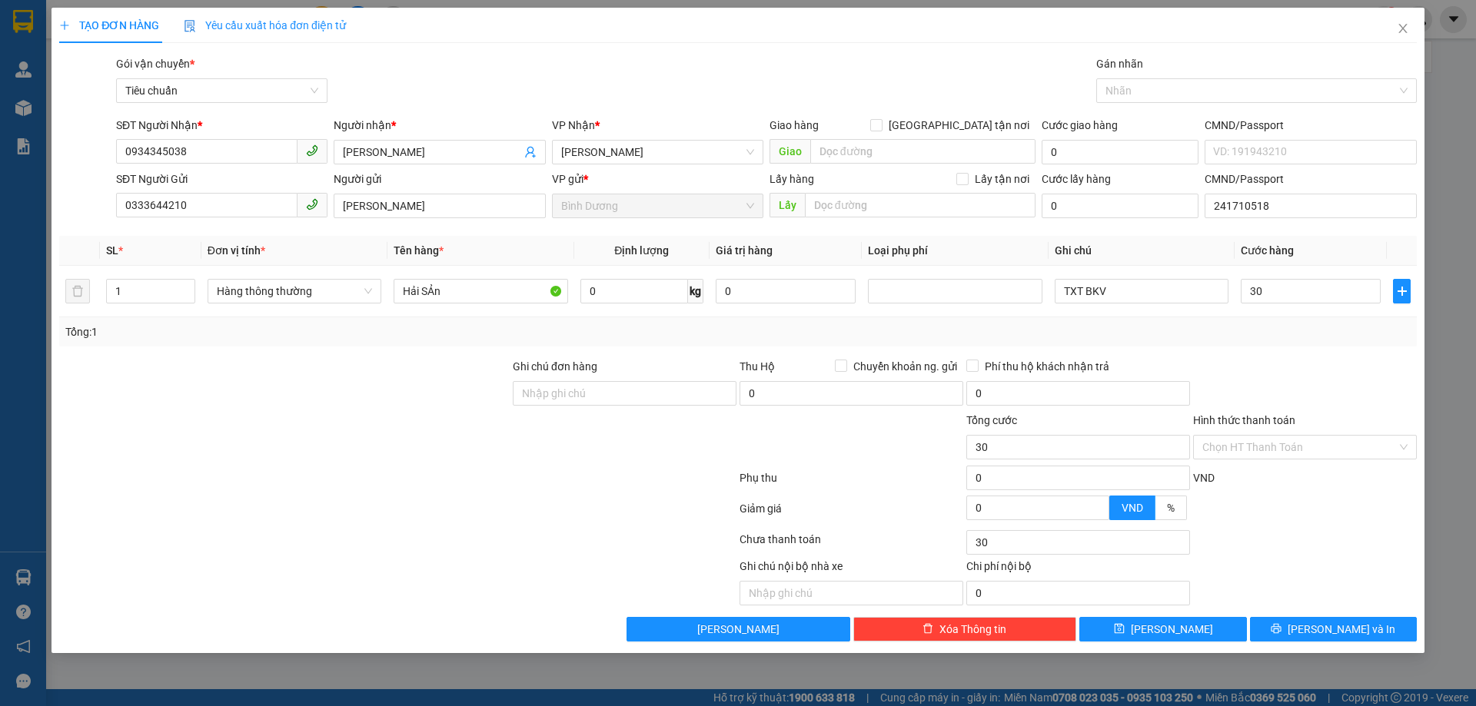
type input "30.000"
click at [1308, 369] on div at bounding box center [1304, 385] width 227 height 54
click at [1270, 437] on input "Hình thức thanh toán" at bounding box center [1299, 447] width 194 height 23
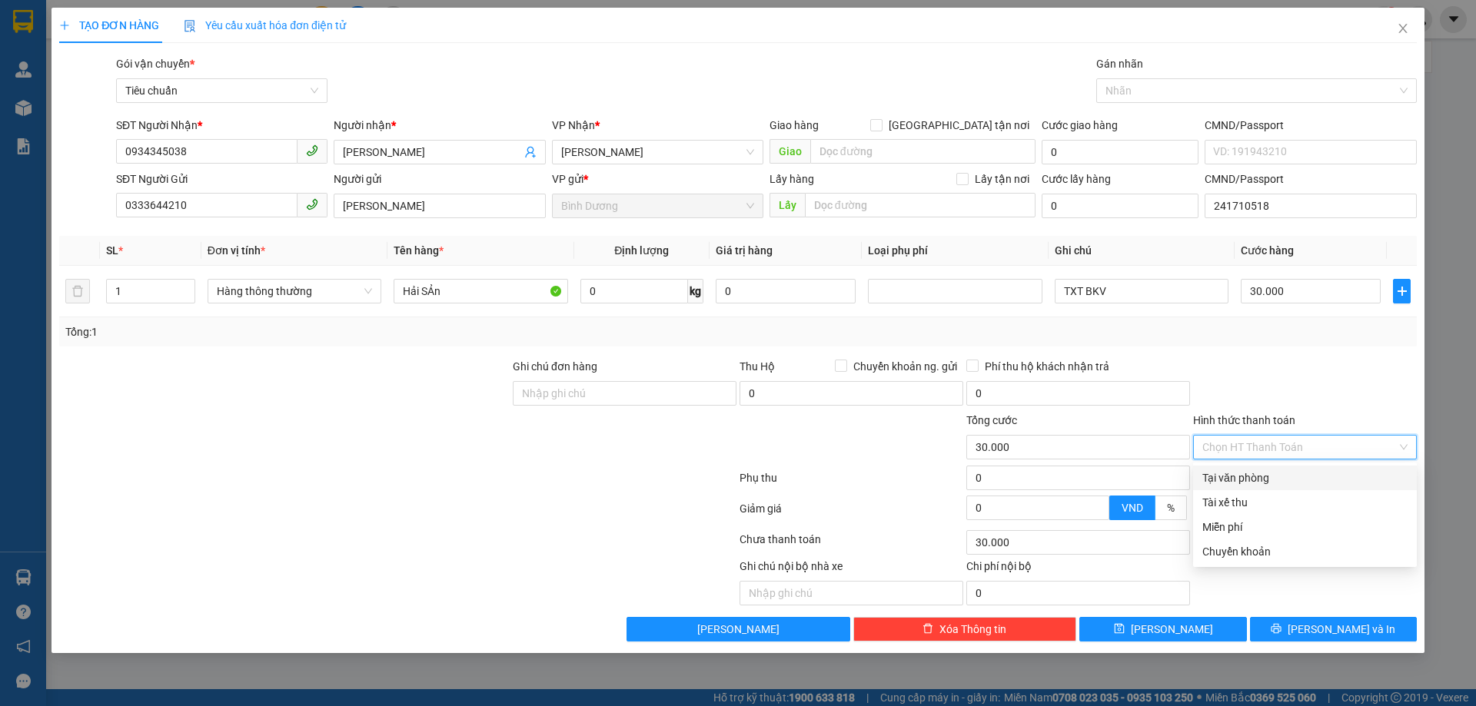
click at [1261, 476] on div "Tại văn phòng" at bounding box center [1304, 478] width 205 height 17
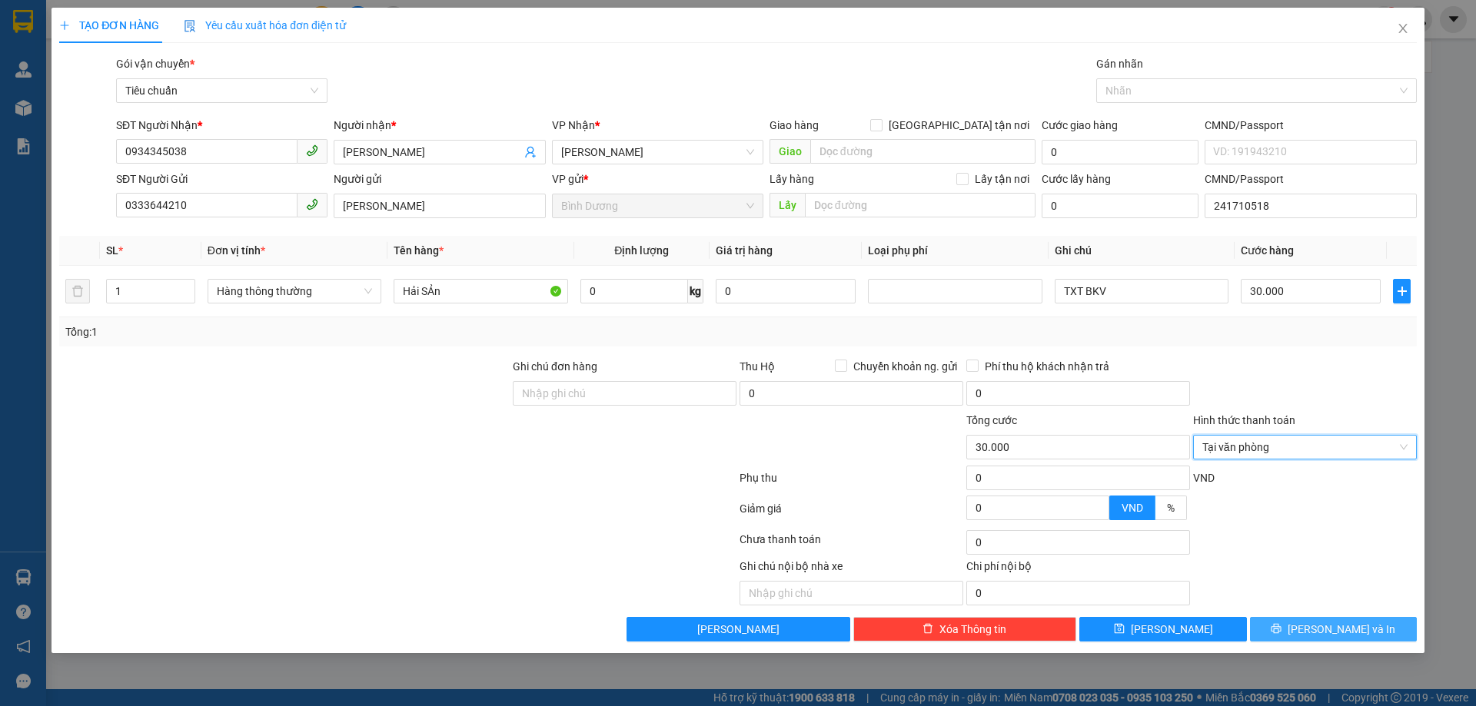
click at [1304, 623] on button "[PERSON_NAME] và In" at bounding box center [1333, 629] width 167 height 25
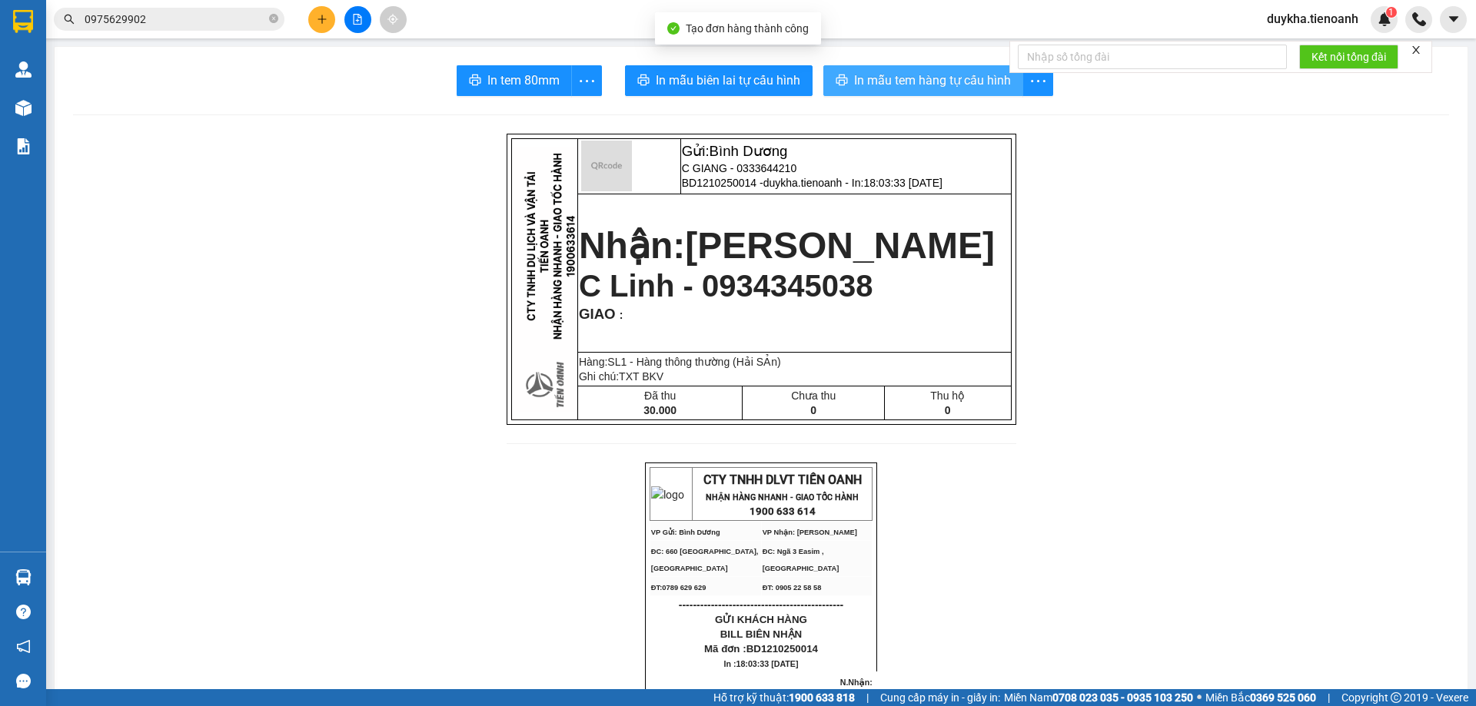
click at [964, 89] on span "In mẫu tem hàng tự cấu hình" at bounding box center [932, 80] width 157 height 19
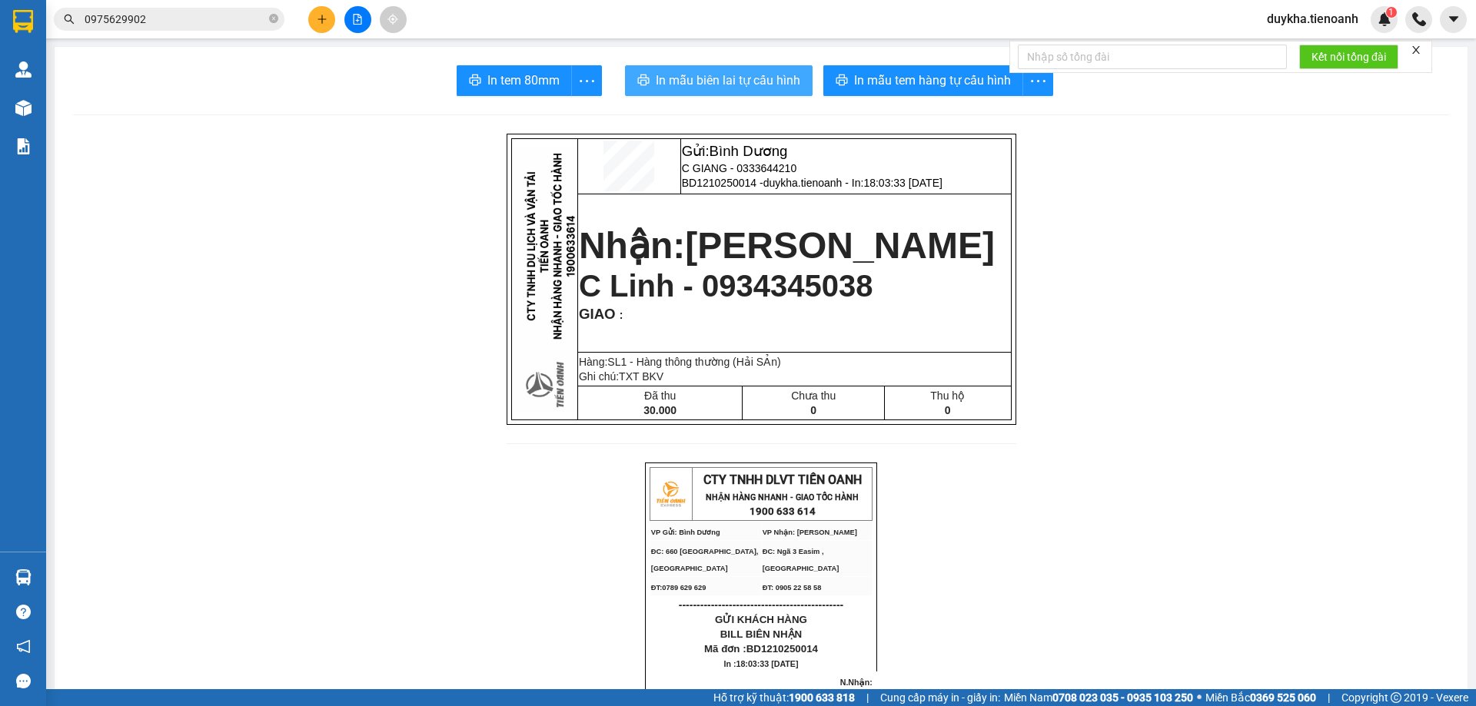
click at [802, 88] on button "In mẫu biên lai tự cấu hình" at bounding box center [719, 80] width 188 height 31
click at [599, 8] on div "Kết quả tìm kiếm ( 11 ) Bộ lọc Mã ĐH Trạng thái Món hàng Thu hộ Tổng cước Chưa …" at bounding box center [738, 19] width 1476 height 38
click at [322, 31] on button at bounding box center [321, 19] width 27 height 27
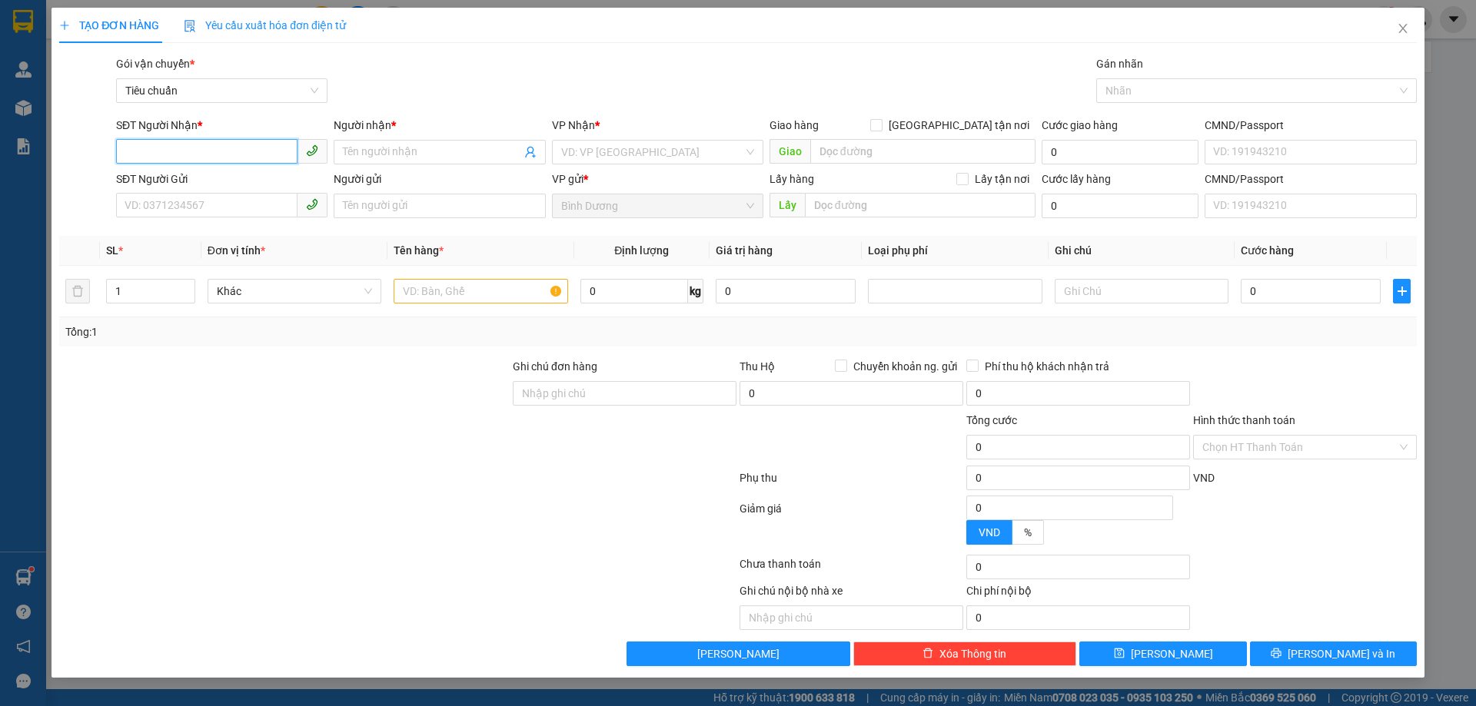
click at [243, 164] on span at bounding box center [221, 152] width 211 height 25
click at [244, 155] on input "SĐT Người Nhận *" at bounding box center [206, 151] width 181 height 25
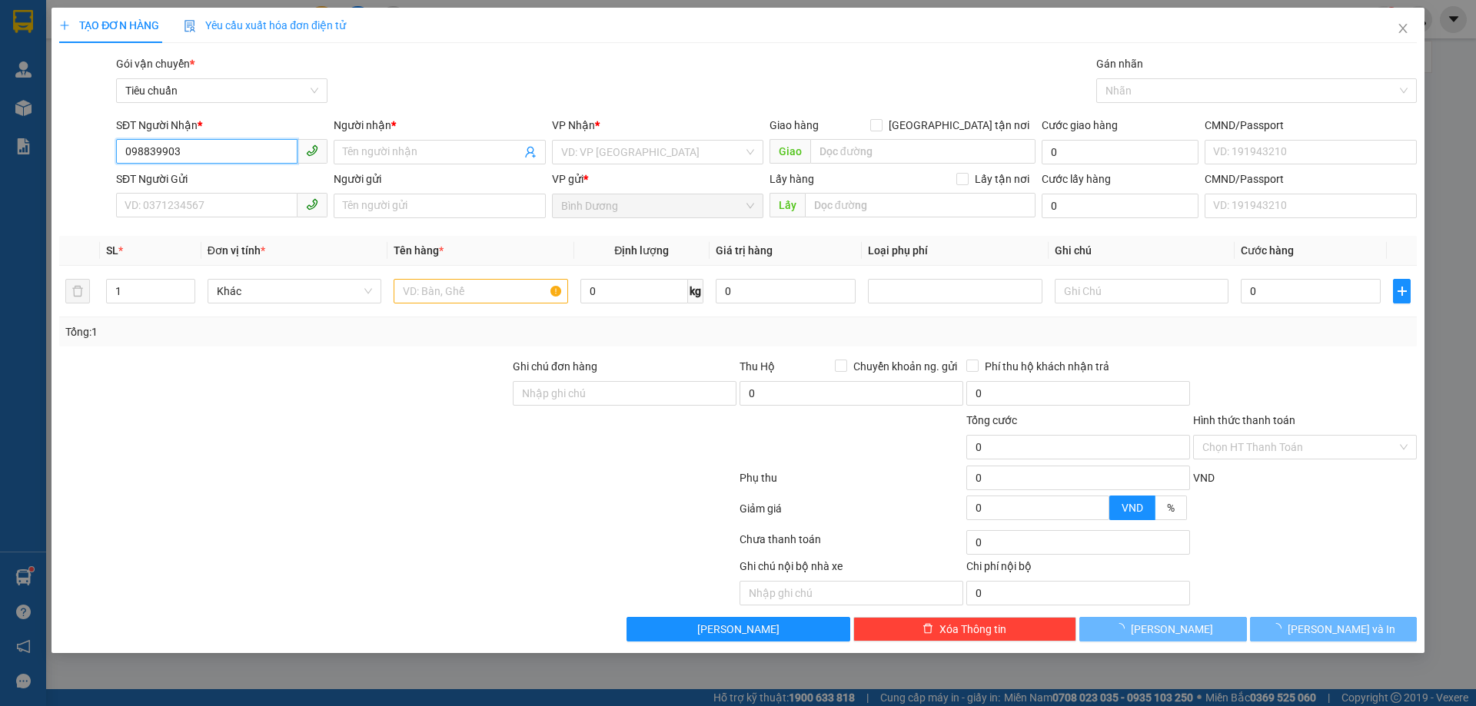
type input "0988399038"
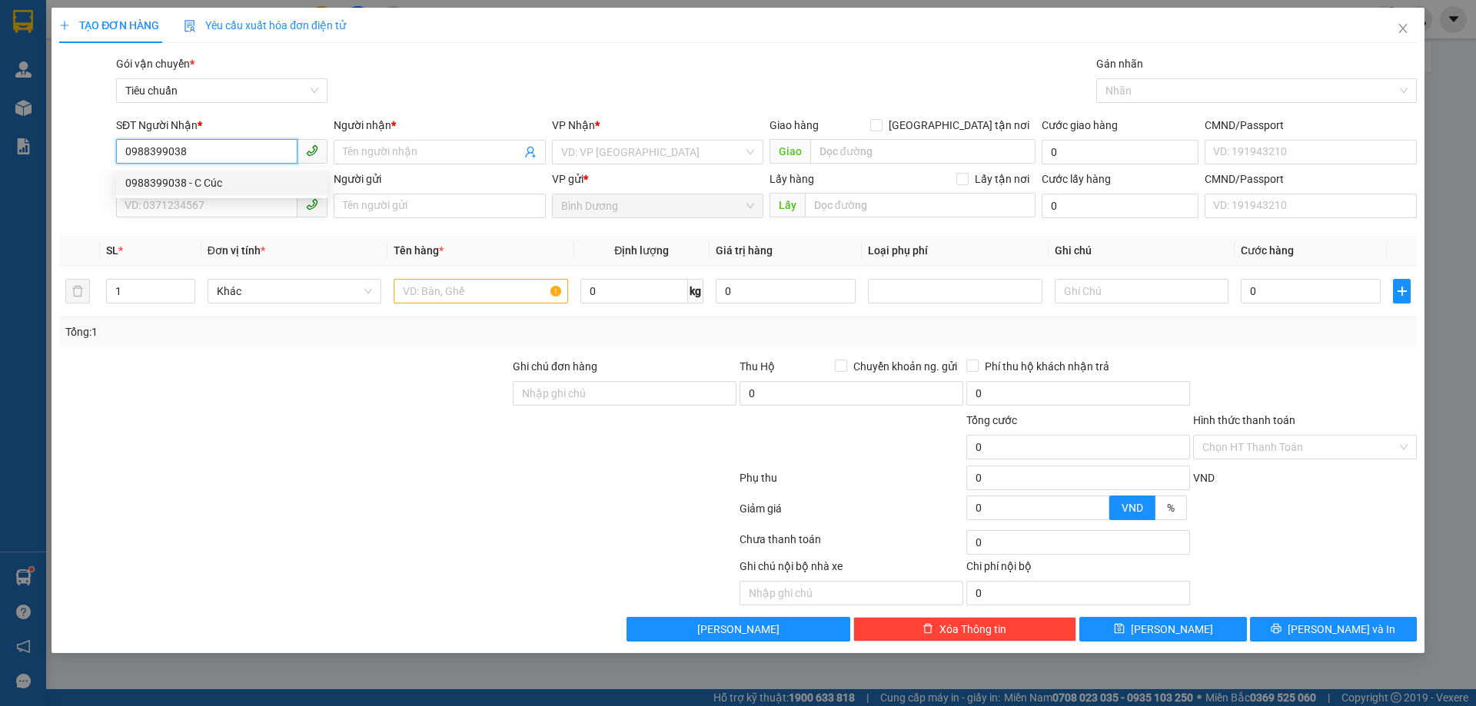
click at [231, 181] on div "0988399038 - C Cúc" at bounding box center [221, 182] width 193 height 17
type input "C Cúc"
type input "0988399038"
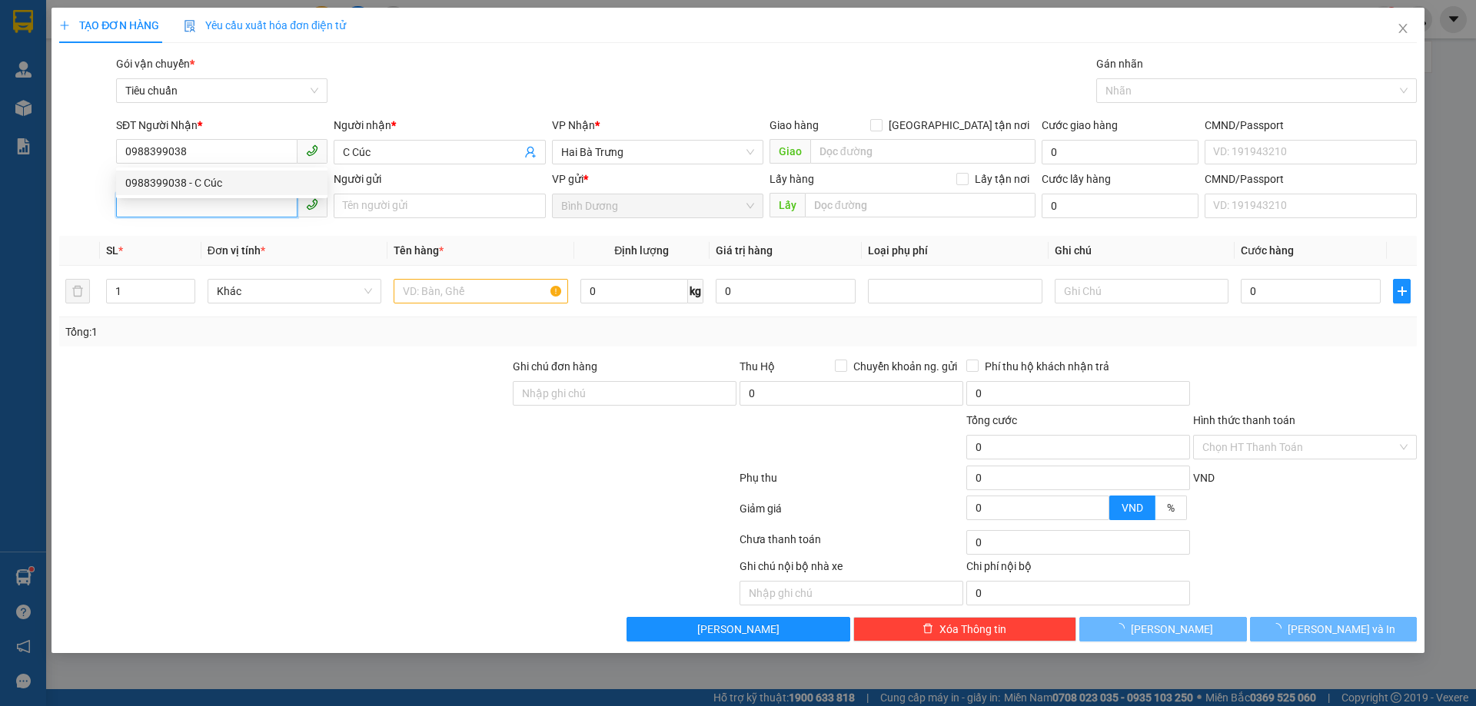
click at [230, 201] on input "SĐT Người Gửi" at bounding box center [206, 205] width 181 height 25
type input "50.000"
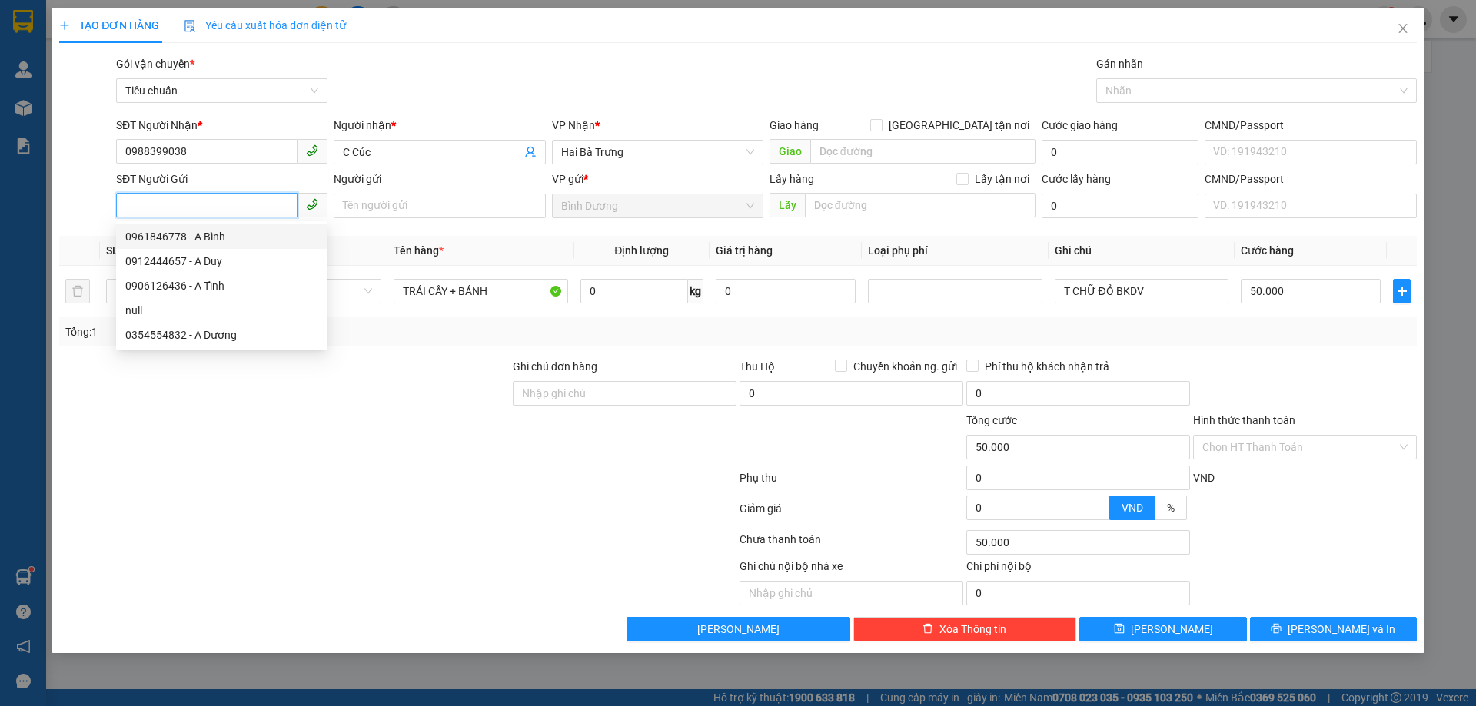
click at [221, 236] on div "0961846778 - A Bình" at bounding box center [221, 236] width 193 height 17
type input "0961846778"
type input "A Bình"
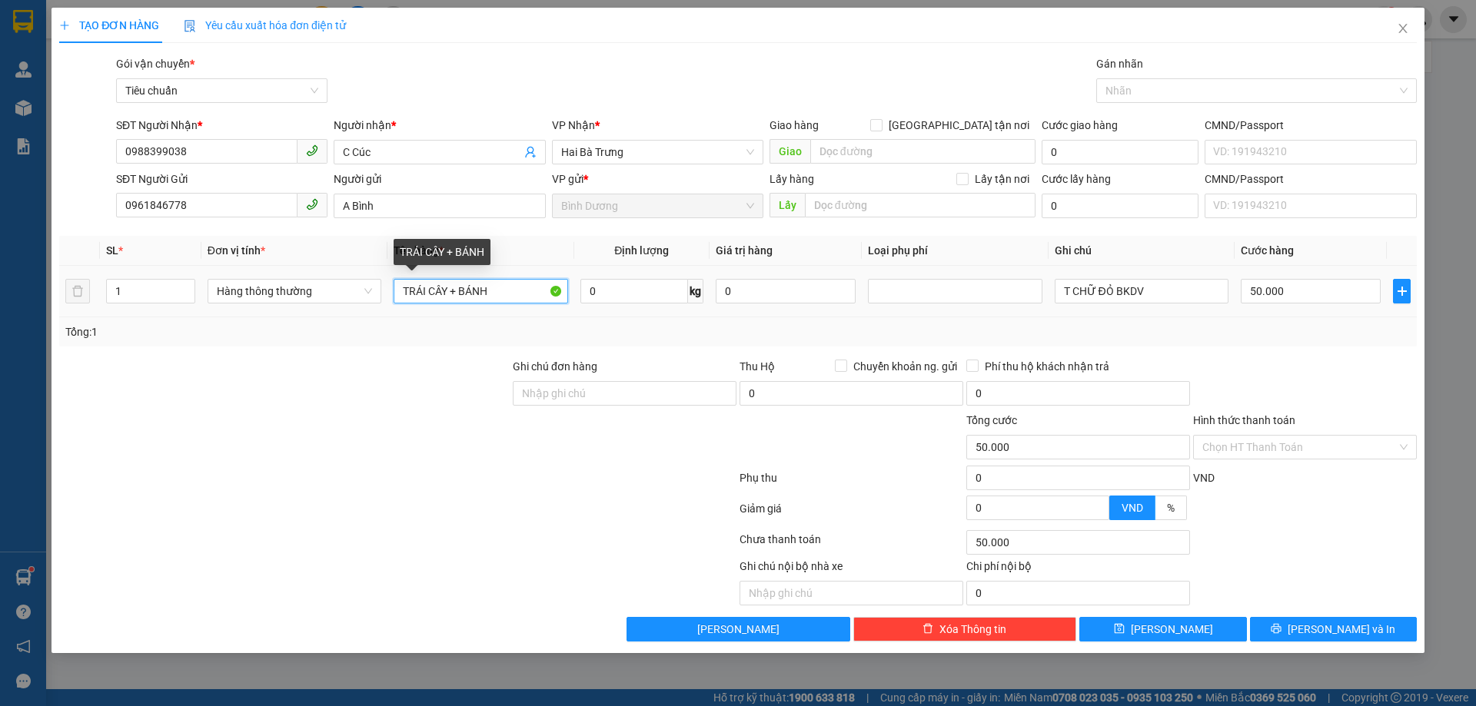
click at [434, 289] on input "TRÁI CÂY + BÁNH" at bounding box center [481, 291] width 174 height 25
type input "TRÁI CÂY"
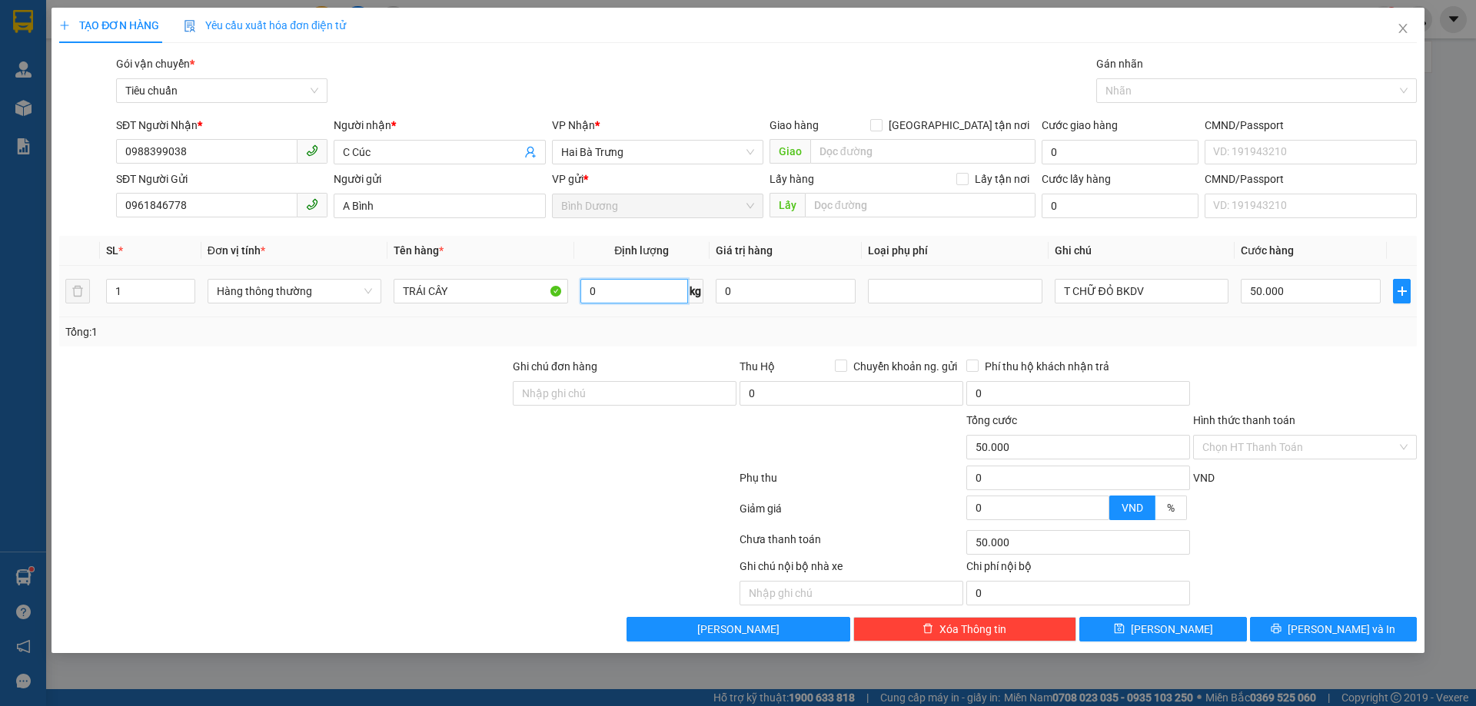
click at [616, 284] on input "0" at bounding box center [634, 291] width 108 height 25
type input "25"
click at [1100, 324] on div "Tổng: 1" at bounding box center [737, 332] width 1345 height 17
click at [1111, 281] on input "T CHỮ ĐỎ BKDV" at bounding box center [1142, 291] width 174 height 25
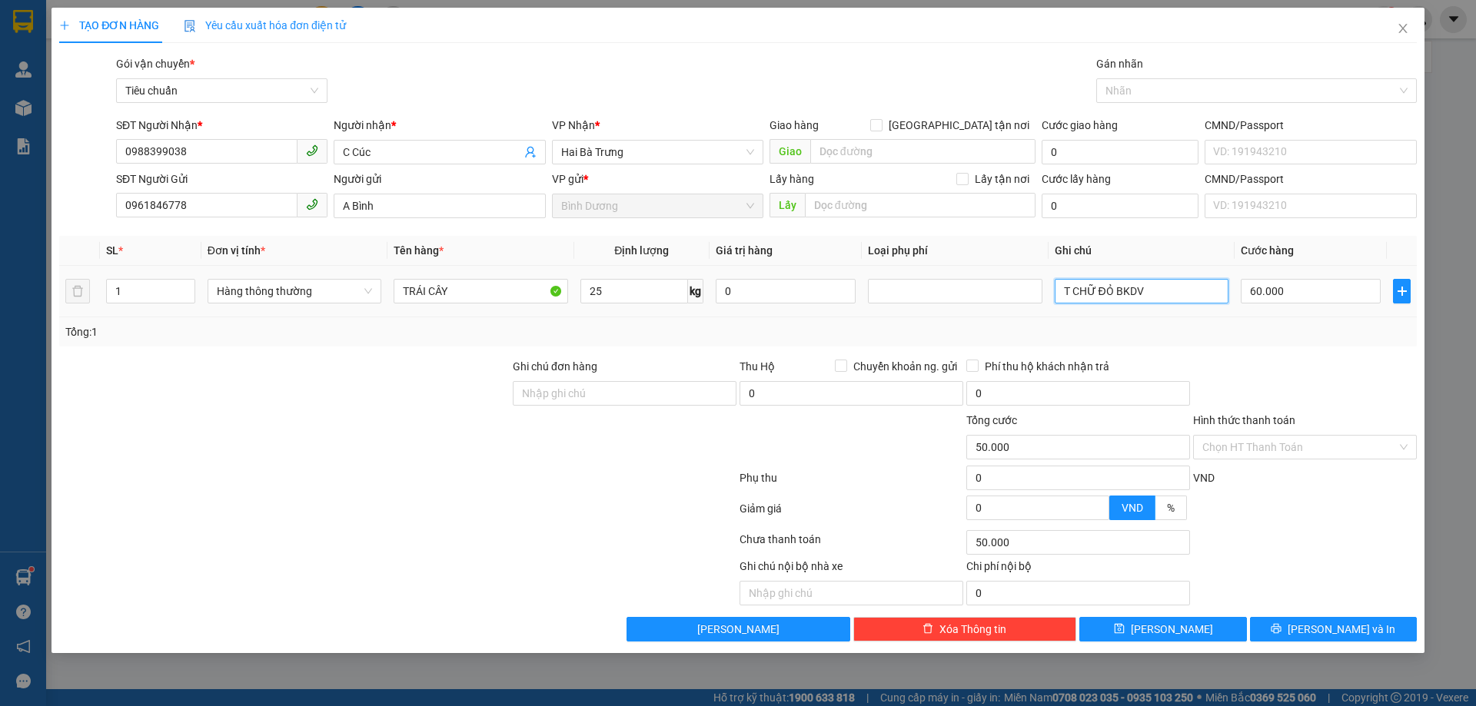
type input "60.000"
click at [1111, 281] on input "T CHỮ ĐỎ BKDV" at bounding box center [1142, 291] width 174 height 25
click at [1111, 281] on div "Transit Pickup Surcharge Ids Transit Deliver Surcharge Ids Transit Deliver Surc…" at bounding box center [737, 348] width 1357 height 586
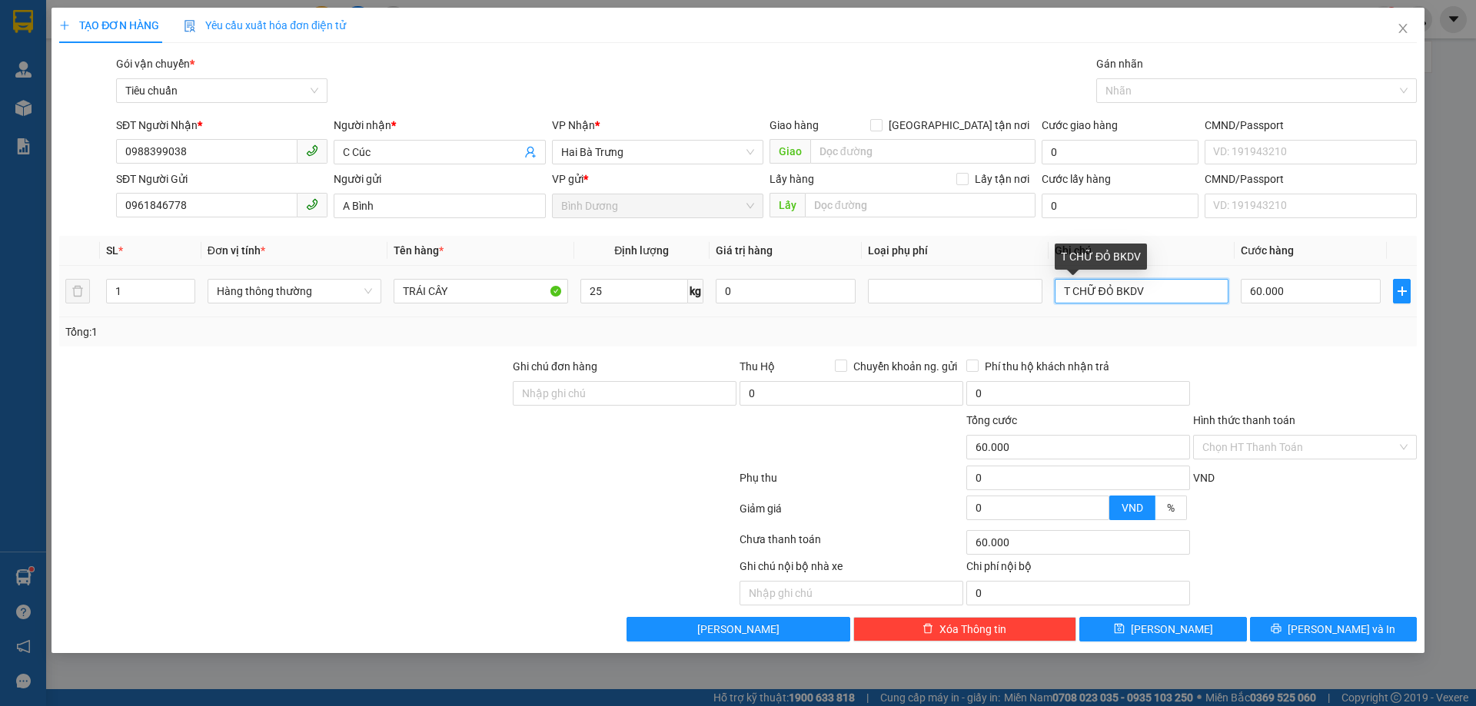
click at [1111, 281] on input "T CHỮ ĐỎ BKDV" at bounding box center [1142, 291] width 174 height 25
type input "T CHỮ ĐEN"
click at [1275, 447] on input "Hình thức thanh toán" at bounding box center [1299, 447] width 194 height 23
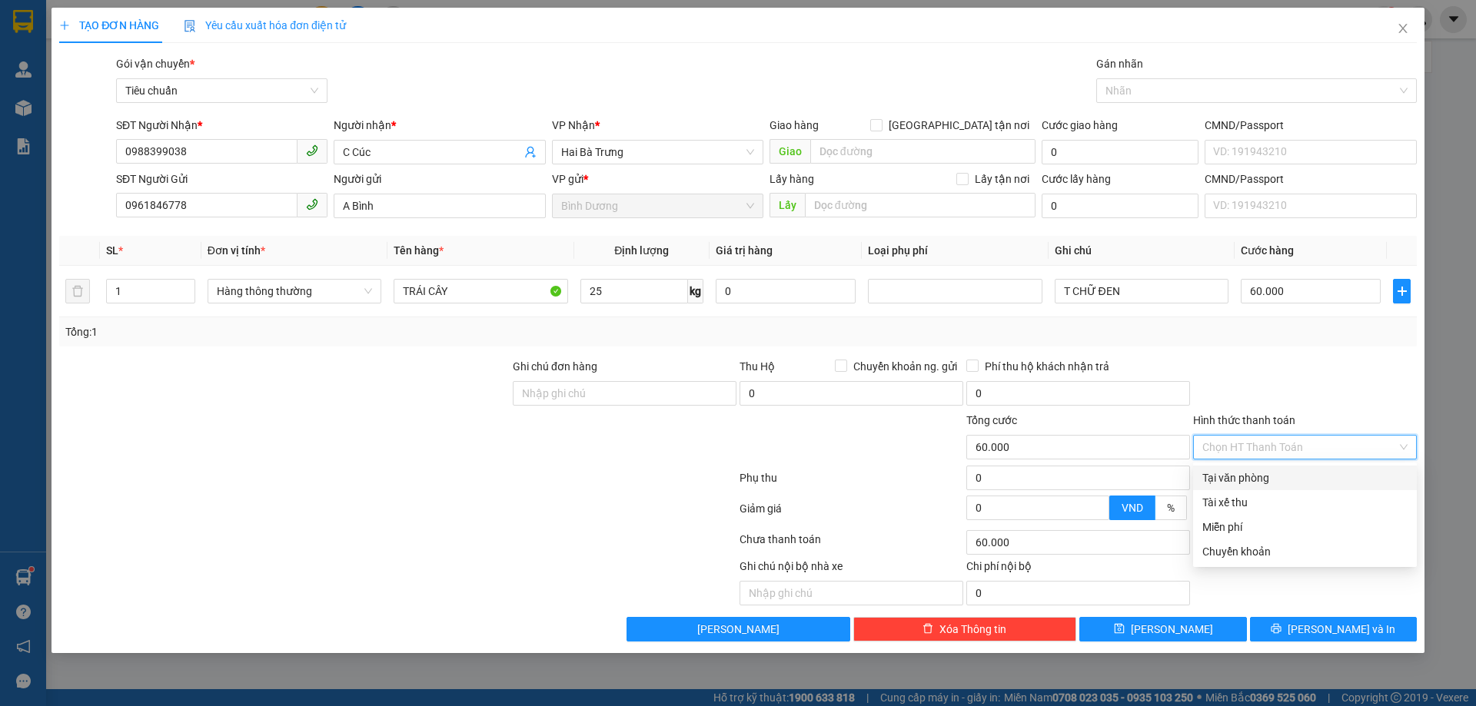
click at [1250, 489] on div "Tại văn phòng" at bounding box center [1305, 478] width 224 height 25
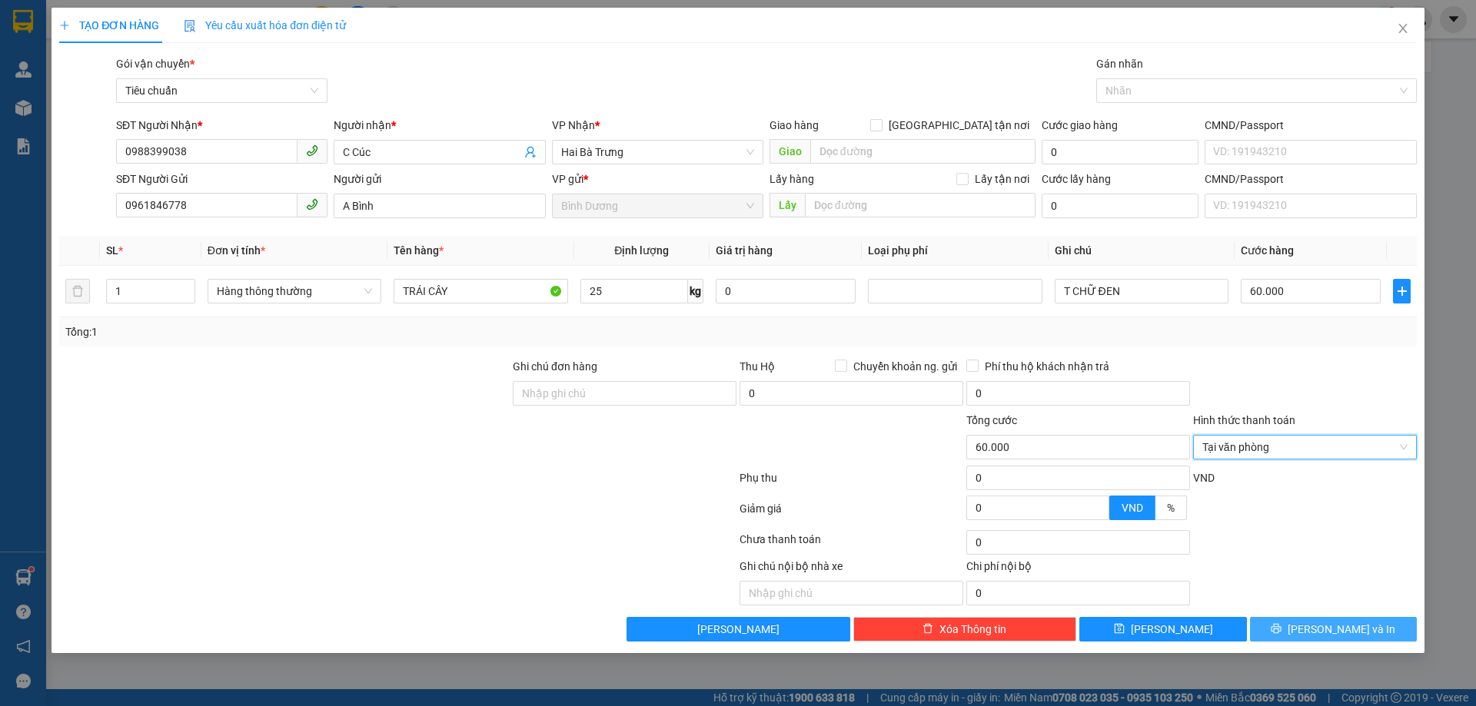
click at [1329, 630] on span "[PERSON_NAME] và In" at bounding box center [1342, 629] width 108 height 17
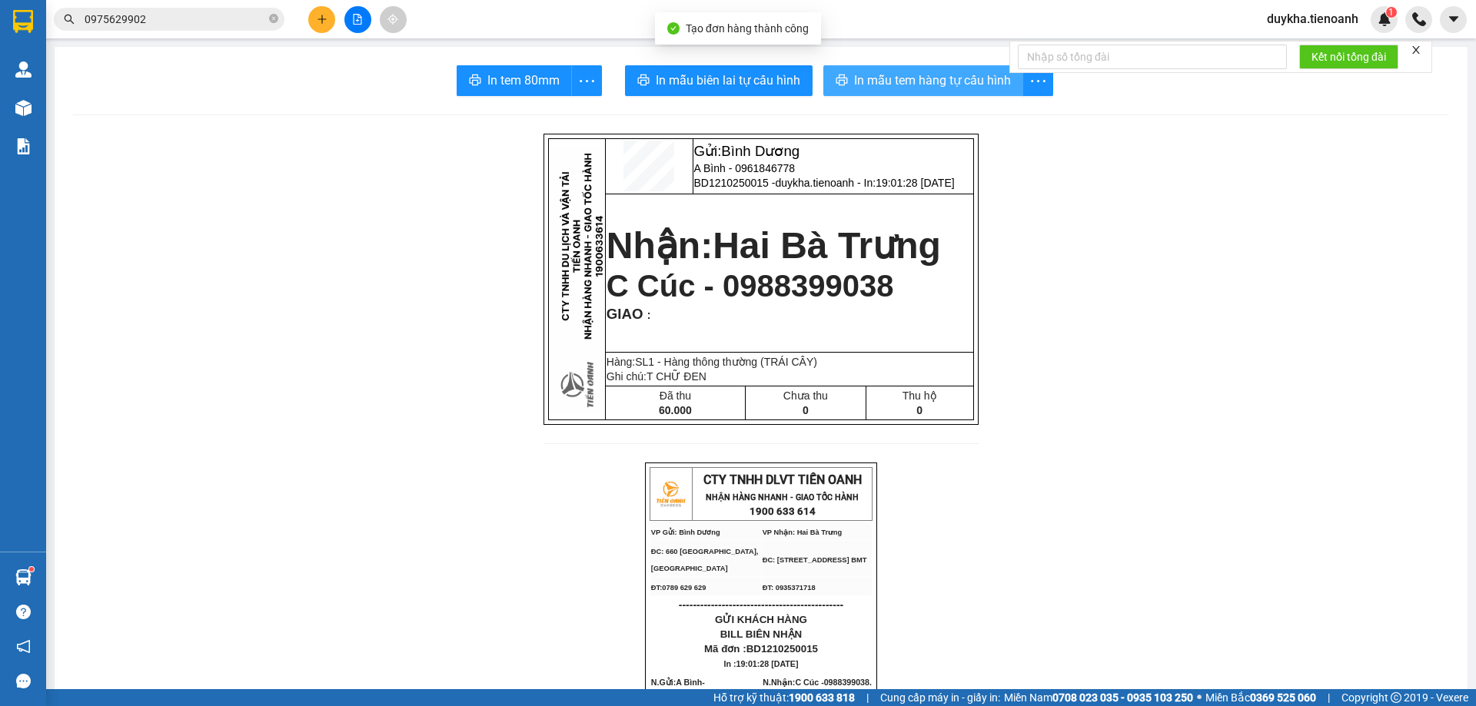
click at [962, 78] on span "In mẫu tem hàng tự cấu hình" at bounding box center [932, 80] width 157 height 19
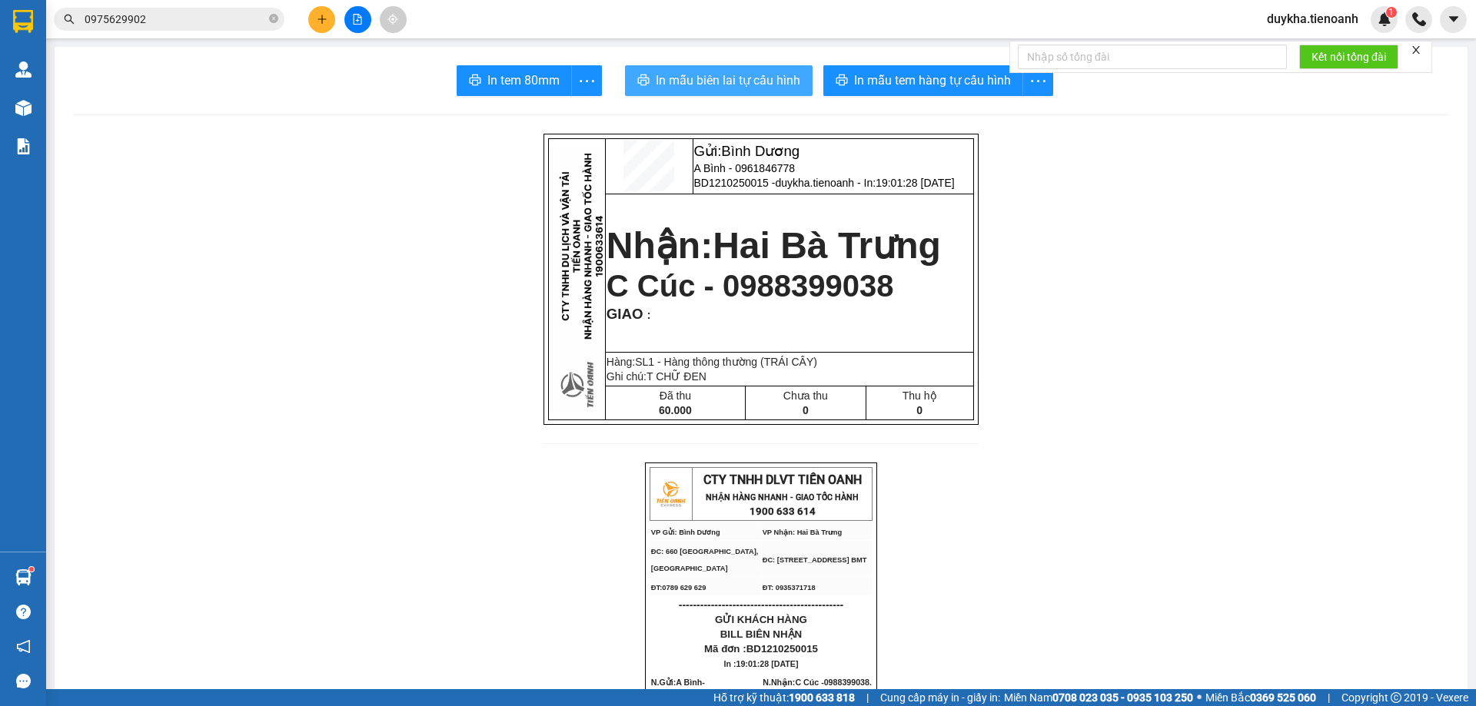
click at [723, 71] on span "In mẫu biên lai tự cấu hình" at bounding box center [728, 80] width 145 height 19
drag, startPoint x: 943, startPoint y: 61, endPoint x: 947, endPoint y: 71, distance: 10.0
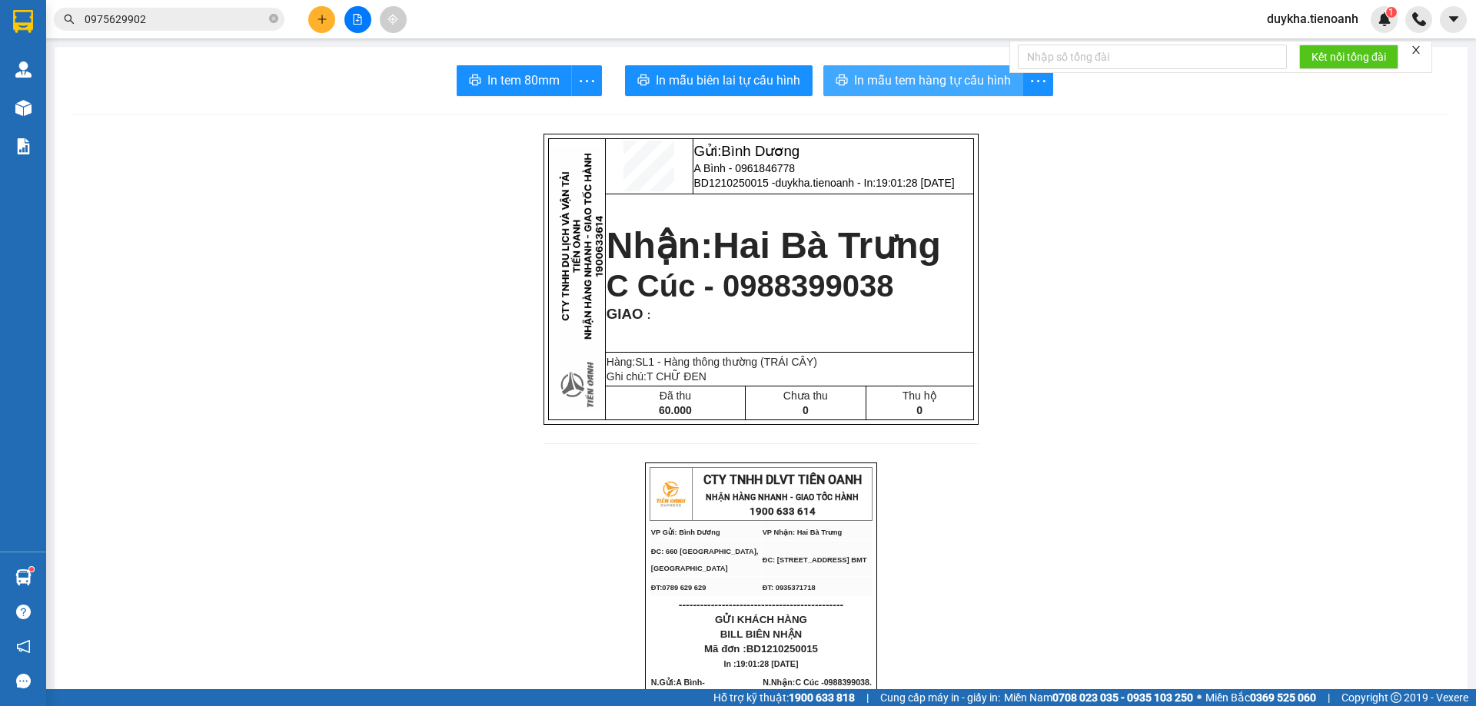
click at [949, 73] on span "In mẫu tem hàng tự cấu hình" at bounding box center [932, 80] width 157 height 19
click at [317, 5] on div "Kết quả tìm kiếm ( 11 ) Bộ lọc Mã ĐH Trạng thái Món hàng Thu hộ Tổng cước Chưa …" at bounding box center [738, 19] width 1476 height 38
click at [317, 21] on icon "plus" at bounding box center [322, 19] width 11 height 11
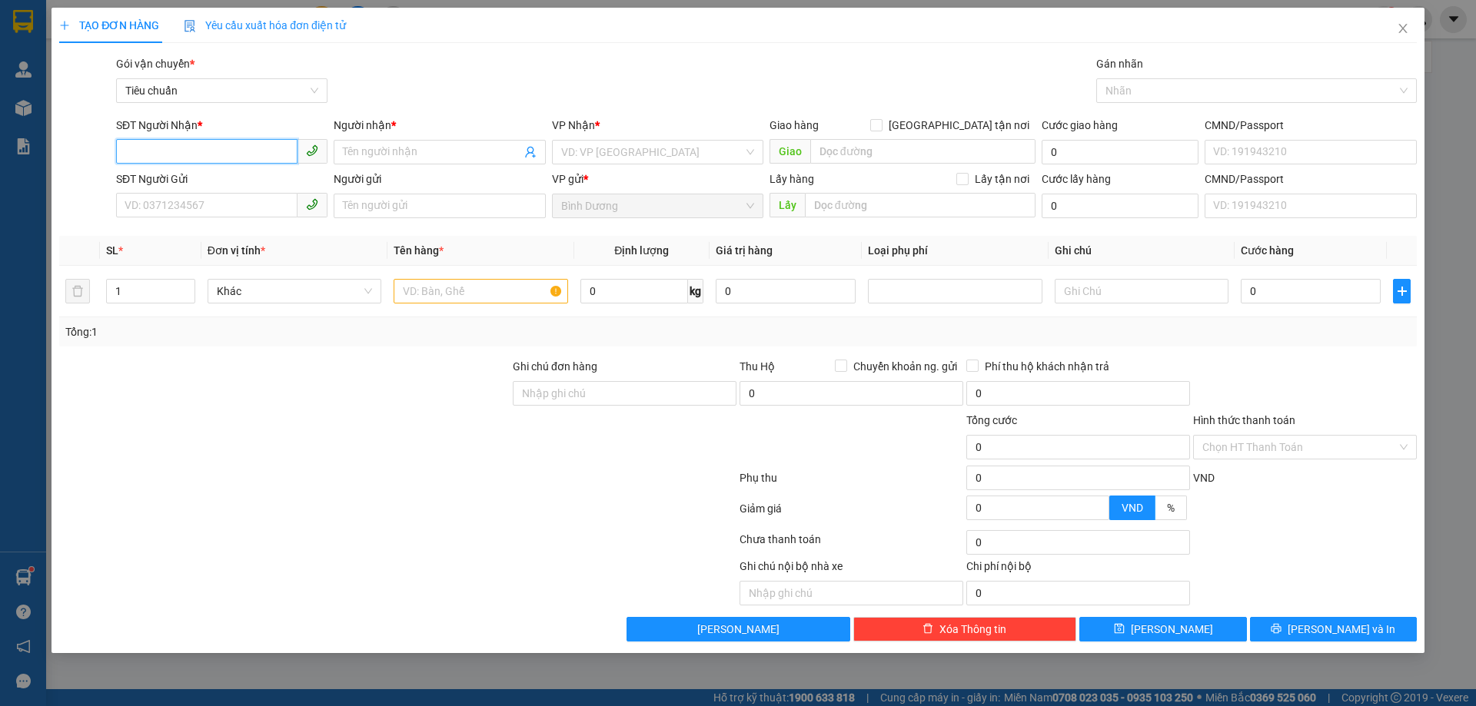
click at [194, 146] on input "SĐT Người Nhận *" at bounding box center [206, 151] width 181 height 25
click at [214, 149] on input "SĐT Người Nhận *" at bounding box center [206, 151] width 181 height 25
click at [201, 145] on input "SĐT Người Nhận *" at bounding box center [206, 151] width 181 height 25
click at [201, 163] on input "SĐT Người Nhận *" at bounding box center [206, 151] width 181 height 25
type input "0985035101"
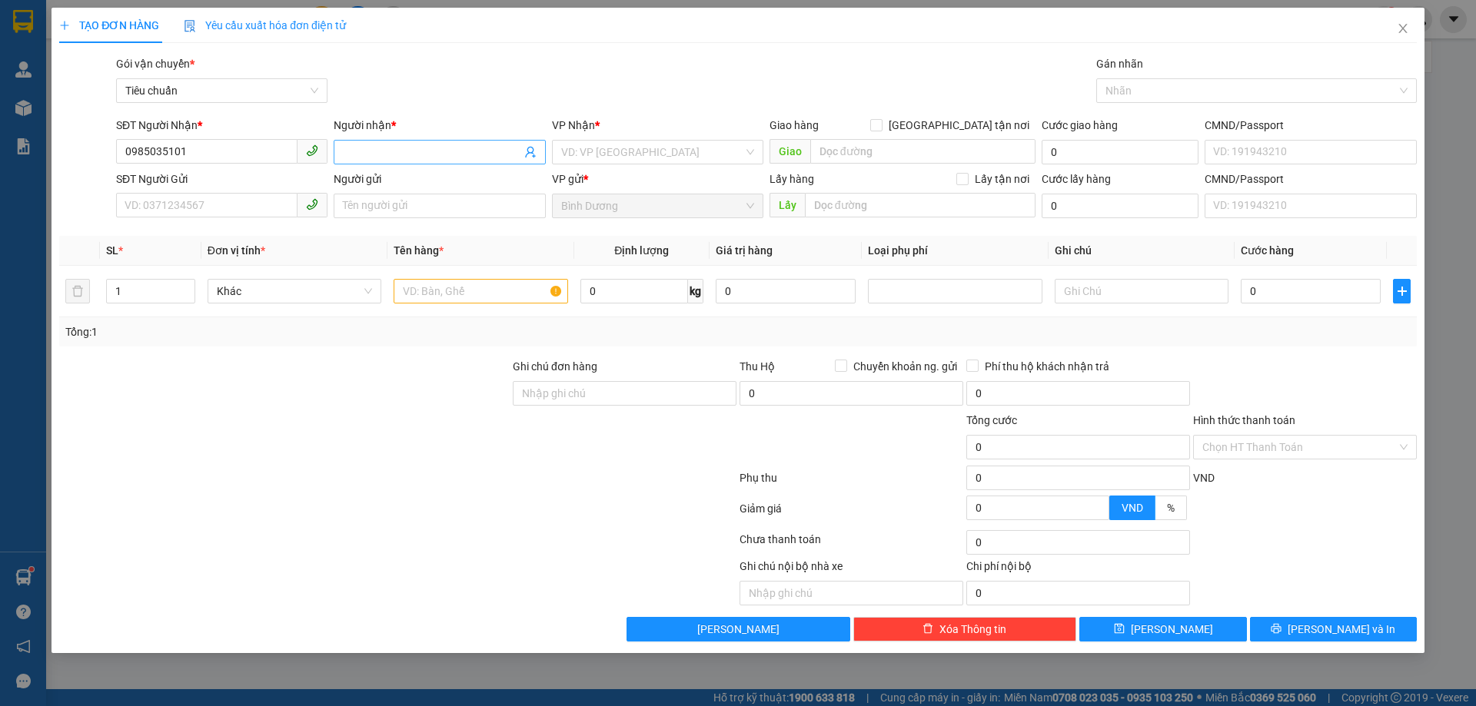
click at [367, 158] on input "Người nhận *" at bounding box center [432, 152] width 178 height 17
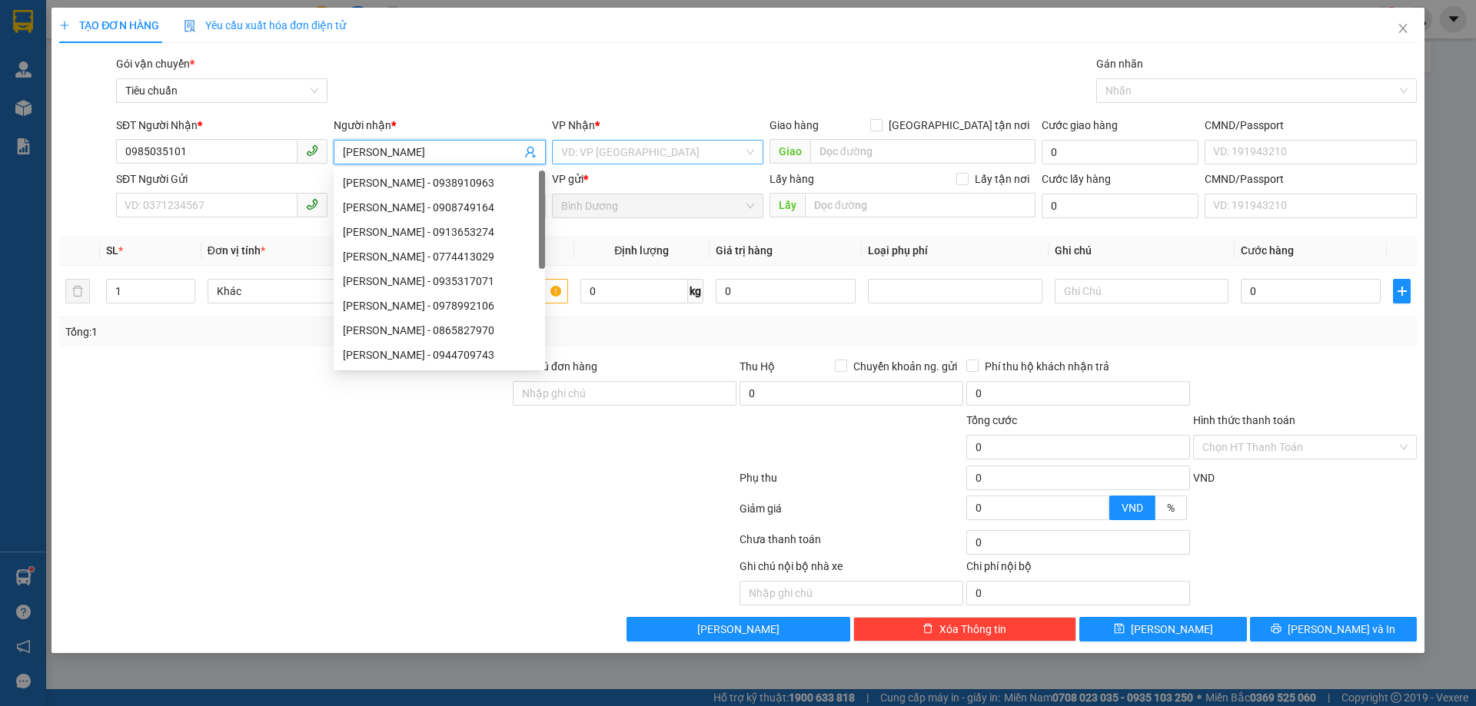
type input "[PERSON_NAME]"
click at [606, 146] on input "search" at bounding box center [652, 152] width 182 height 23
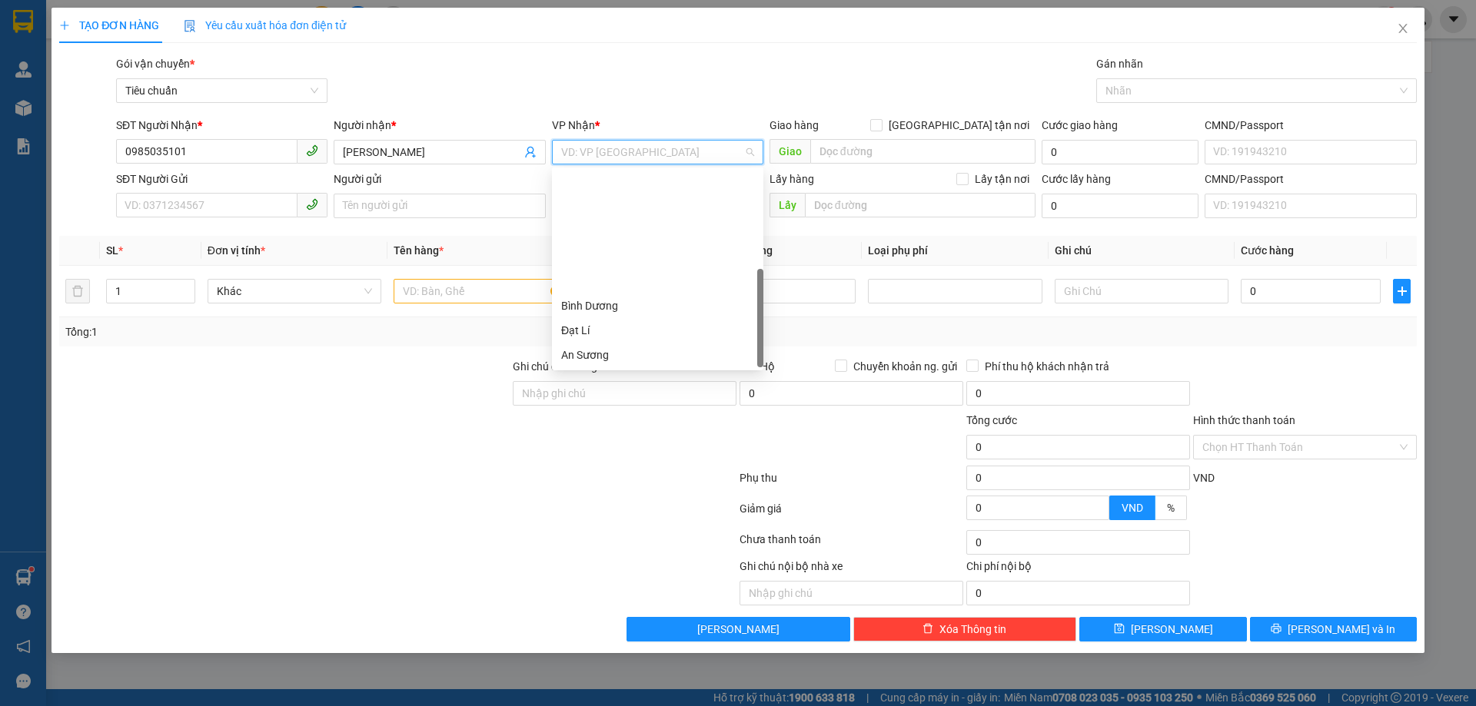
click at [613, 367] on div "Hai Bà Trưng" at bounding box center [657, 379] width 211 height 25
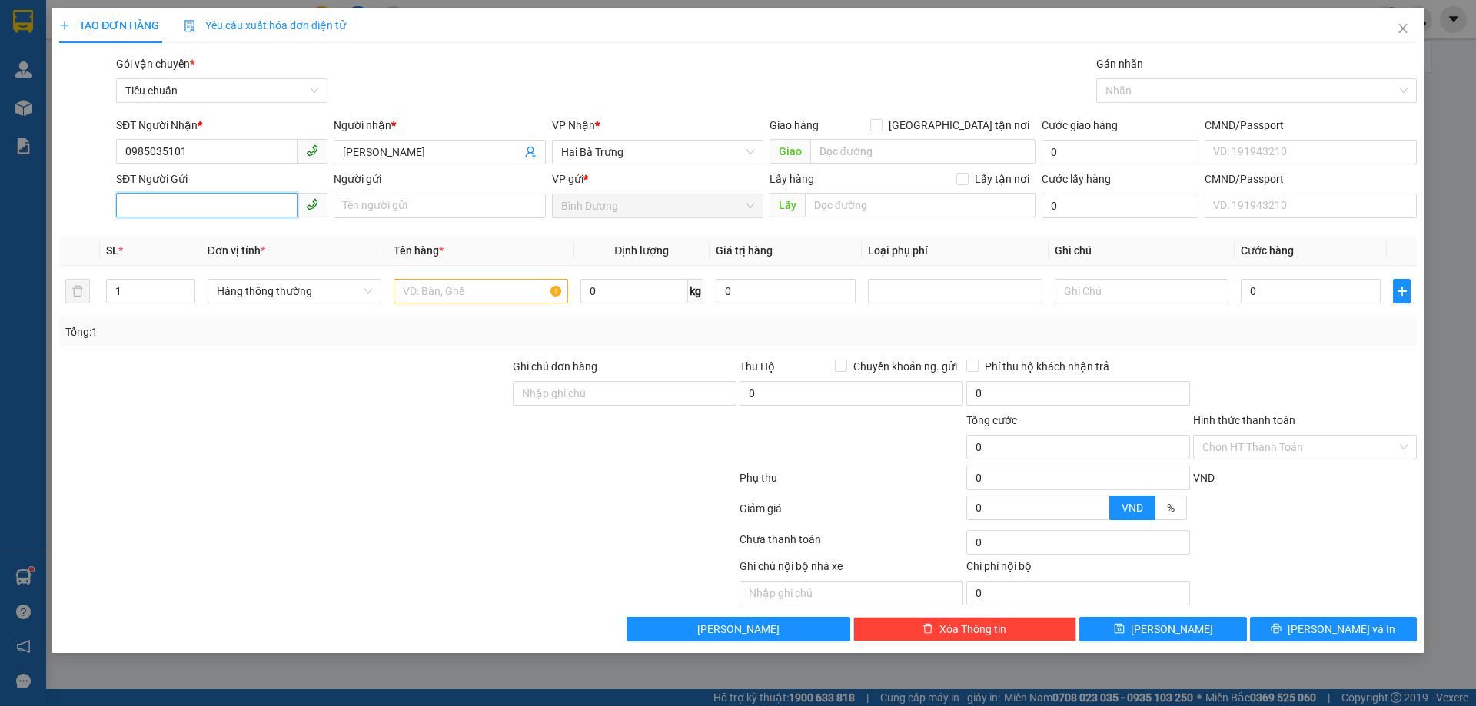
click at [199, 201] on input "SĐT Người Gửi" at bounding box center [206, 205] width 181 height 25
click at [206, 207] on input "SĐT Người Gửi" at bounding box center [206, 205] width 181 height 25
type input "0356037406"
click at [367, 198] on input "Người gửi" at bounding box center [439, 206] width 211 height 25
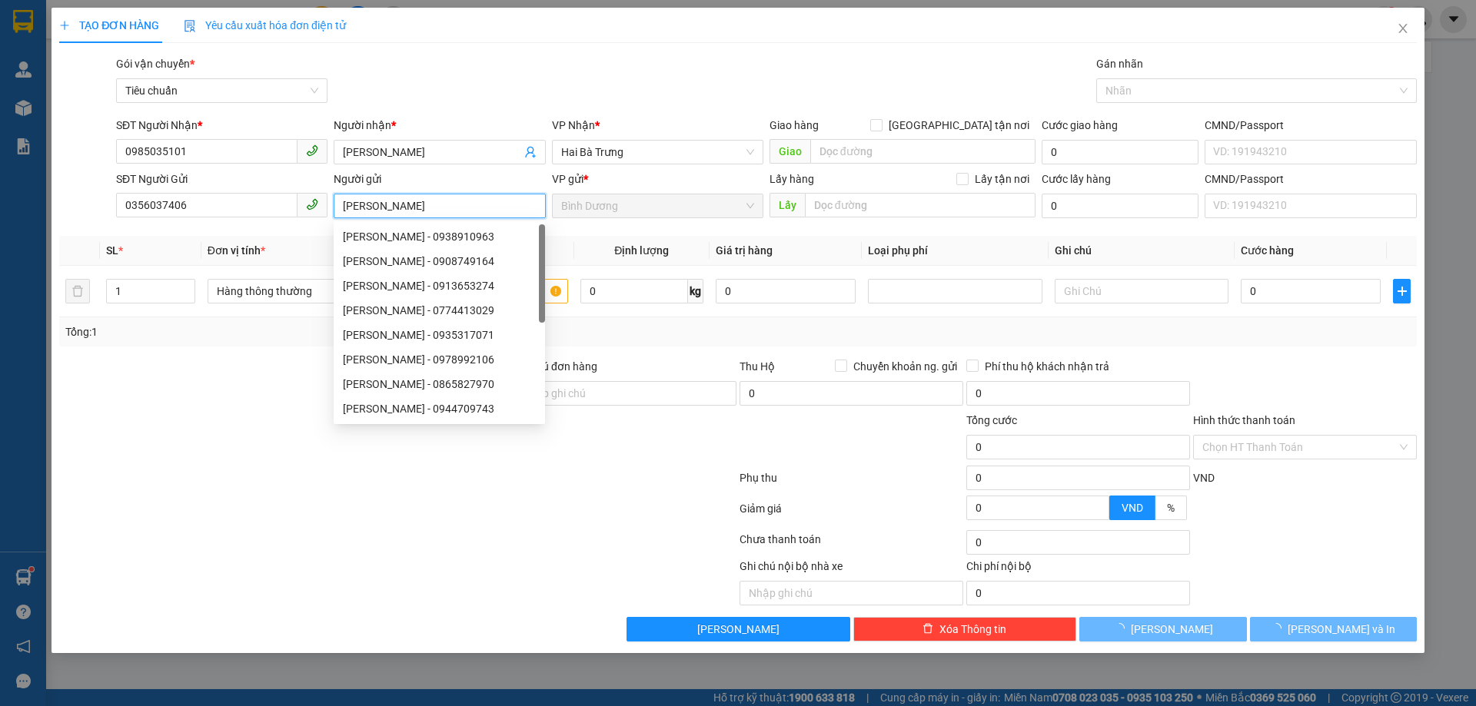
type input "[PERSON_NAME]"
click at [189, 510] on div at bounding box center [398, 512] width 680 height 31
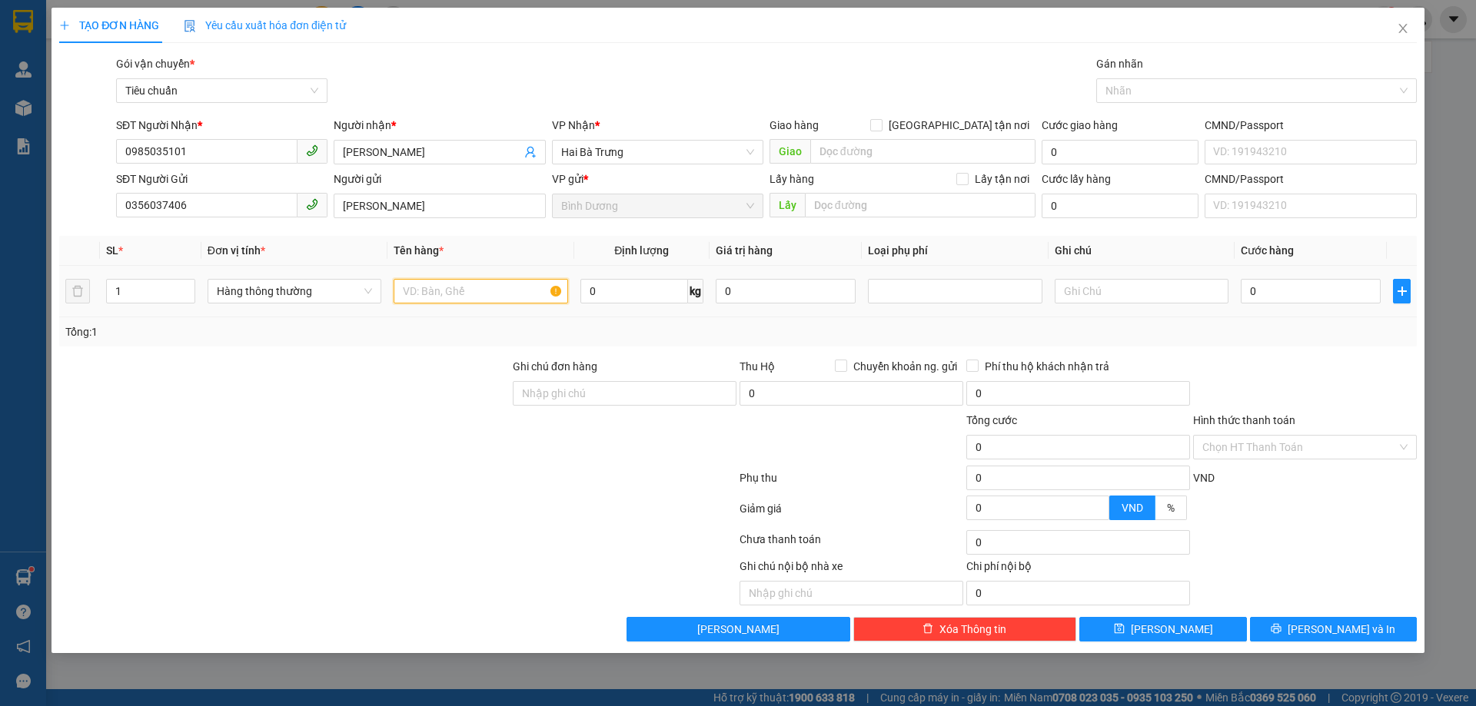
click at [440, 300] on input "text" at bounding box center [481, 291] width 174 height 25
type input "T"
type input "D"
type input "Đường"
click at [620, 289] on input "0" at bounding box center [634, 291] width 108 height 25
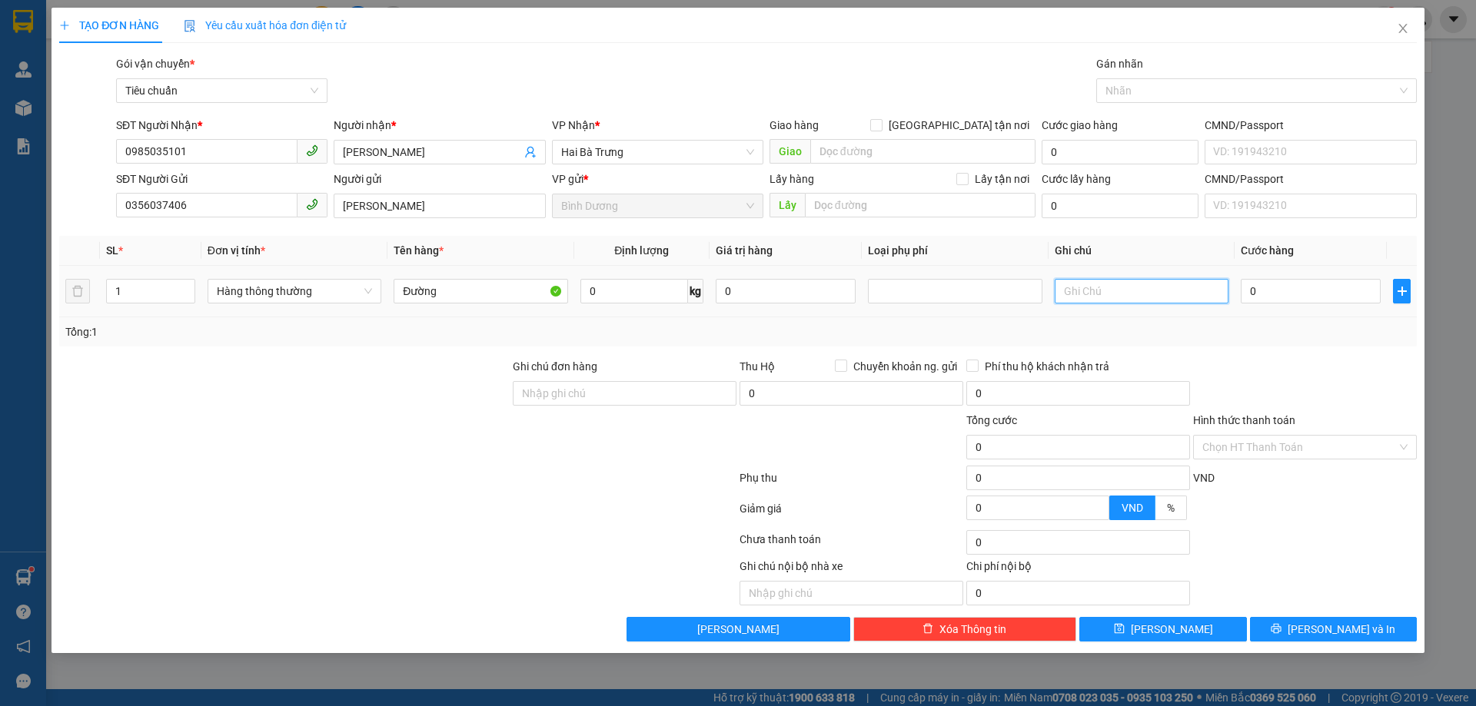
click at [1151, 294] on input "text" at bounding box center [1142, 291] width 174 height 25
type input "T"
type input "T Trơn"
drag, startPoint x: 1345, startPoint y: 269, endPoint x: 1301, endPoint y: 298, distance: 52.7
click at [1331, 278] on td "0" at bounding box center [1310, 292] width 152 height 52
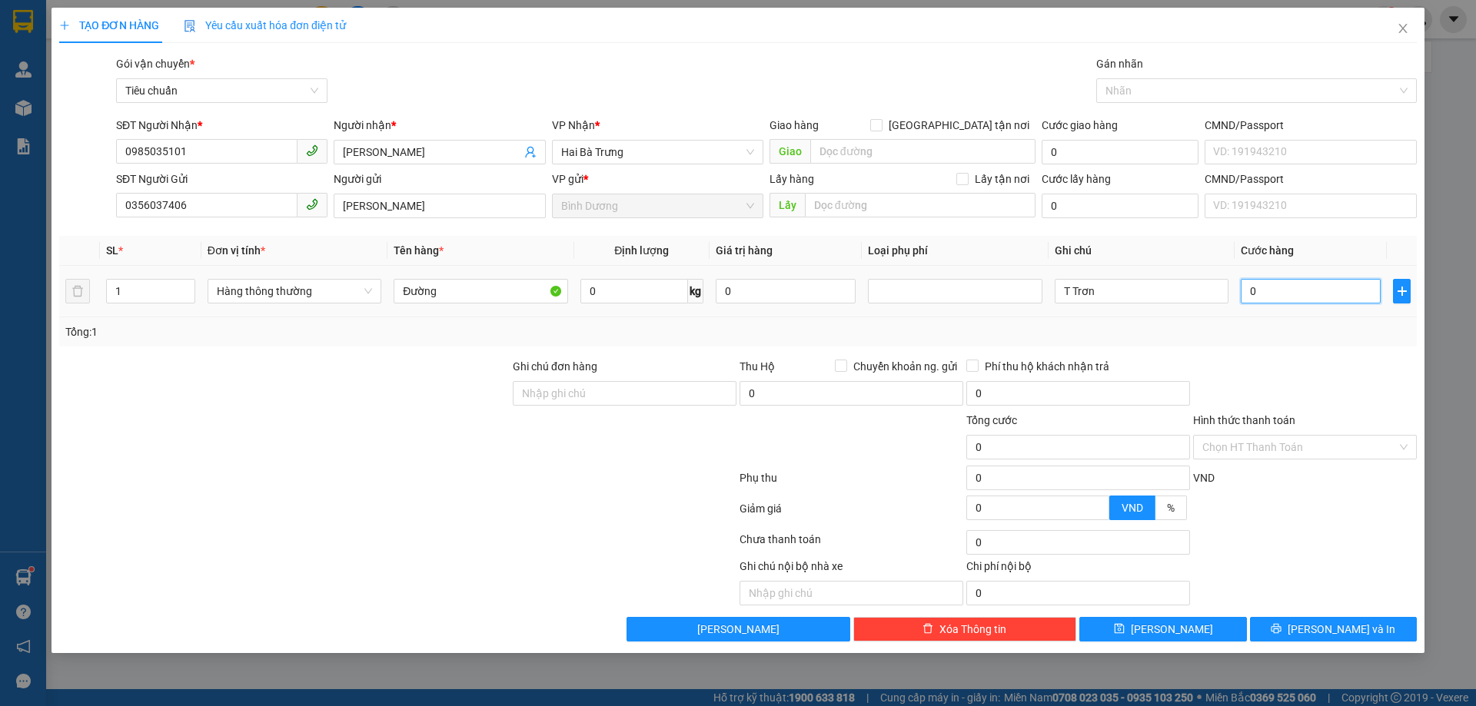
click at [1301, 298] on input "0" at bounding box center [1311, 291] width 140 height 25
type input "3"
type input "30"
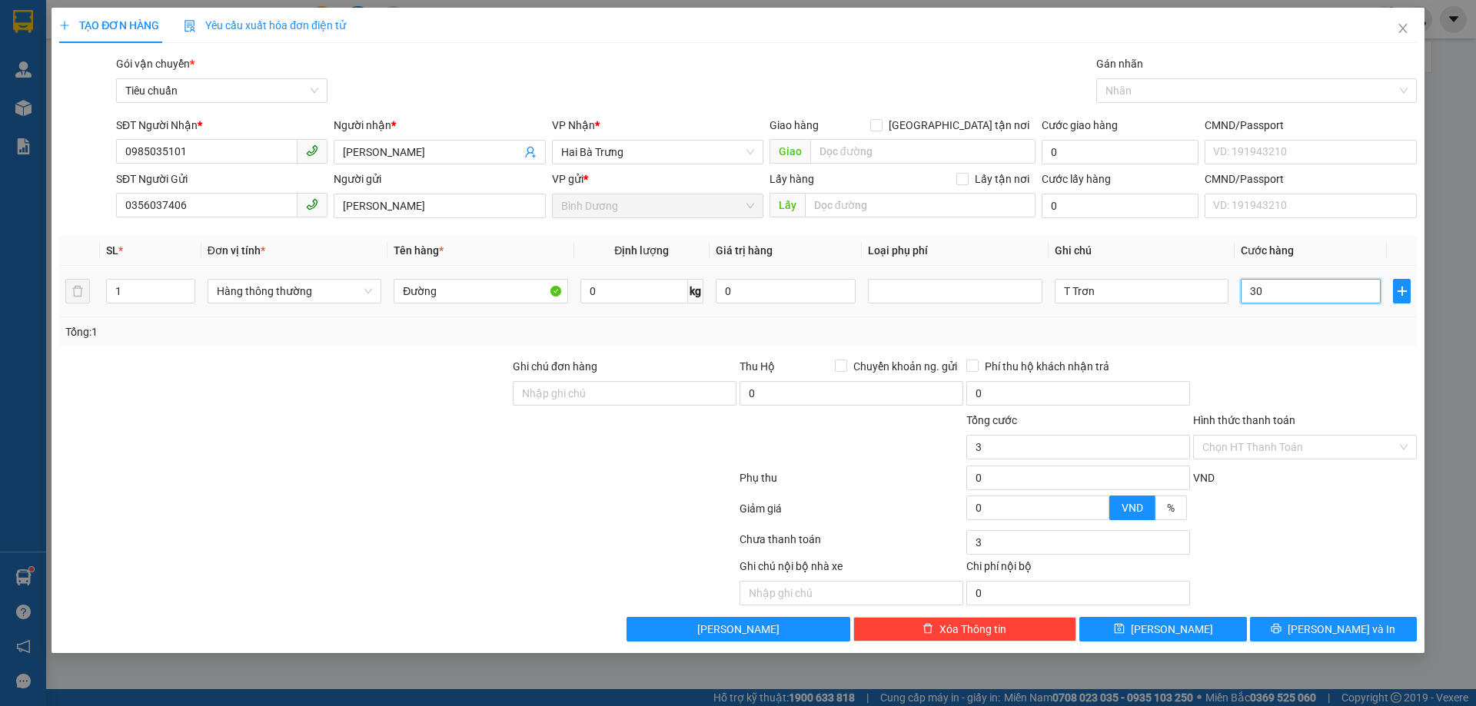
type input "30"
type input "30.000"
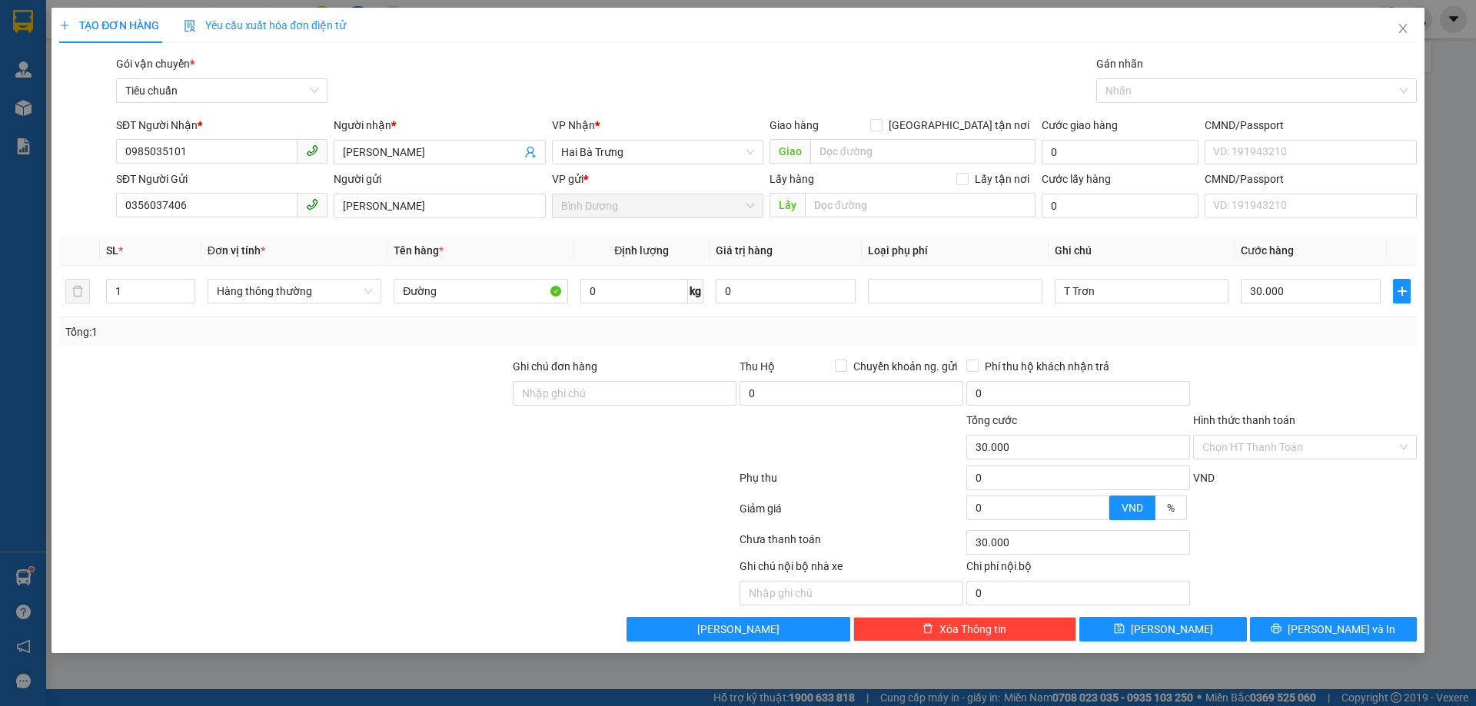
click at [1301, 331] on div "Tổng: 1" at bounding box center [737, 331] width 1357 height 29
click at [1321, 517] on div at bounding box center [1304, 513] width 227 height 27
click at [1313, 620] on button "[PERSON_NAME] và In" at bounding box center [1333, 629] width 167 height 25
click at [919, 92] on div "Gói vận chuyển * Tiêu chuẩn Gán nhãn Nhãn" at bounding box center [766, 82] width 1307 height 54
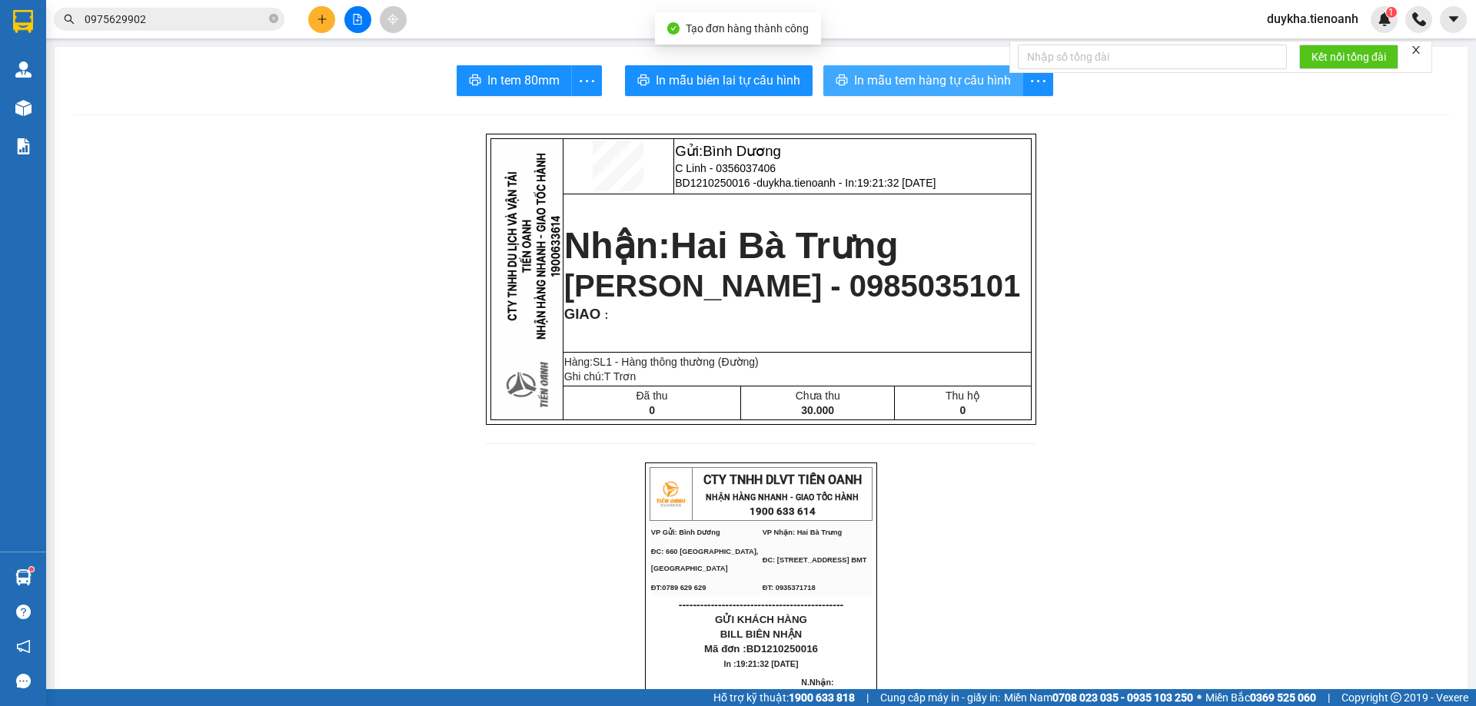
click at [884, 92] on button "In mẫu tem hàng tự cấu hình" at bounding box center [923, 80] width 200 height 31
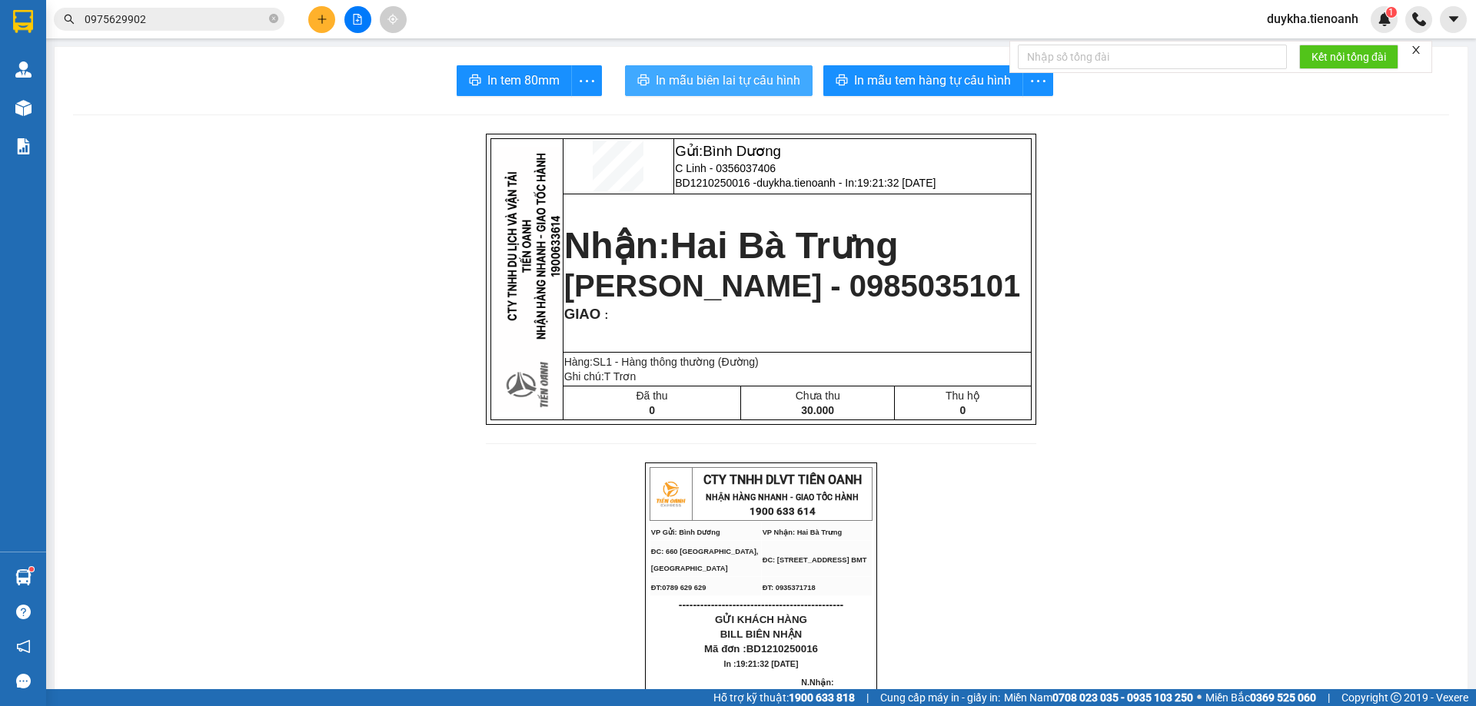
click at [777, 81] on span "In mẫu biên lai tự cấu hình" at bounding box center [728, 80] width 145 height 19
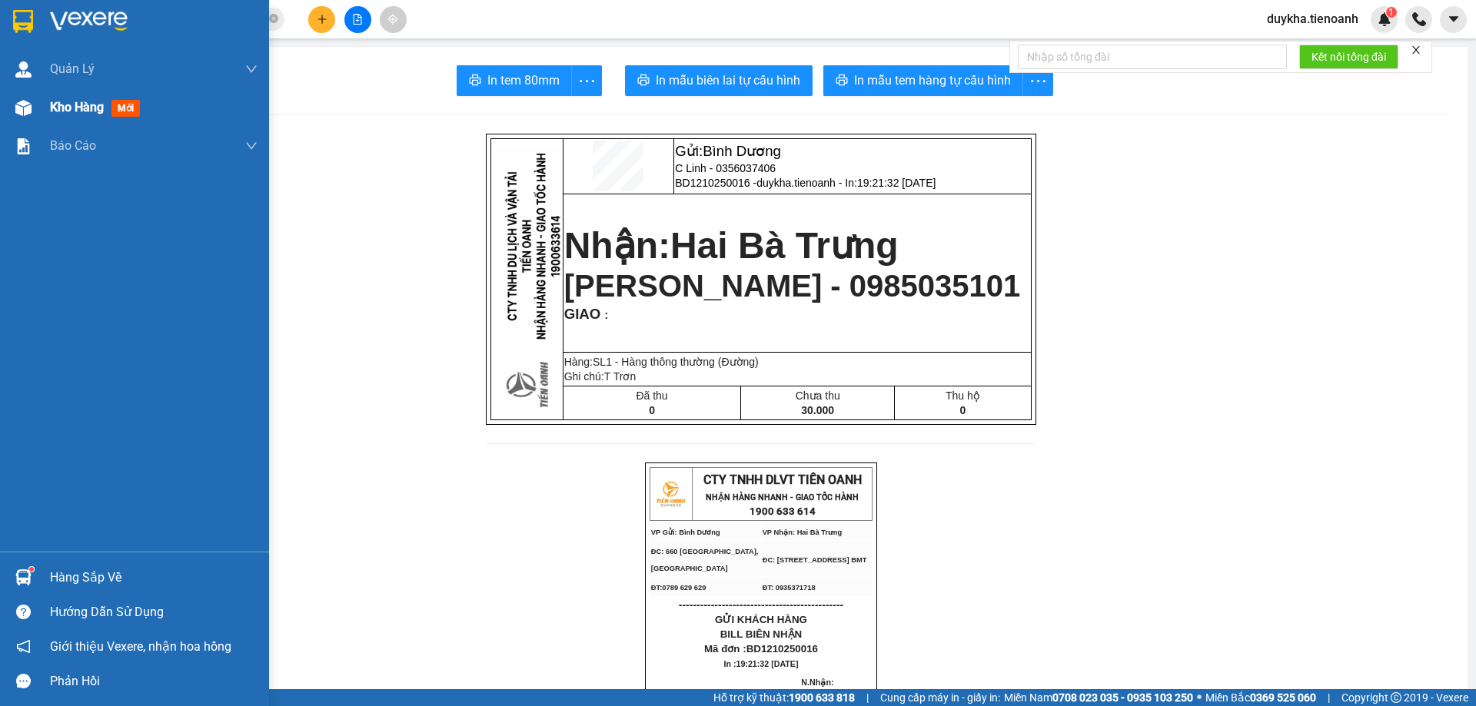
click at [35, 113] on div at bounding box center [23, 108] width 27 height 27
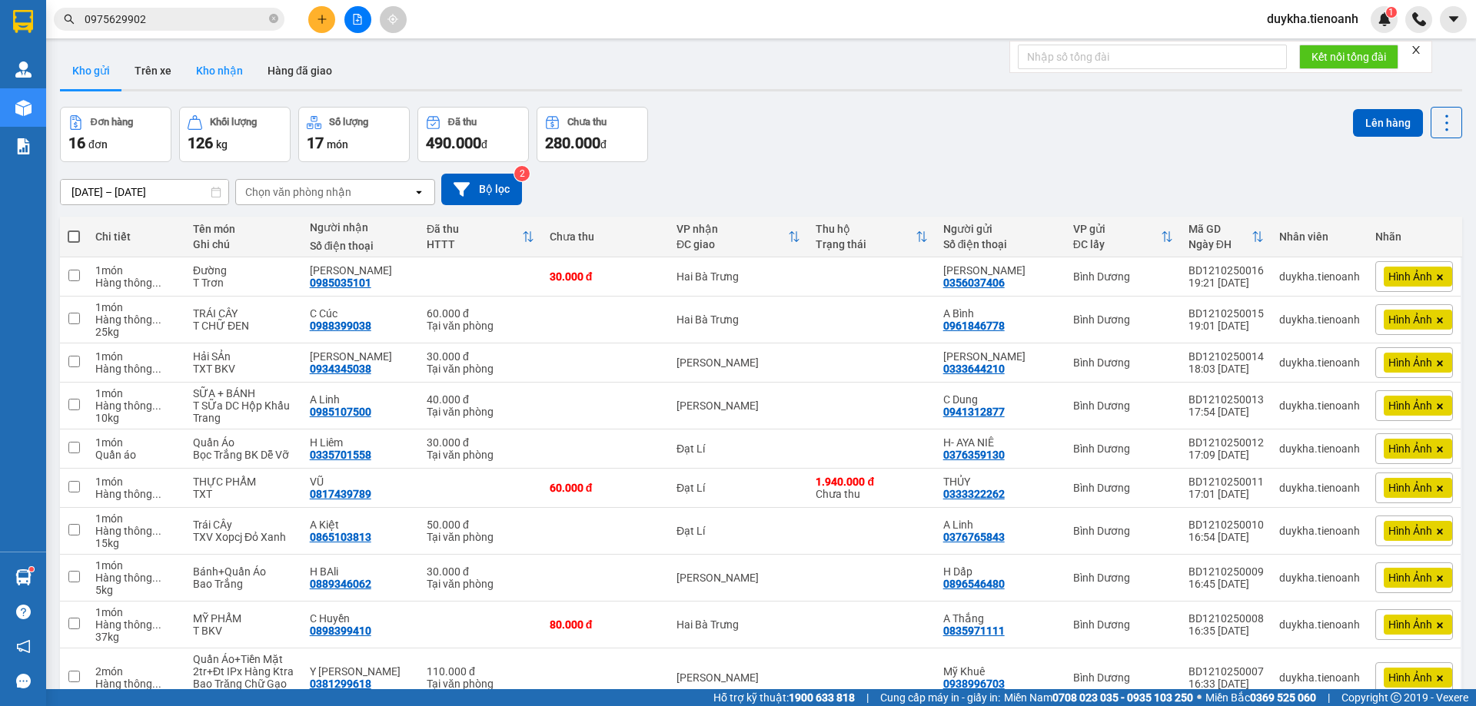
click at [225, 75] on button "Kho nhận" at bounding box center [219, 70] width 71 height 37
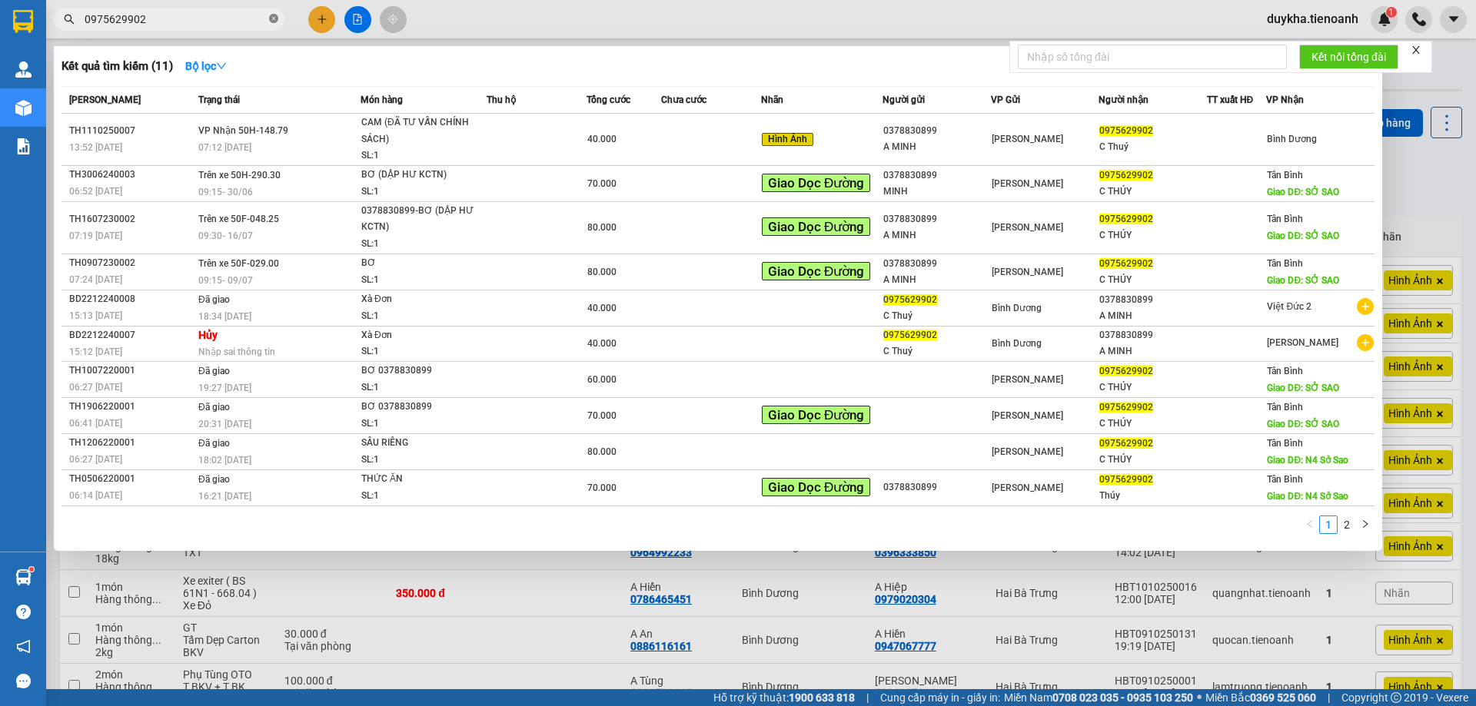
click at [269, 20] on icon "close-circle" at bounding box center [273, 18] width 9 height 9
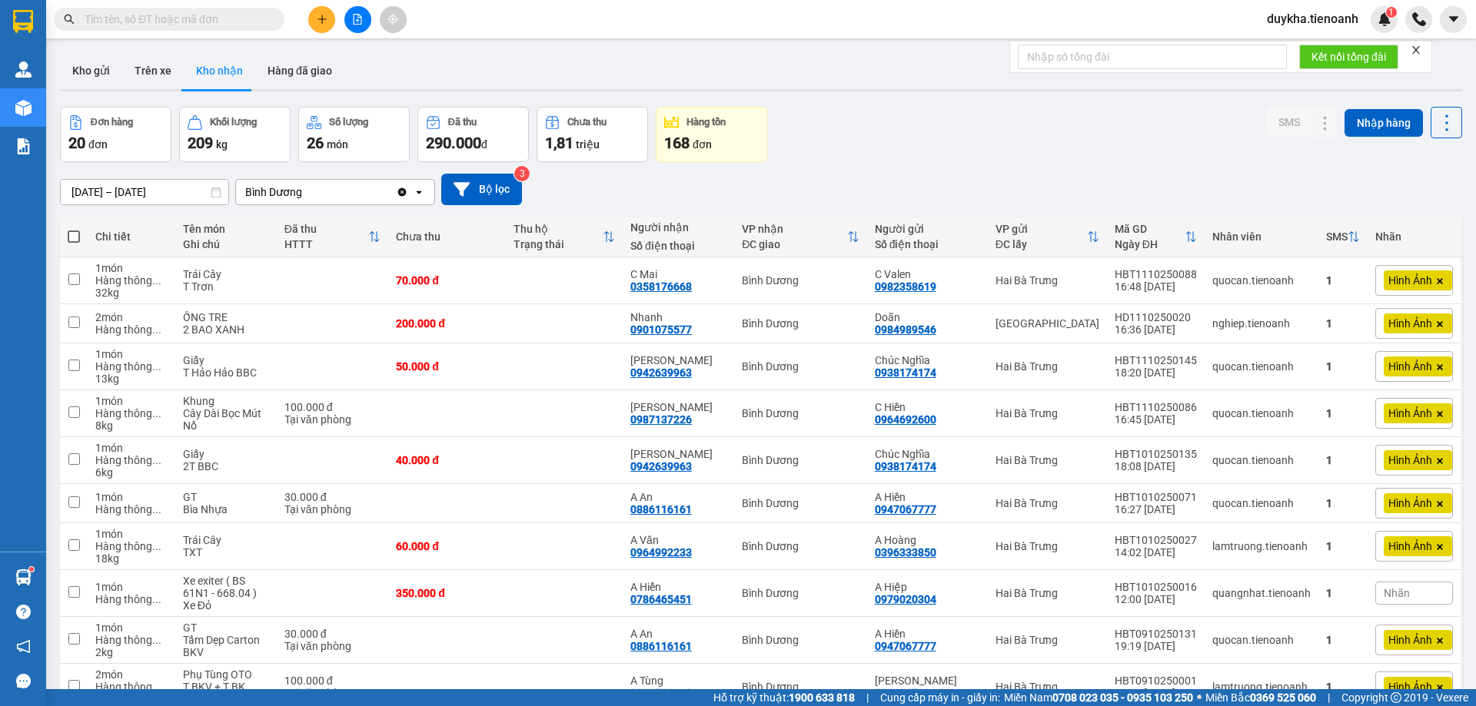
click at [884, 135] on div "Đơn hàng 20 đơn Khối lượng 209 kg Số lượng 26 món Đã thu 290.000 đ Chưa thu 1,8…" at bounding box center [761, 134] width 1402 height 55
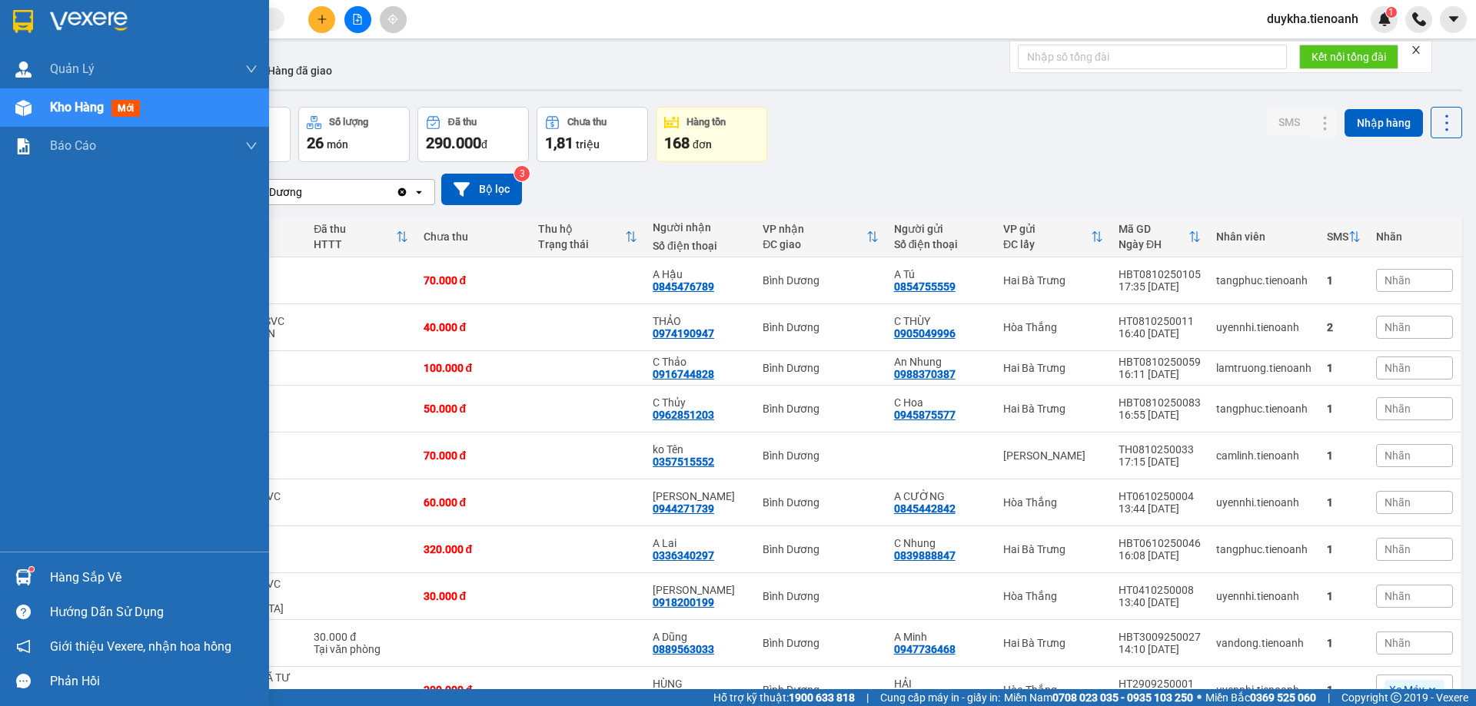
click at [25, 15] on img at bounding box center [23, 21] width 20 height 23
